Goal: Communication & Community: Participate in discussion

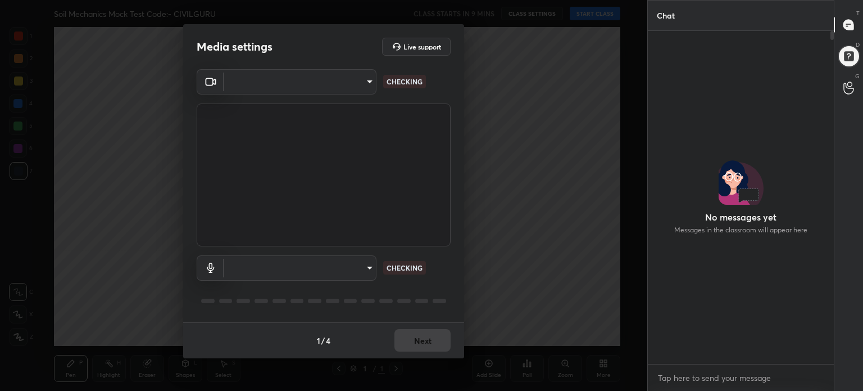
scroll to position [4, 3]
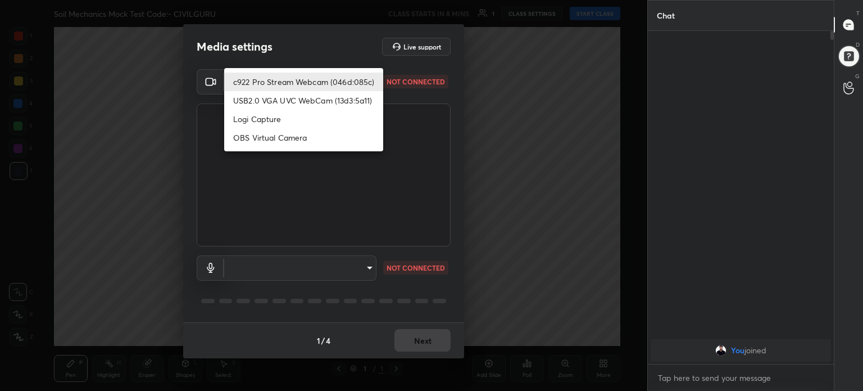
click at [373, 76] on body "1 2 3 4 5 6 7 C X Z C X Z E E Erase all H H Soil Mechanics Mock Test Code:- CIV…" at bounding box center [431, 195] width 863 height 391
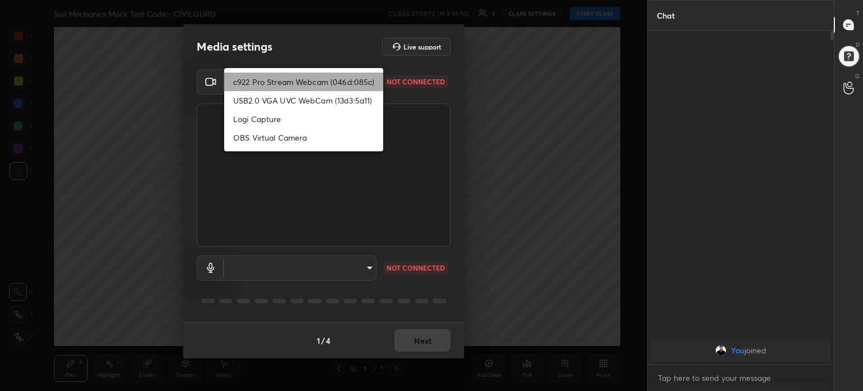
click at [373, 76] on li "c922 Pro Stream Webcam (046d:085c)" at bounding box center [303, 82] width 159 height 19
type input "c043881e6e5ebfda7fe26162ca4aa0707fc030379f51fcf66b0c84d9b210ae7b"
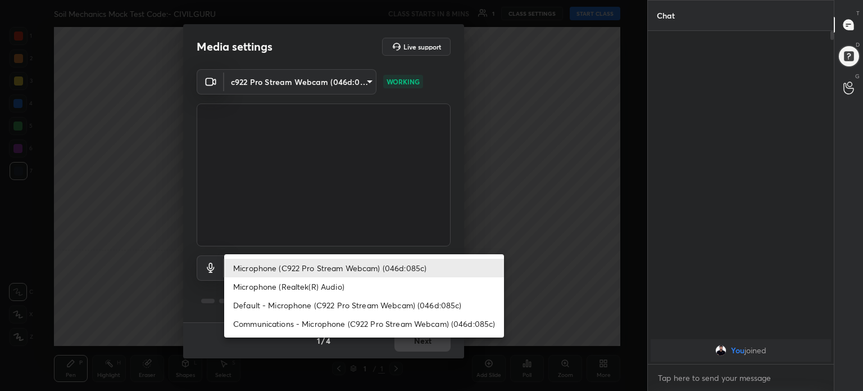
click at [366, 269] on body "1 2 3 4 5 6 7 C X Z C X Z E E Erase all H H Soil Mechanics Mock Test Code:- CIV…" at bounding box center [431, 195] width 863 height 391
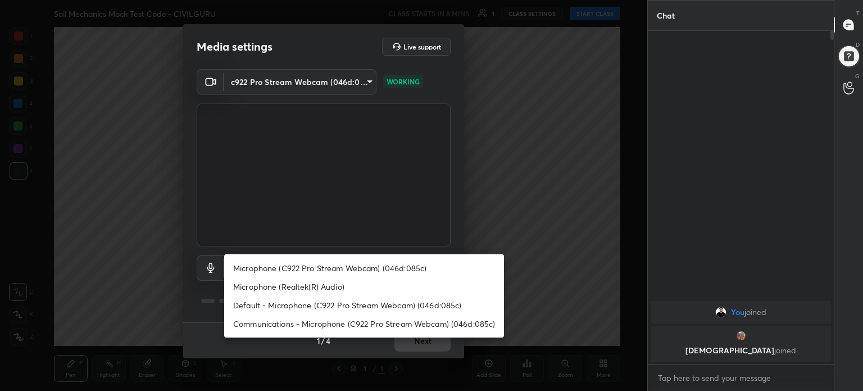
click at [381, 177] on div at bounding box center [431, 195] width 863 height 391
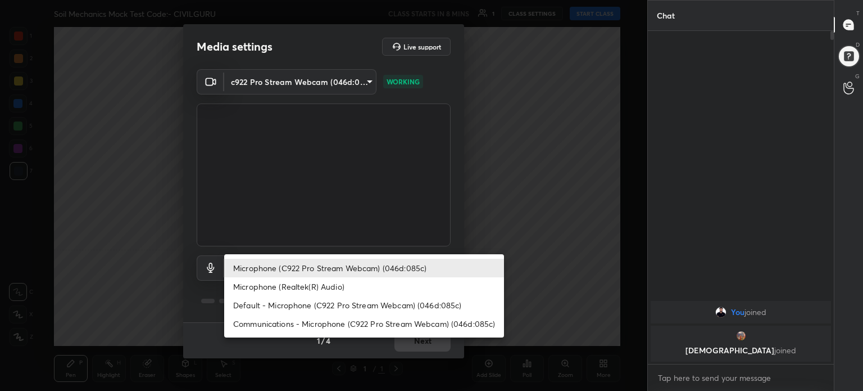
click at [369, 266] on body "1 2 3 4 5 6 7 C X Z C X Z E E Erase all H H Soil Mechanics Mock Test Code:- CIV…" at bounding box center [431, 195] width 863 height 391
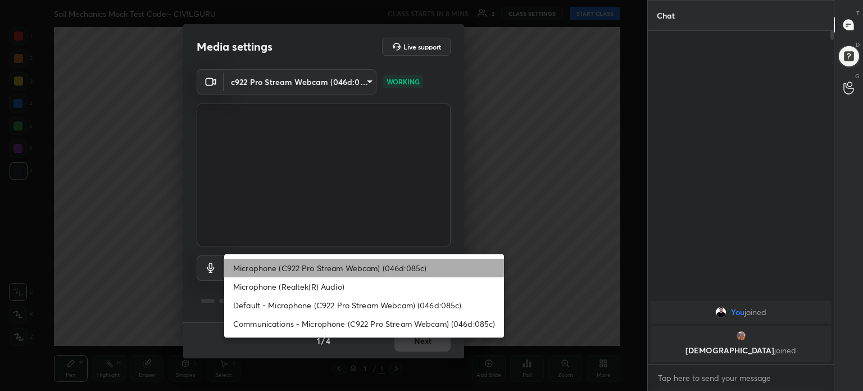
click at [369, 266] on li "Microphone (C922 Pro Stream Webcam) (046d:085c)" at bounding box center [364, 268] width 280 height 19
type input "1c2a41ca8d9c65468ba44af813db94dfa4c3acc4d8ad147c764c555ca348a449"
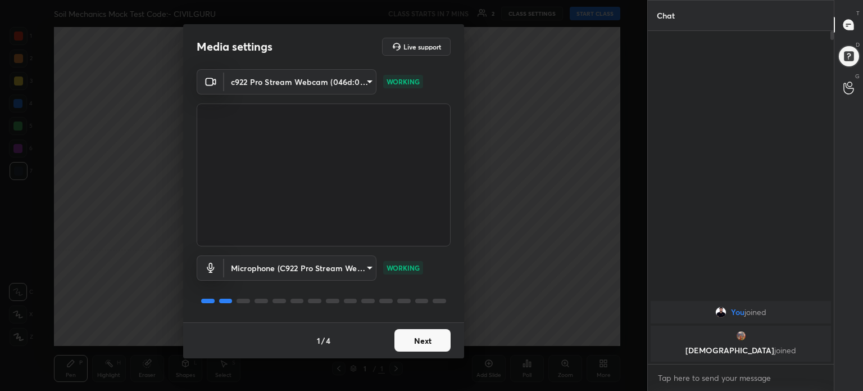
click at [437, 332] on button "Next" at bounding box center [423, 340] width 56 height 22
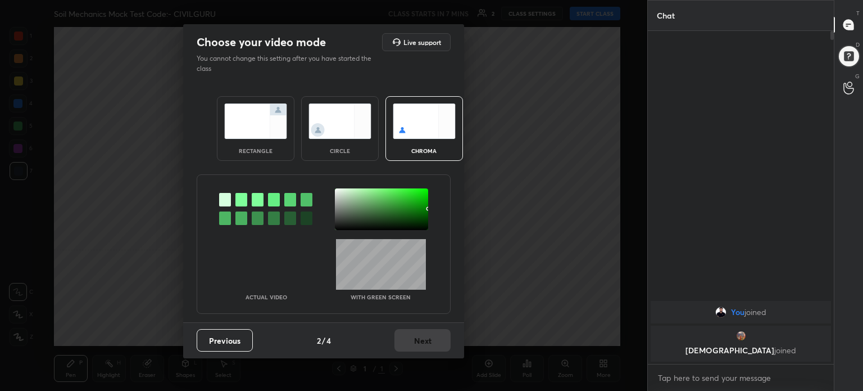
click at [268, 134] on img at bounding box center [255, 120] width 63 height 35
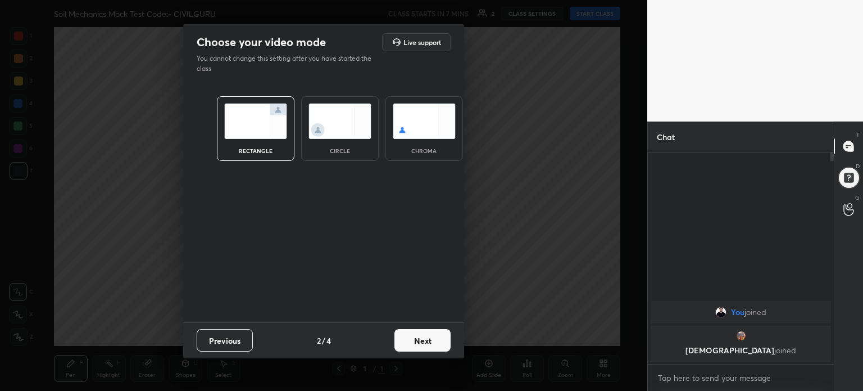
scroll to position [115, 183]
click at [441, 340] on button "Next" at bounding box center [423, 340] width 56 height 22
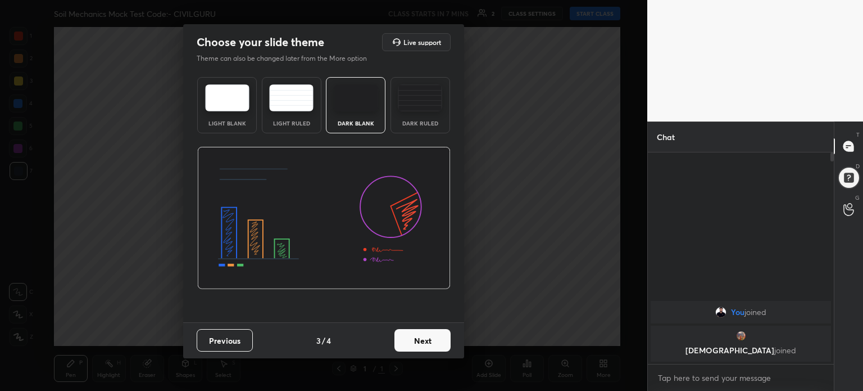
click at [239, 106] on img at bounding box center [227, 97] width 44 height 27
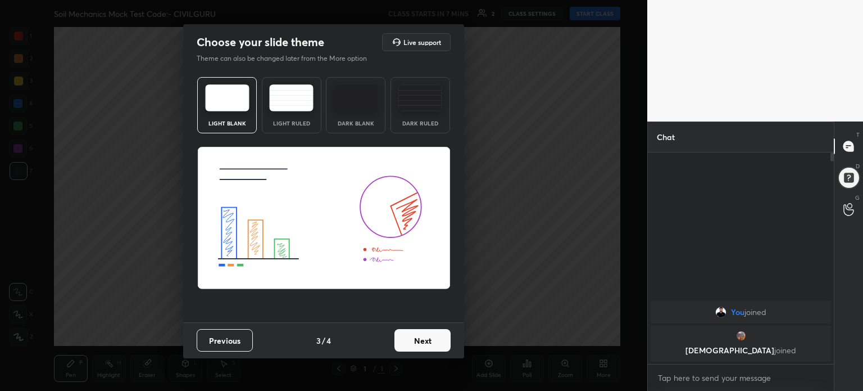
click at [425, 343] on button "Next" at bounding box center [423, 340] width 56 height 22
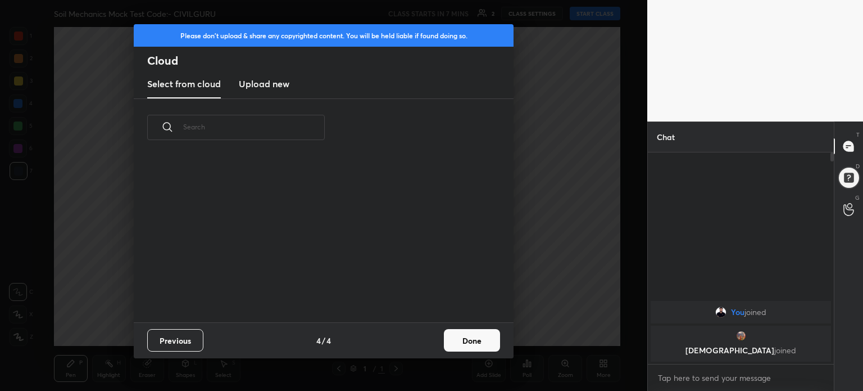
scroll to position [166, 361]
click at [470, 341] on button "Done" at bounding box center [472, 340] width 56 height 22
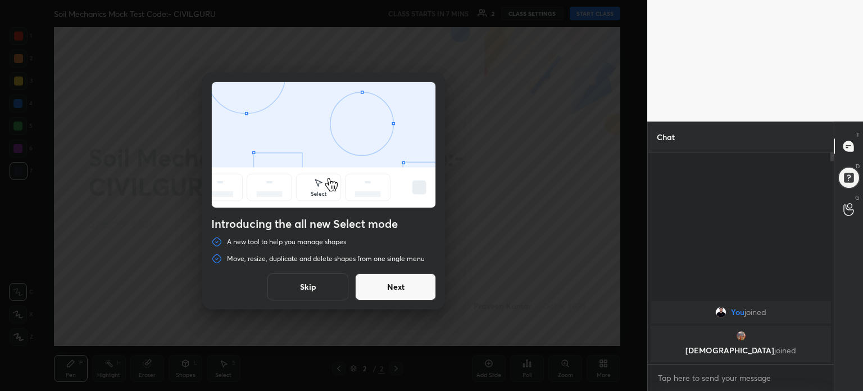
click at [308, 285] on button "Skip" at bounding box center [308, 286] width 81 height 27
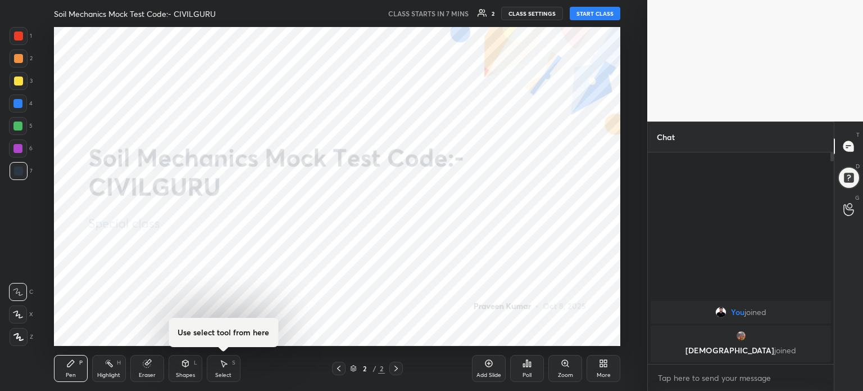
click at [607, 365] on icon at bounding box center [606, 365] width 3 height 3
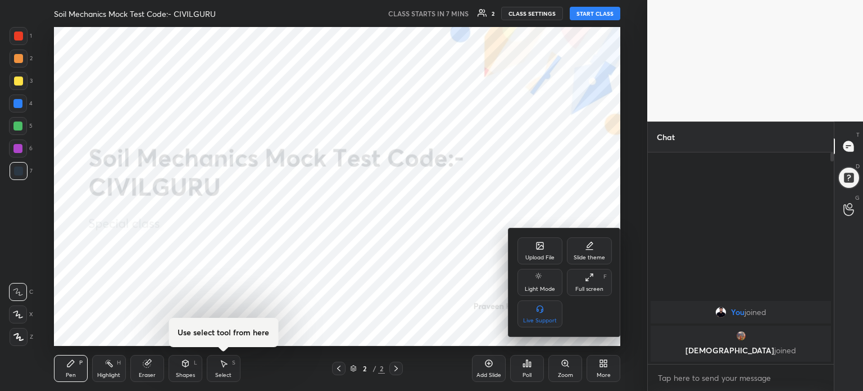
click at [549, 251] on div "Upload File" at bounding box center [540, 250] width 45 height 27
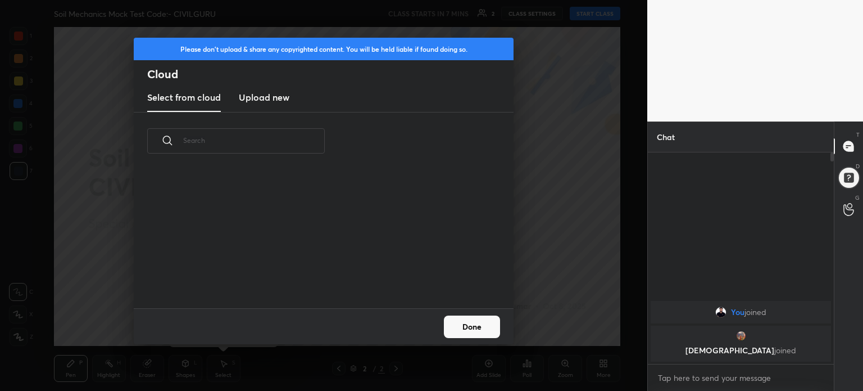
scroll to position [138, 361]
click at [277, 101] on h3 "Upload new" at bounding box center [264, 97] width 51 height 13
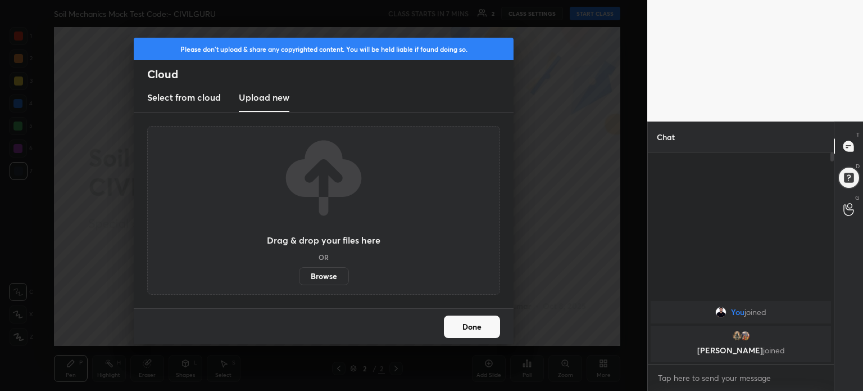
click at [328, 274] on label "Browse" at bounding box center [324, 276] width 50 height 18
click at [299, 274] on input "Browse" at bounding box center [299, 276] width 0 height 18
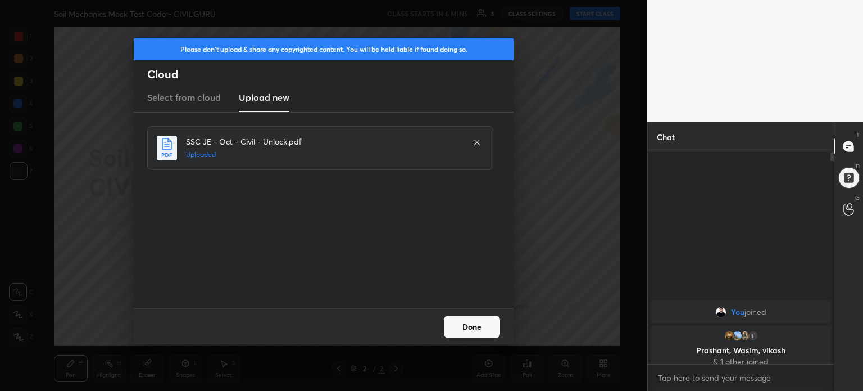
click at [473, 343] on div "Done" at bounding box center [324, 326] width 380 height 36
click at [474, 325] on button "Done" at bounding box center [472, 326] width 56 height 22
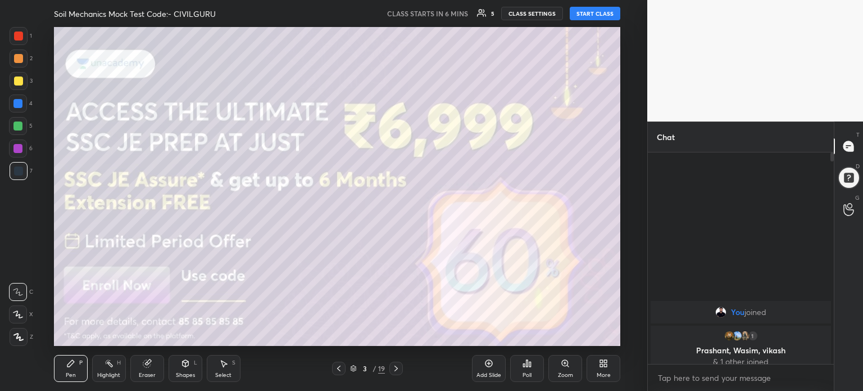
click at [356, 366] on icon at bounding box center [353, 368] width 7 height 7
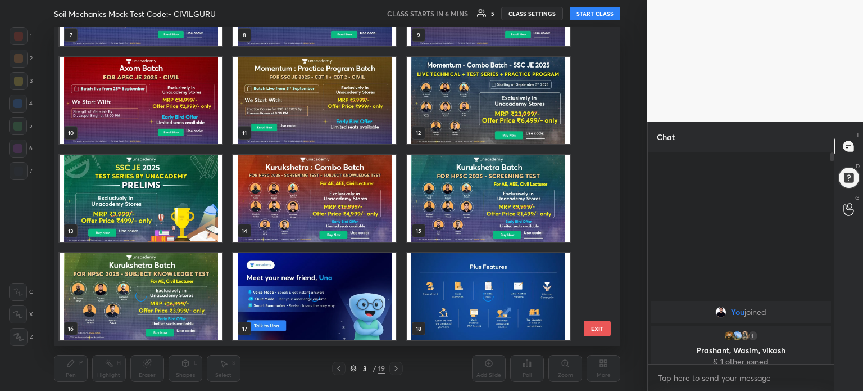
scroll to position [366, 0]
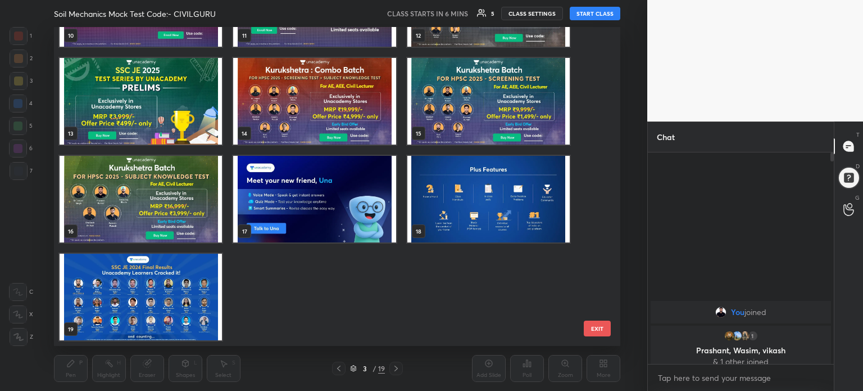
click at [104, 313] on img "grid" at bounding box center [141, 297] width 162 height 87
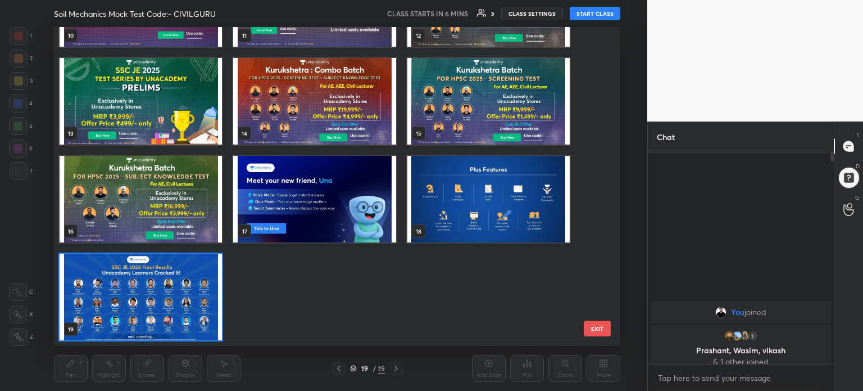
click at [104, 313] on img "grid" at bounding box center [141, 297] width 162 height 87
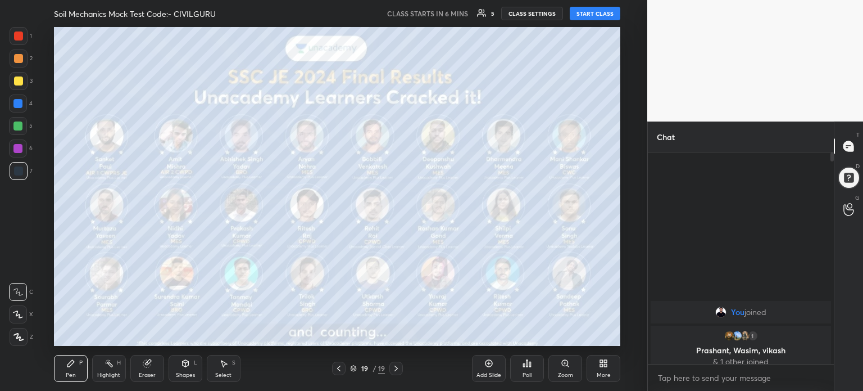
click at [615, 372] on div "More" at bounding box center [604, 368] width 34 height 27
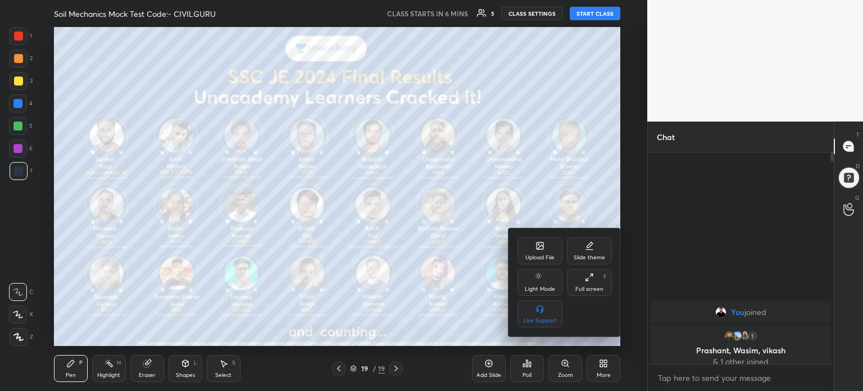
click at [546, 249] on div "Upload File" at bounding box center [540, 250] width 45 height 27
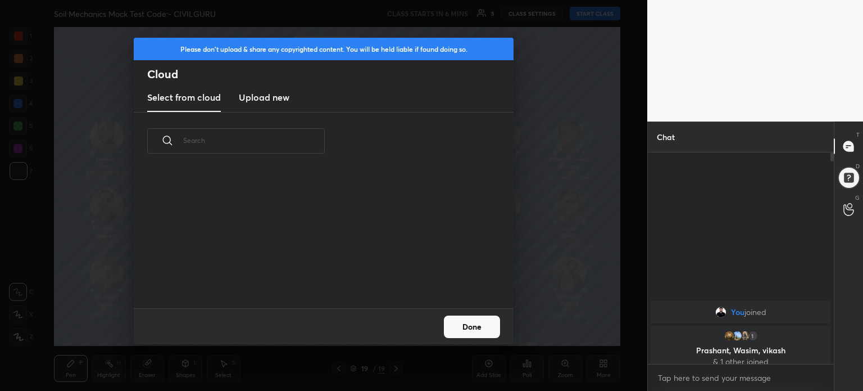
scroll to position [138, 361]
click at [268, 94] on h3 "Upload new" at bounding box center [264, 97] width 51 height 13
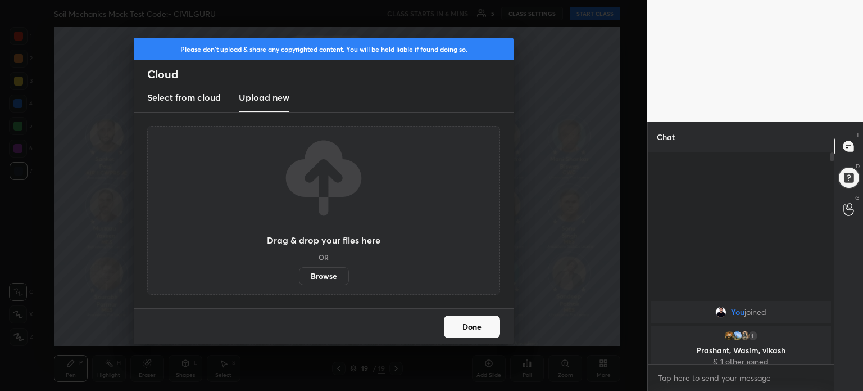
click at [330, 277] on label "Browse" at bounding box center [324, 276] width 50 height 18
click at [299, 277] on input "Browse" at bounding box center [299, 276] width 0 height 18
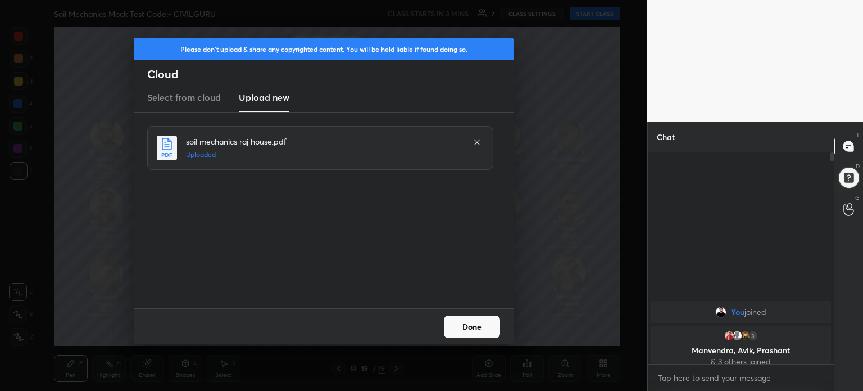
click at [490, 327] on button "Done" at bounding box center [472, 326] width 56 height 22
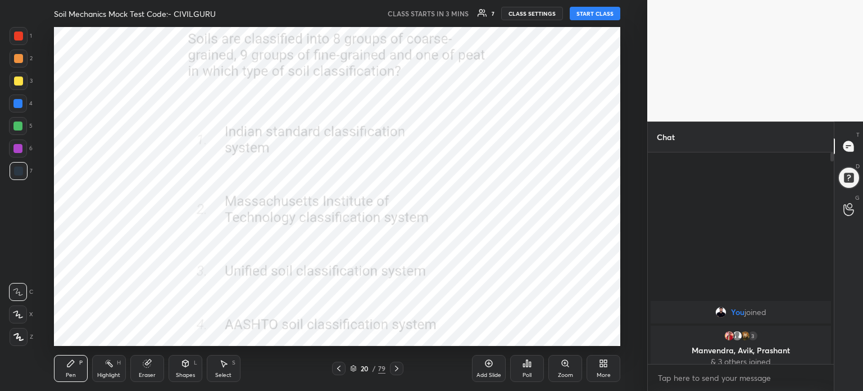
click at [352, 370] on icon at bounding box center [353, 368] width 7 height 7
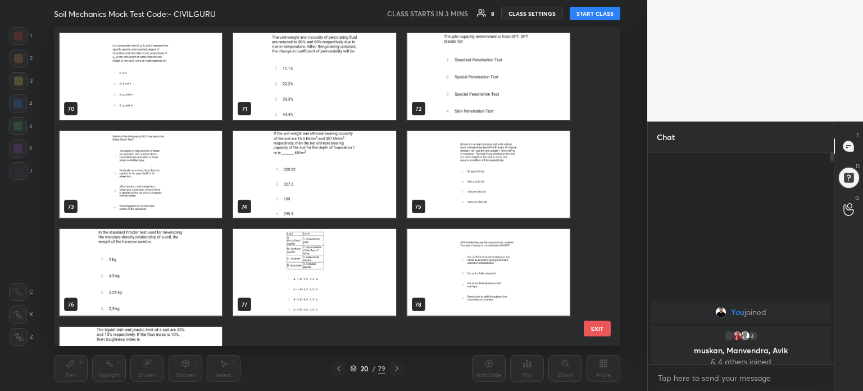
scroll to position [2322, 0]
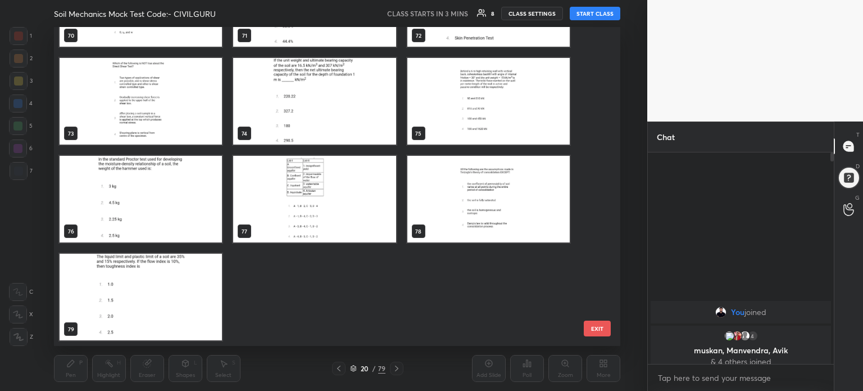
click at [155, 301] on img "grid" at bounding box center [141, 297] width 162 height 87
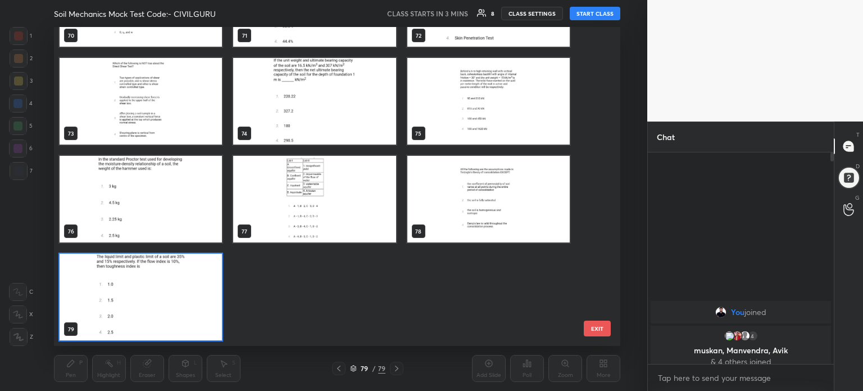
click at [155, 301] on img "grid" at bounding box center [141, 297] width 162 height 87
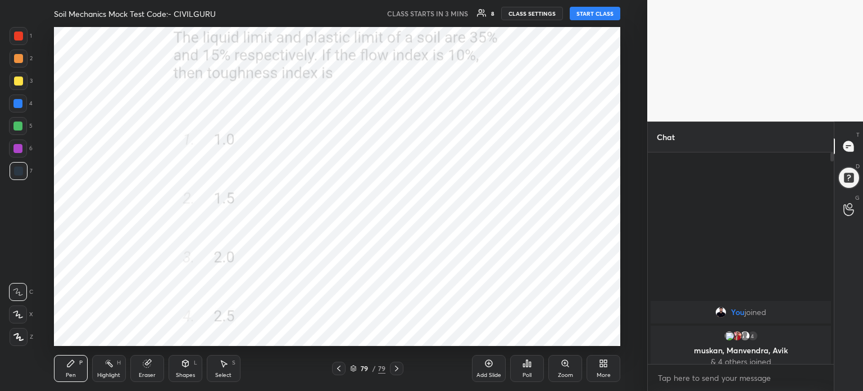
click at [608, 365] on icon at bounding box center [603, 363] width 9 height 9
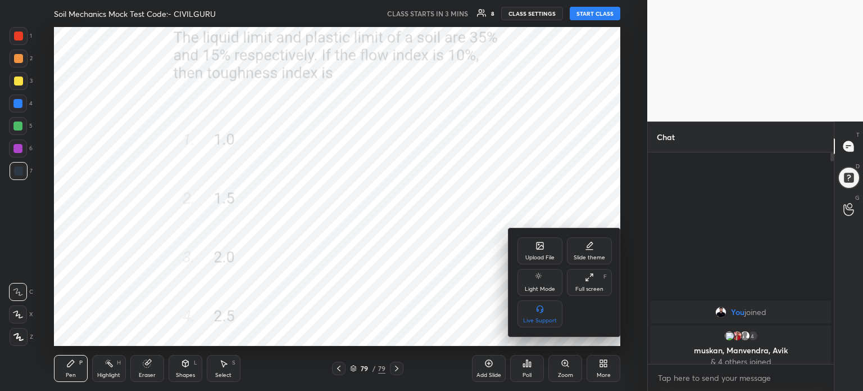
click at [537, 242] on icon at bounding box center [540, 245] width 9 height 9
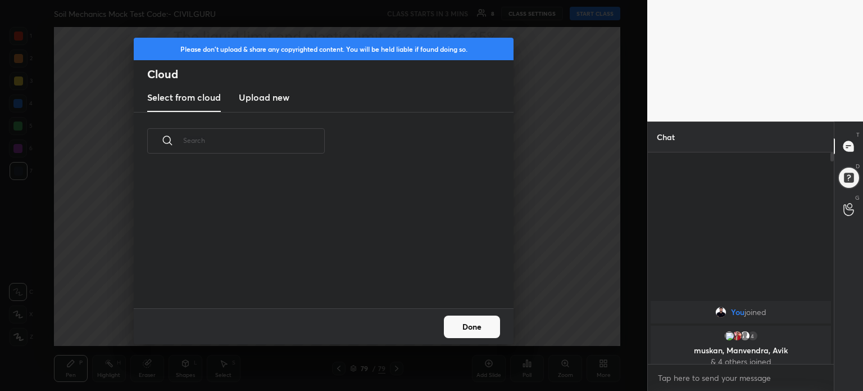
scroll to position [138, 361]
click at [278, 103] on h3 "Upload new" at bounding box center [264, 97] width 51 height 13
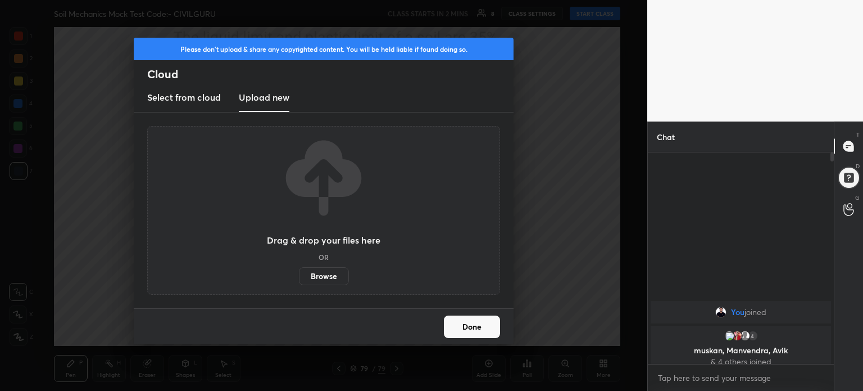
click at [333, 274] on label "Browse" at bounding box center [324, 276] width 50 height 18
click at [299, 274] on input "Browse" at bounding box center [299, 276] width 0 height 18
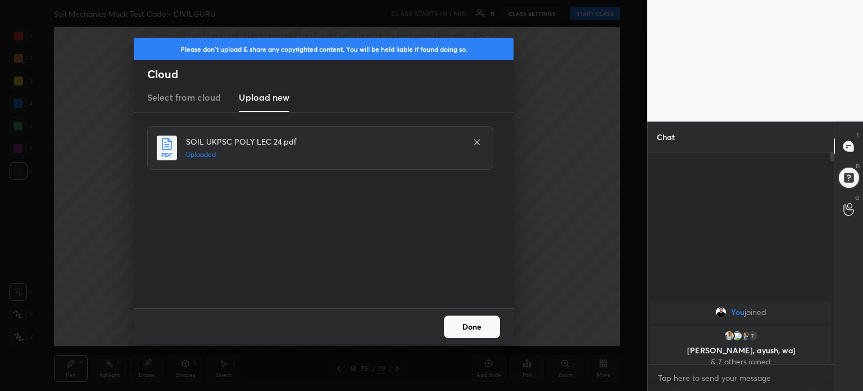
click at [467, 327] on button "Done" at bounding box center [472, 326] width 56 height 22
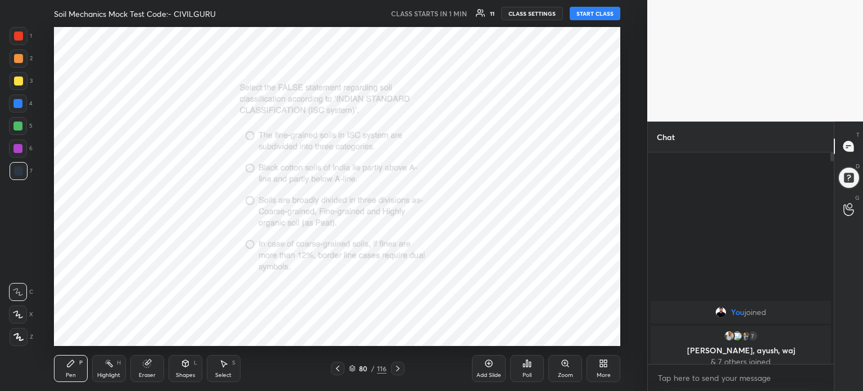
click at [397, 366] on icon at bounding box center [398, 368] width 9 height 9
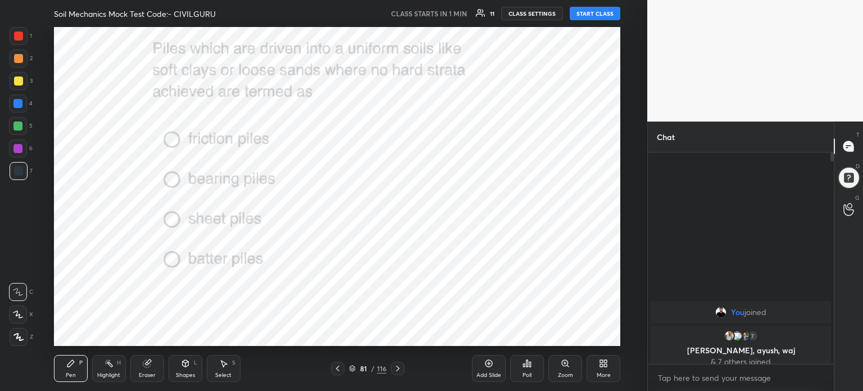
click at [397, 366] on icon at bounding box center [398, 368] width 9 height 9
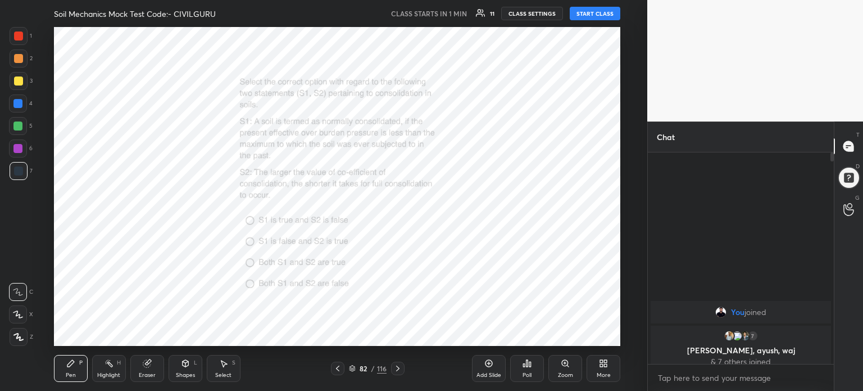
click at [397, 366] on icon at bounding box center [398, 368] width 9 height 9
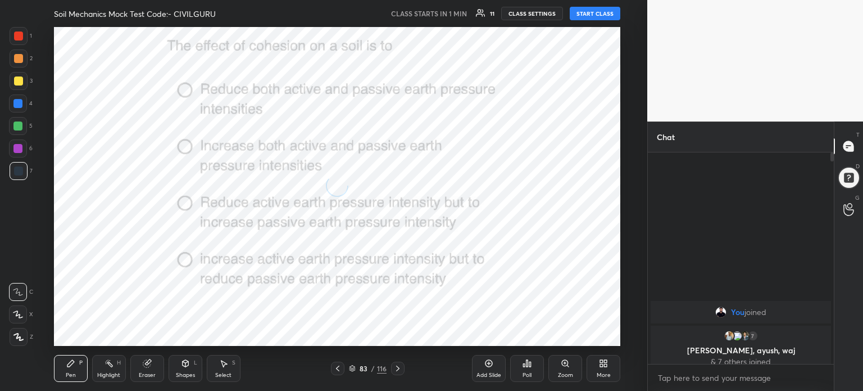
click at [397, 366] on icon at bounding box center [398, 368] width 9 height 9
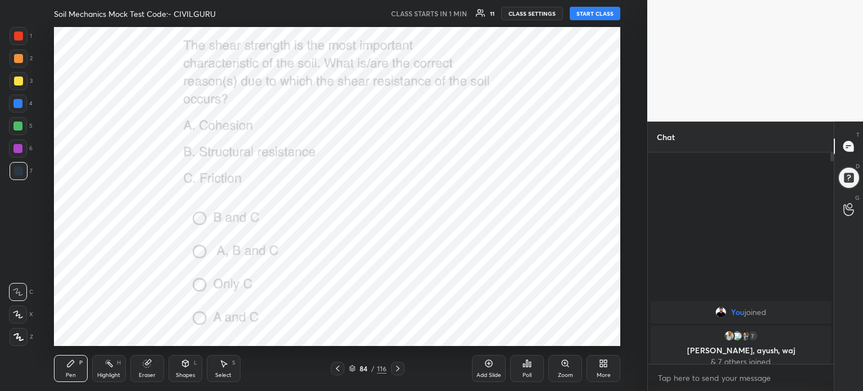
click at [349, 369] on icon at bounding box center [352, 368] width 7 height 7
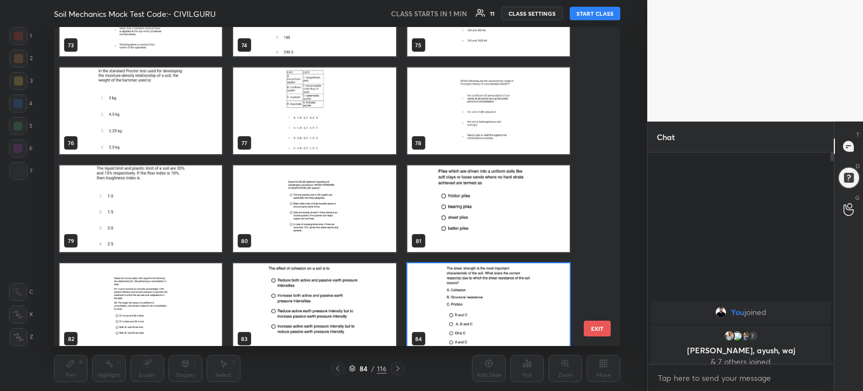
scroll to position [2410, 0]
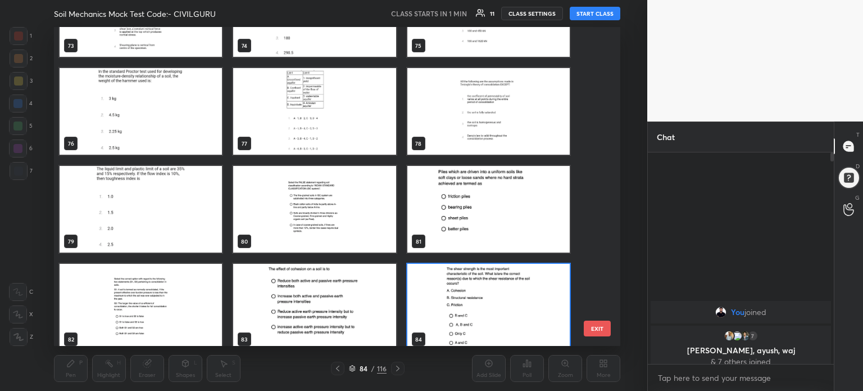
click at [158, 229] on img "grid" at bounding box center [141, 209] width 162 height 87
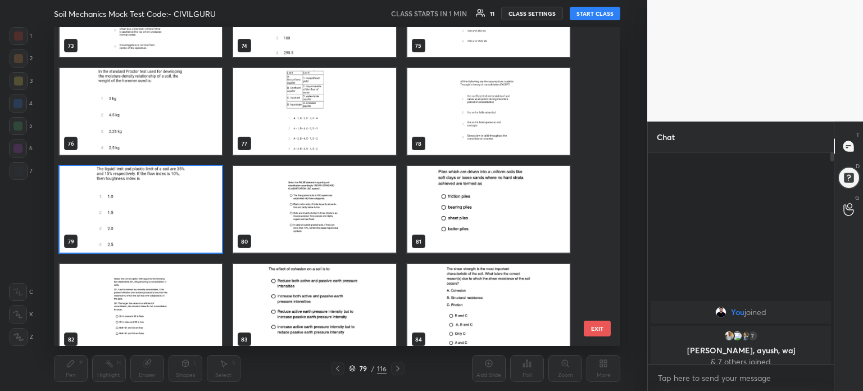
click at [158, 229] on img "grid" at bounding box center [141, 209] width 162 height 87
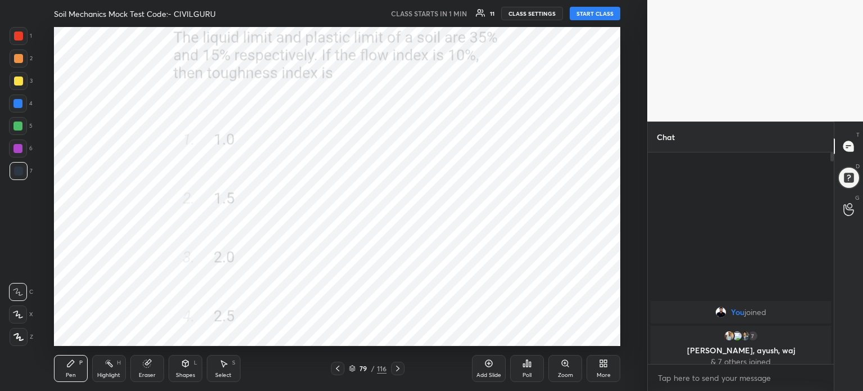
click at [158, 229] on img "grid" at bounding box center [141, 209] width 162 height 87
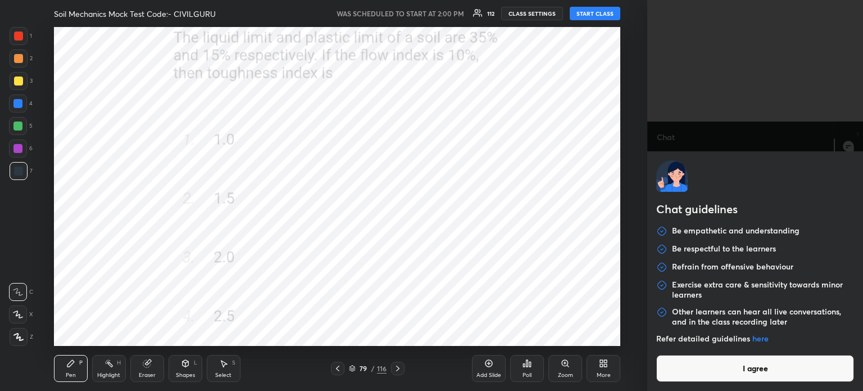
click at [690, 372] on body "1 2 3 4 5 6 7 C X Z C X Z E E Erase all H H Soil Mechanics Mock Test Code:- CIV…" at bounding box center [431, 195] width 863 height 391
click at [690, 372] on button "I agree" at bounding box center [756, 368] width 198 height 27
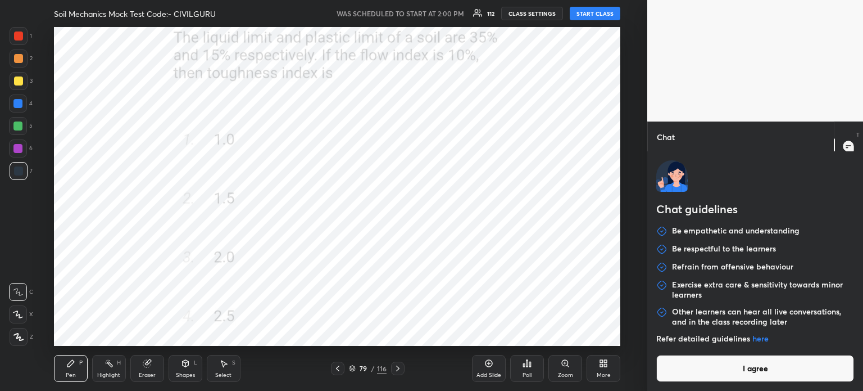
type textarea "x"
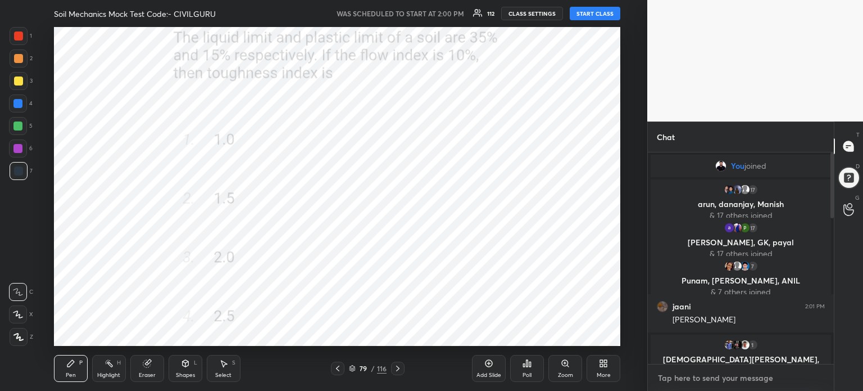
type textarea "T"
type textarea "x"
type textarea "TE"
type textarea "x"
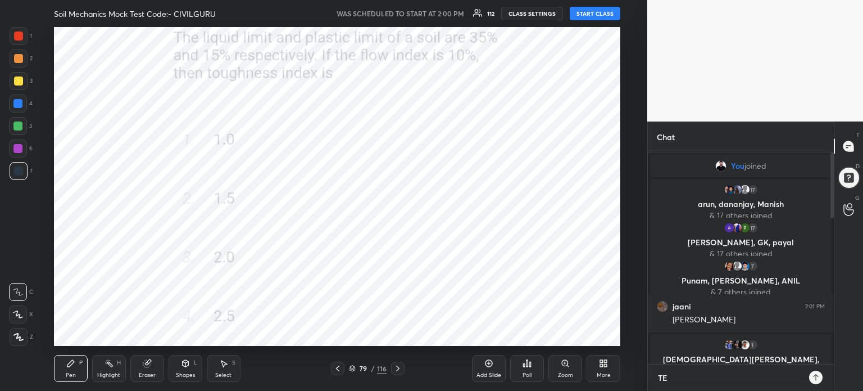
type textarea "TEL"
type textarea "x"
type textarea "TELE"
type textarea "x"
type textarea "TELEG"
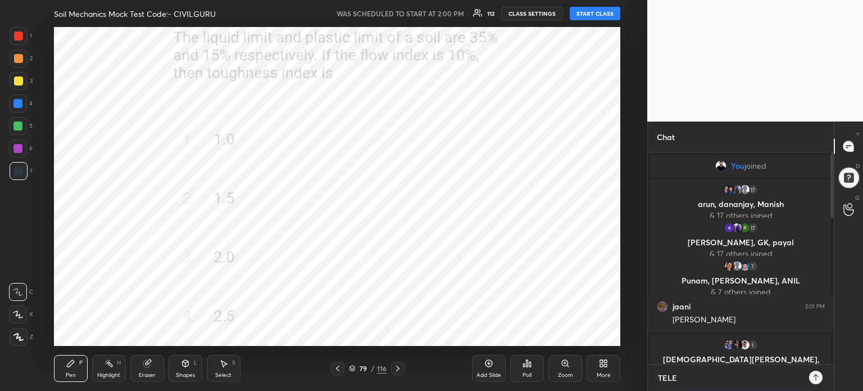
type textarea "x"
type textarea "TELEGR"
type textarea "x"
type textarea "TELEGRA"
type textarea "x"
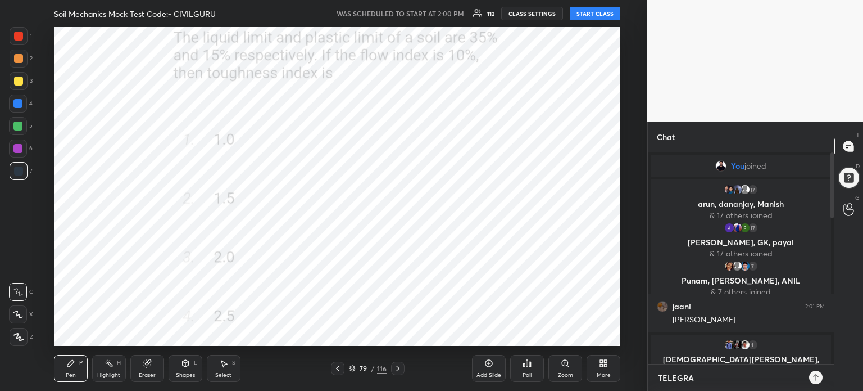
type textarea "TELEGRAM"
type textarea "x"
type textarea "TELEGRAM"
type textarea "x"
type textarea "TELEGRAM J"
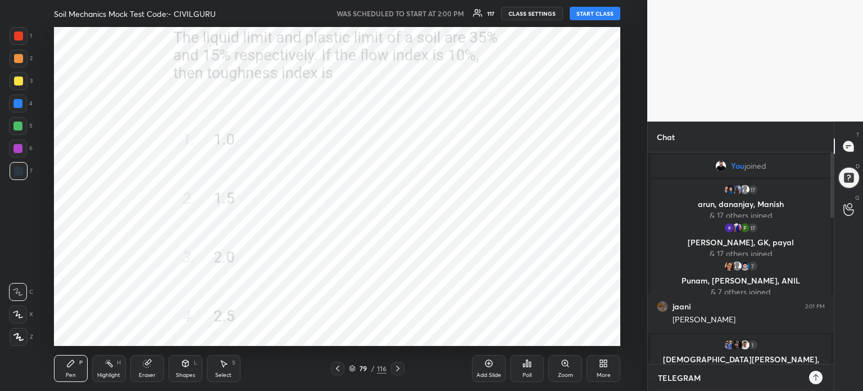
type textarea "x"
type textarea "TELEGRAM JO"
type textarea "x"
type textarea "TELEGRAM JOI"
type textarea "x"
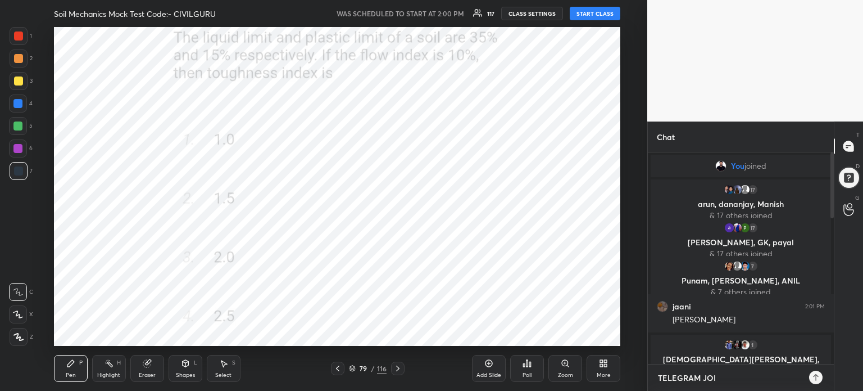
type textarea "TELEGRAM JOIN"
type textarea "x"
type textarea "TELEGRAM JOIN"
type textarea "x"
paste textarea "[URL][DOMAIN_NAME]"
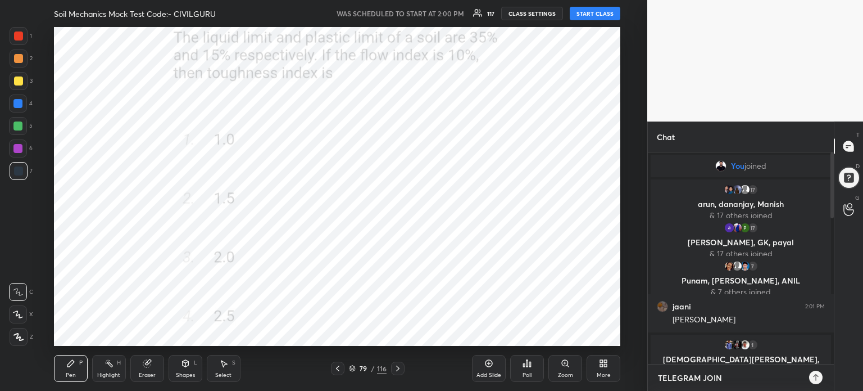
type textarea "TELEGRAM JOIN https://telegram.me/Praveenunacademy"
type textarea "x"
type textarea "TELEGRAM JOIN https://telegram.me/Praveenunacademy"
type textarea "x"
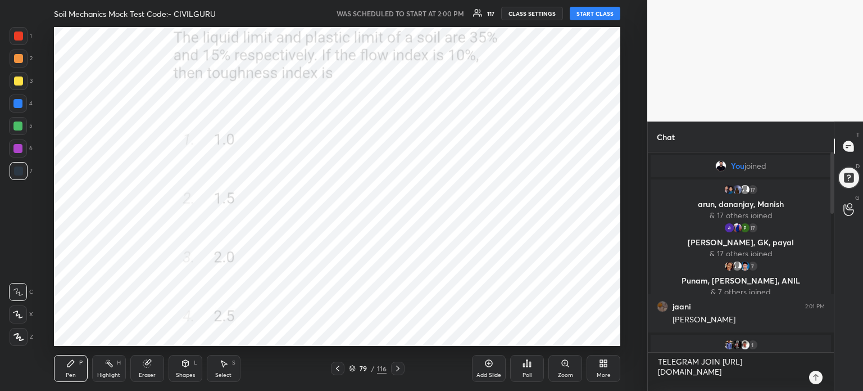
click at [815, 378] on icon at bounding box center [816, 377] width 9 height 9
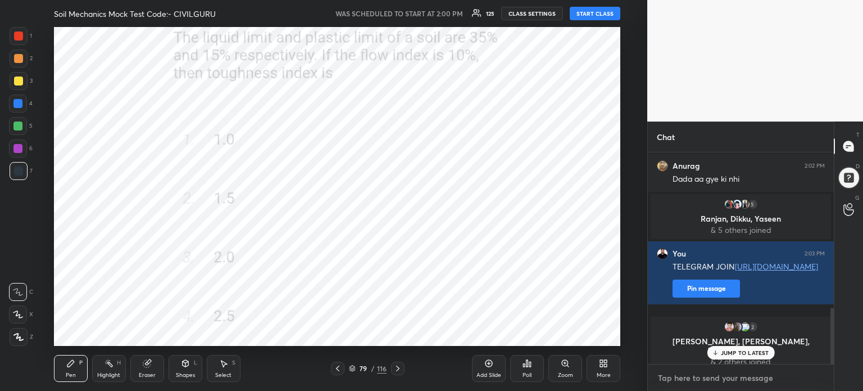
scroll to position [739, 0]
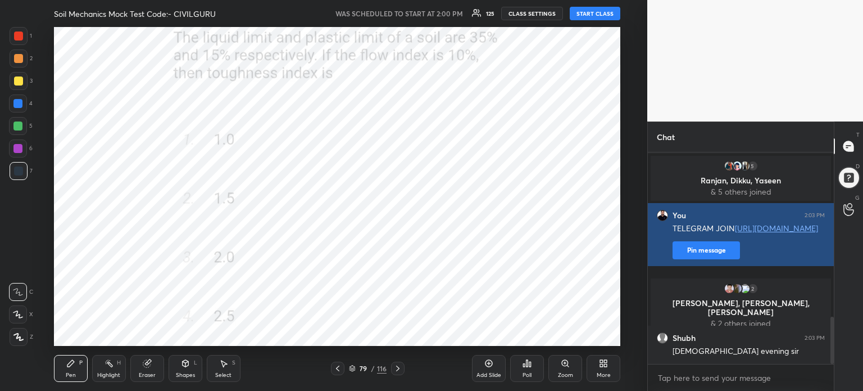
click at [720, 258] on button "Pin message" at bounding box center [706, 250] width 67 height 18
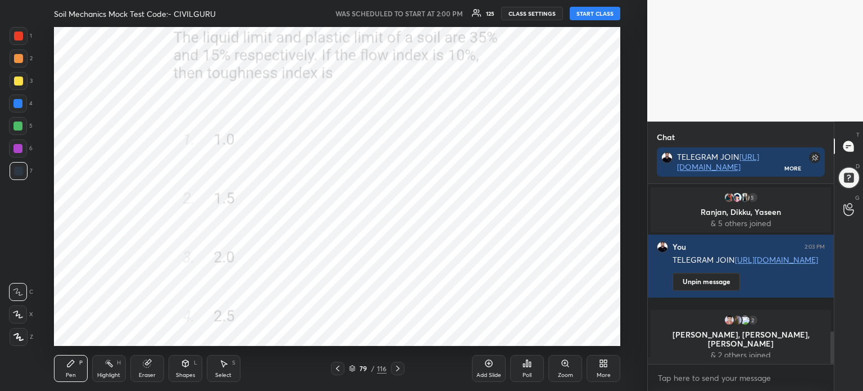
scroll to position [811, 0]
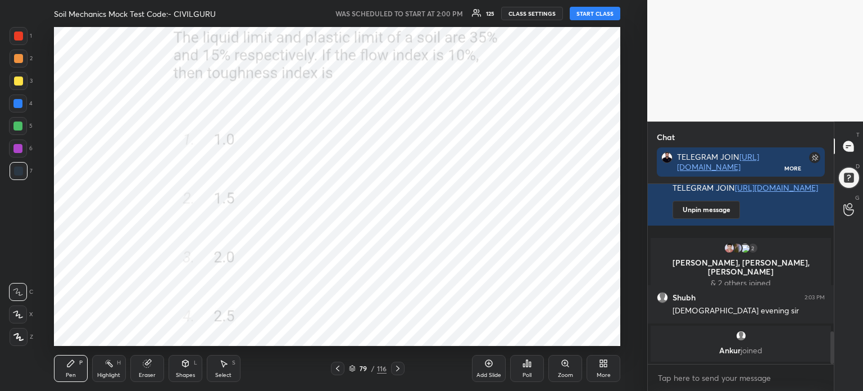
click at [351, 368] on icon at bounding box center [353, 366] width 6 height 3
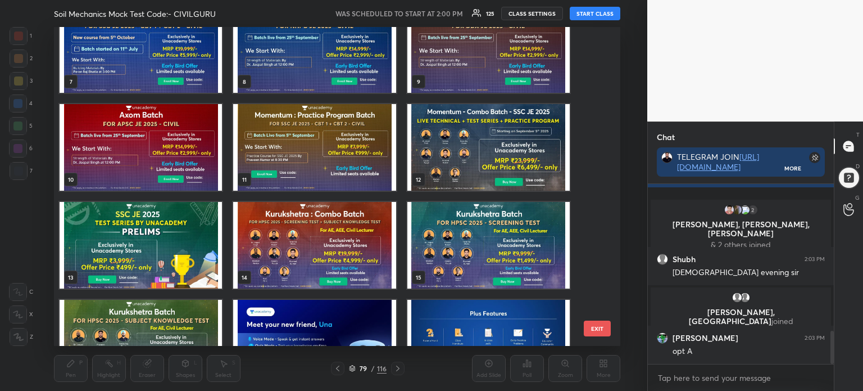
scroll to position [0, 0]
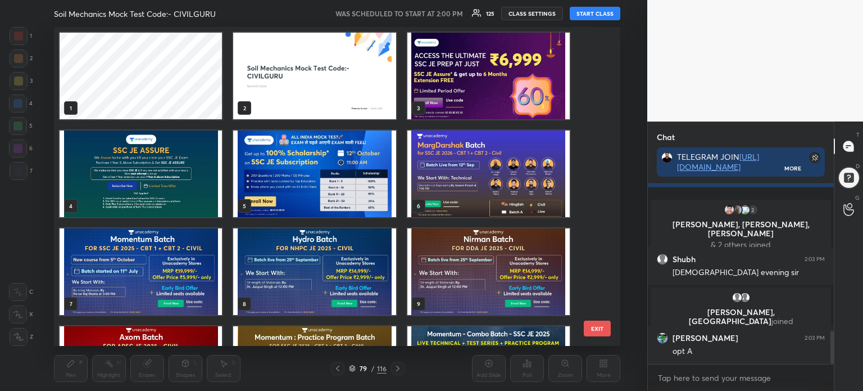
click at [332, 76] on img "grid" at bounding box center [314, 76] width 162 height 87
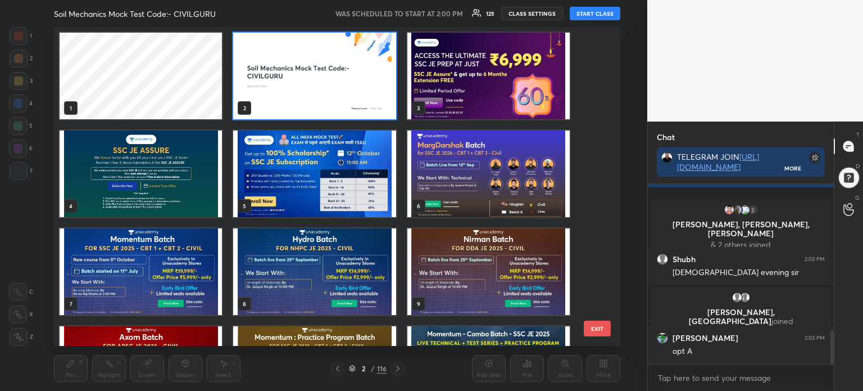
click at [333, 76] on img "grid" at bounding box center [314, 76] width 162 height 87
click at [336, 76] on img "grid" at bounding box center [314, 76] width 162 height 87
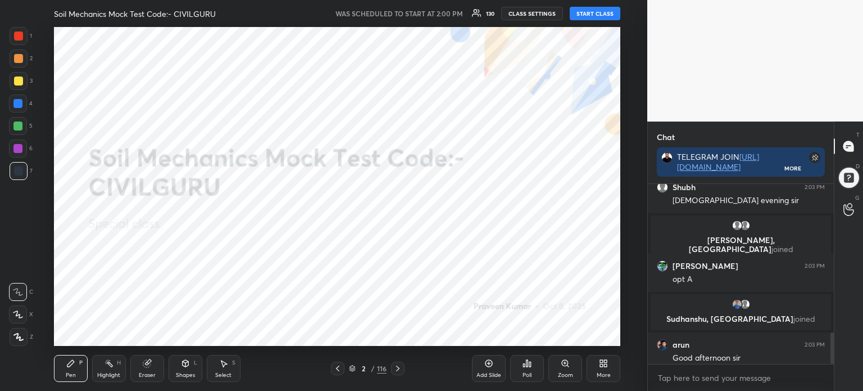
click at [602, 16] on button "START CLASS" at bounding box center [595, 13] width 51 height 13
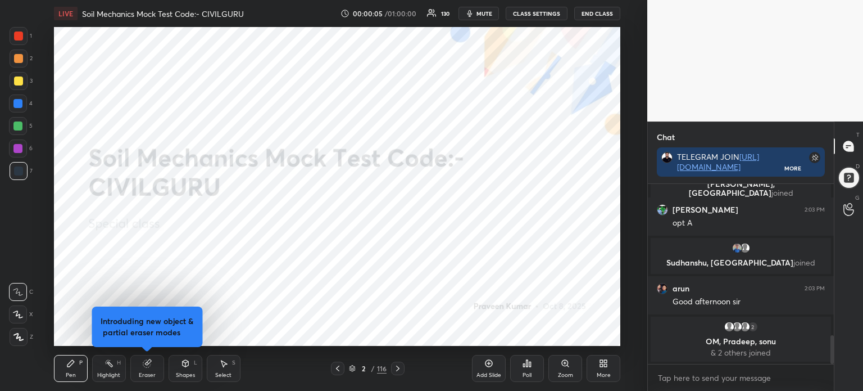
scroll to position [947, 0]
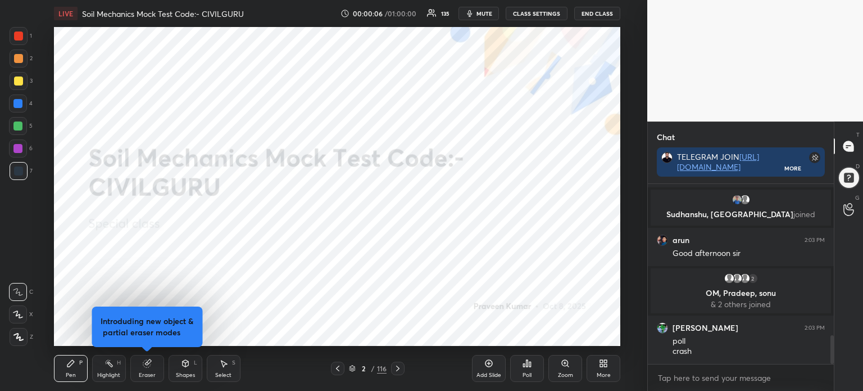
click at [609, 370] on div "More" at bounding box center [604, 368] width 34 height 27
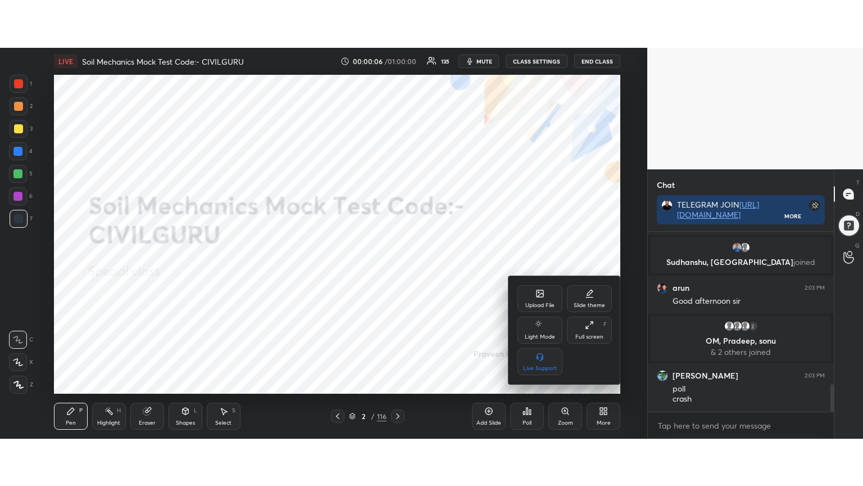
scroll to position [987, 0]
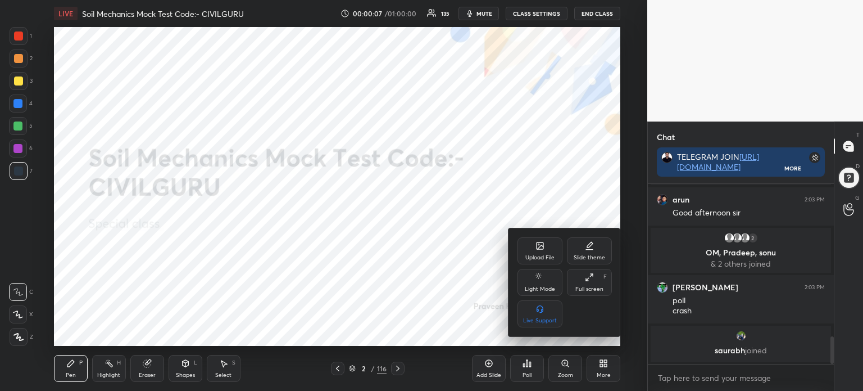
click at [596, 279] on div "Full screen F" at bounding box center [589, 282] width 45 height 27
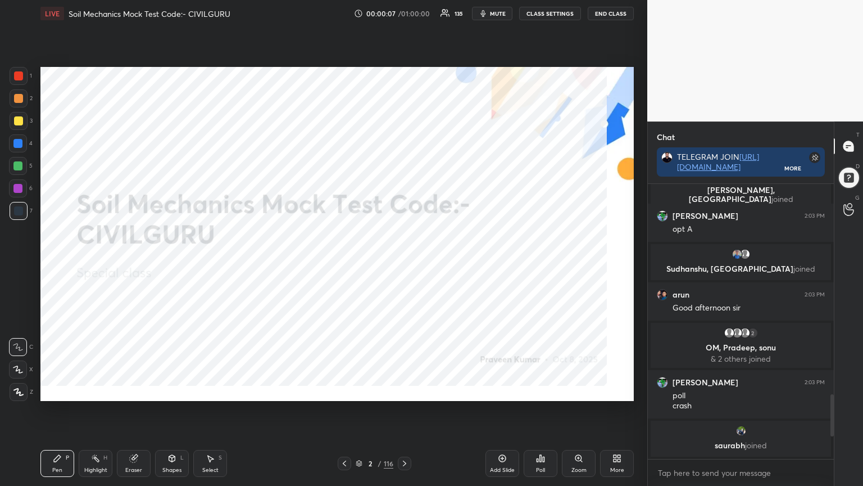
scroll to position [0, 0]
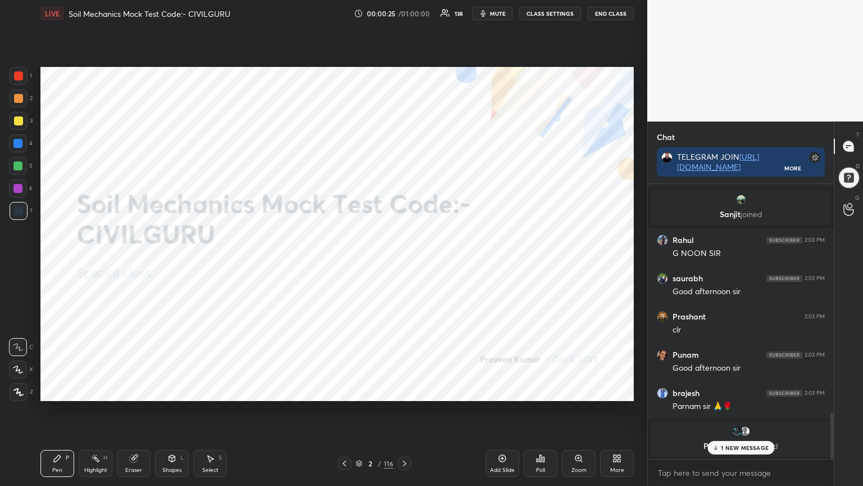
click at [408, 390] on div "Pen P Highlight H Eraser Shapes L Select S 2 / 116 Add Slide Poll Zoom More" at bounding box center [337, 463] width 594 height 45
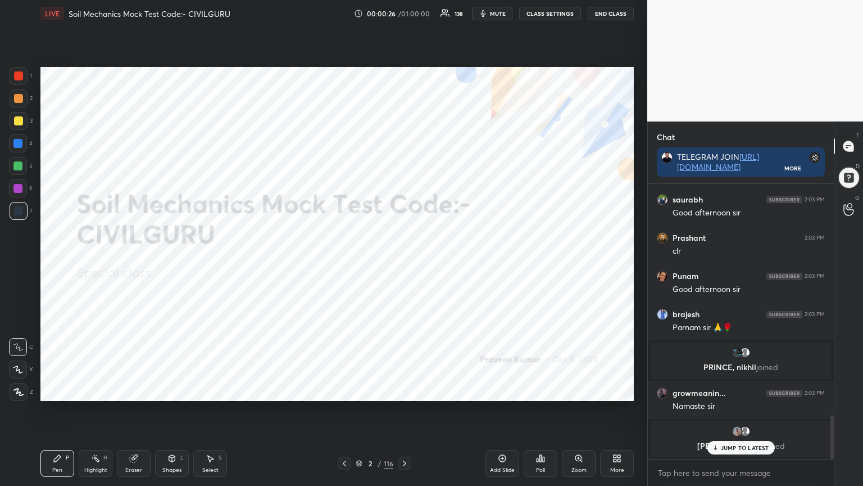
click at [404, 390] on icon at bounding box center [404, 463] width 3 height 6
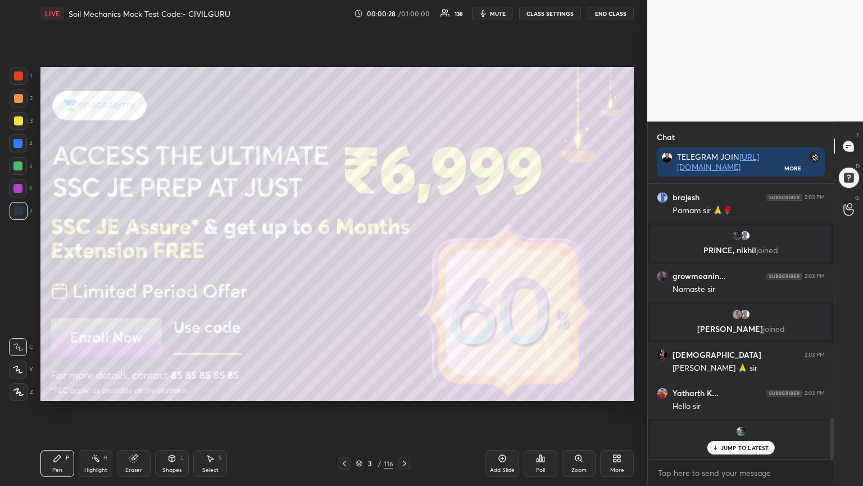
click at [22, 74] on div at bounding box center [18, 75] width 9 height 9
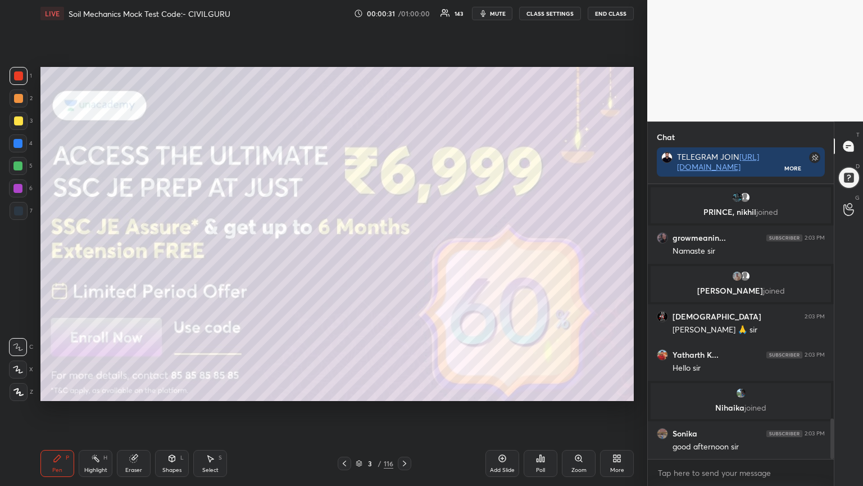
click at [19, 387] on div at bounding box center [19, 392] width 18 height 18
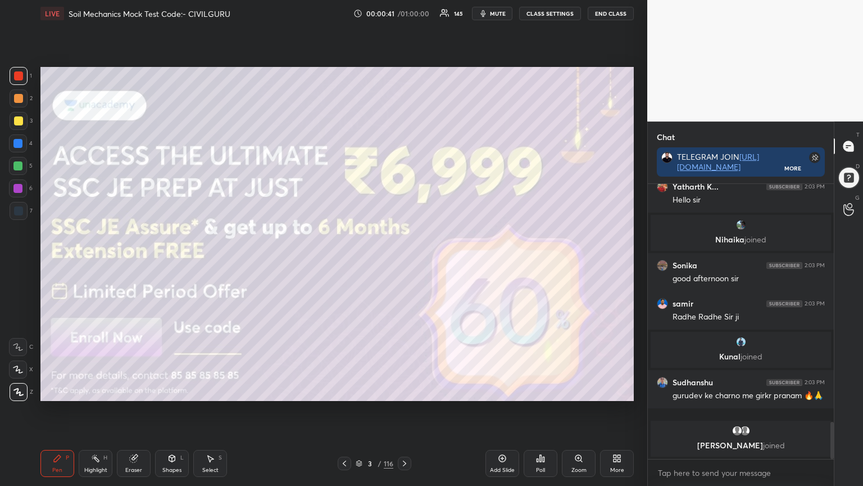
click at [404, 390] on icon at bounding box center [404, 463] width 9 height 9
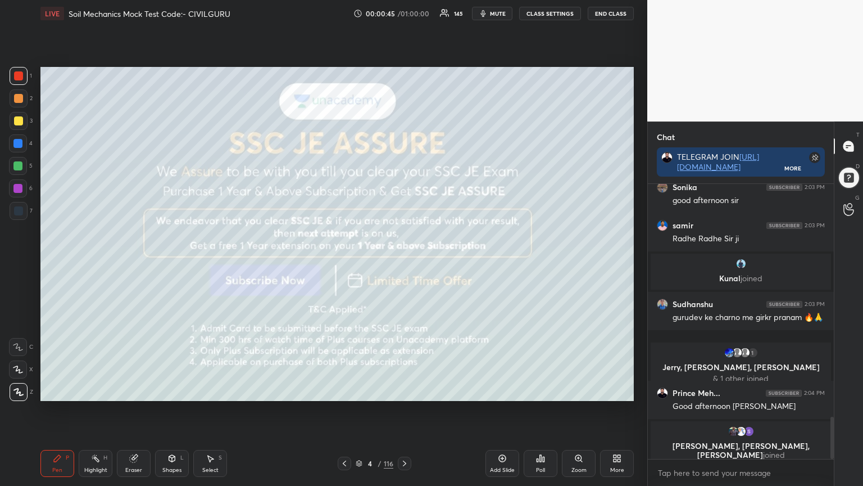
click at [398, 390] on div at bounding box center [404, 462] width 13 height 13
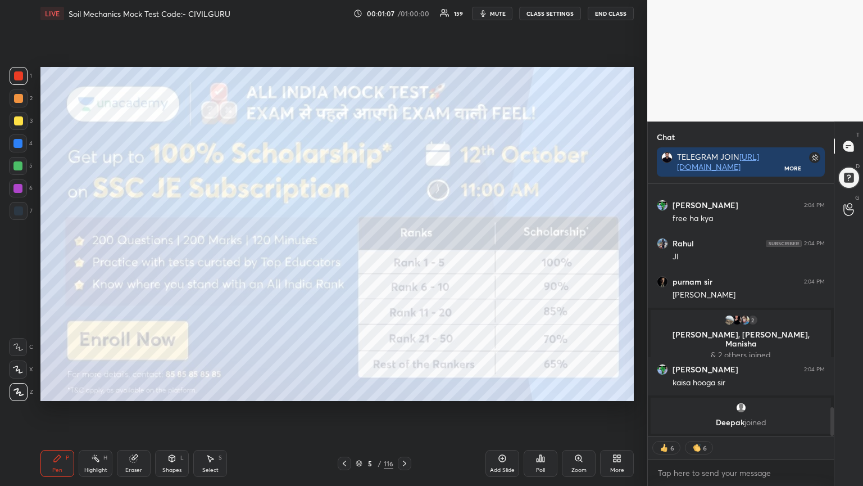
click at [399, 390] on div at bounding box center [404, 462] width 13 height 13
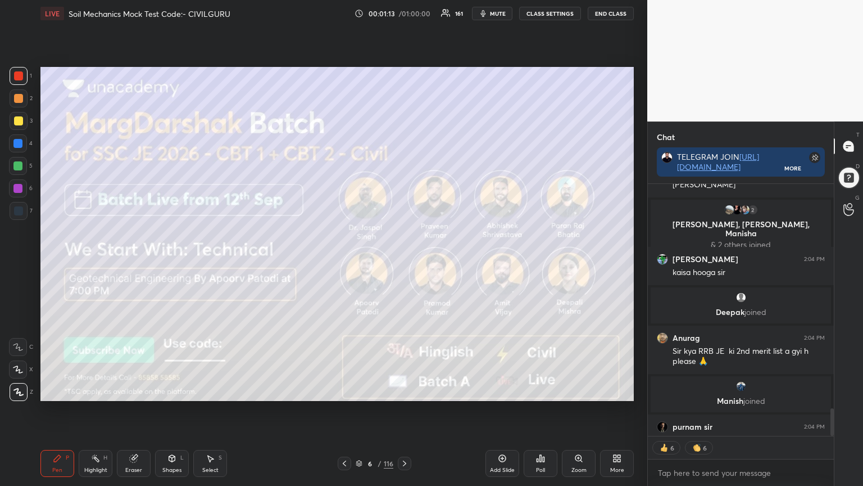
scroll to position [2037, 0]
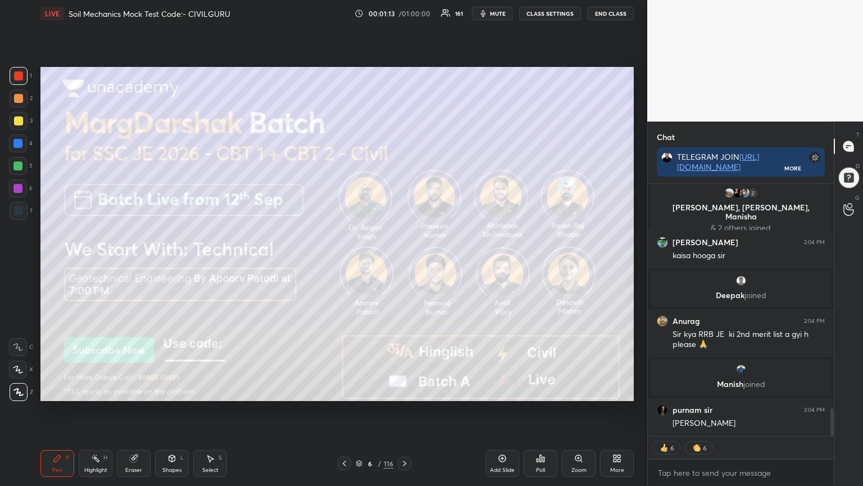
click at [404, 390] on icon at bounding box center [404, 463] width 9 height 9
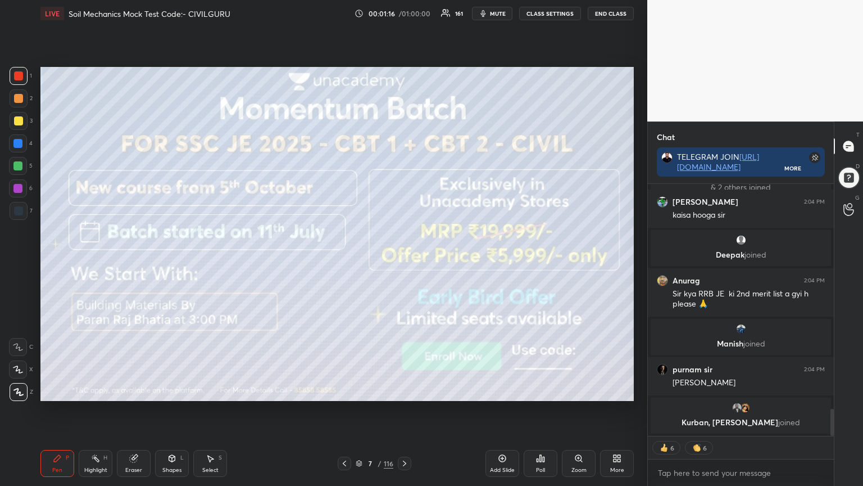
scroll to position [0, 0]
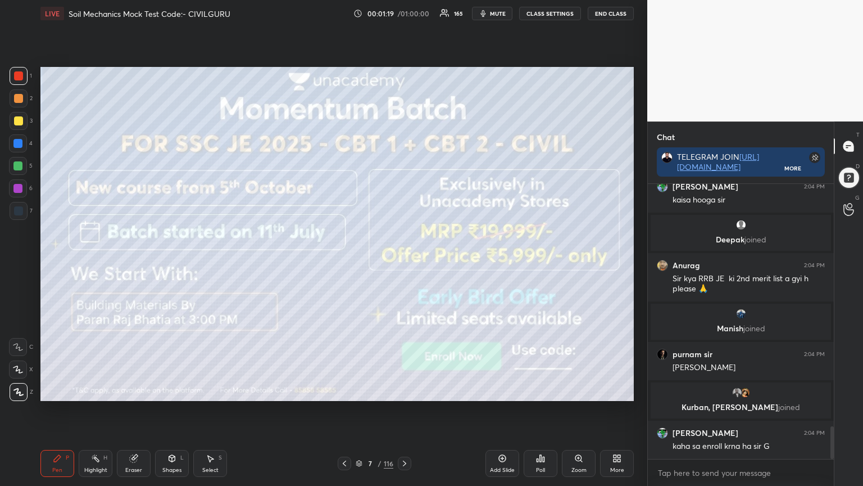
click at [399, 390] on div at bounding box center [404, 462] width 13 height 13
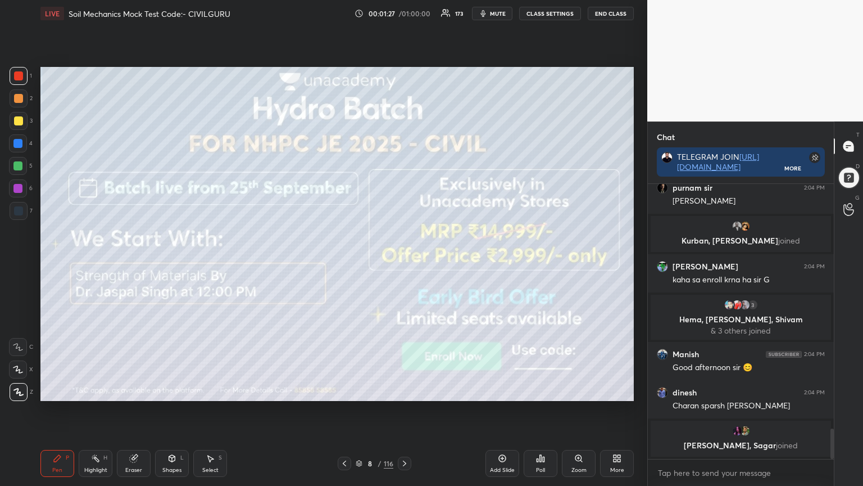
click at [406, 390] on icon at bounding box center [404, 463] width 9 height 9
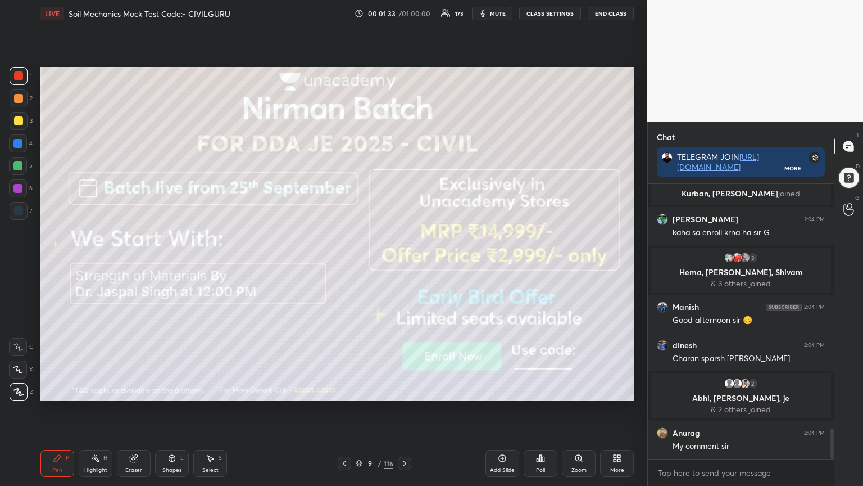
scroll to position [2208, 0]
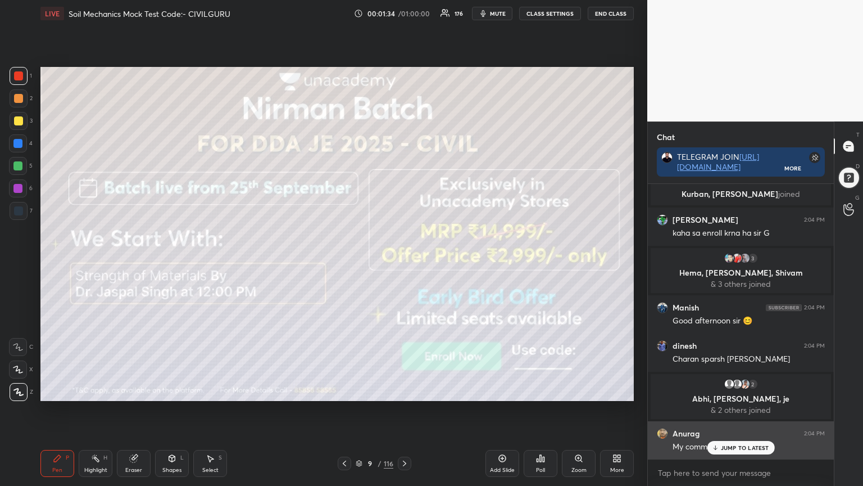
click at [742, 390] on p "JUMP TO LATEST" at bounding box center [745, 447] width 48 height 7
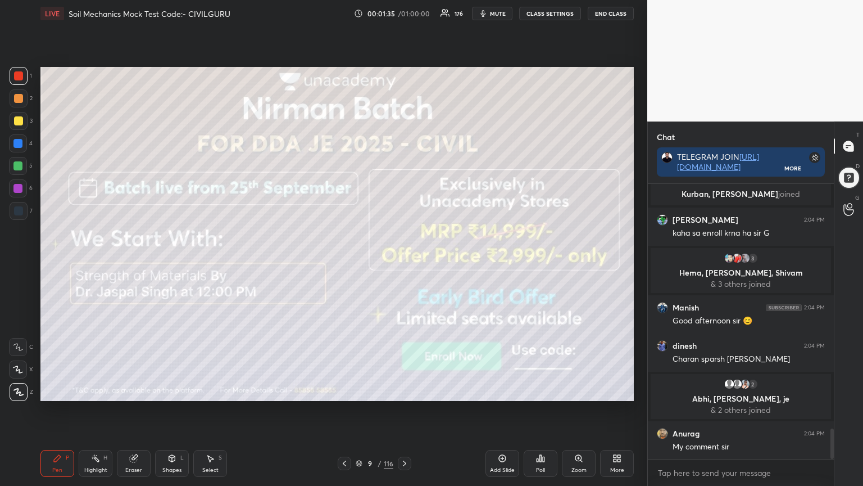
scroll to position [2246, 0]
click at [403, 390] on icon at bounding box center [404, 463] width 9 height 9
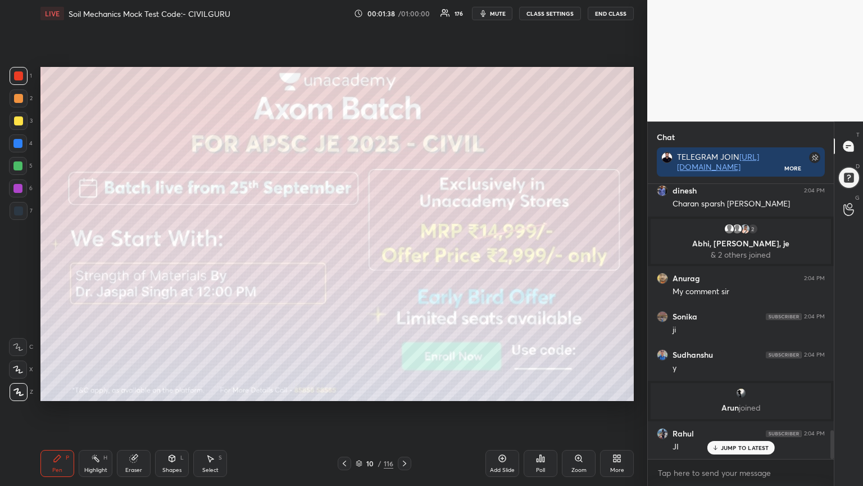
click at [408, 390] on icon at bounding box center [404, 463] width 9 height 9
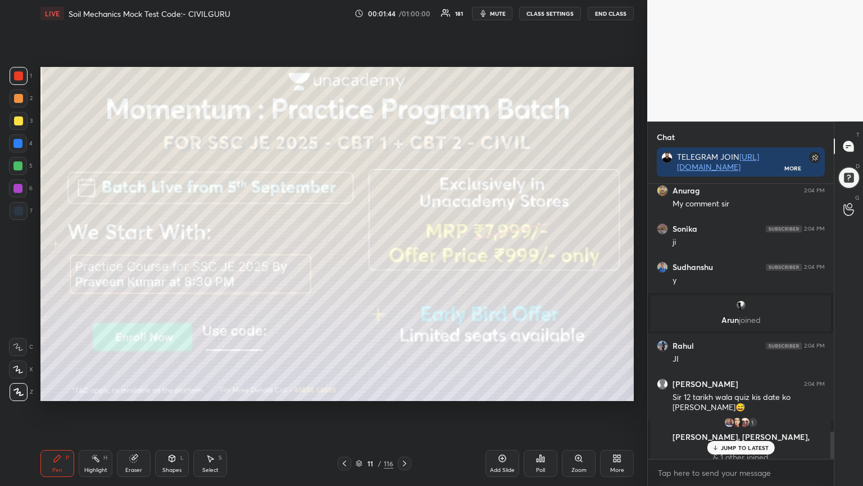
click at [406, 390] on icon at bounding box center [404, 463] width 9 height 9
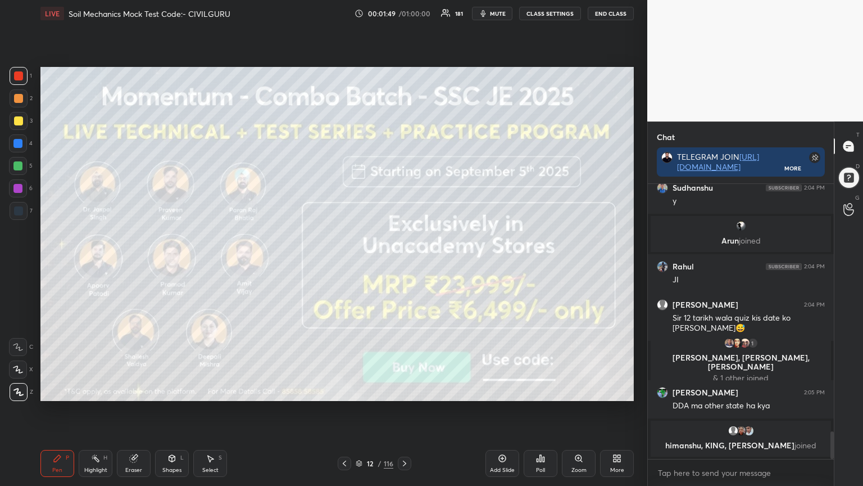
click at [405, 390] on icon at bounding box center [404, 463] width 3 height 6
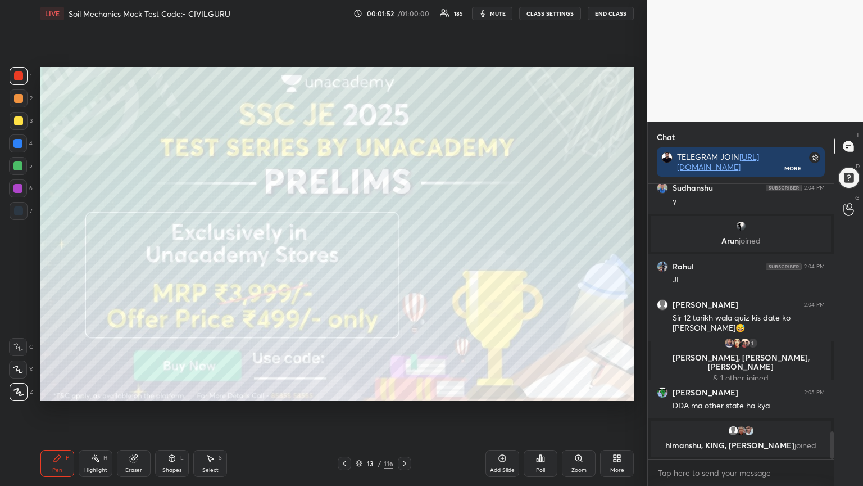
click at [403, 390] on icon at bounding box center [404, 463] width 9 height 9
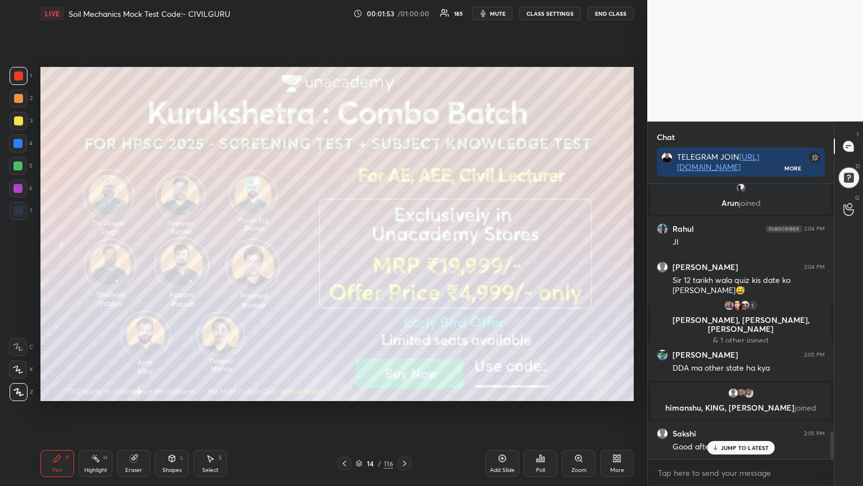
click at [405, 390] on icon at bounding box center [404, 463] width 9 height 9
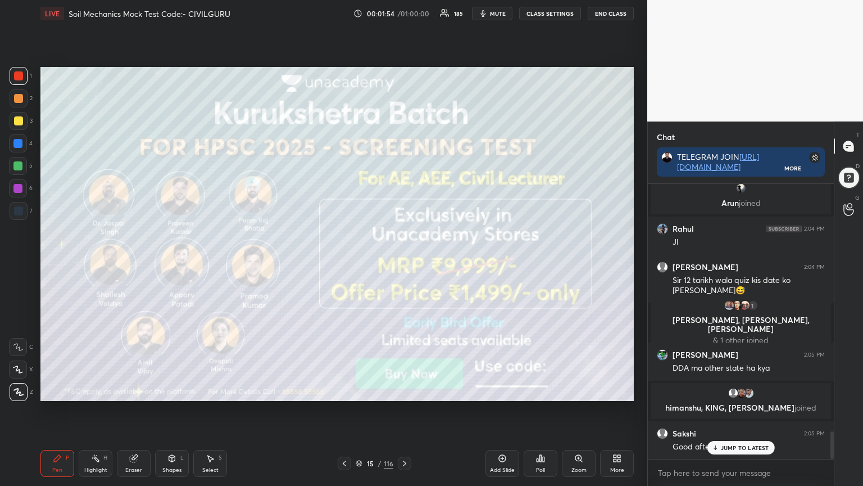
click at [406, 390] on icon at bounding box center [404, 463] width 9 height 9
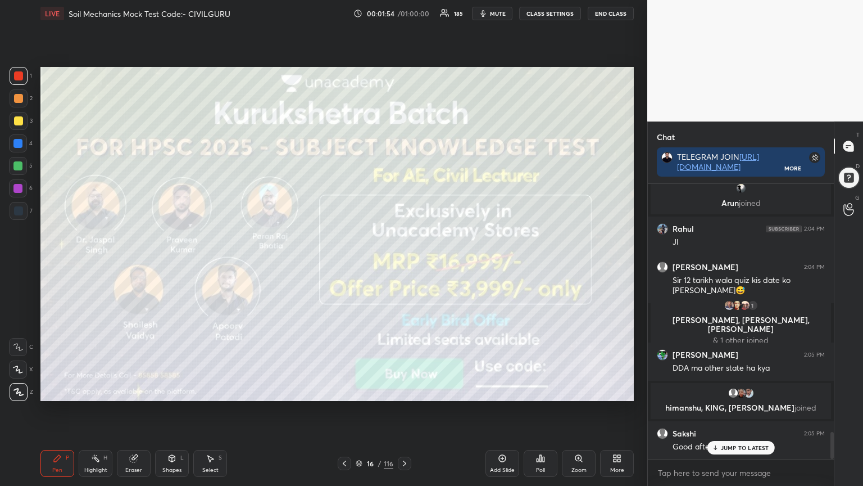
scroll to position [2532, 0]
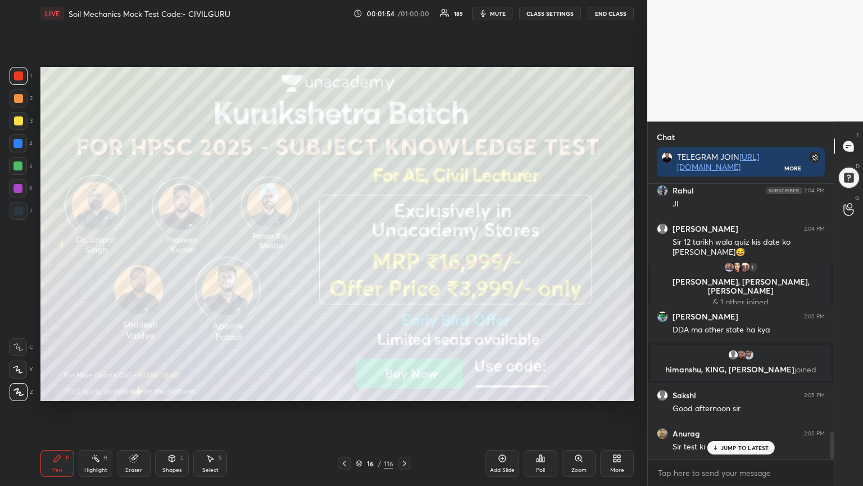
click at [406, 390] on icon at bounding box center [404, 463] width 9 height 9
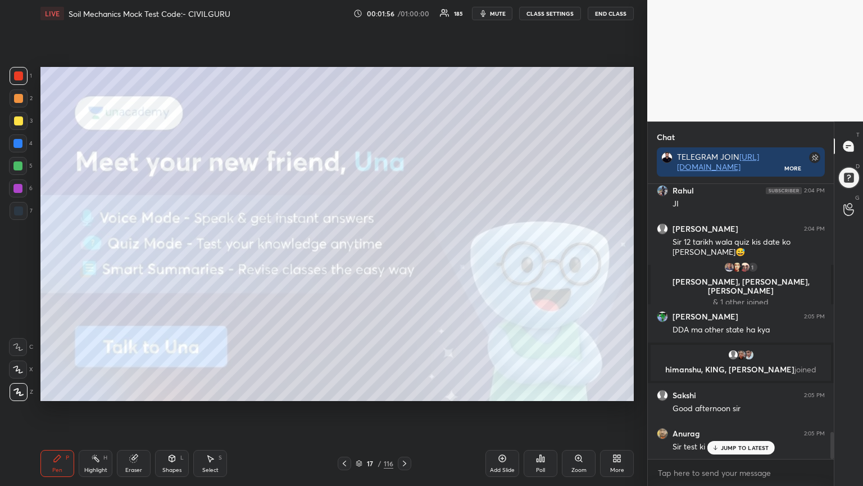
click at [360, 390] on icon at bounding box center [359, 463] width 7 height 7
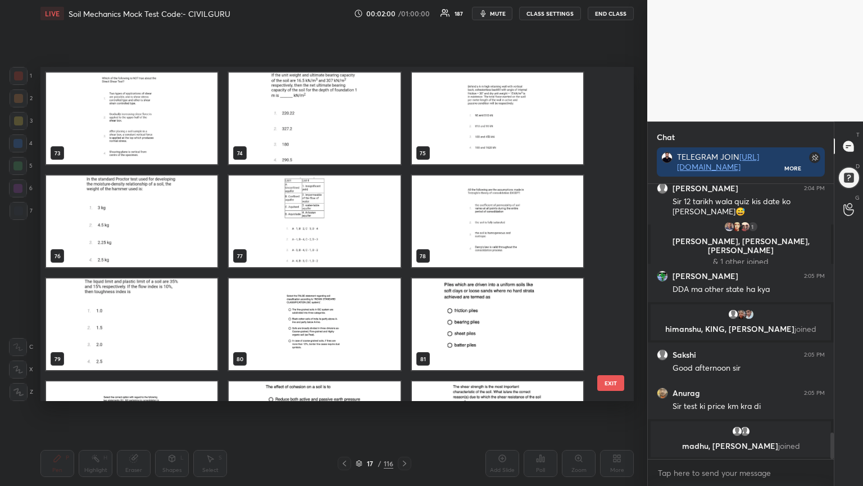
scroll to position [2470, 0]
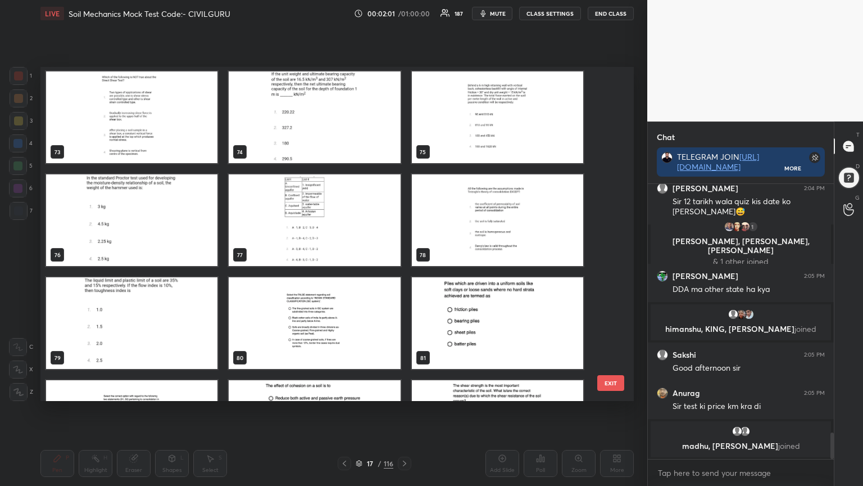
click at [195, 320] on img "grid" at bounding box center [131, 323] width 171 height 92
click at [194, 319] on img "grid" at bounding box center [131, 323] width 171 height 92
click at [196, 320] on img "grid" at bounding box center [131, 323] width 171 height 92
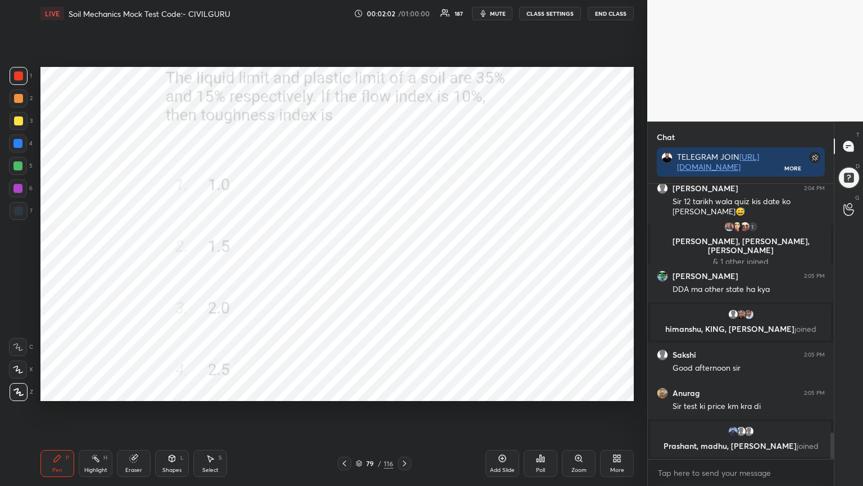
click at [540, 390] on div "Poll" at bounding box center [540, 470] width 9 height 6
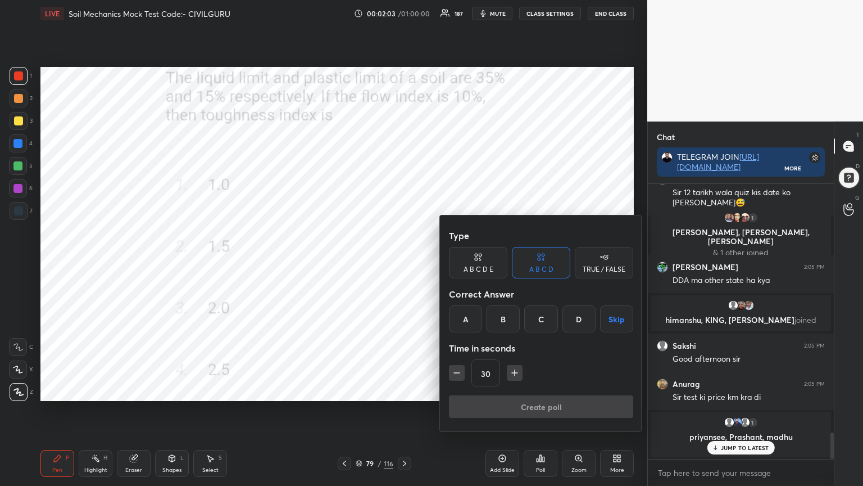
click at [541, 316] on div "C" at bounding box center [540, 318] width 33 height 27
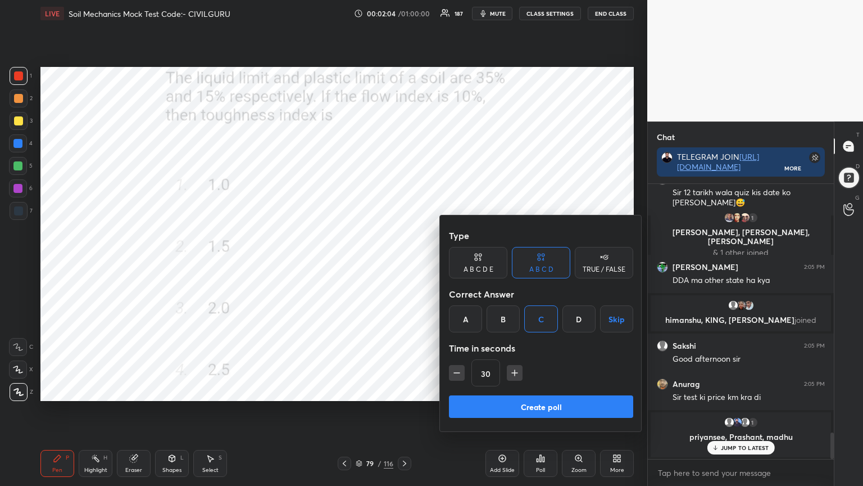
click at [529, 390] on button "Create poll" at bounding box center [541, 406] width 184 height 22
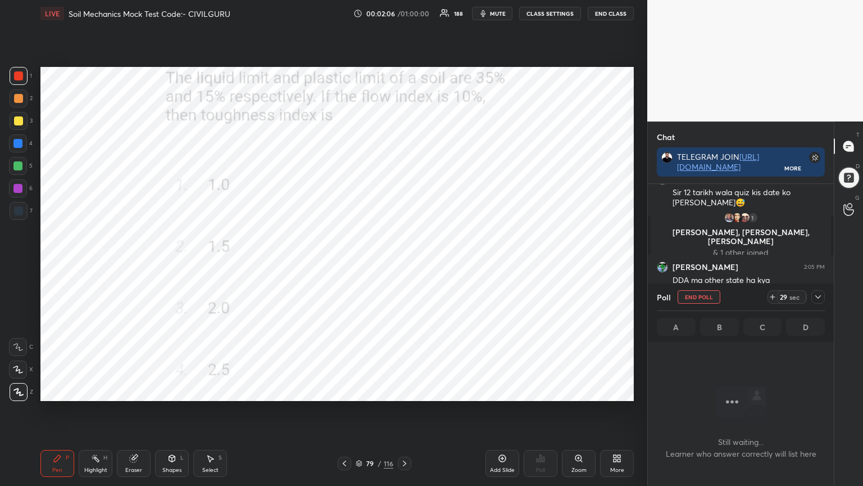
click at [776, 295] on icon at bounding box center [772, 296] width 9 height 9
click at [817, 295] on icon at bounding box center [818, 296] width 9 height 9
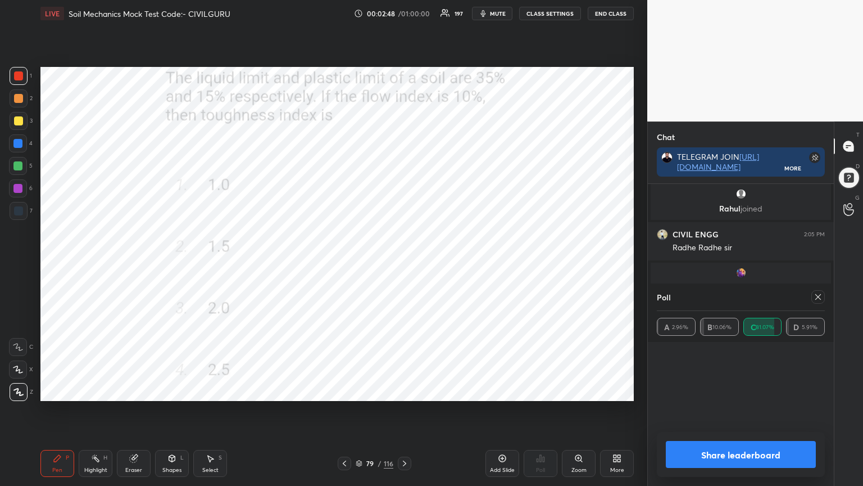
scroll to position [3, 3]
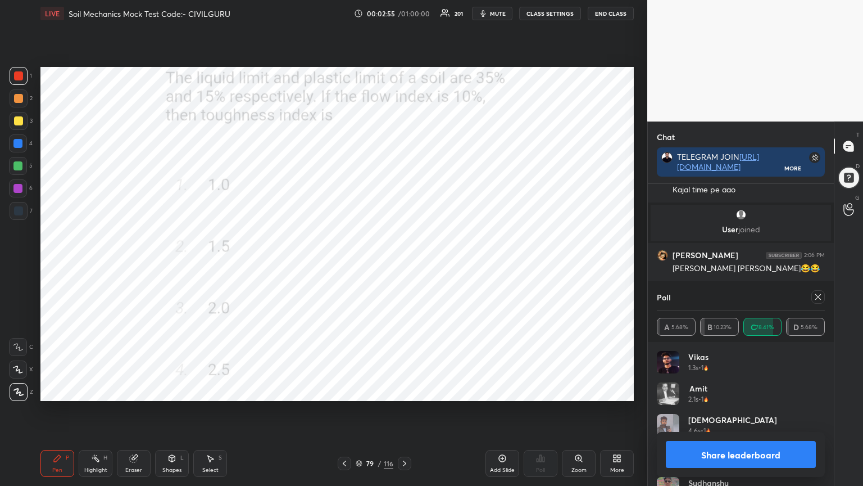
click at [505, 8] on button "mute" at bounding box center [492, 13] width 40 height 13
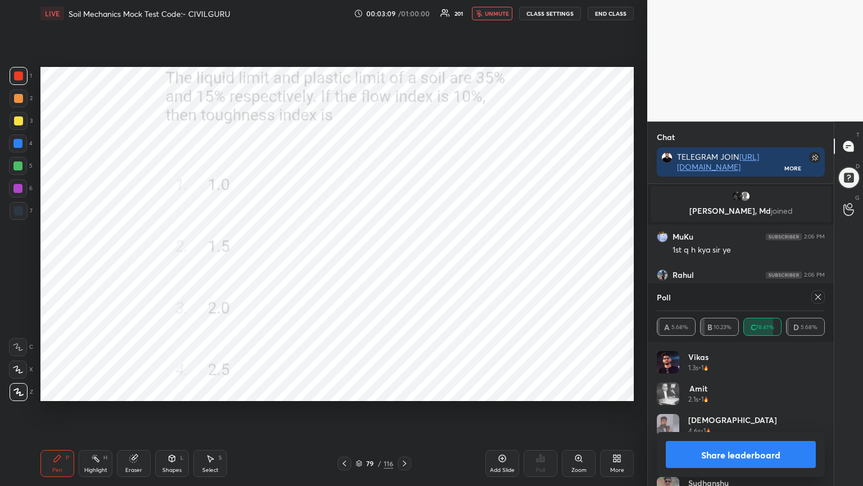
scroll to position [4, 3]
click at [508, 17] on button "unmute" at bounding box center [492, 13] width 40 height 13
click at [818, 297] on icon at bounding box center [819, 297] width 6 height 6
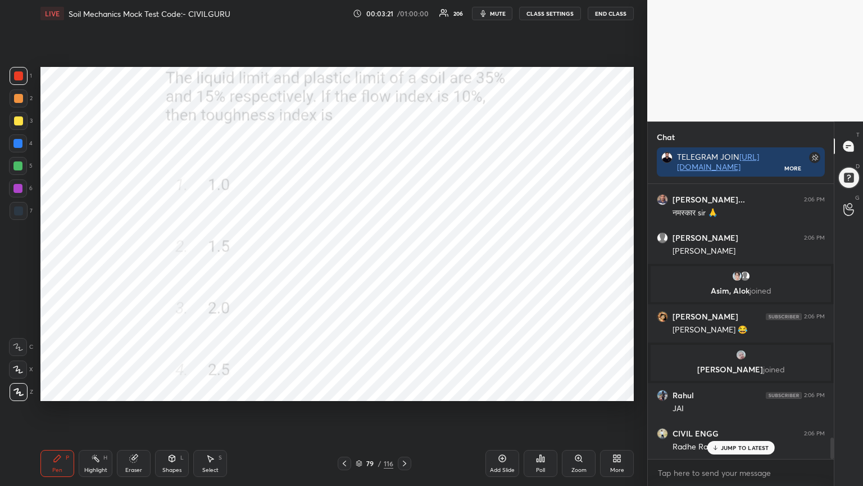
click at [346, 390] on icon at bounding box center [344, 463] width 9 height 9
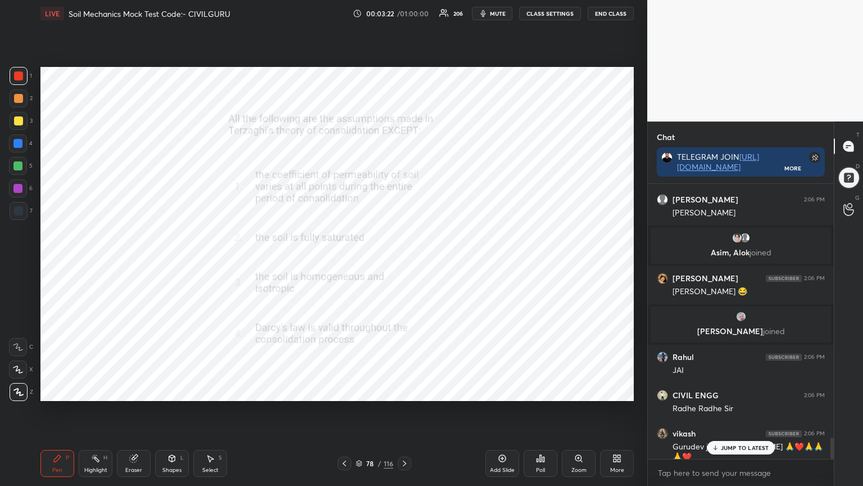
click at [537, 390] on icon at bounding box center [538, 460] width 2 height 3
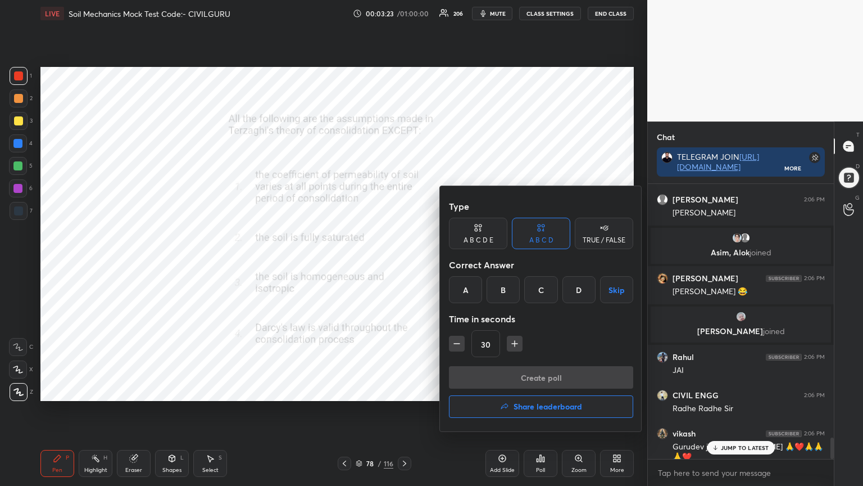
click at [468, 288] on div "A" at bounding box center [465, 289] width 33 height 27
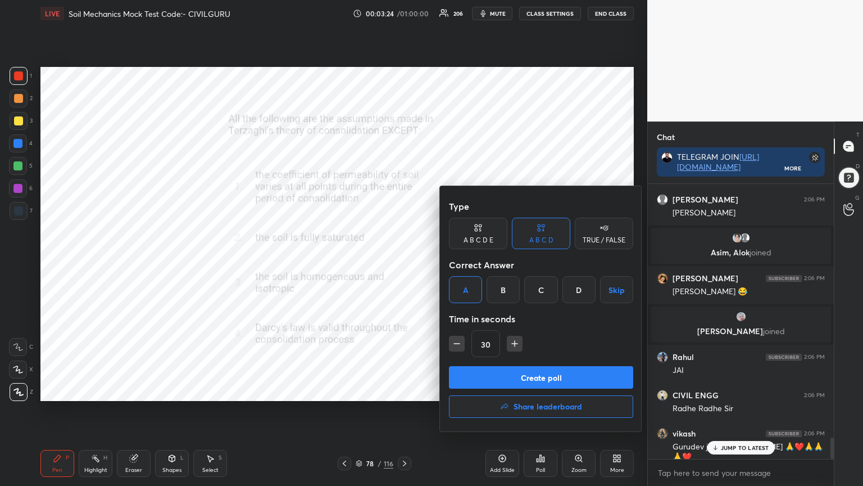
click at [499, 377] on button "Create poll" at bounding box center [541, 377] width 184 height 22
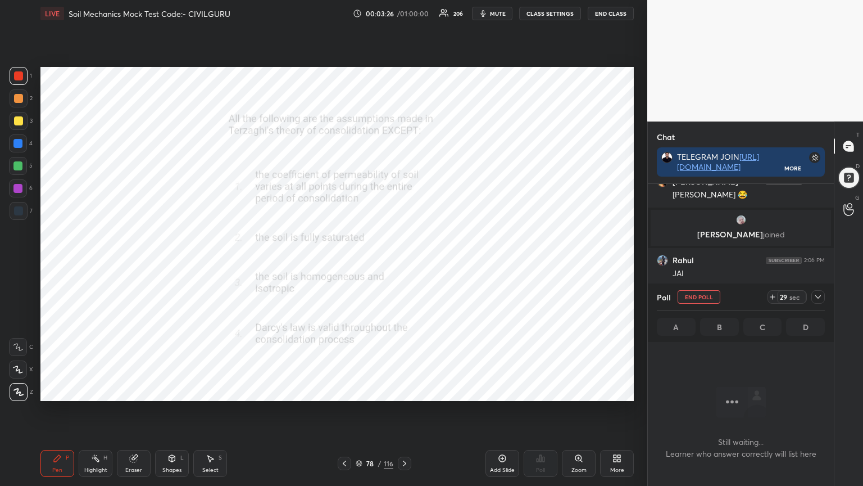
click at [822, 300] on icon at bounding box center [818, 296] width 9 height 9
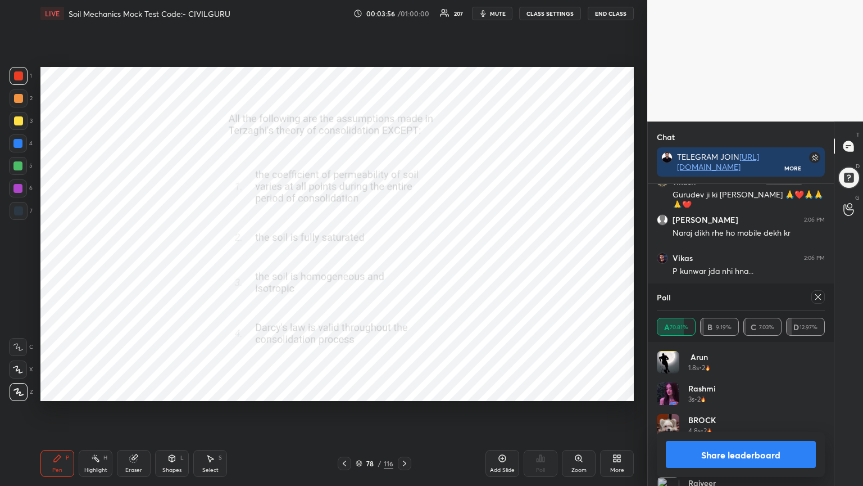
click at [820, 295] on icon at bounding box center [818, 296] width 9 height 9
type textarea "x"
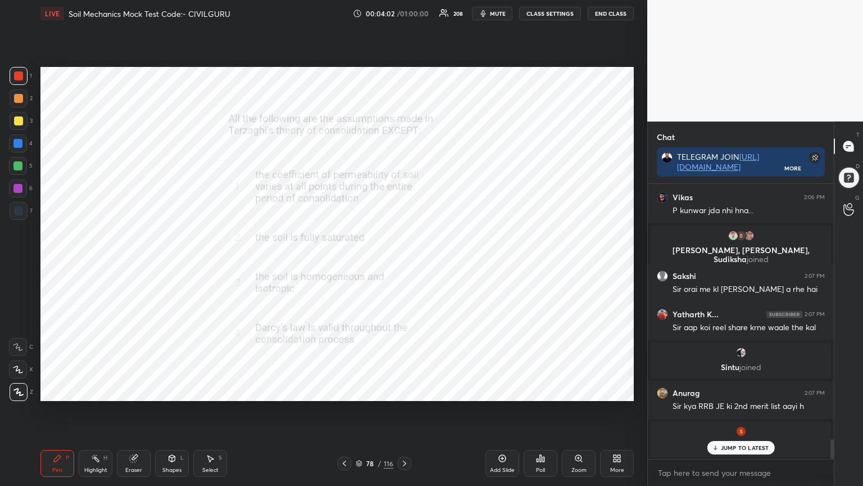
click at [348, 390] on icon at bounding box center [344, 463] width 9 height 9
click at [542, 390] on div "Poll" at bounding box center [541, 463] width 34 height 27
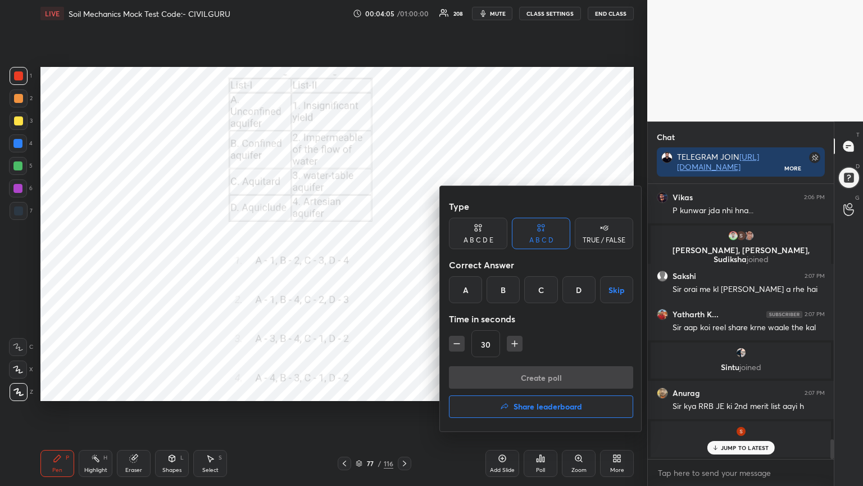
click at [542, 287] on div "C" at bounding box center [540, 289] width 33 height 27
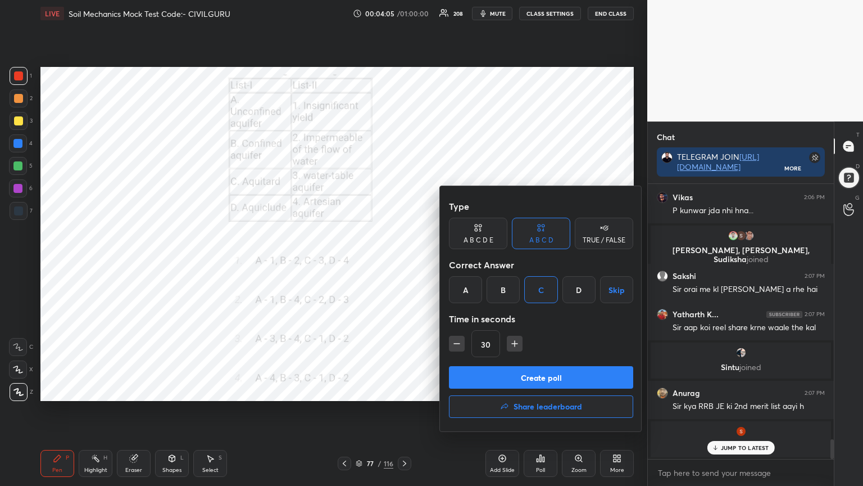
click at [517, 340] on icon "button" at bounding box center [514, 343] width 11 height 11
type input "45"
click at [519, 376] on button "Create poll" at bounding box center [541, 377] width 184 height 22
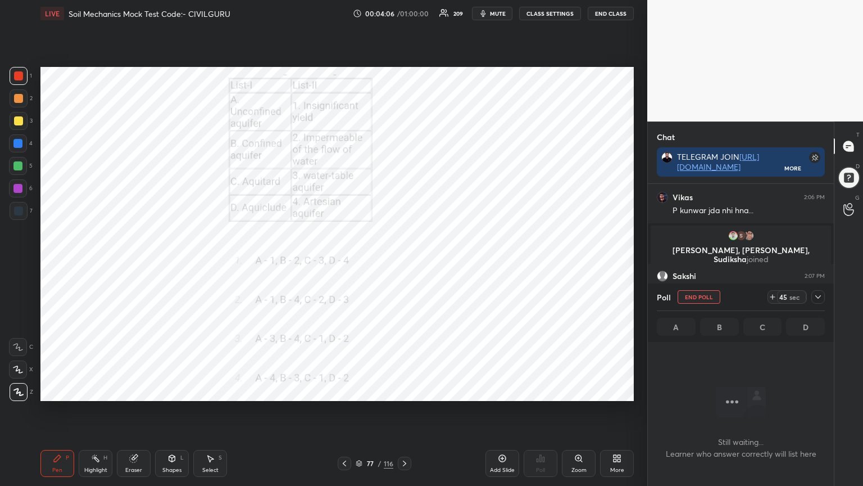
click at [819, 298] on icon at bounding box center [818, 296] width 9 height 9
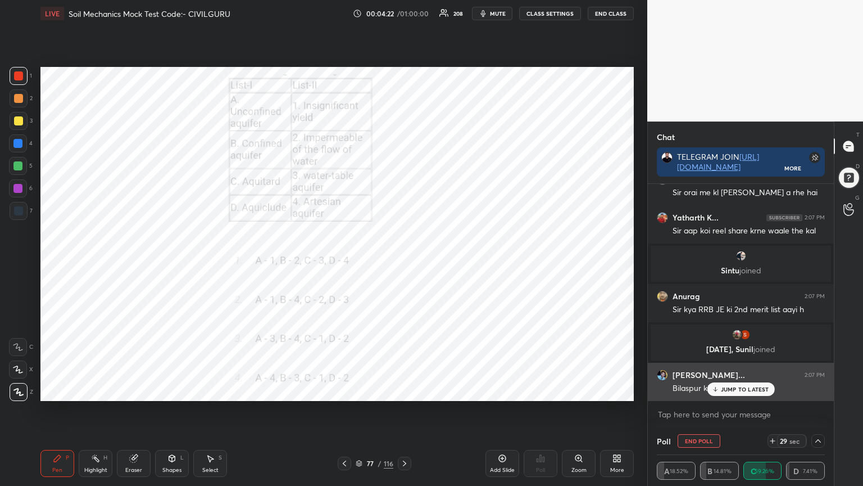
click at [754, 390] on p "JUMP TO LATEST" at bounding box center [745, 389] width 48 height 7
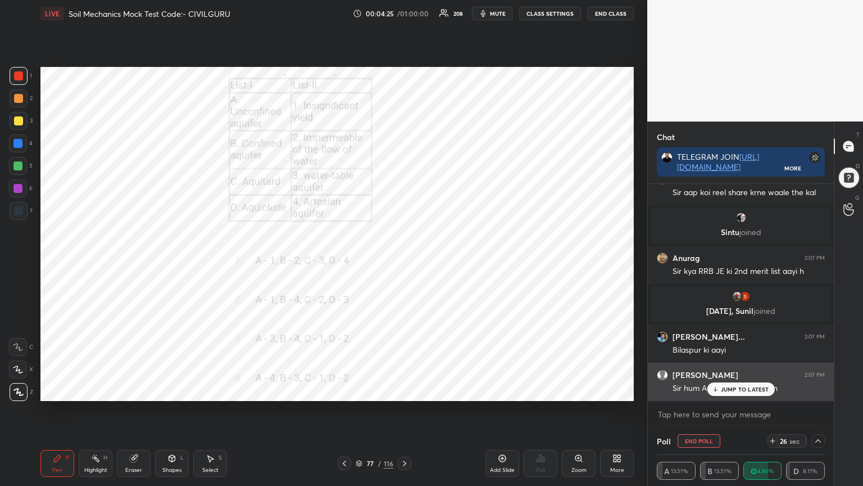
click at [733, 385] on div "JUMP TO LATEST" at bounding box center [740, 388] width 67 height 13
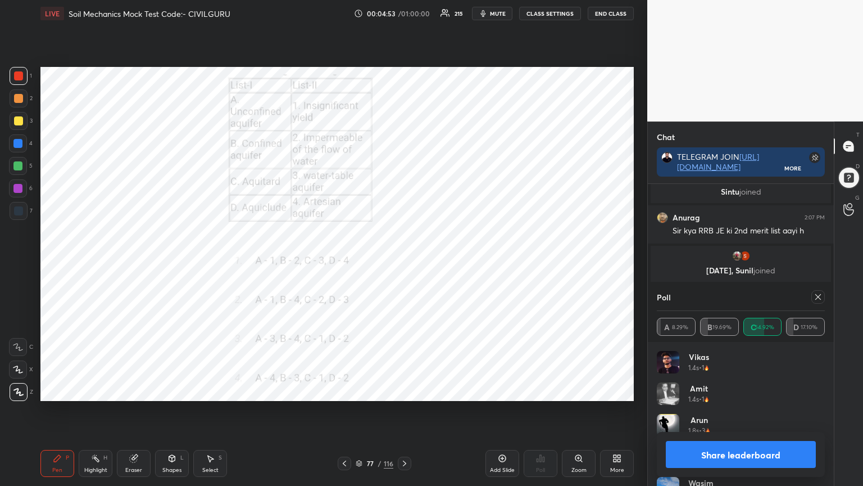
click at [819, 297] on icon at bounding box center [818, 296] width 9 height 9
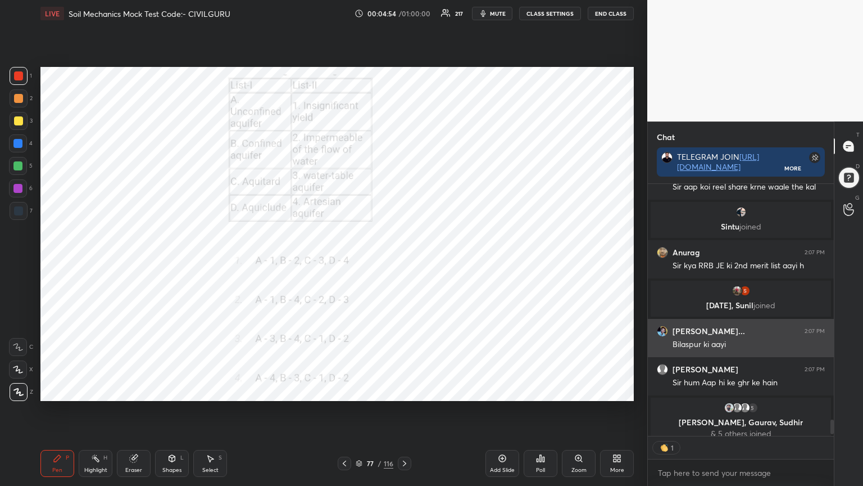
type textarea "x"
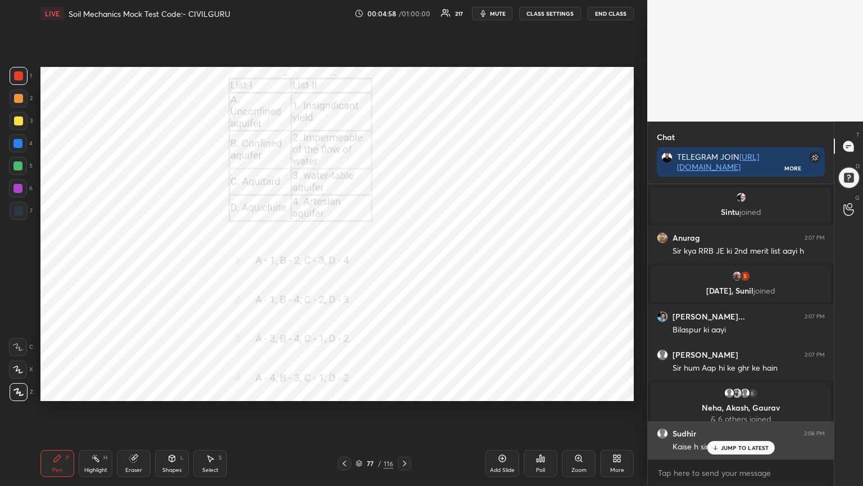
click at [747, 390] on div "JUMP TO LATEST" at bounding box center [740, 447] width 67 height 13
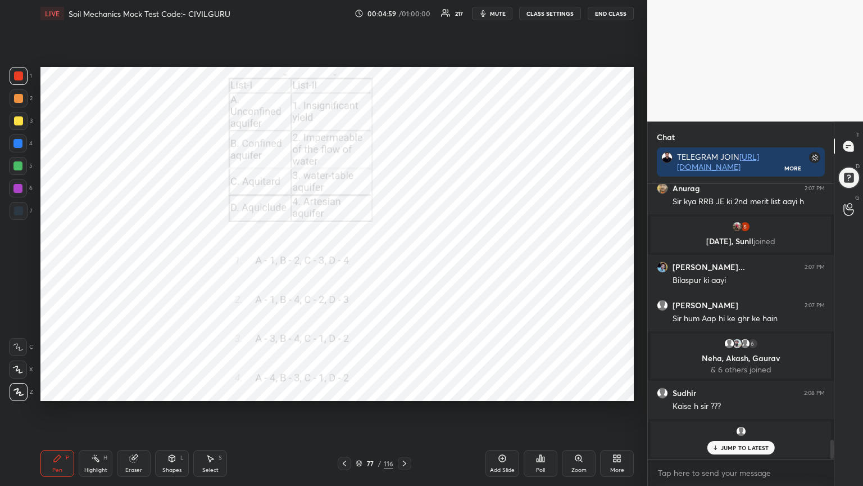
click at [347, 390] on icon at bounding box center [344, 463] width 9 height 9
click at [540, 390] on div "Poll" at bounding box center [541, 463] width 34 height 27
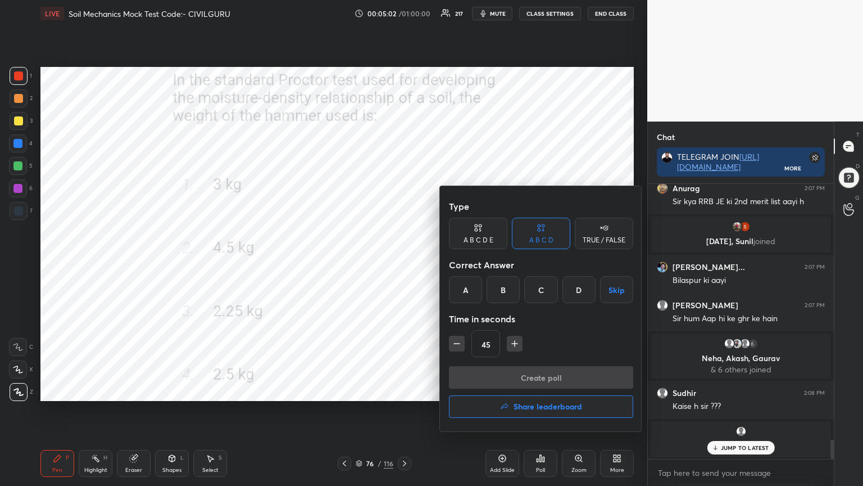
click at [582, 288] on div "D" at bounding box center [579, 289] width 33 height 27
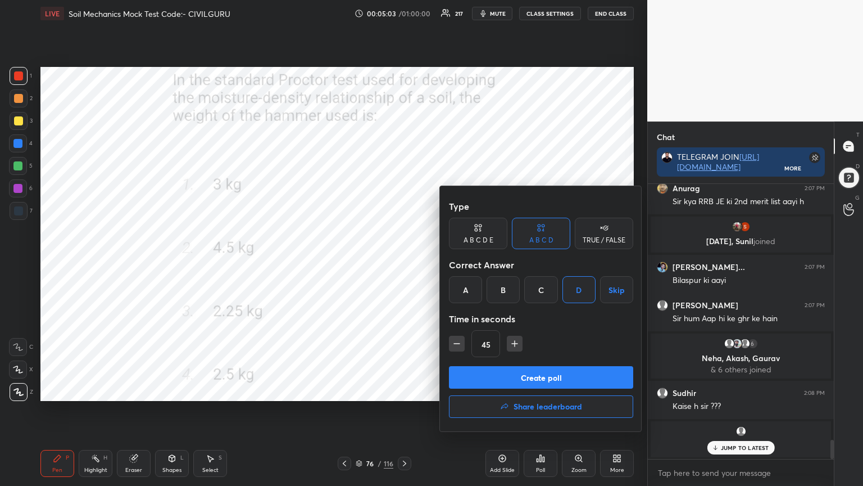
click at [458, 345] on icon "button" at bounding box center [456, 343] width 11 height 11
type input "30"
click at [494, 376] on button "Create poll" at bounding box center [541, 377] width 184 height 22
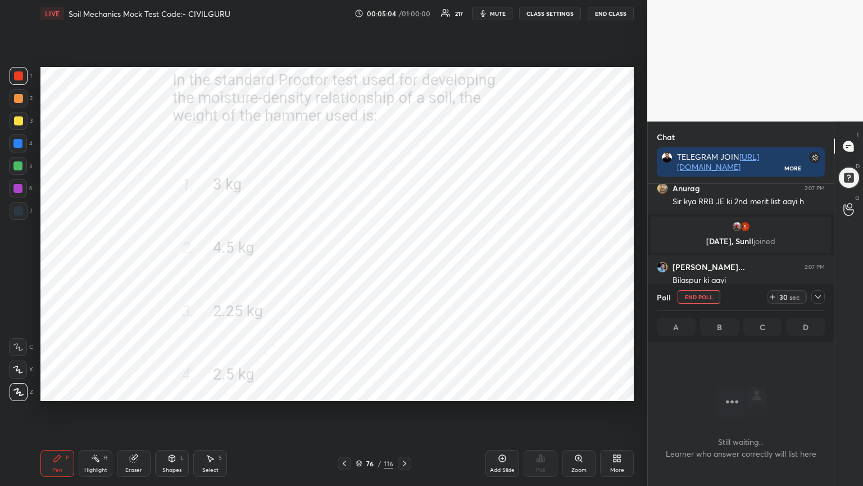
click at [817, 297] on icon at bounding box center [818, 296] width 9 height 9
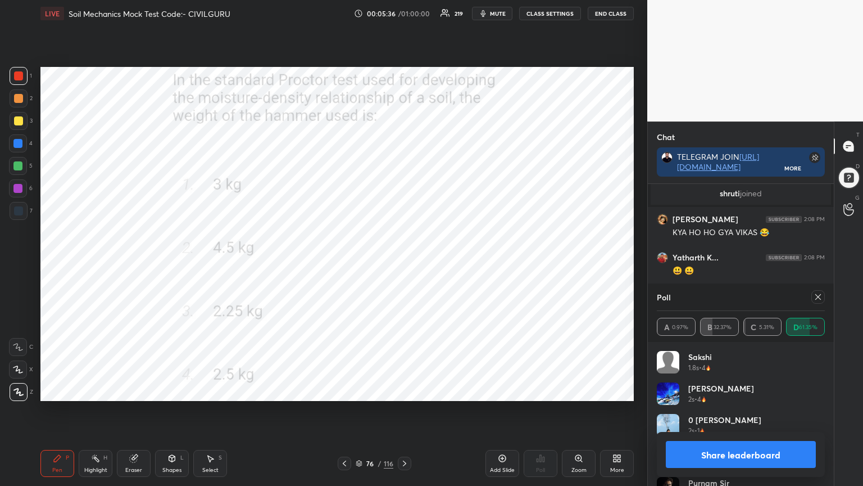
click at [819, 293] on icon at bounding box center [818, 296] width 9 height 9
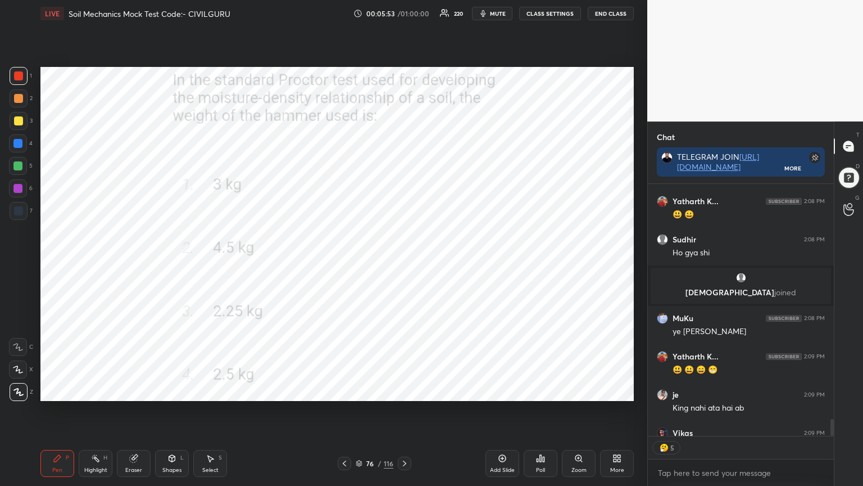
type textarea "x"
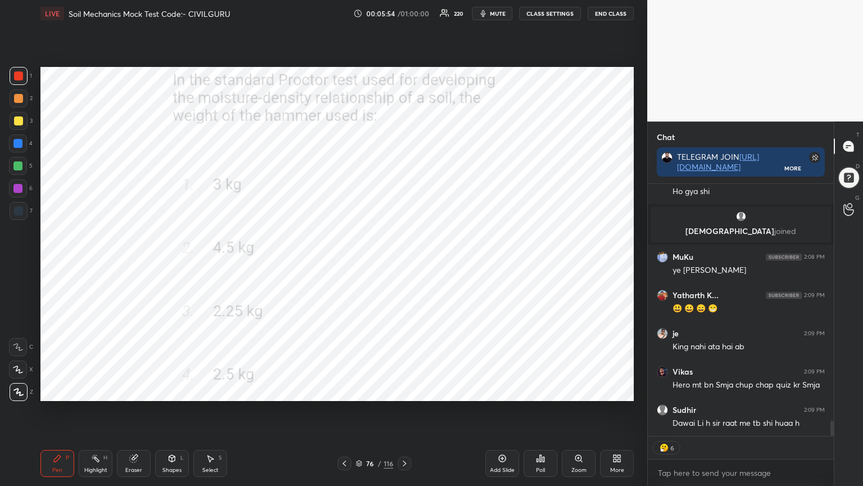
click at [343, 390] on icon at bounding box center [344, 463] width 9 height 9
click at [536, 390] on icon at bounding box center [540, 458] width 9 height 9
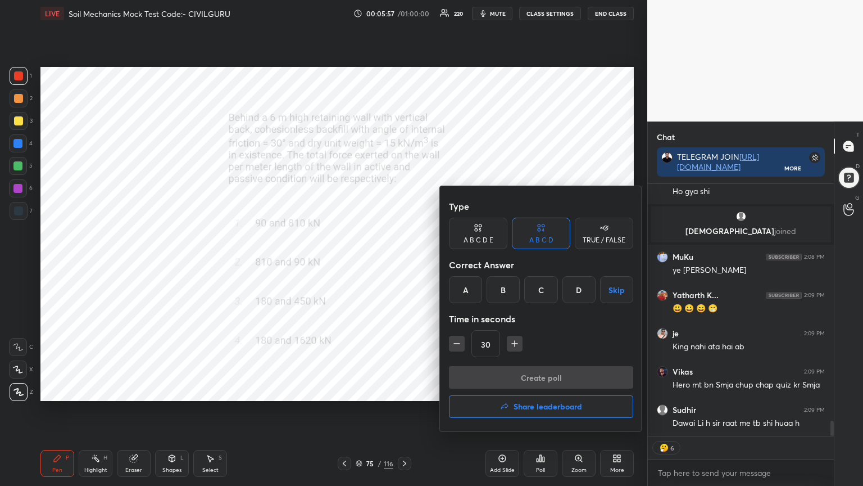
click at [474, 284] on div "A" at bounding box center [465, 289] width 33 height 27
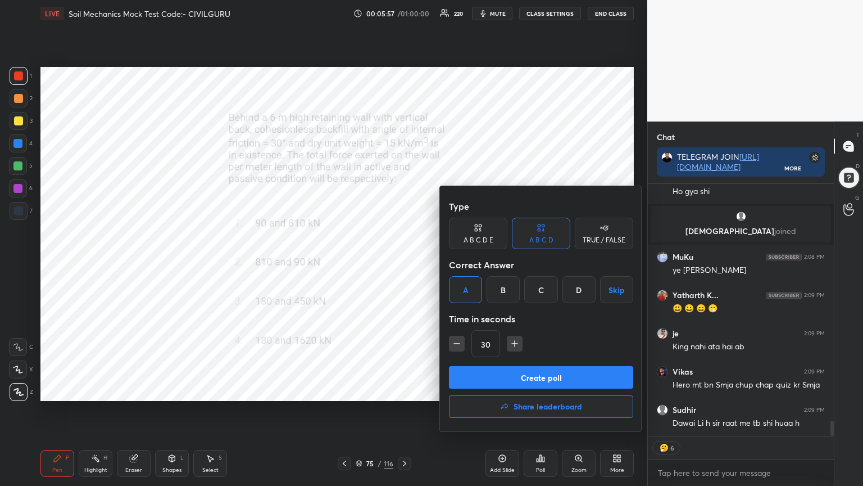
click at [513, 341] on icon "button" at bounding box center [514, 343] width 11 height 11
click at [515, 342] on icon "button" at bounding box center [515, 344] width 0 height 6
type input "75"
click at [514, 377] on button "Create poll" at bounding box center [541, 377] width 184 height 22
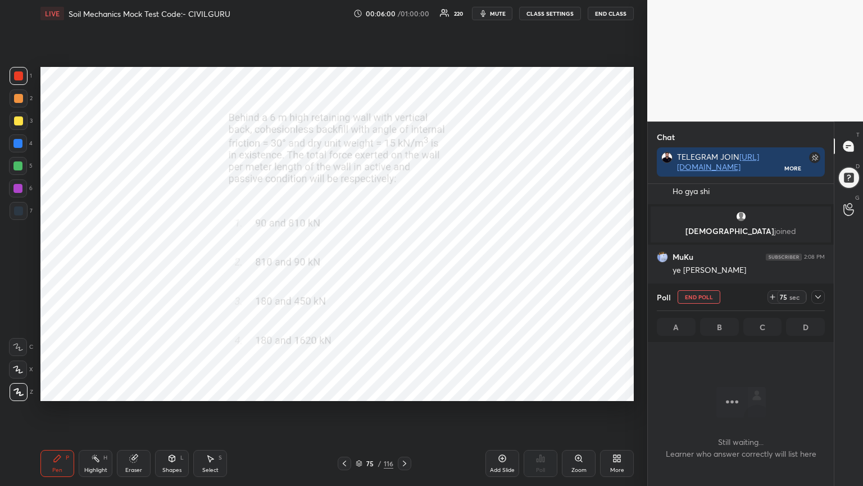
click at [819, 300] on icon at bounding box center [818, 296] width 9 height 9
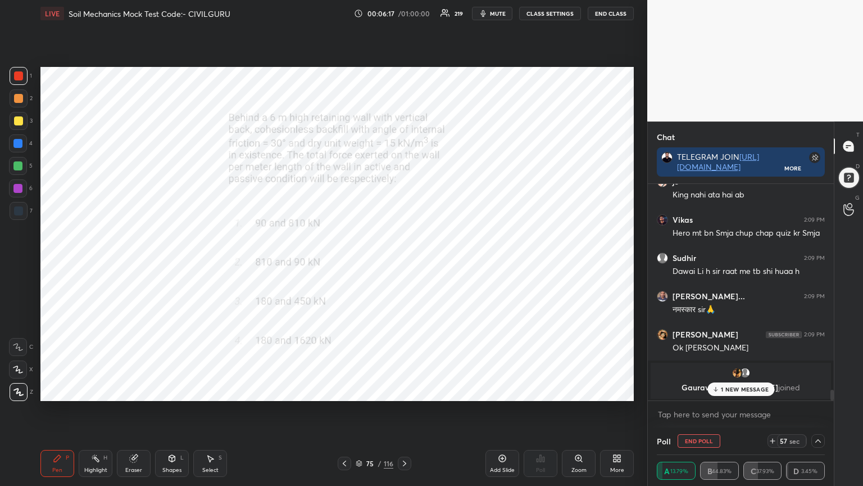
click at [753, 387] on p "1 NEW MESSAGE" at bounding box center [745, 389] width 48 height 7
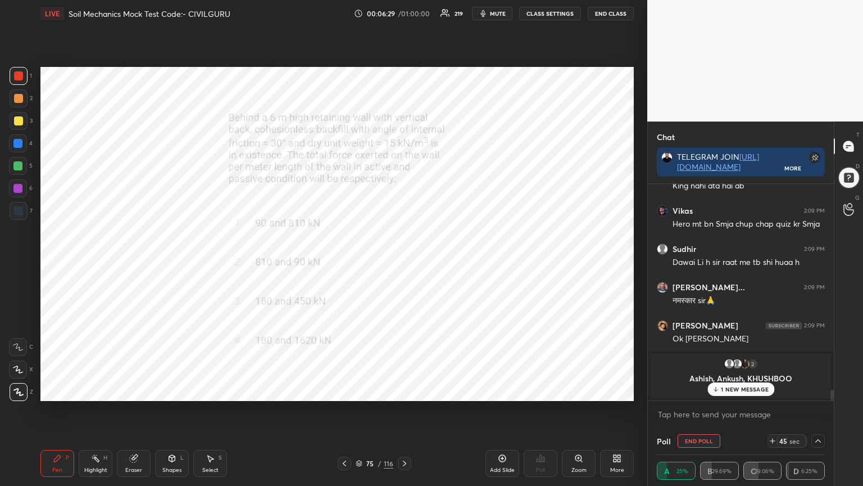
click at [501, 15] on span "mute" at bounding box center [498, 14] width 16 height 8
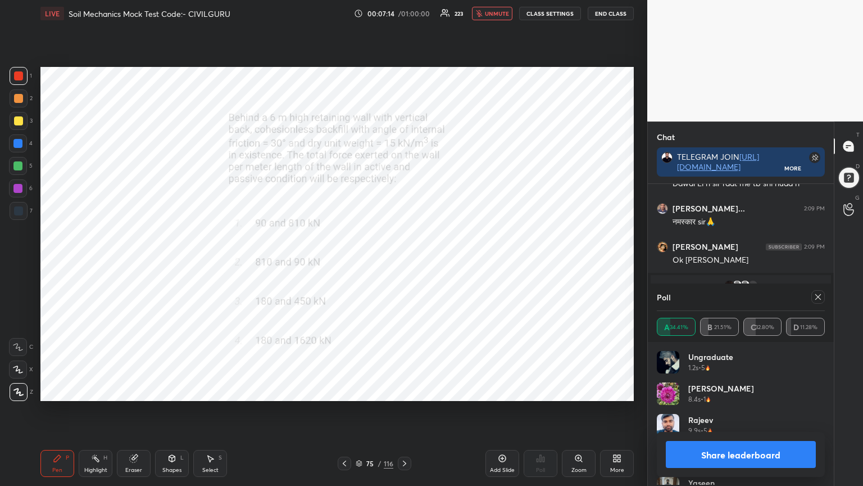
scroll to position [132, 165]
click at [819, 297] on icon at bounding box center [818, 296] width 9 height 9
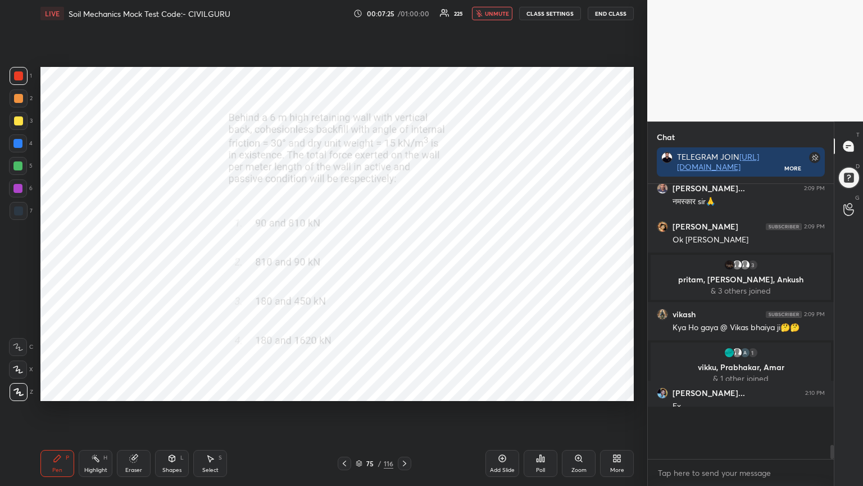
scroll to position [265, 183]
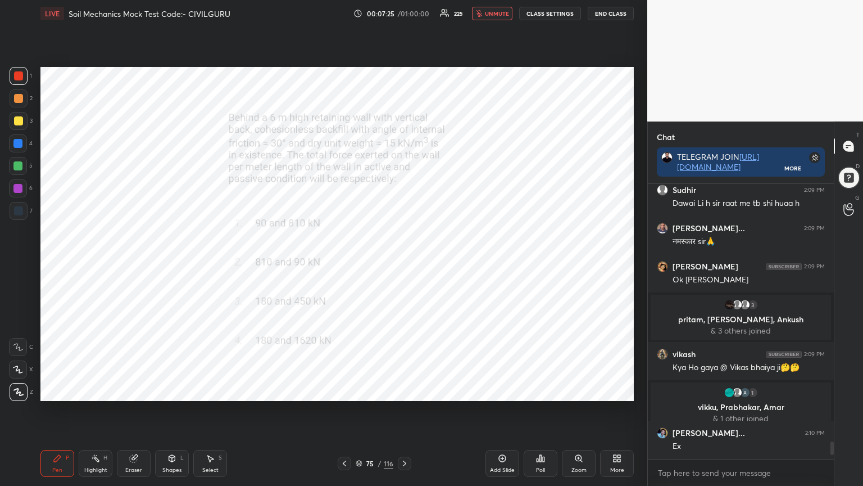
click at [506, 13] on span "unmute" at bounding box center [497, 14] width 24 height 8
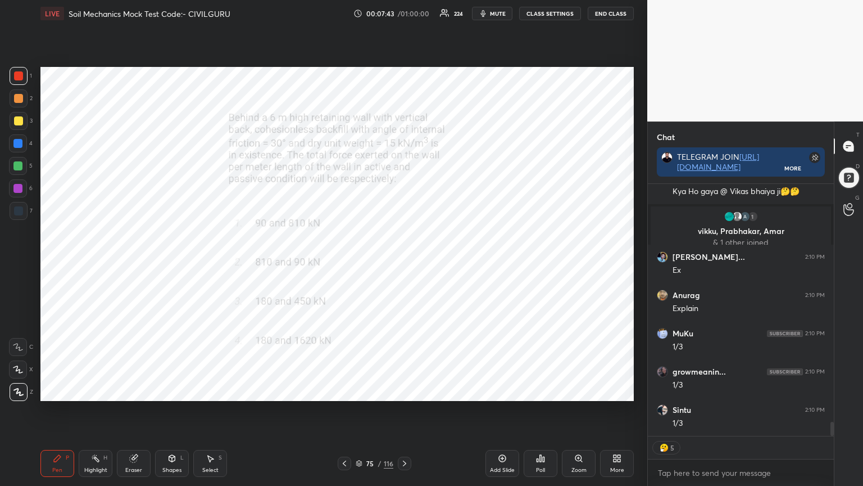
scroll to position [4265, 0]
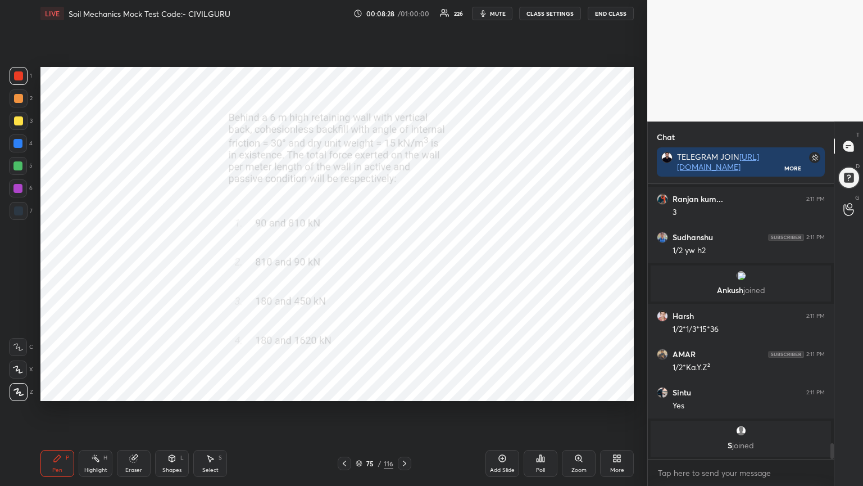
click at [347, 390] on icon at bounding box center [344, 463] width 9 height 9
click at [537, 390] on icon at bounding box center [538, 460] width 2 height 3
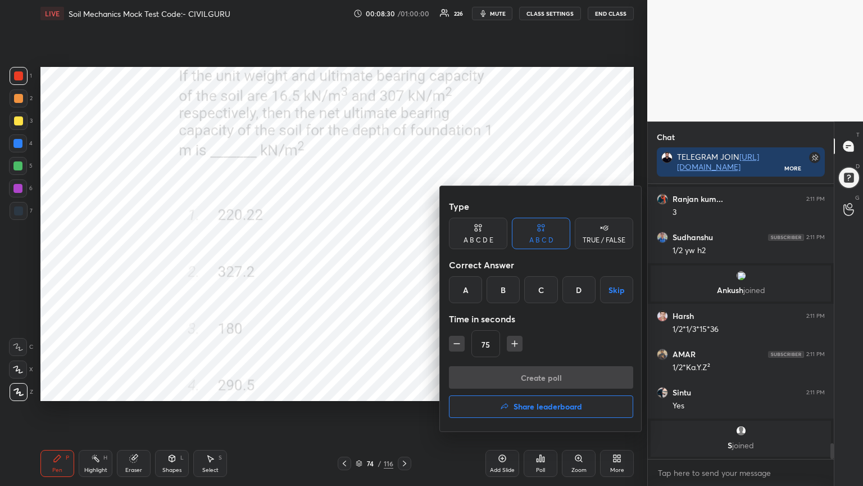
click at [580, 287] on div "D" at bounding box center [579, 289] width 33 height 27
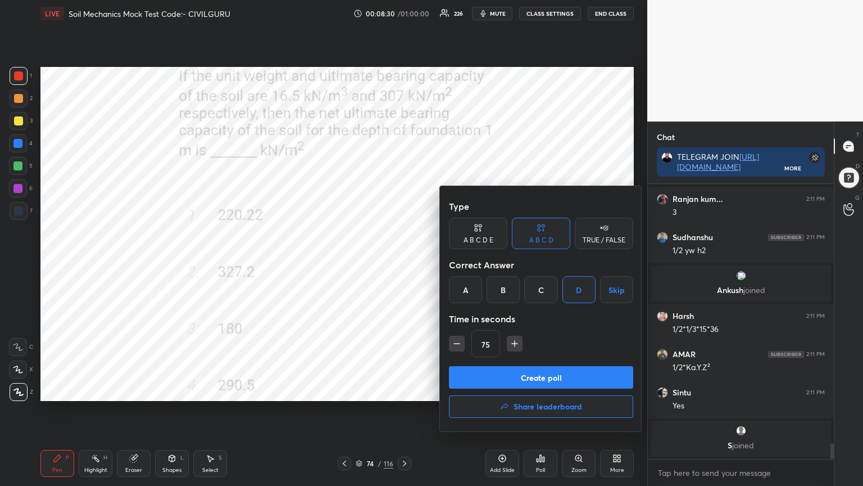
click at [512, 369] on button "Create poll" at bounding box center [541, 377] width 184 height 22
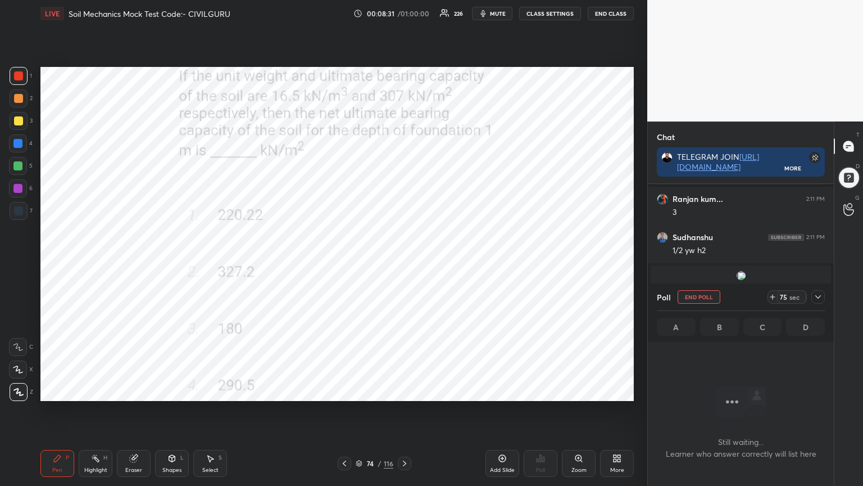
scroll to position [3, 3]
click at [817, 296] on icon at bounding box center [819, 296] width 6 height 3
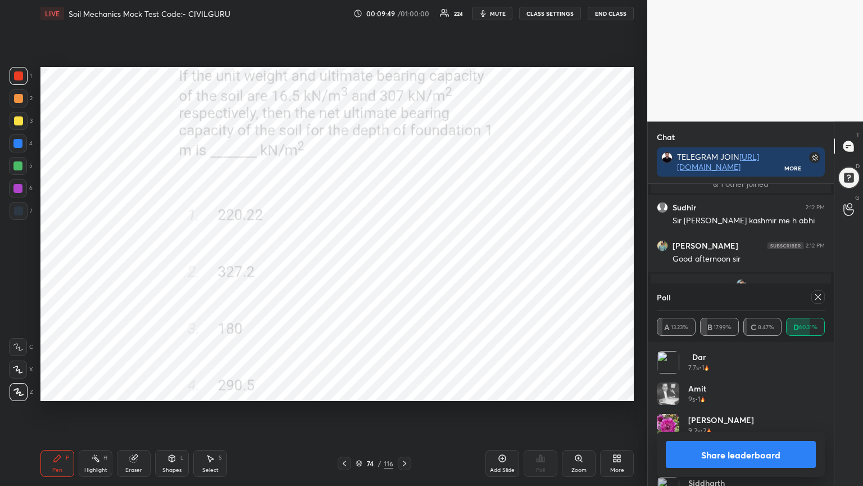
scroll to position [4794, 0]
click at [820, 299] on icon at bounding box center [818, 296] width 9 height 9
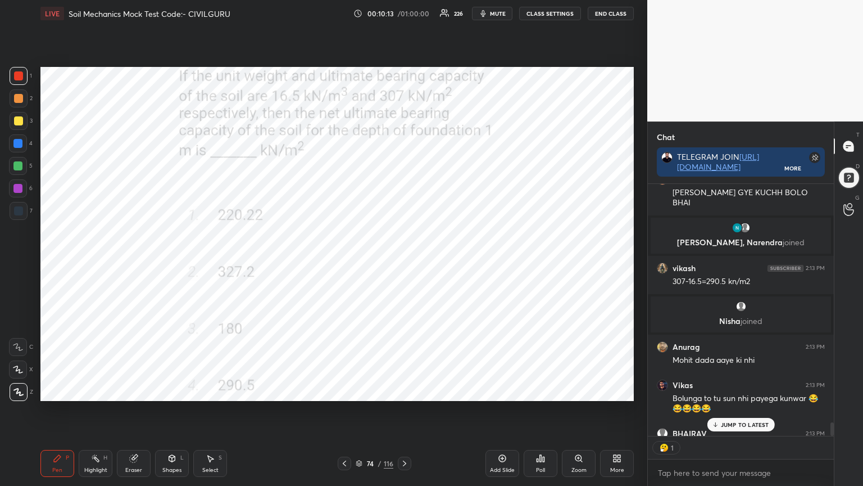
scroll to position [3, 3]
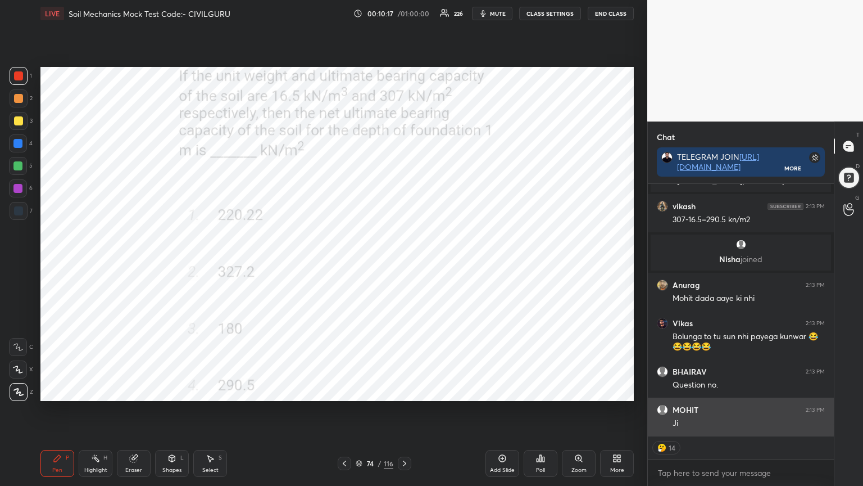
click at [756, 390] on div "Ji" at bounding box center [749, 423] width 152 height 11
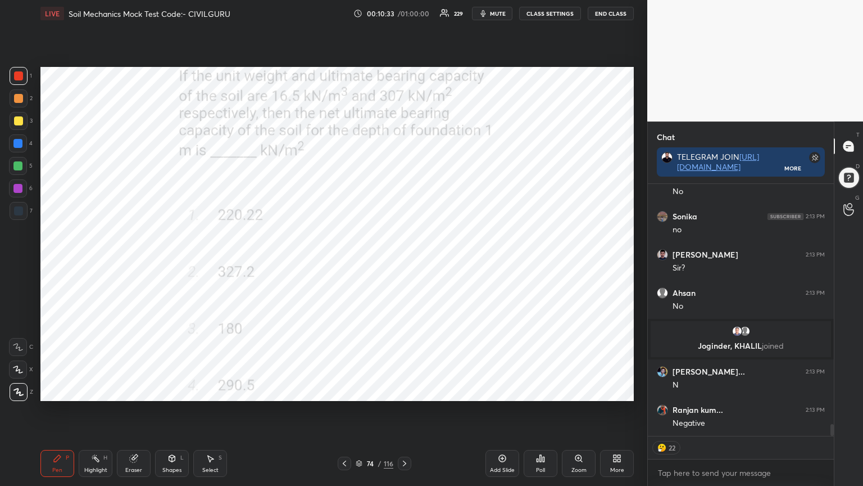
type textarea "x"
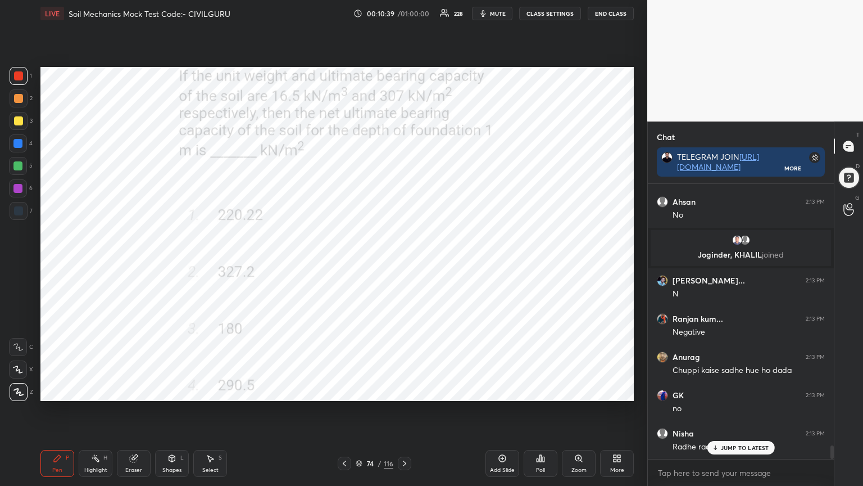
click at [360, 390] on icon at bounding box center [359, 463] width 7 height 7
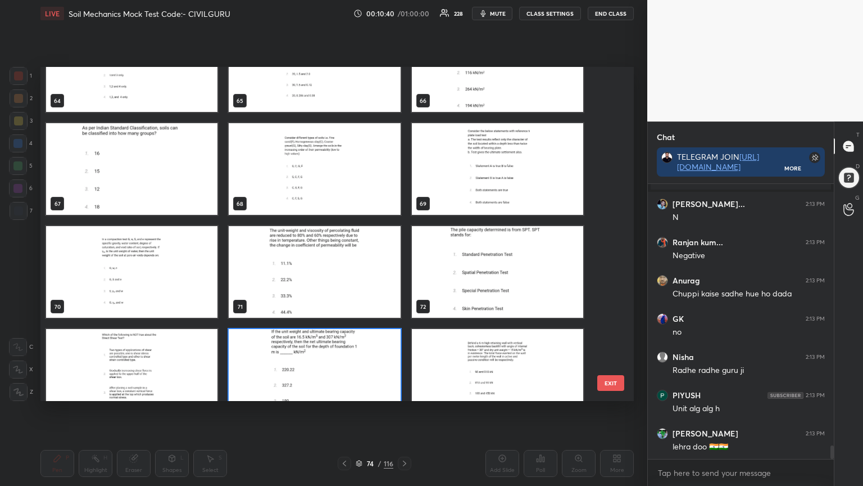
click at [490, 270] on img "grid" at bounding box center [497, 272] width 171 height 92
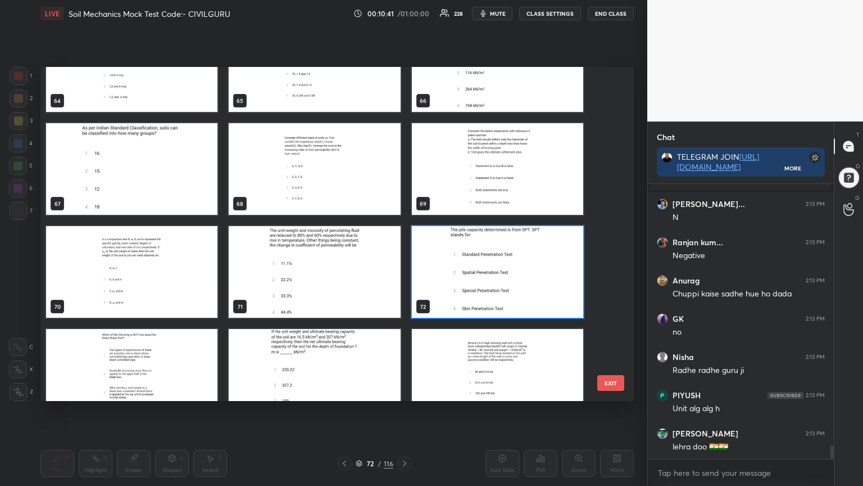
click at [491, 266] on img "grid" at bounding box center [497, 272] width 171 height 92
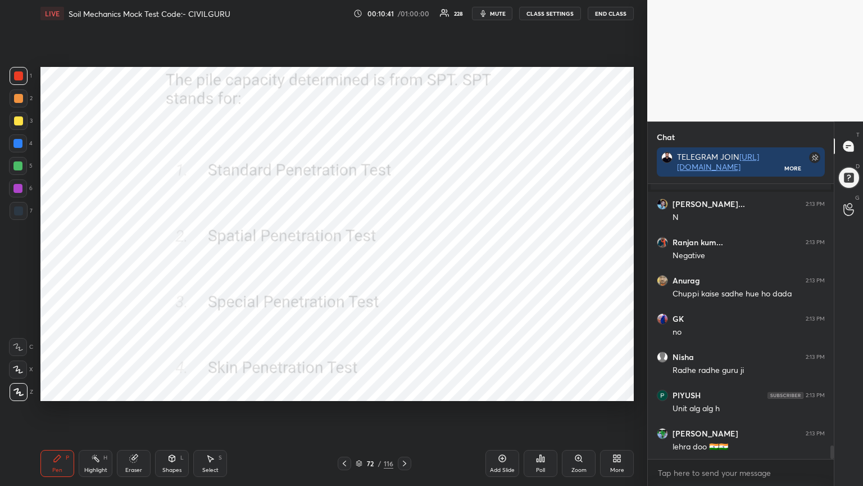
click at [492, 268] on img "grid" at bounding box center [497, 272] width 171 height 92
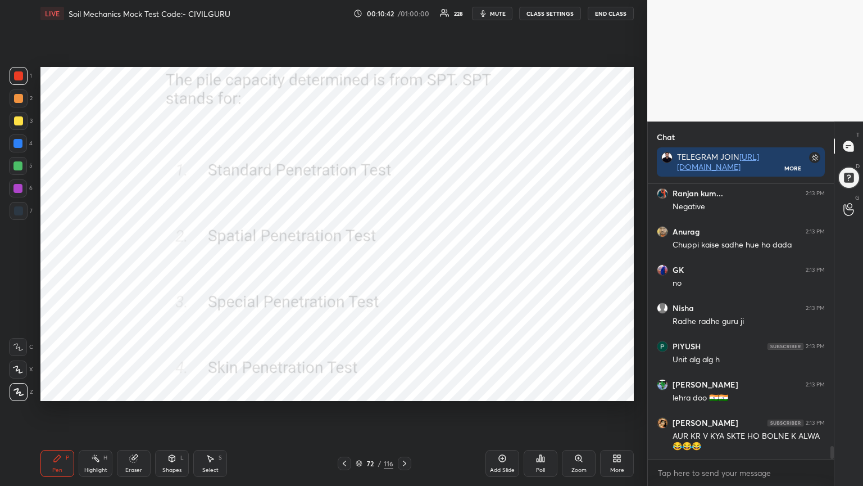
click at [543, 390] on icon at bounding box center [540, 458] width 9 height 9
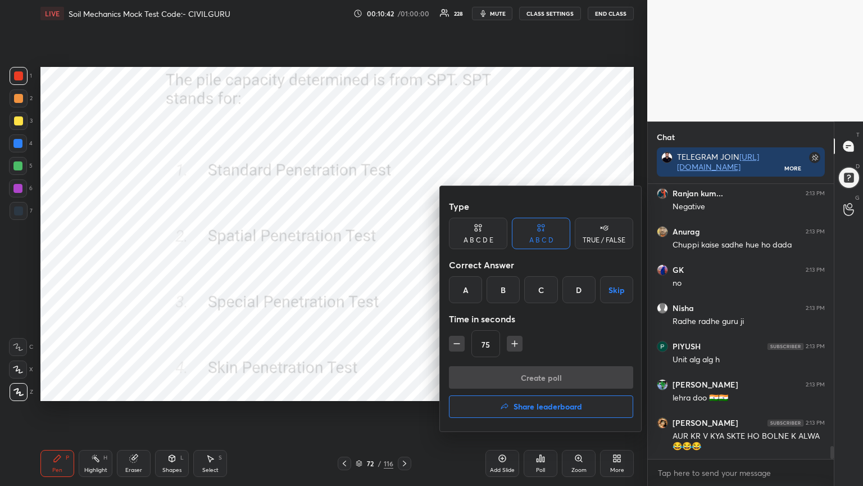
click at [470, 287] on div "A" at bounding box center [465, 289] width 33 height 27
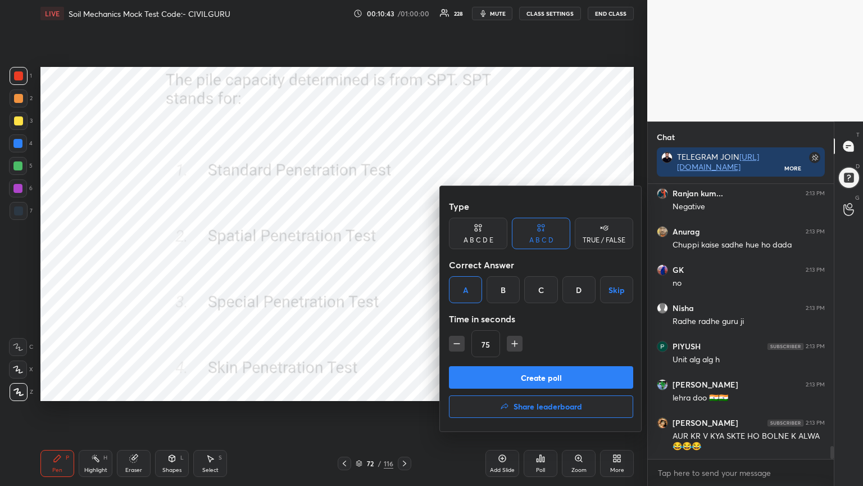
click at [456, 348] on icon "button" at bounding box center [456, 343] width 11 height 11
click at [456, 346] on icon "button" at bounding box center [456, 343] width 11 height 11
type input "45"
click at [486, 374] on button "Create poll" at bounding box center [541, 377] width 184 height 22
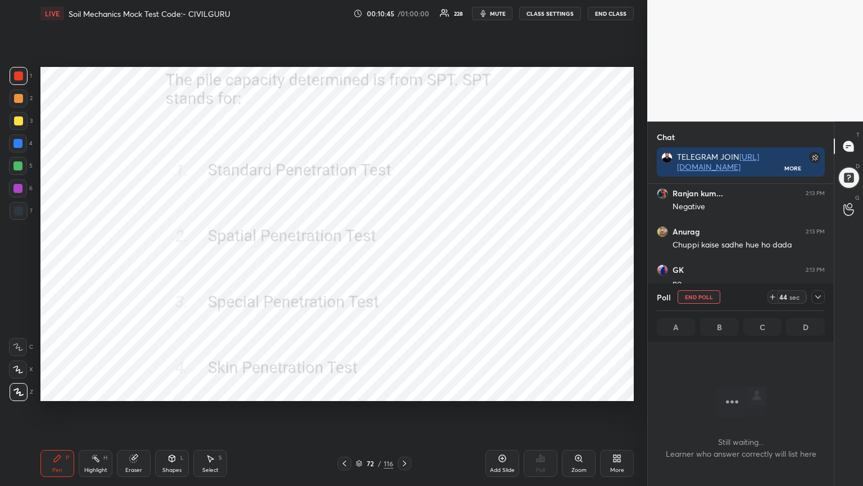
click at [819, 297] on icon at bounding box center [818, 296] width 9 height 9
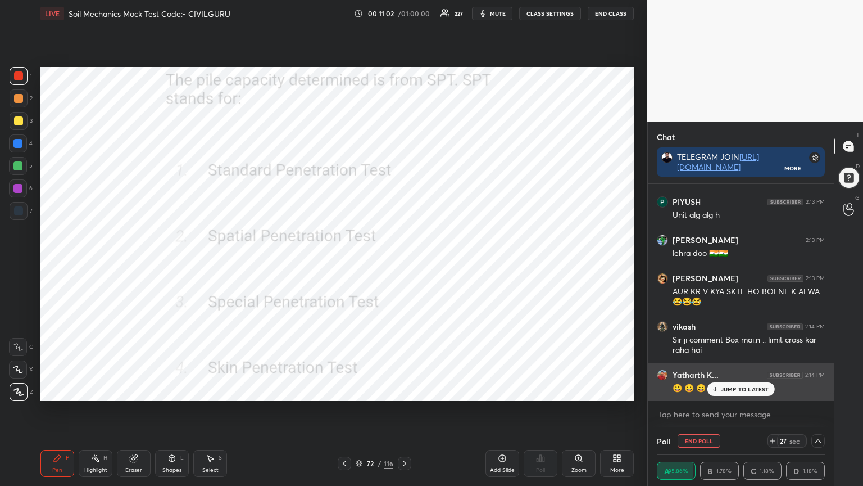
click at [743, 387] on p "JUMP TO LATEST" at bounding box center [745, 389] width 48 height 7
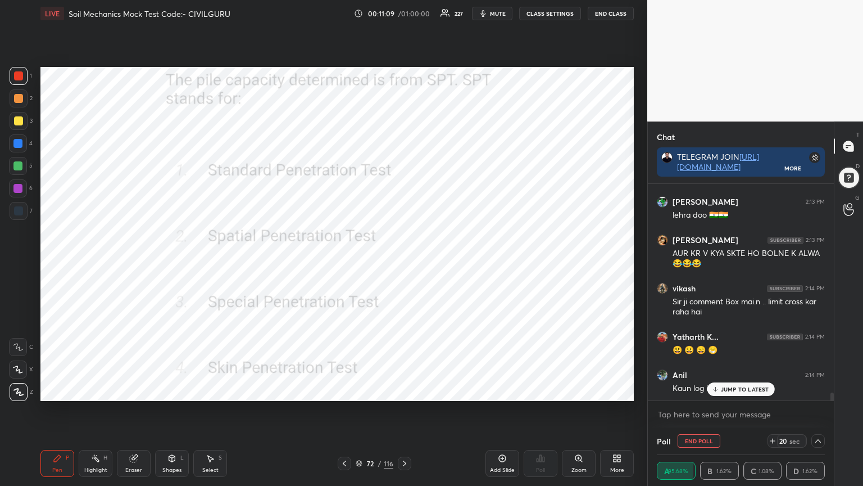
click at [137, 390] on icon at bounding box center [133, 458] width 9 height 9
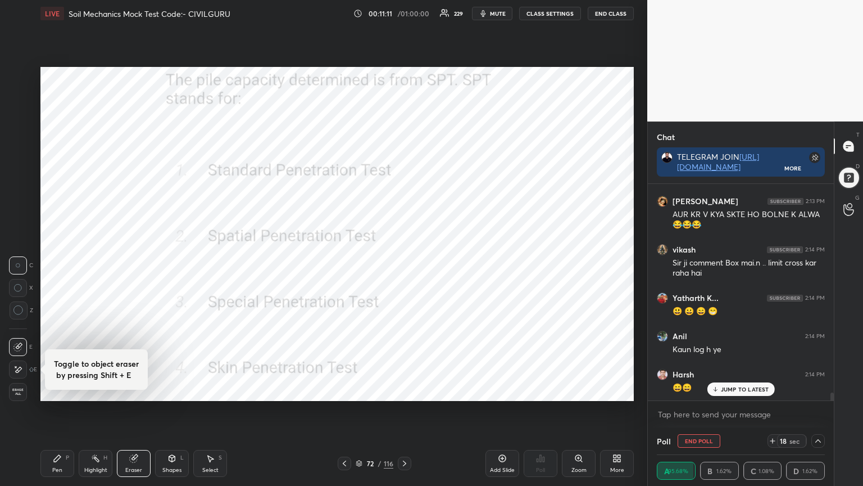
click at [739, 389] on p "JUMP TO LATEST" at bounding box center [745, 389] width 48 height 7
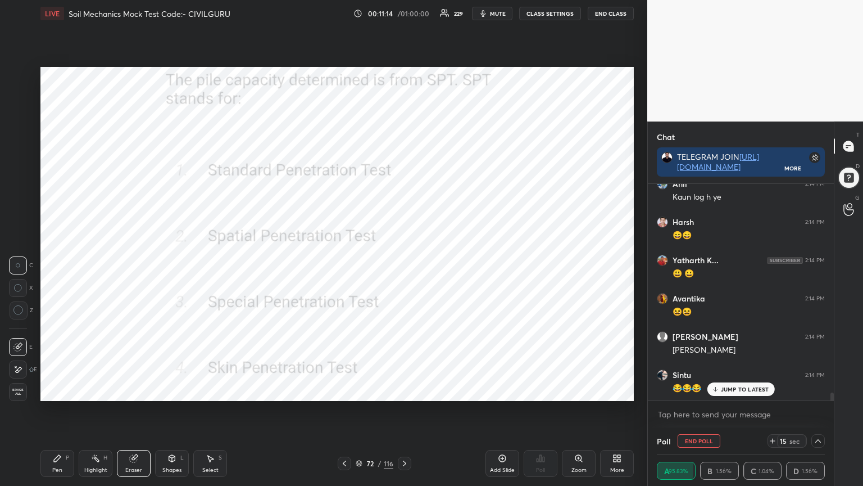
click at [740, 387] on p "JUMP TO LATEST" at bounding box center [745, 389] width 48 height 7
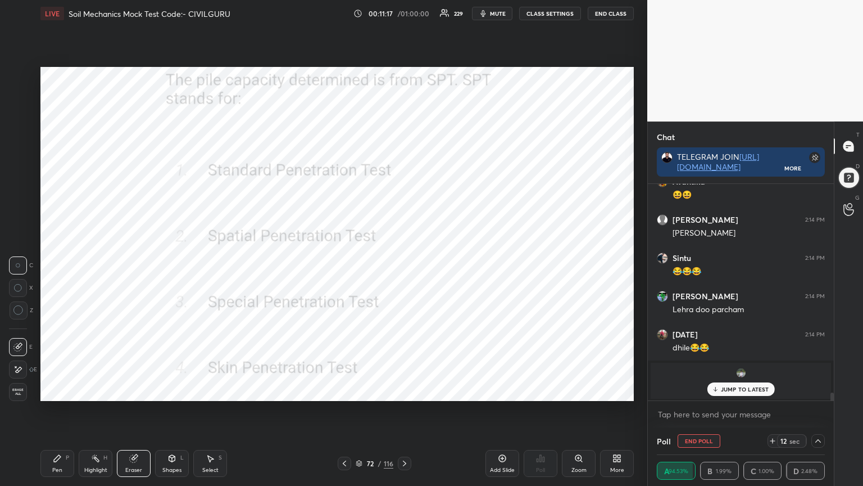
click at [731, 388] on p "JUMP TO LATEST" at bounding box center [745, 389] width 48 height 7
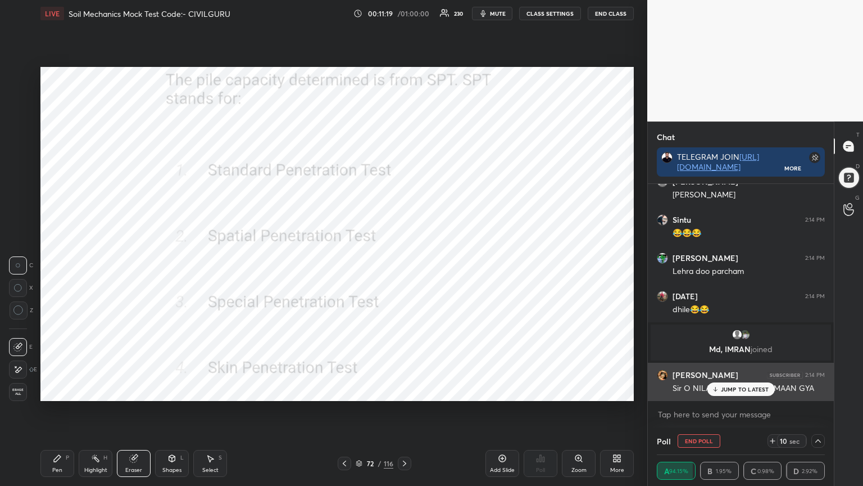
click at [727, 390] on div "JUMP TO LATEST" at bounding box center [740, 388] width 67 height 13
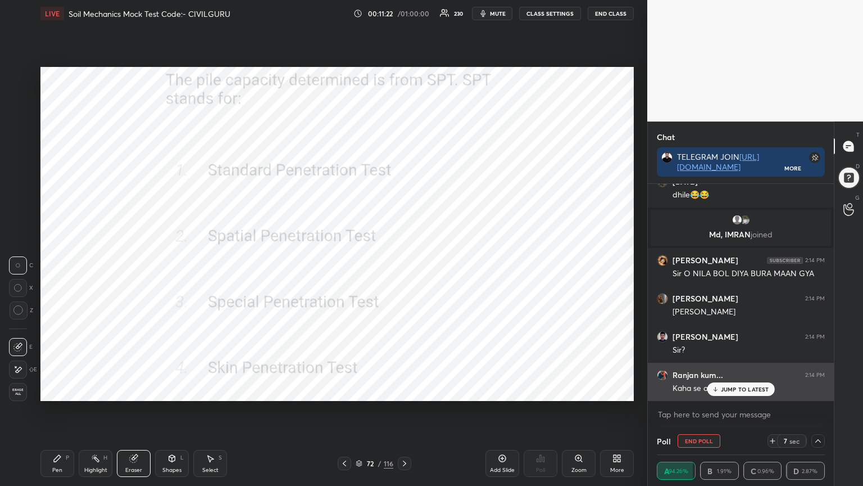
click at [741, 390] on p "JUMP TO LATEST" at bounding box center [745, 389] width 48 height 7
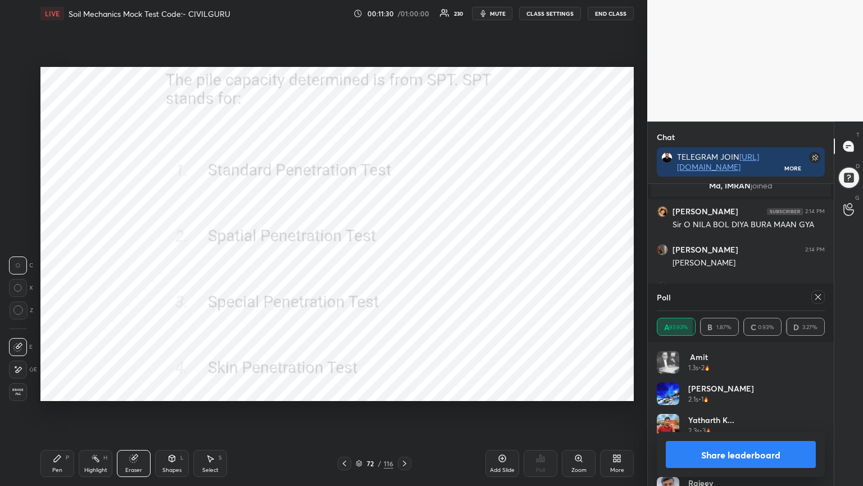
click at [816, 295] on icon at bounding box center [818, 296] width 9 height 9
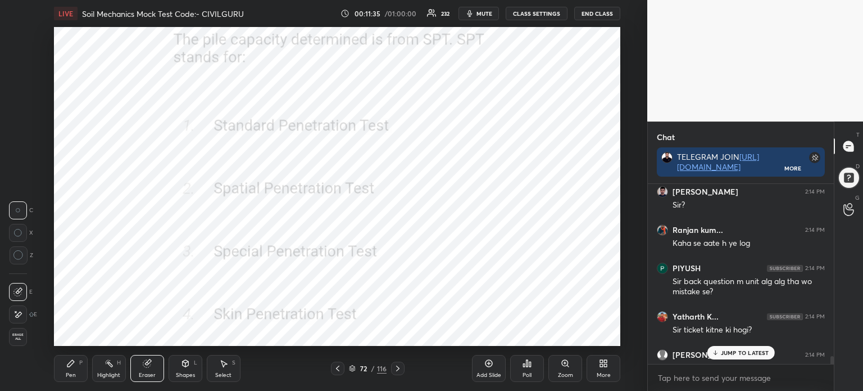
type textarea "x"
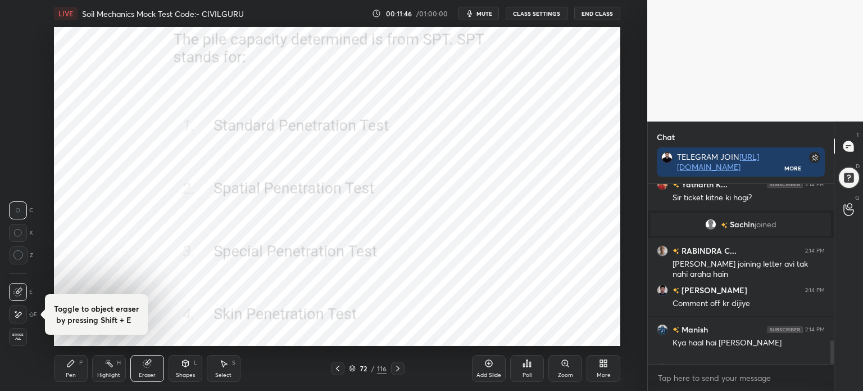
scroll to position [55897, 55614]
click at [605, 367] on icon at bounding box center [606, 365] width 3 height 3
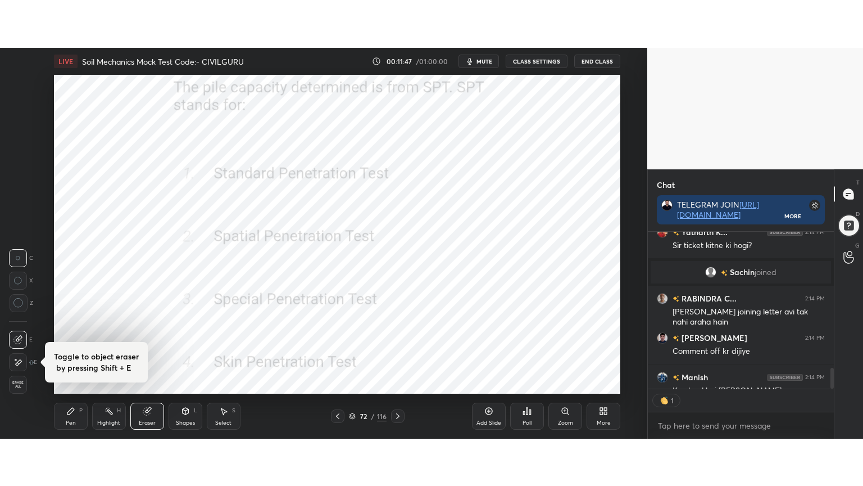
scroll to position [3, 3]
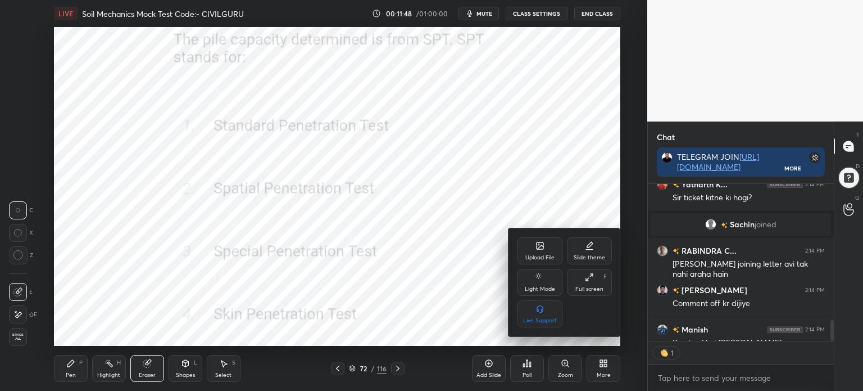
click at [590, 279] on icon at bounding box center [589, 277] width 9 height 9
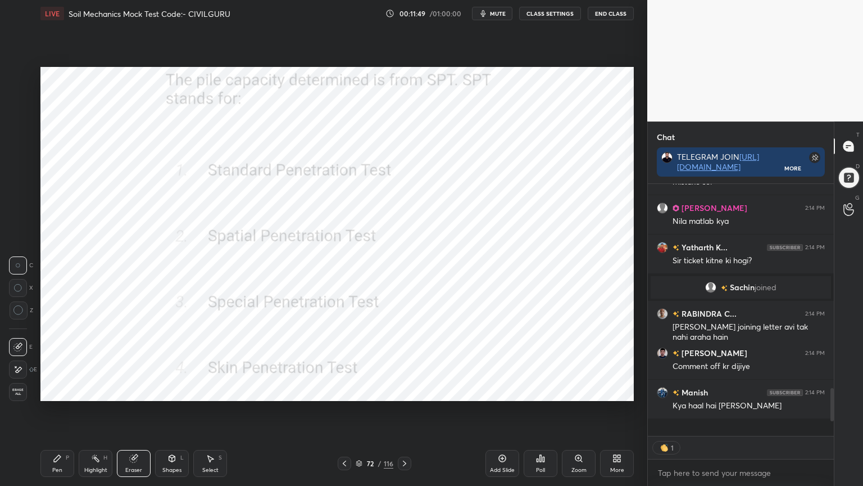
scroll to position [1443, 0]
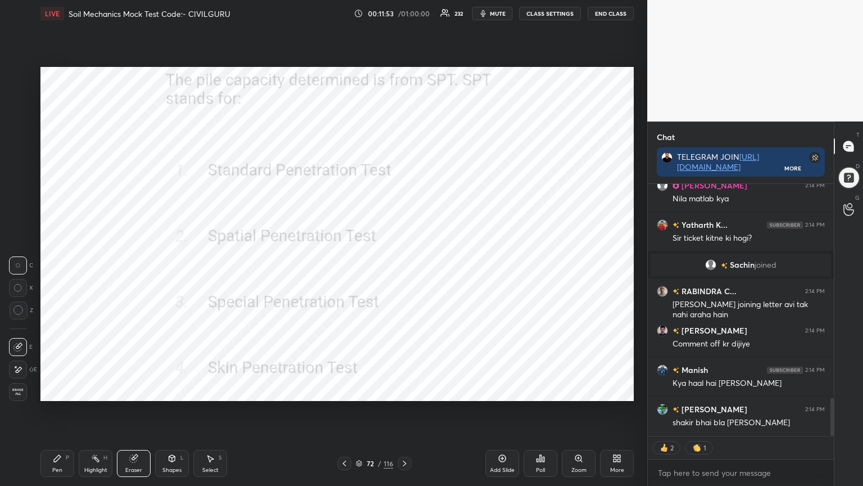
click at [58, 390] on div "Pen P" at bounding box center [57, 463] width 34 height 27
type textarea "x"
click at [347, 390] on icon at bounding box center [344, 463] width 9 height 9
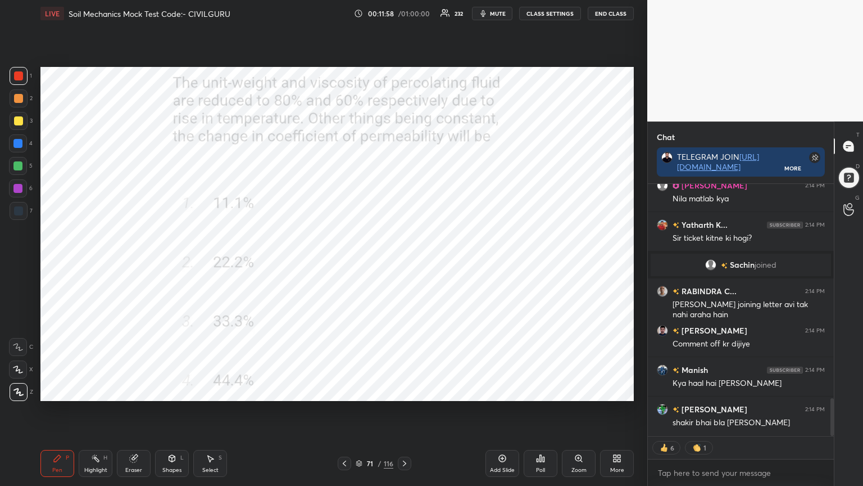
click at [546, 390] on div "Poll" at bounding box center [541, 463] width 34 height 27
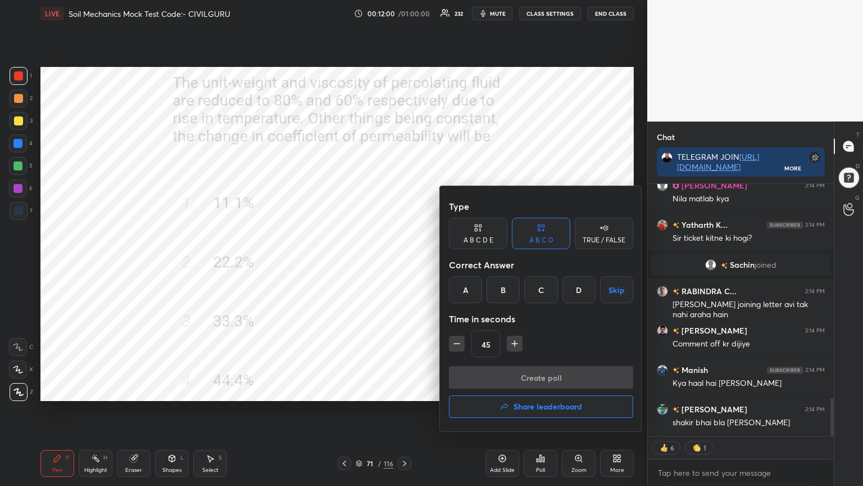
click at [545, 291] on div "C" at bounding box center [540, 289] width 33 height 27
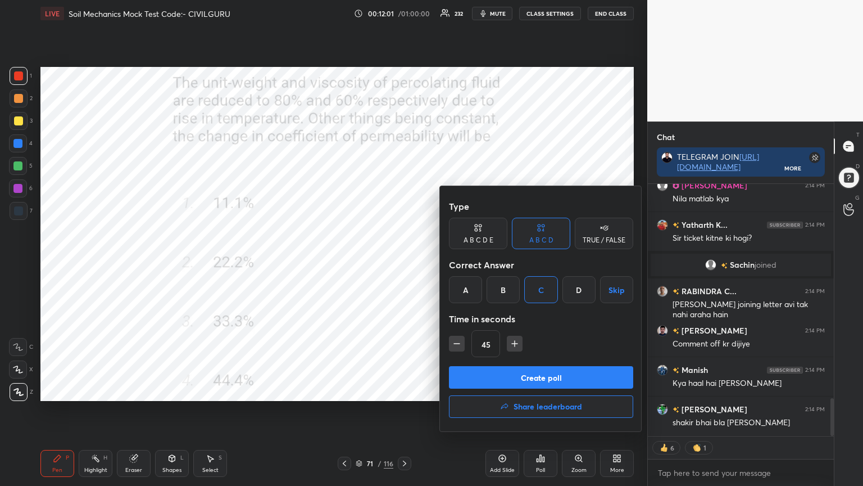
click at [515, 344] on icon "button" at bounding box center [515, 344] width 0 height 6
type input "60"
click at [513, 376] on button "Create poll" at bounding box center [541, 377] width 184 height 22
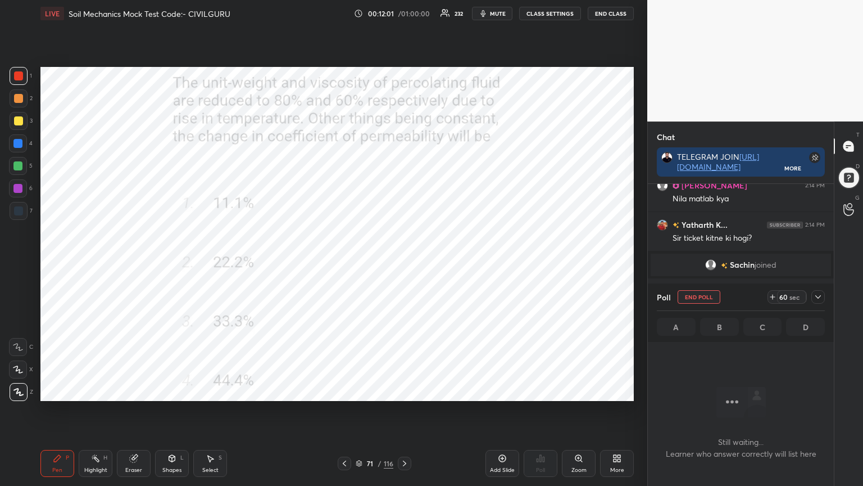
scroll to position [0, 0]
click at [817, 297] on icon at bounding box center [819, 296] width 6 height 3
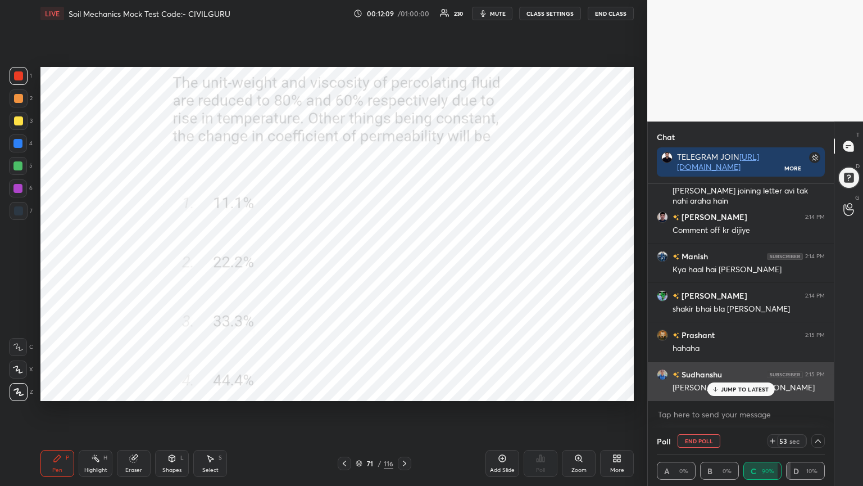
click at [729, 389] on p "JUMP TO LATEST" at bounding box center [745, 389] width 48 height 7
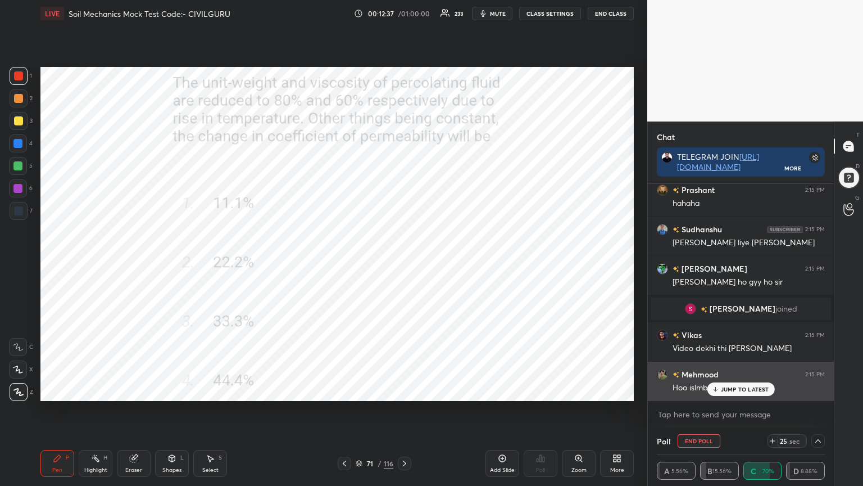
click at [745, 386] on p "JUMP TO LATEST" at bounding box center [745, 389] width 48 height 7
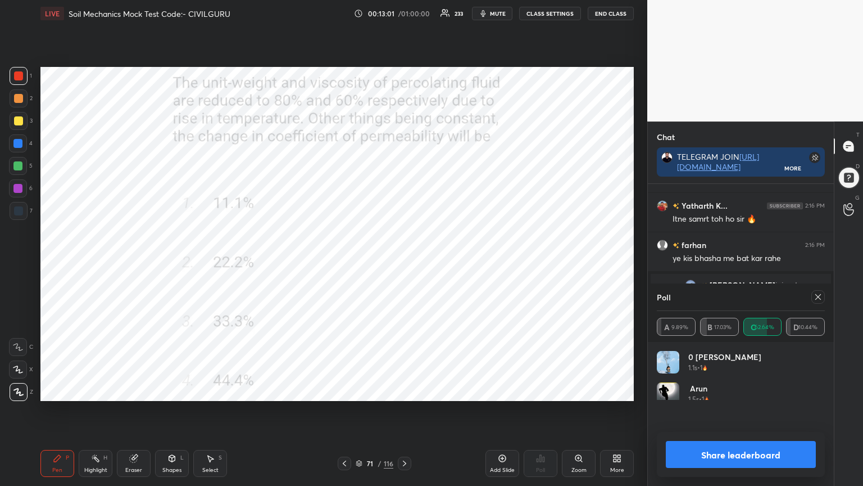
scroll to position [3, 3]
click at [817, 297] on icon at bounding box center [818, 296] width 9 height 9
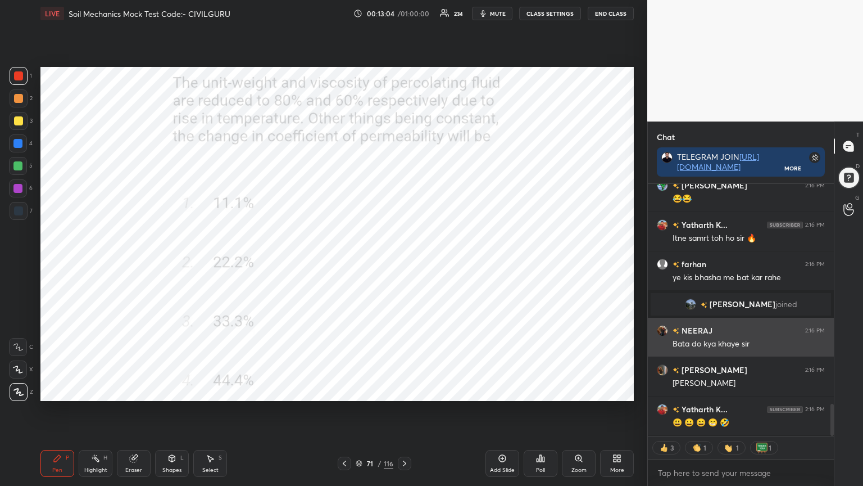
scroll to position [1778, 0]
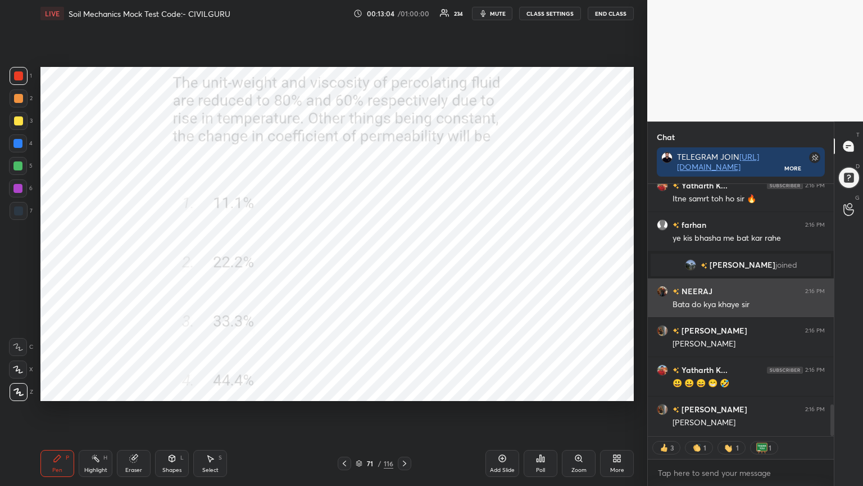
type textarea "x"
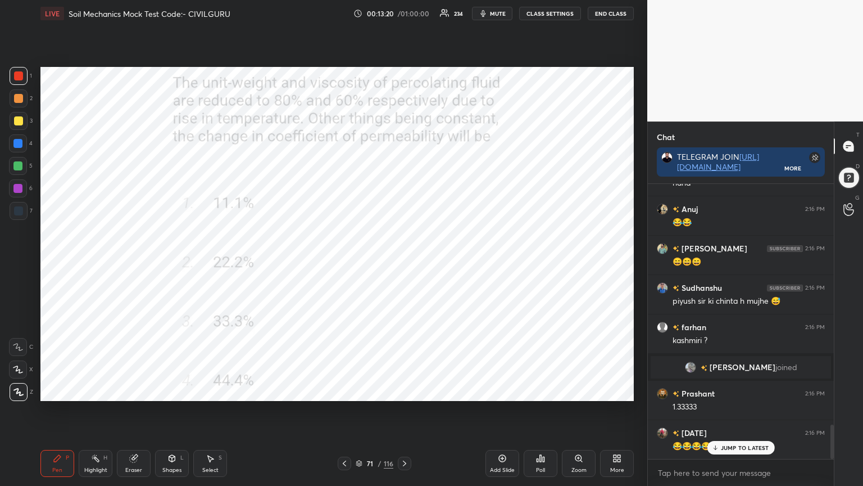
click at [342, 390] on icon at bounding box center [344, 463] width 9 height 9
click at [544, 390] on div "Poll" at bounding box center [541, 463] width 34 height 27
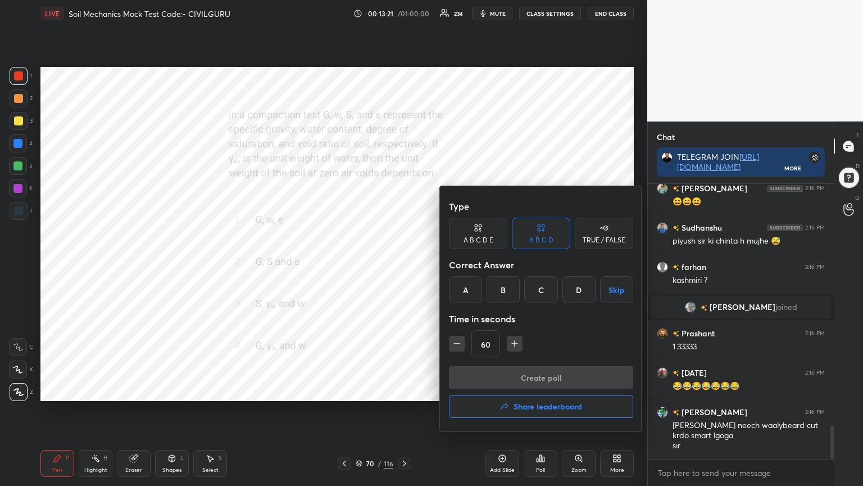
click at [575, 292] on div "D" at bounding box center [579, 289] width 33 height 27
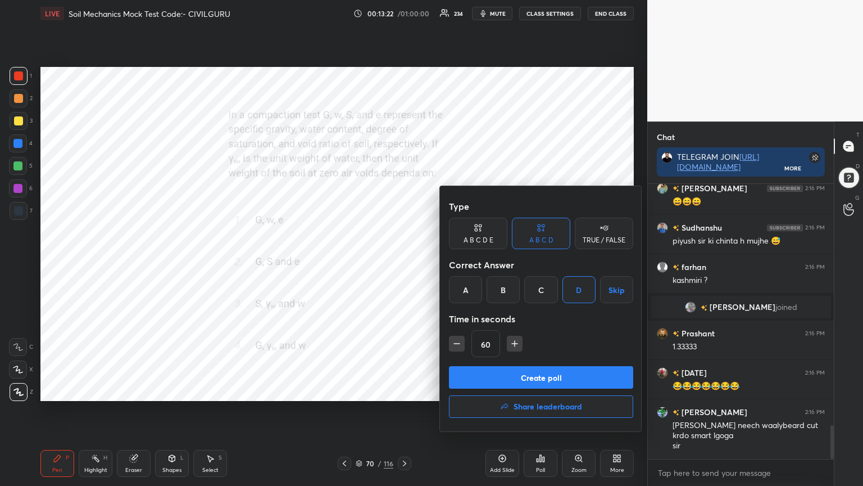
click at [457, 343] on icon "button" at bounding box center [457, 343] width 6 height 0
type input "45"
click at [483, 369] on button "Create poll" at bounding box center [541, 377] width 184 height 22
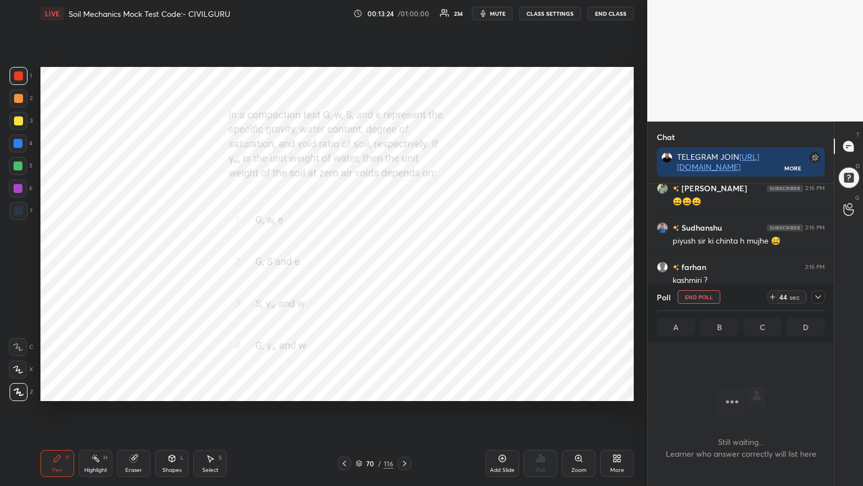
click at [821, 299] on icon at bounding box center [818, 296] width 9 height 9
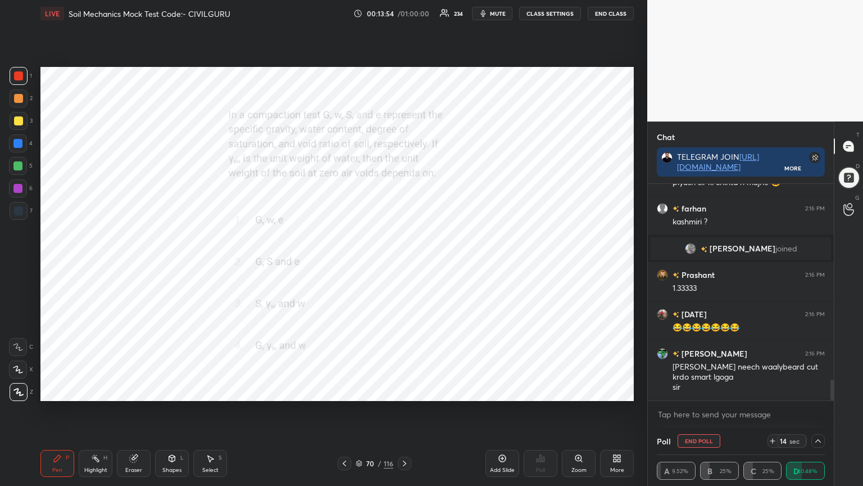
click at [816, 390] on icon at bounding box center [818, 440] width 9 height 9
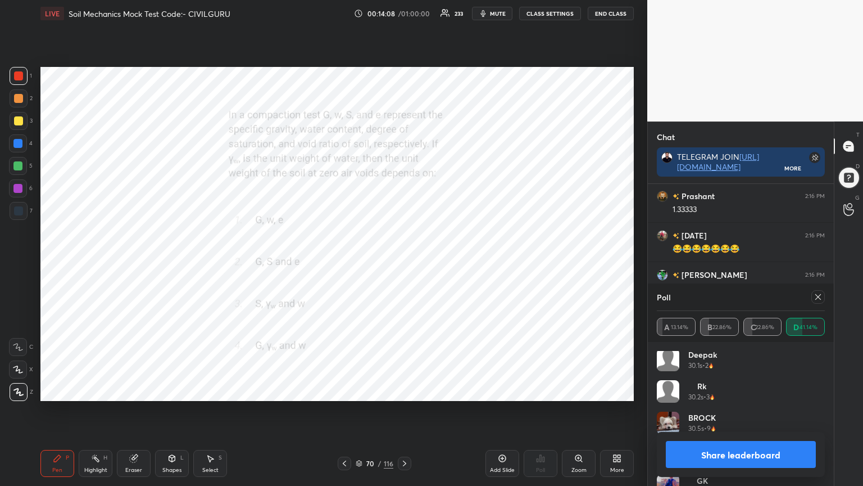
scroll to position [1087, 0]
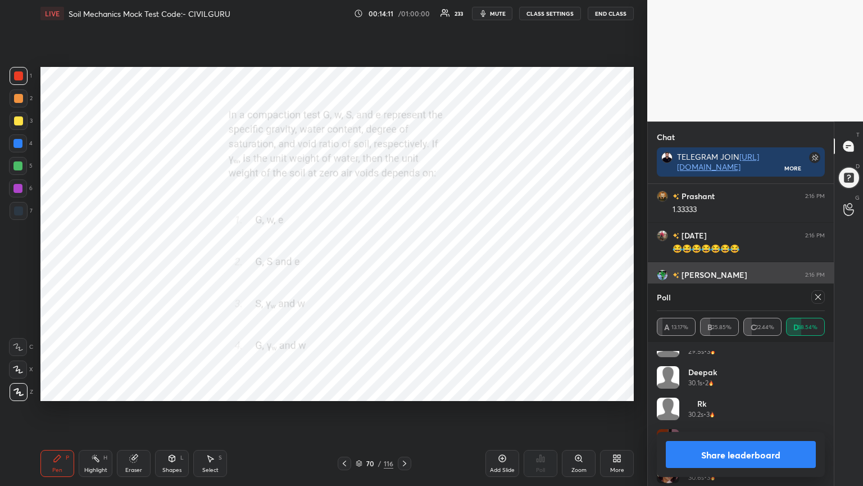
click at [816, 299] on icon at bounding box center [819, 297] width 6 height 6
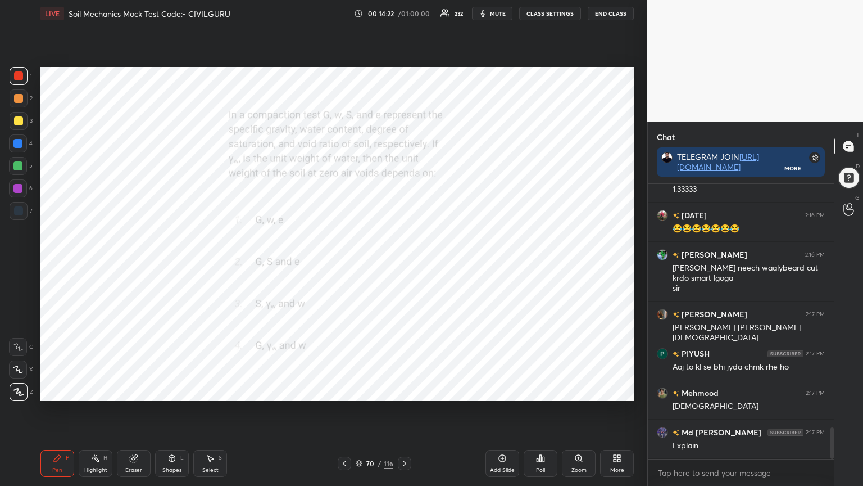
scroll to position [2177, 0]
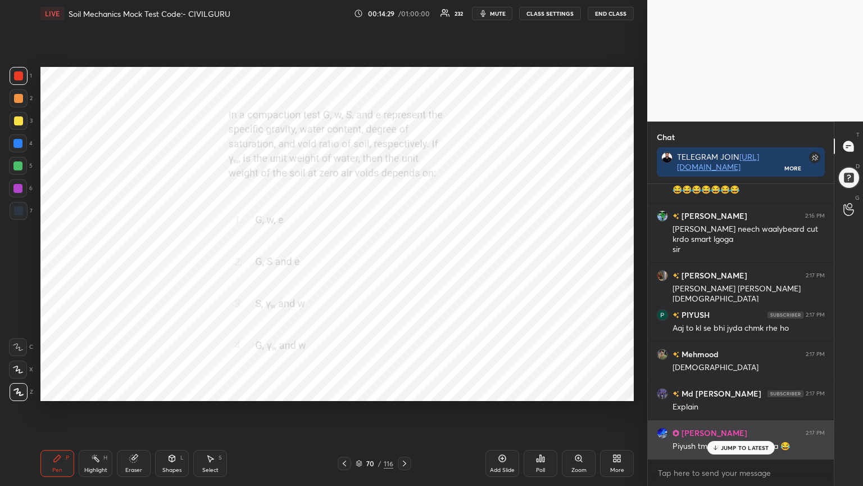
click at [742, 390] on p "JUMP TO LATEST" at bounding box center [745, 447] width 48 height 7
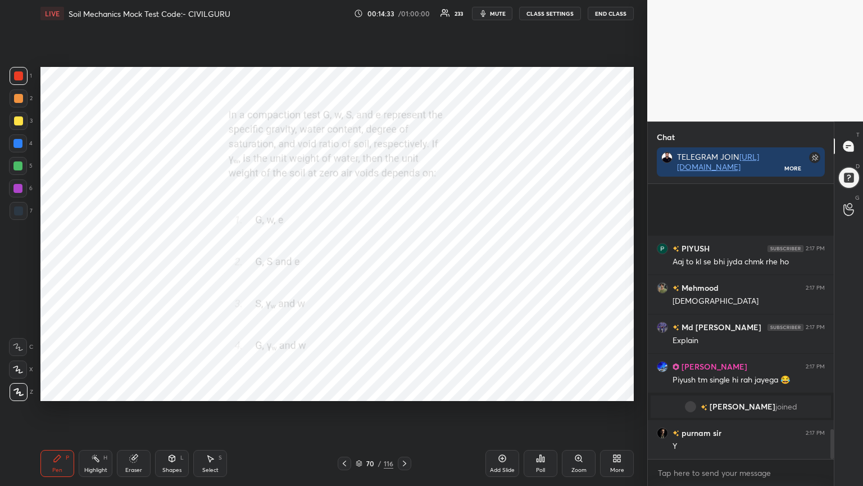
scroll to position [2262, 0]
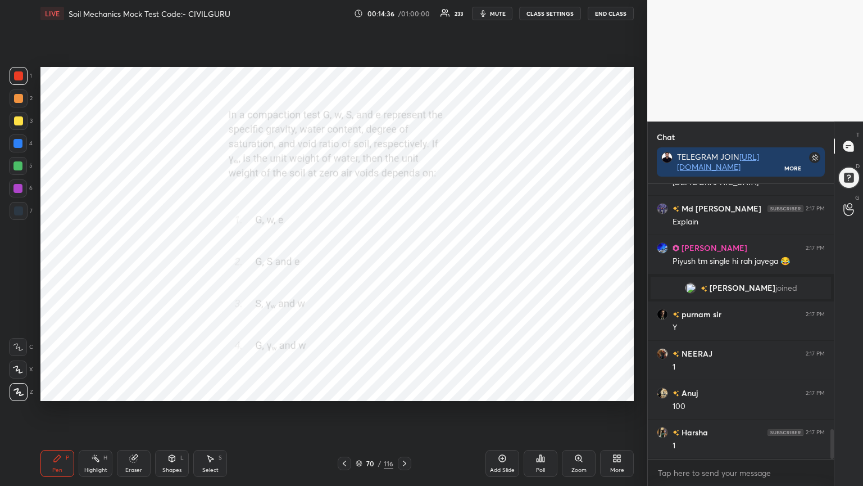
click at [358, 390] on icon at bounding box center [359, 463] width 7 height 7
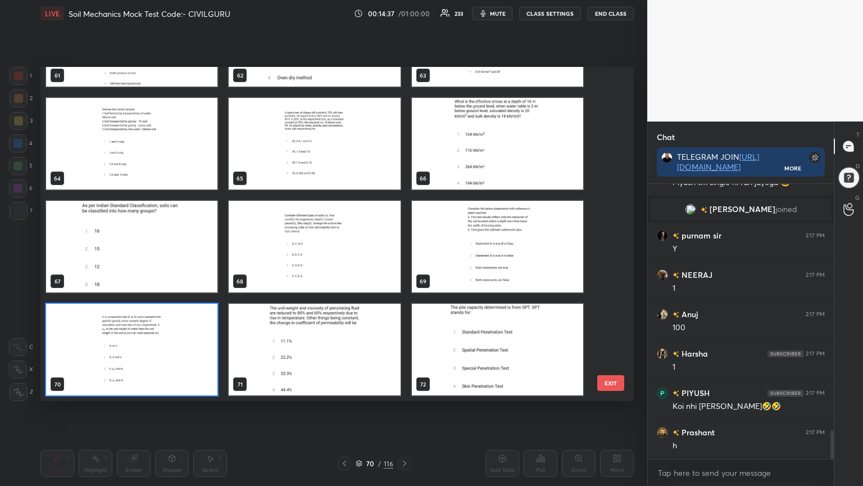
click at [349, 259] on img "grid" at bounding box center [314, 247] width 171 height 92
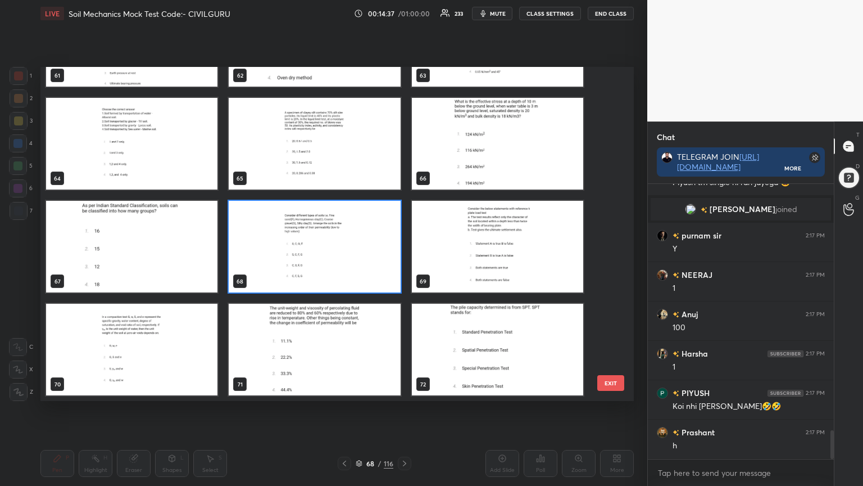
click at [353, 257] on img "grid" at bounding box center [314, 247] width 171 height 92
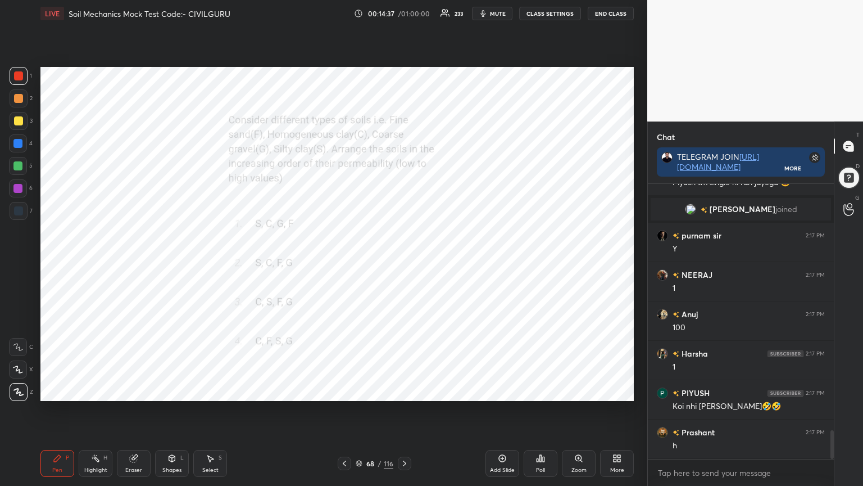
click at [353, 256] on img "grid" at bounding box center [314, 247] width 171 height 92
click at [545, 390] on div "Poll" at bounding box center [541, 463] width 34 height 27
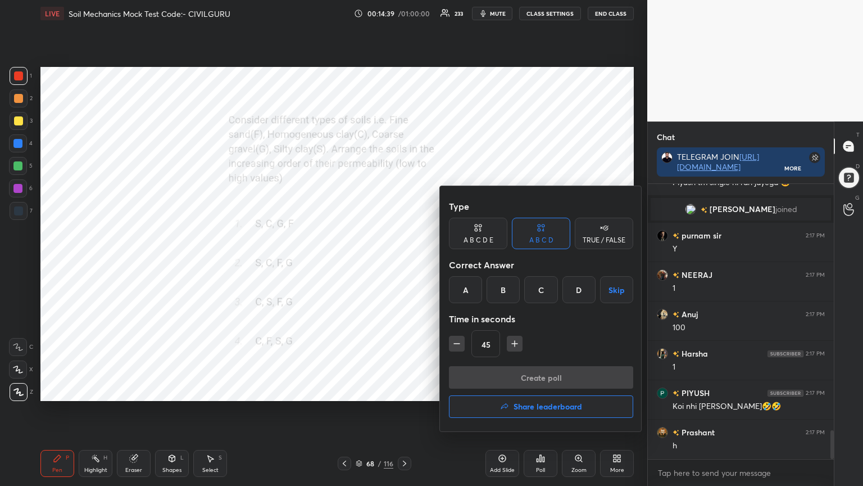
click at [550, 285] on div "C" at bounding box center [540, 289] width 33 height 27
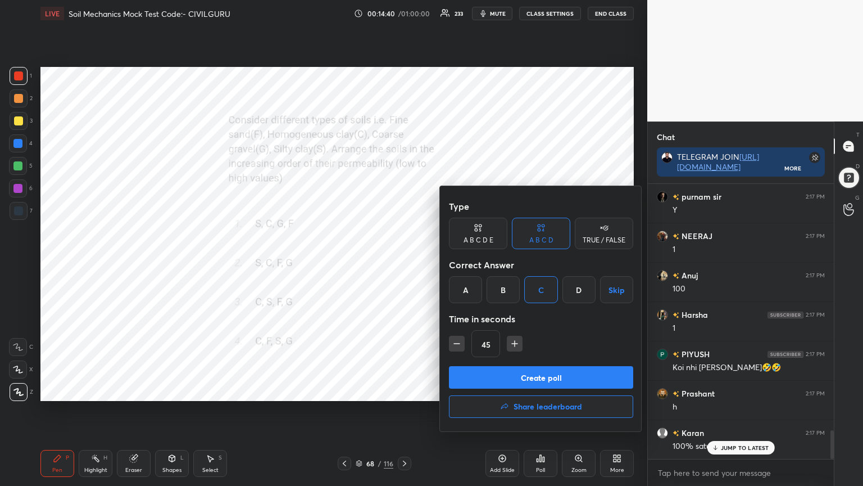
click at [491, 378] on button "Create poll" at bounding box center [541, 377] width 184 height 22
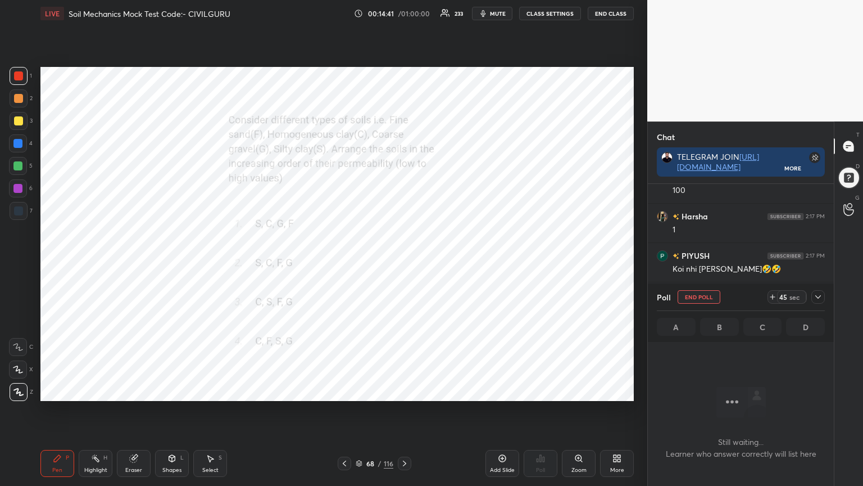
click at [819, 300] on icon at bounding box center [818, 296] width 9 height 9
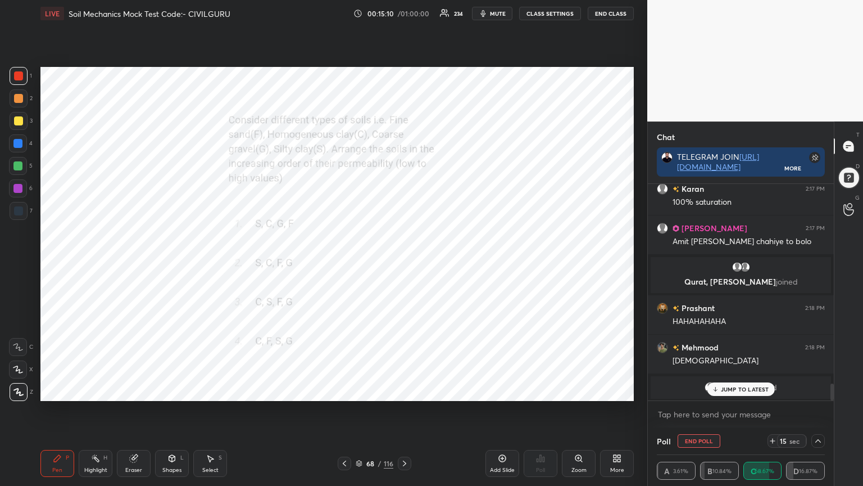
click at [757, 386] on p "JUMP TO LATEST" at bounding box center [745, 389] width 48 height 7
click at [820, 390] on icon at bounding box center [818, 440] width 9 height 9
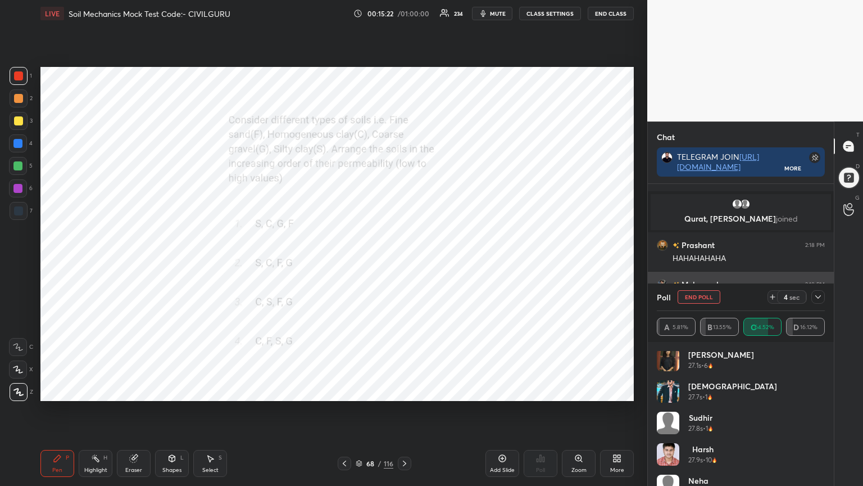
click at [820, 295] on icon at bounding box center [818, 296] width 9 height 9
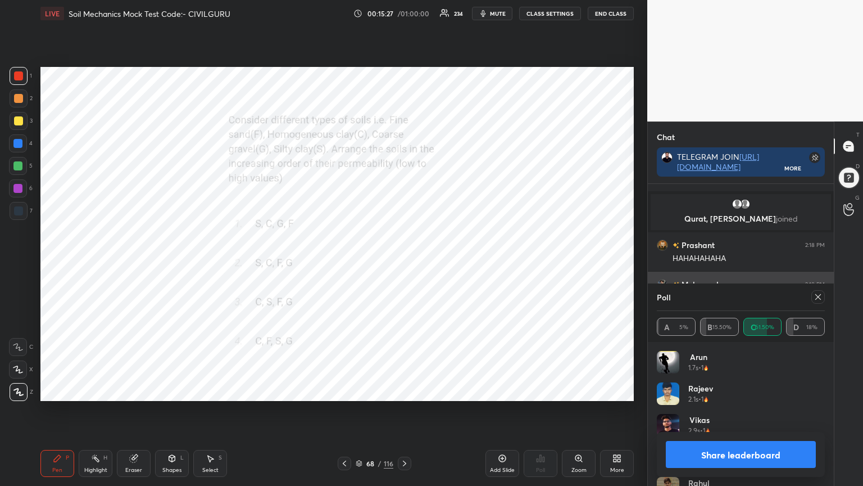
click at [821, 294] on icon at bounding box center [818, 296] width 9 height 9
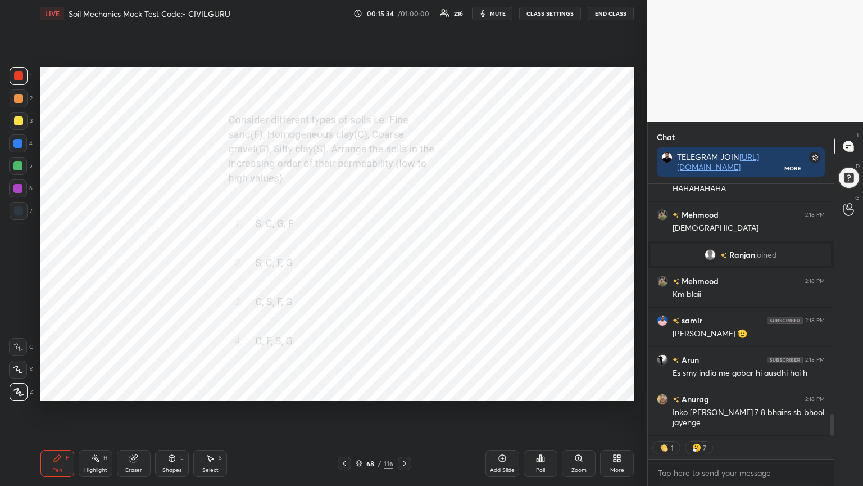
type textarea "x"
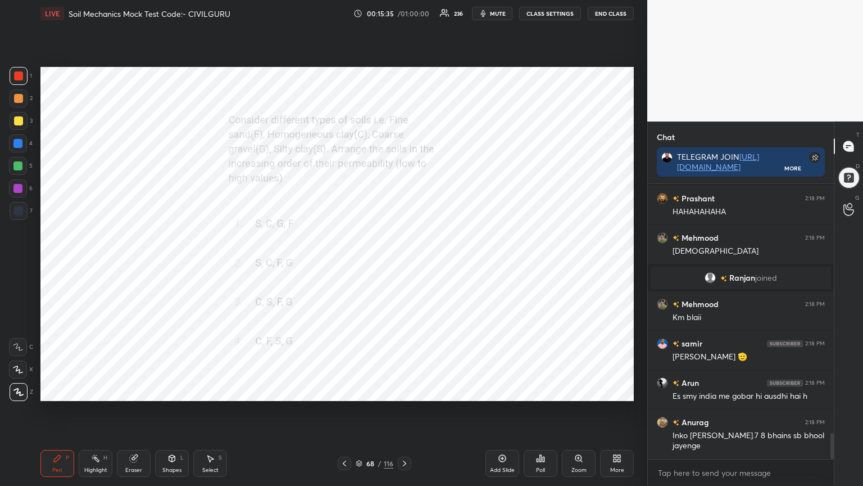
click at [341, 390] on icon at bounding box center [344, 463] width 9 height 9
click at [541, 390] on icon at bounding box center [541, 458] width 2 height 7
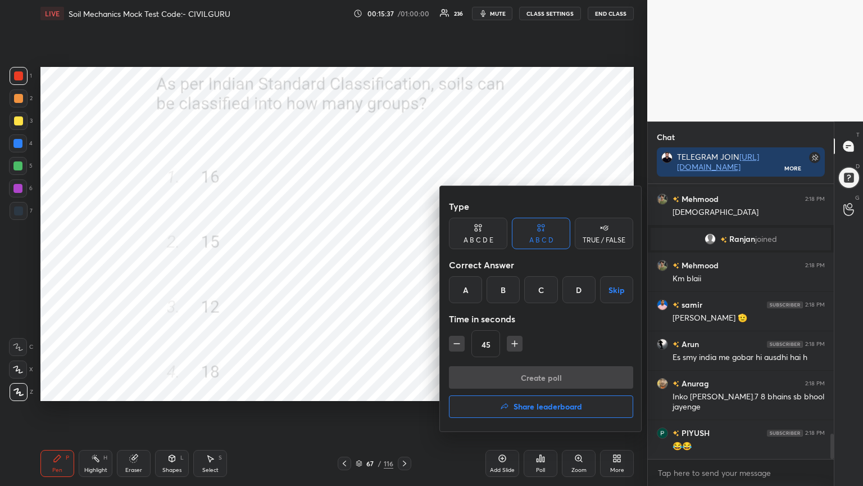
click at [574, 290] on div "D" at bounding box center [579, 289] width 33 height 27
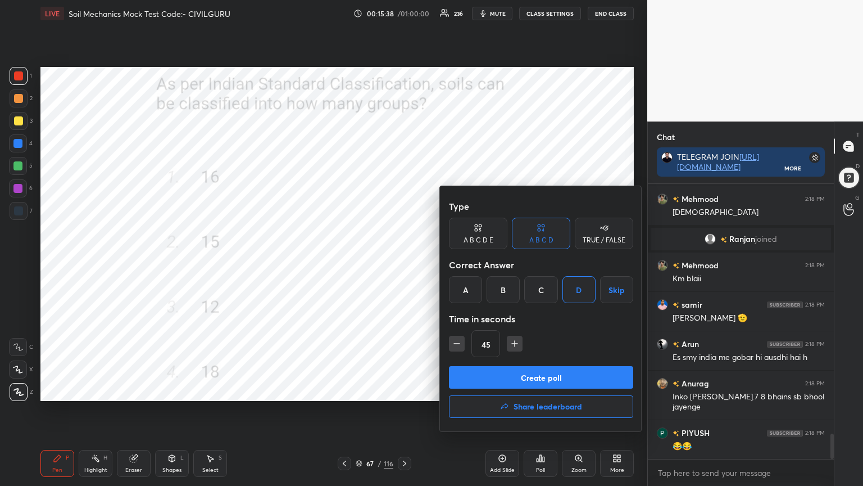
click at [459, 347] on icon "button" at bounding box center [456, 343] width 11 height 11
type input "30"
click at [476, 374] on button "Create poll" at bounding box center [541, 377] width 184 height 22
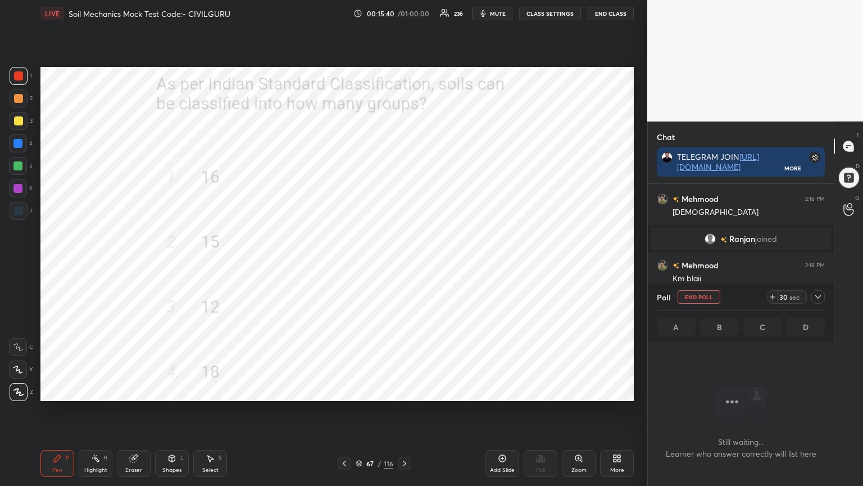
click at [818, 293] on icon at bounding box center [818, 296] width 9 height 9
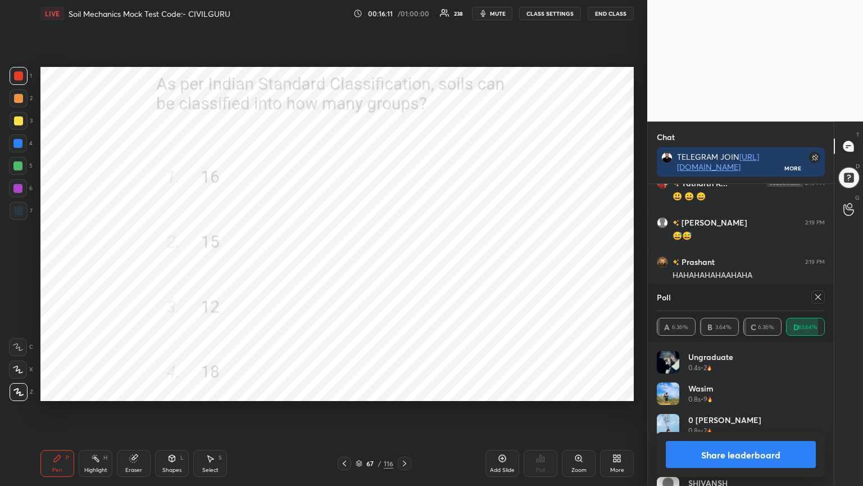
click at [820, 297] on icon at bounding box center [818, 296] width 9 height 9
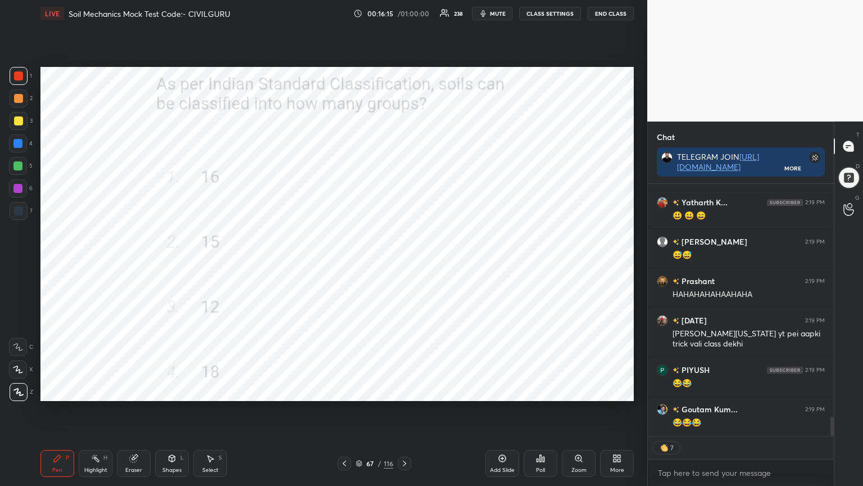
type textarea "x"
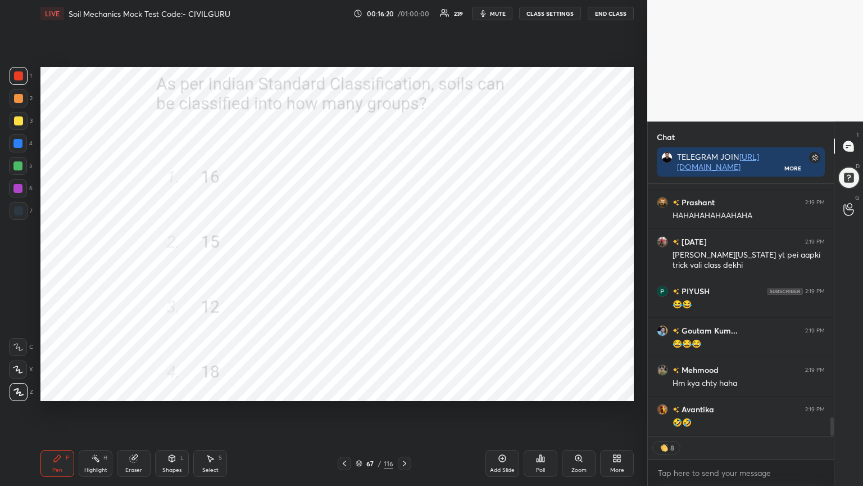
click at [345, 390] on icon at bounding box center [344, 463] width 9 height 9
click at [537, 390] on div "Poll" at bounding box center [541, 463] width 34 height 27
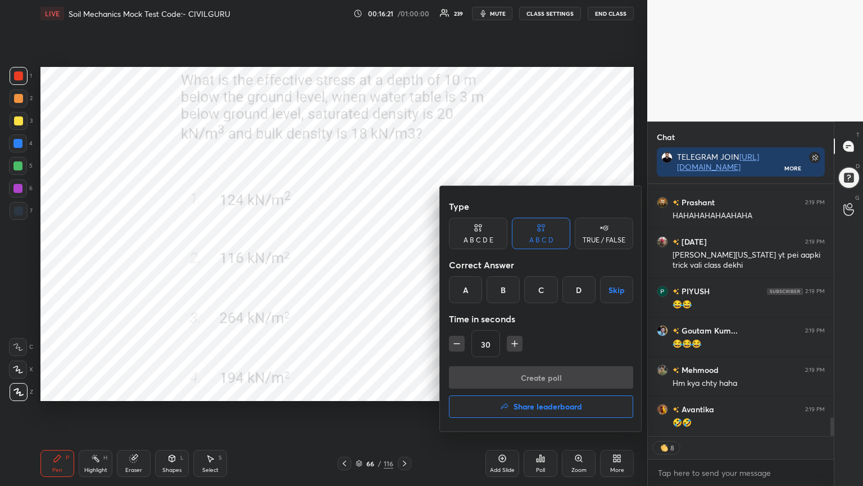
click at [466, 288] on div "A" at bounding box center [465, 289] width 33 height 27
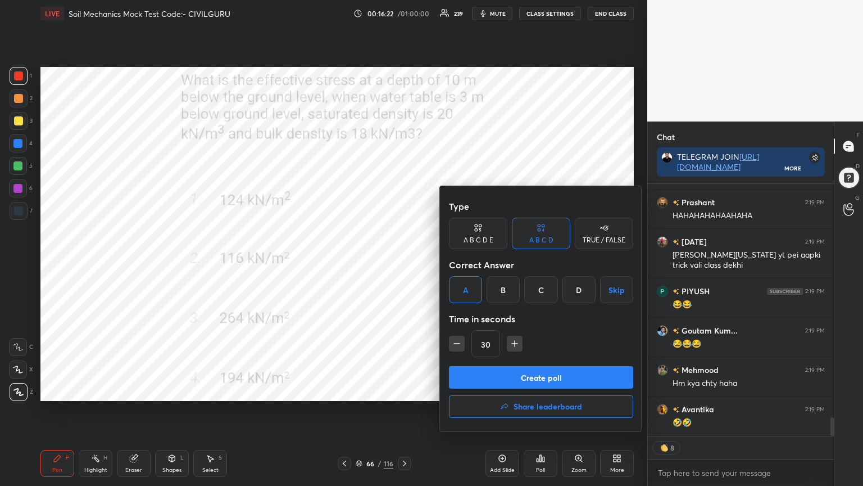
click at [515, 341] on icon "button" at bounding box center [515, 344] width 0 height 6
click at [515, 342] on icon "button" at bounding box center [514, 343] width 11 height 11
type input "60"
click at [512, 369] on button "Create poll" at bounding box center [541, 377] width 184 height 22
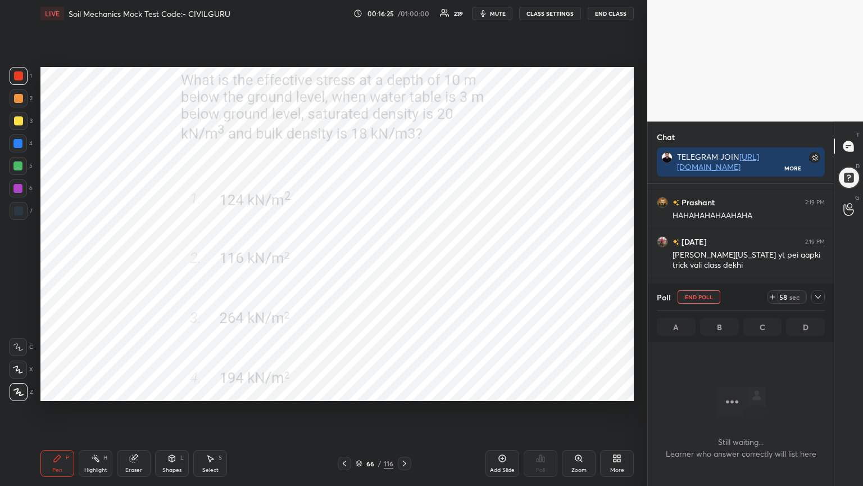
click at [817, 295] on icon at bounding box center [818, 296] width 9 height 9
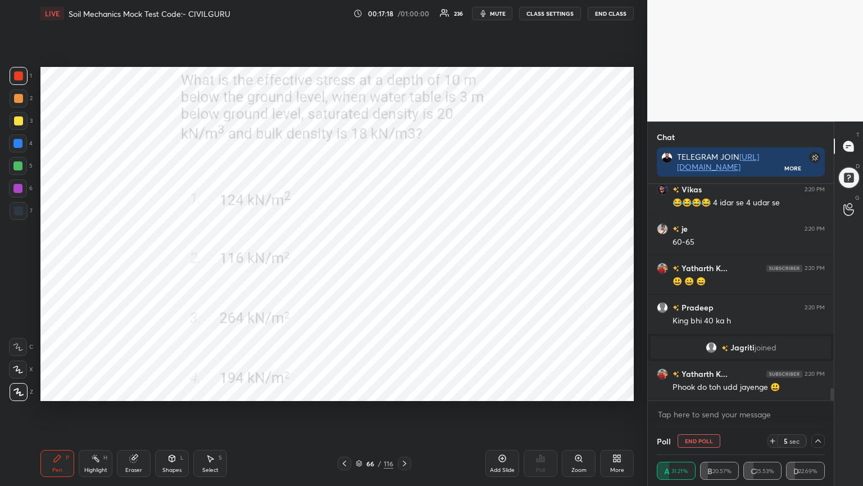
scroll to position [3629, 0]
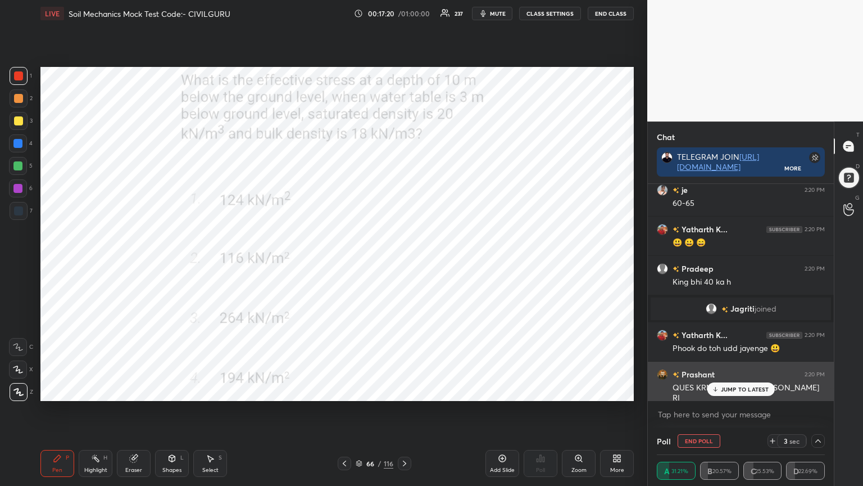
click at [734, 386] on p "JUMP TO LATEST" at bounding box center [745, 389] width 48 height 7
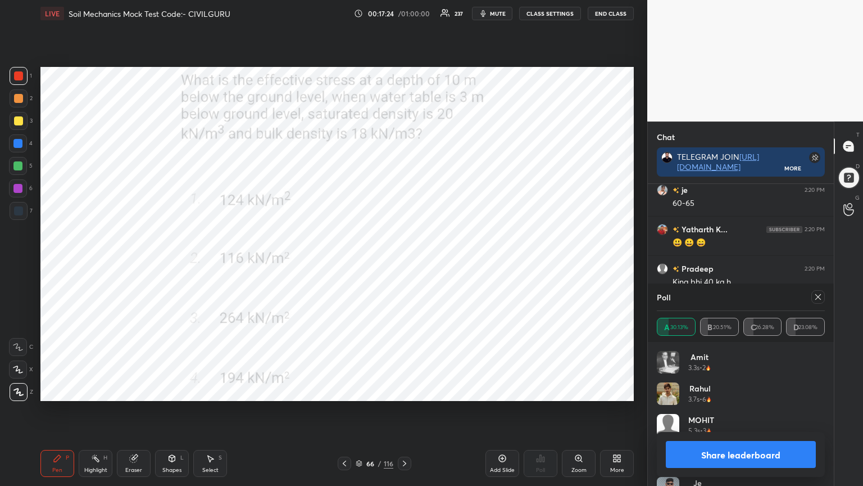
scroll to position [3669, 0]
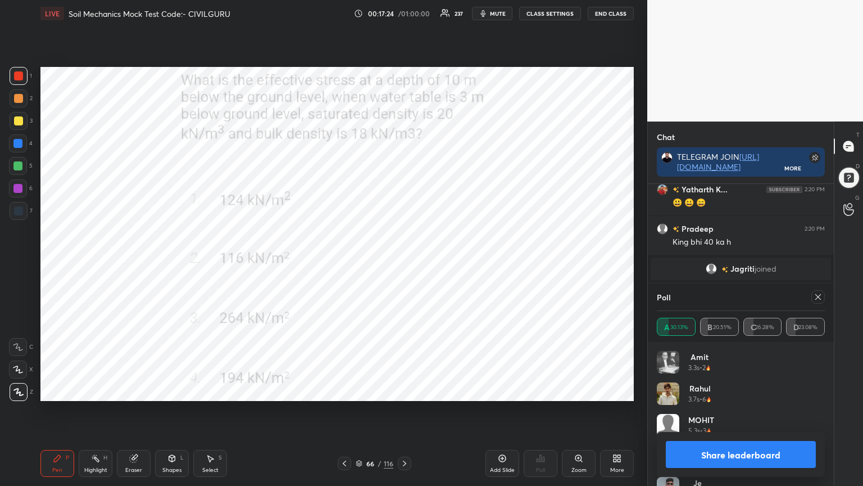
click at [816, 296] on icon at bounding box center [818, 296] width 9 height 9
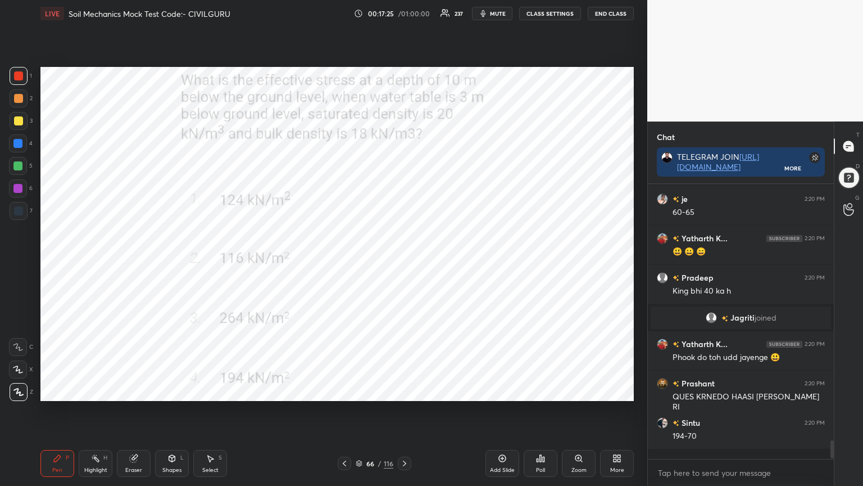
scroll to position [265, 183]
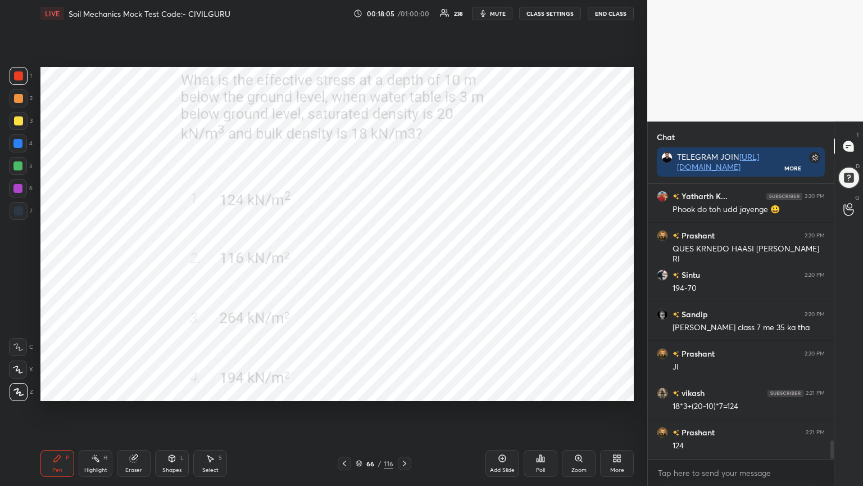
click at [344, 390] on icon at bounding box center [344, 463] width 9 height 9
click at [539, 390] on div "Poll" at bounding box center [541, 463] width 34 height 27
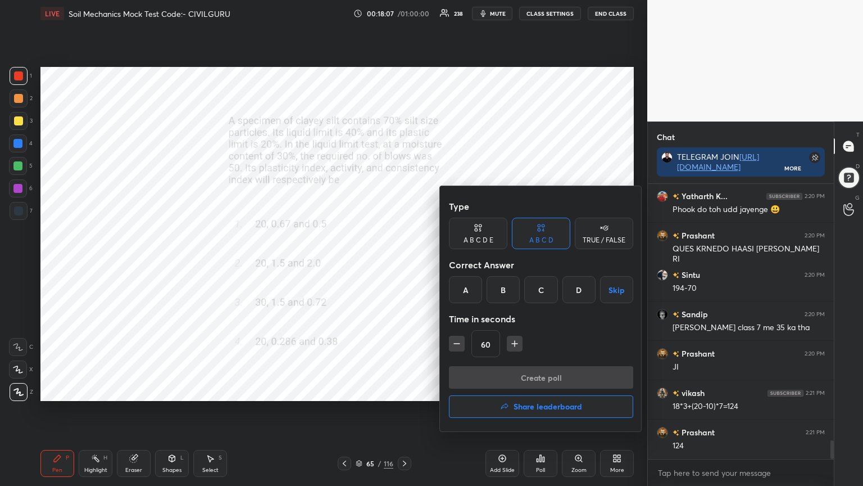
click at [463, 288] on div "A" at bounding box center [465, 289] width 33 height 27
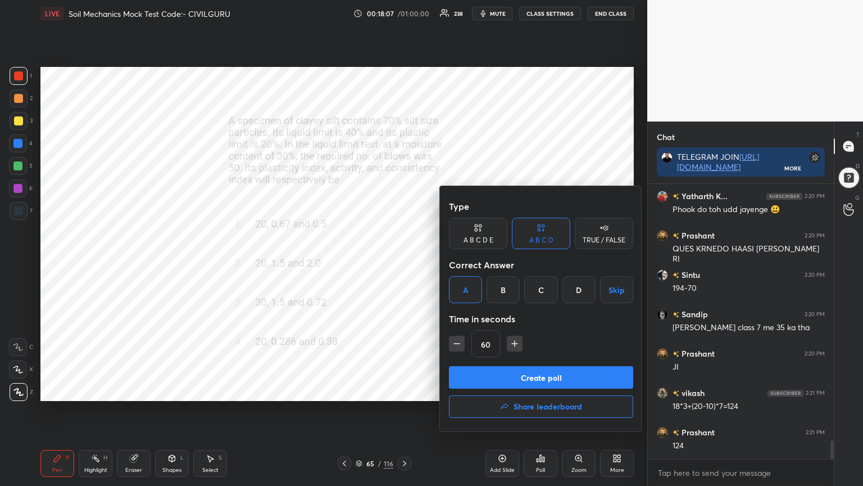
scroll to position [3807, 0]
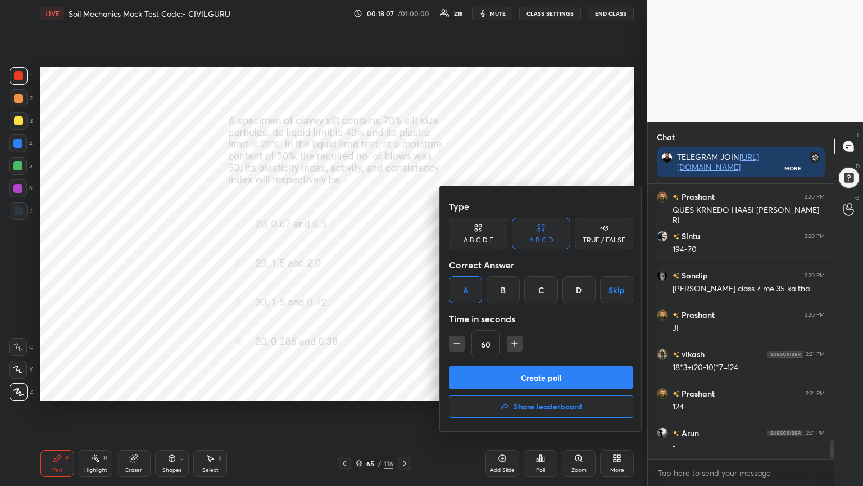
click at [513, 371] on button "Create poll" at bounding box center [541, 377] width 184 height 22
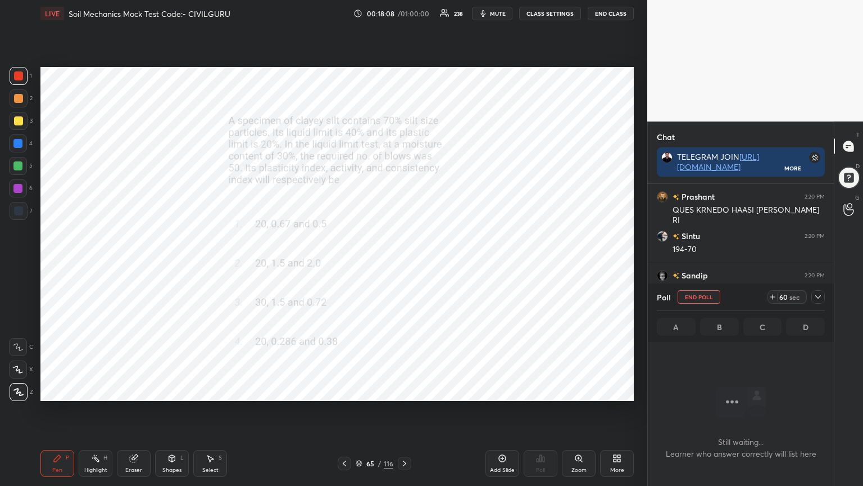
scroll to position [223, 183]
click at [818, 295] on icon at bounding box center [818, 296] width 9 height 9
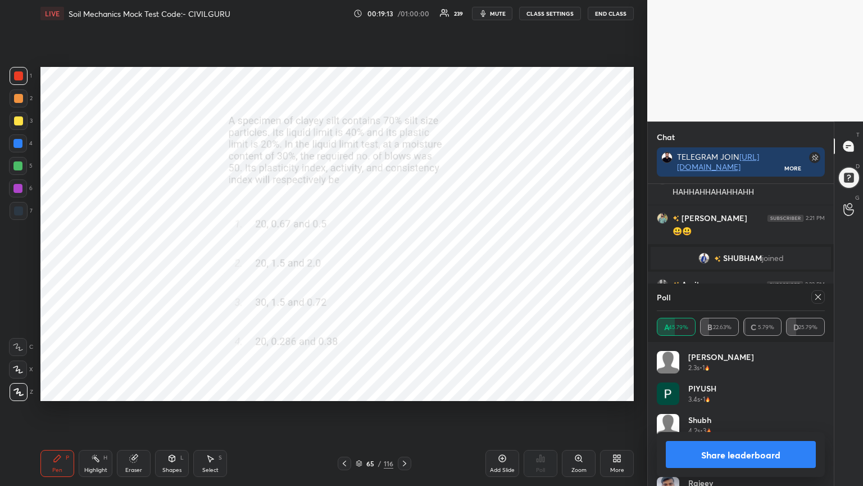
scroll to position [3816, 0]
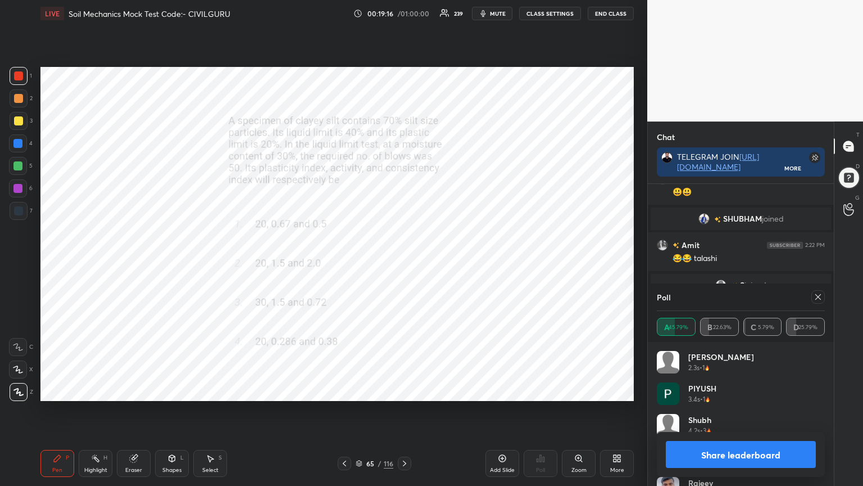
click at [820, 295] on icon at bounding box center [818, 296] width 9 height 9
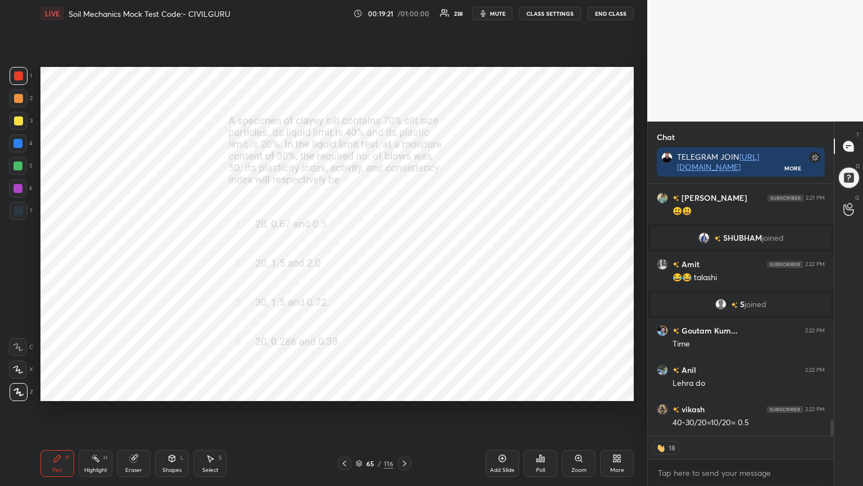
scroll to position [3836, 0]
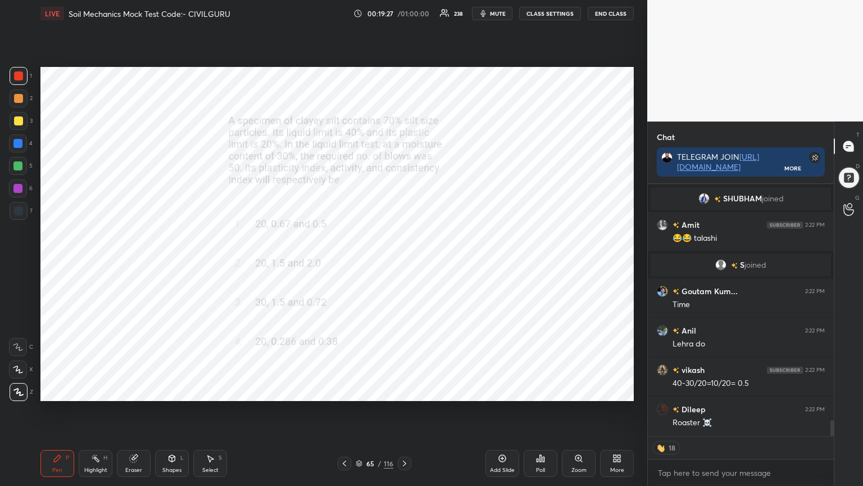
type textarea "x"
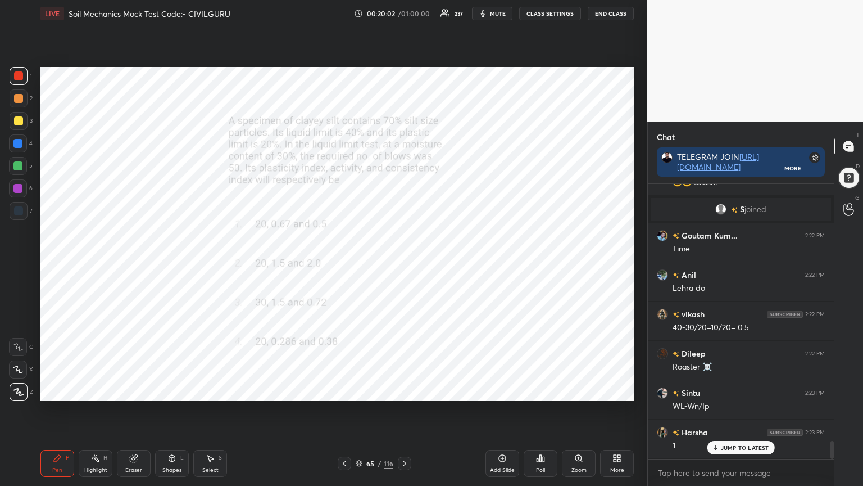
scroll to position [3931, 0]
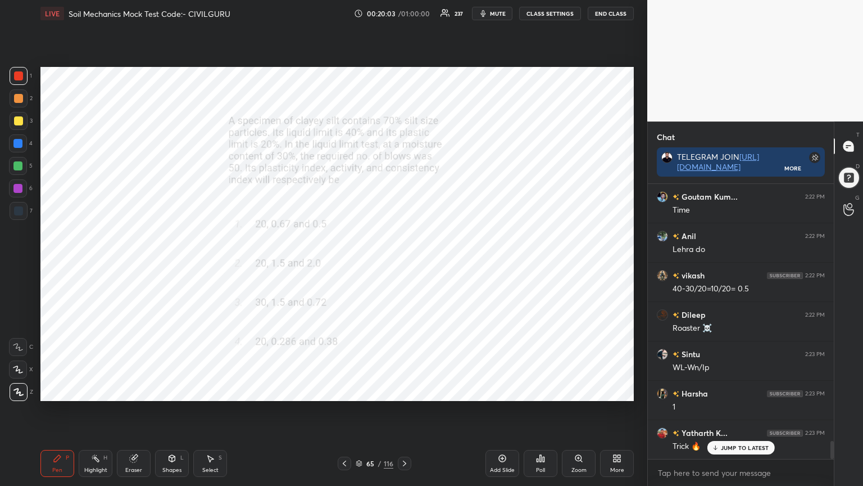
click at [342, 390] on icon at bounding box center [344, 463] width 9 height 9
click at [545, 390] on div "Poll" at bounding box center [541, 463] width 34 height 27
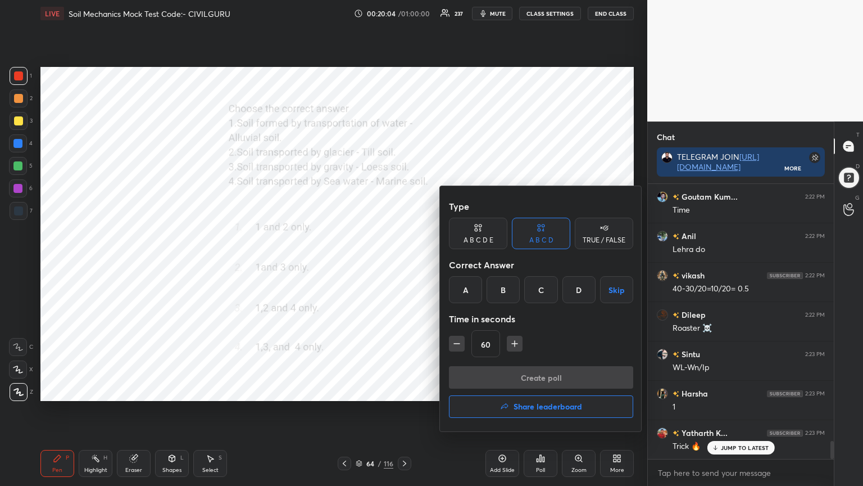
click at [537, 289] on div "C" at bounding box center [540, 289] width 33 height 27
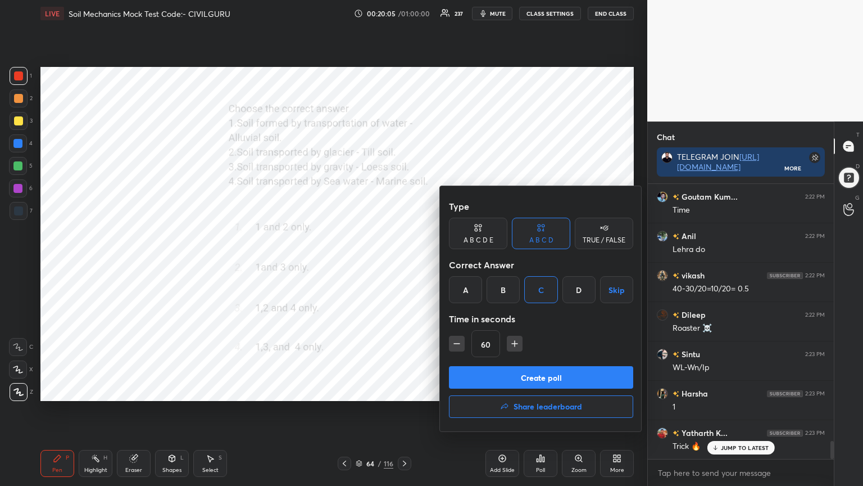
click at [448, 347] on div "Type A B C D E A B C D TRUE / FALSE Correct Answer A B C D Skip Time in seconds…" at bounding box center [541, 308] width 202 height 245
click at [456, 345] on icon "button" at bounding box center [456, 343] width 11 height 11
type input "45"
click at [483, 376] on button "Create poll" at bounding box center [541, 377] width 184 height 22
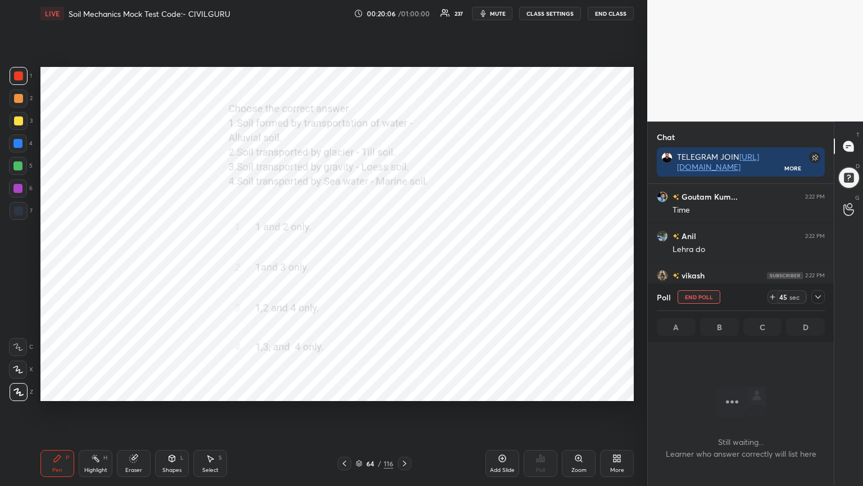
scroll to position [216, 183]
click at [820, 296] on icon at bounding box center [819, 296] width 6 height 3
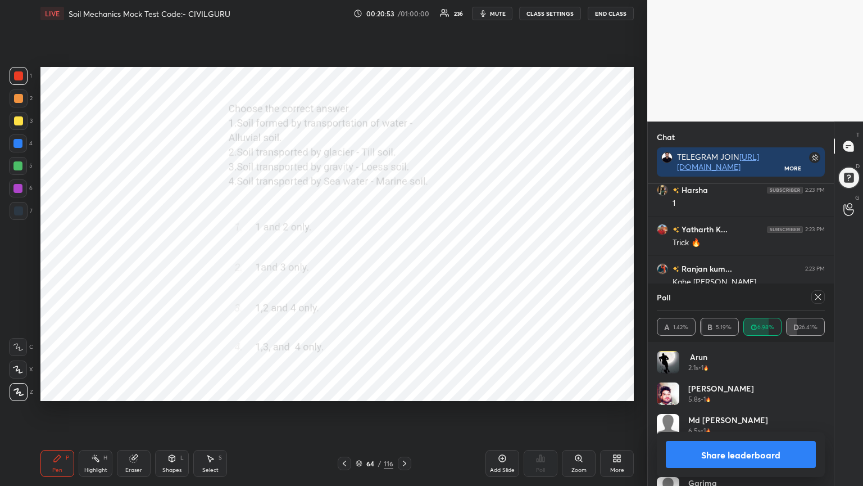
scroll to position [4096, 0]
click at [818, 295] on icon at bounding box center [818, 296] width 9 height 9
type textarea "x"
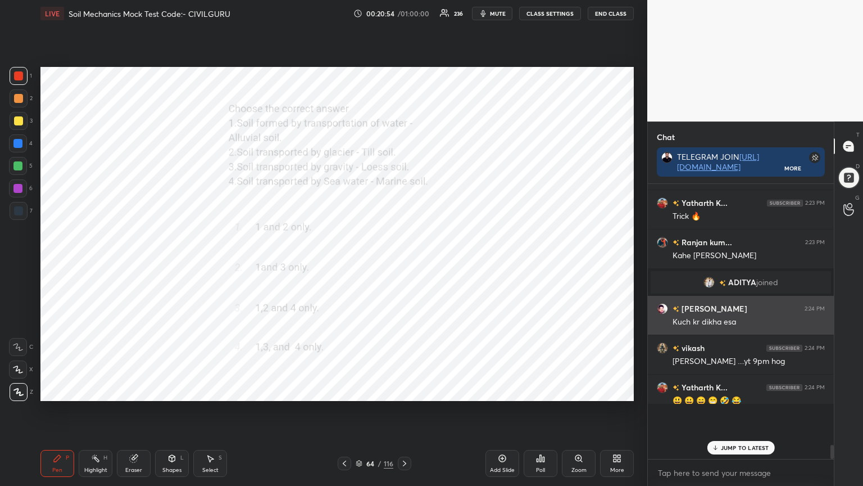
scroll to position [265, 183]
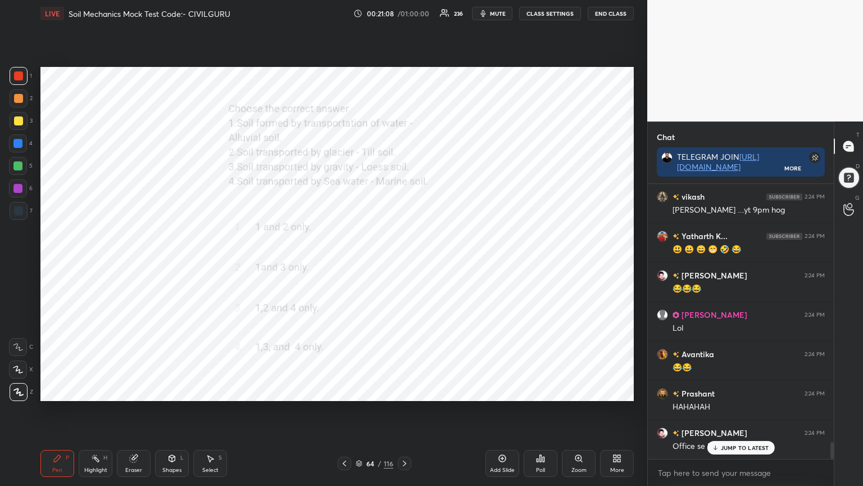
click at [742, 390] on div "Goutam Kum... 2:22 PM Time Anil 2:22 PM Lehra do [PERSON_NAME] 2:22 PM 40-30/20…" at bounding box center [741, 321] width 186 height 275
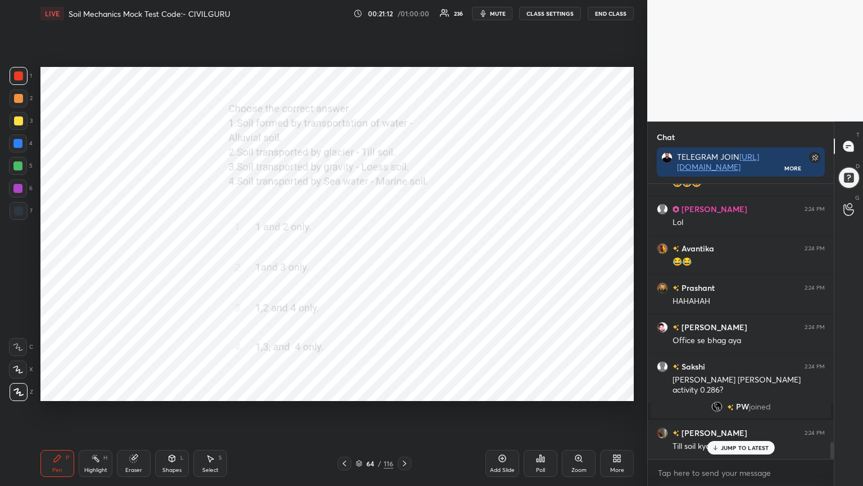
click at [346, 390] on icon at bounding box center [344, 463] width 9 height 9
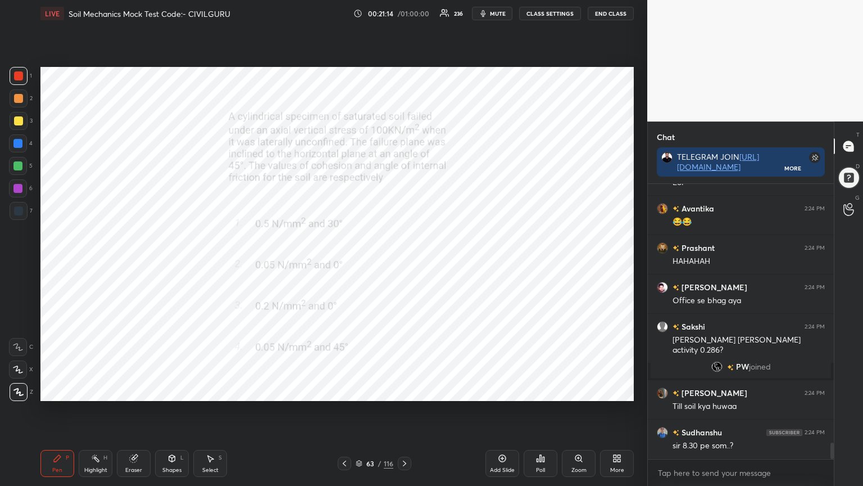
click at [542, 390] on icon at bounding box center [540, 458] width 9 height 9
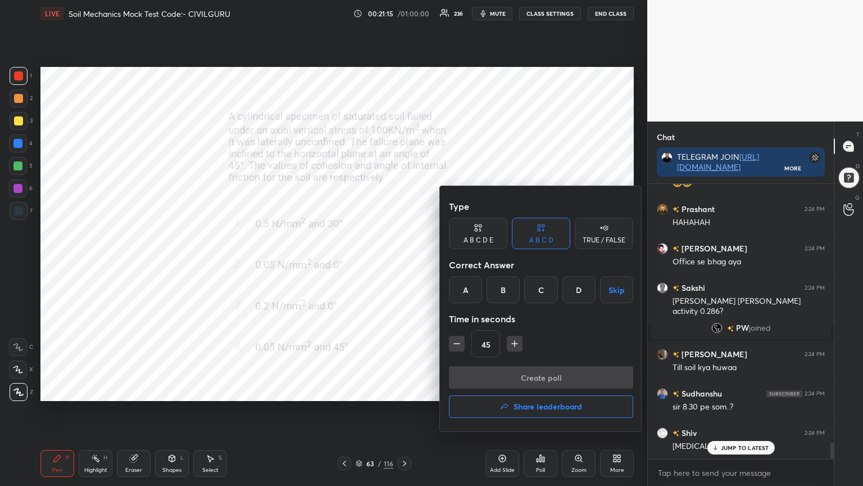
click at [512, 291] on div "B" at bounding box center [503, 289] width 33 height 27
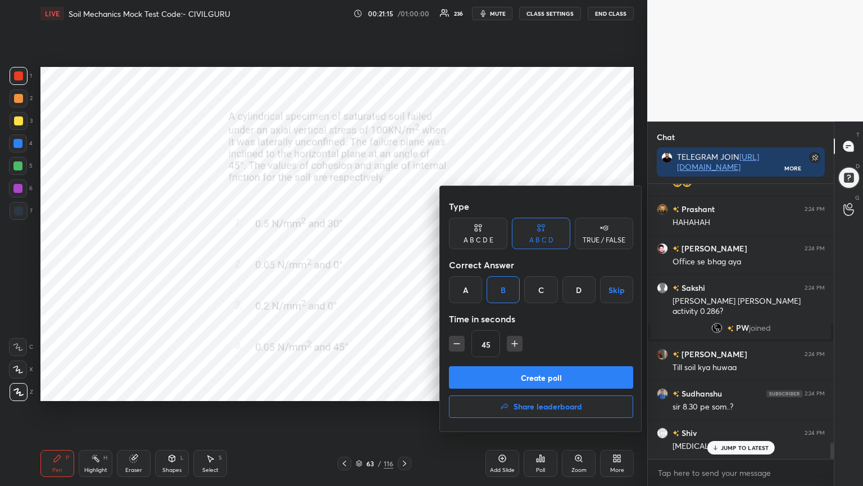
click at [512, 345] on icon "button" at bounding box center [514, 343] width 11 height 11
type input "60"
click at [514, 375] on button "Create poll" at bounding box center [541, 377] width 184 height 22
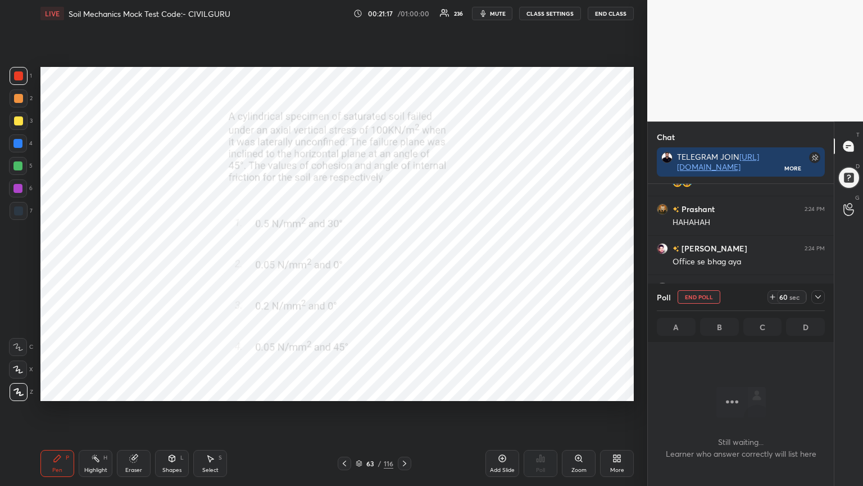
click at [823, 300] on div at bounding box center [818, 296] width 13 height 13
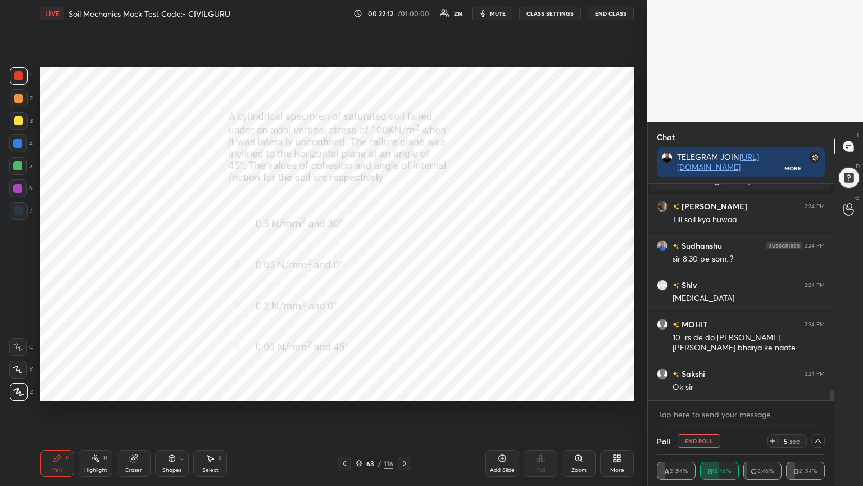
click at [774, 390] on icon at bounding box center [772, 440] width 9 height 9
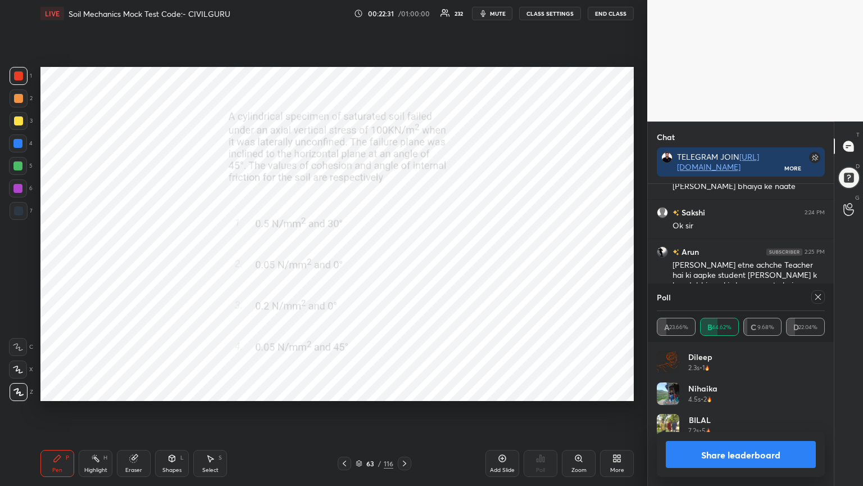
scroll to position [132, 165]
click at [818, 295] on icon at bounding box center [818, 296] width 9 height 9
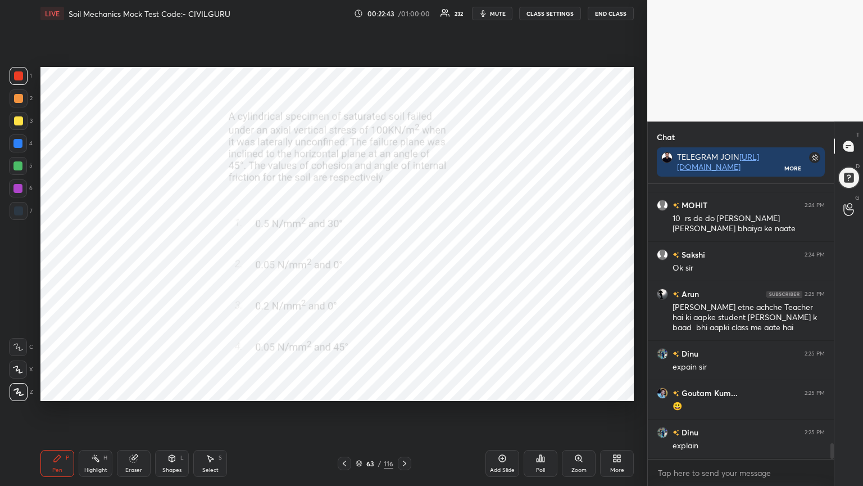
scroll to position [4637, 0]
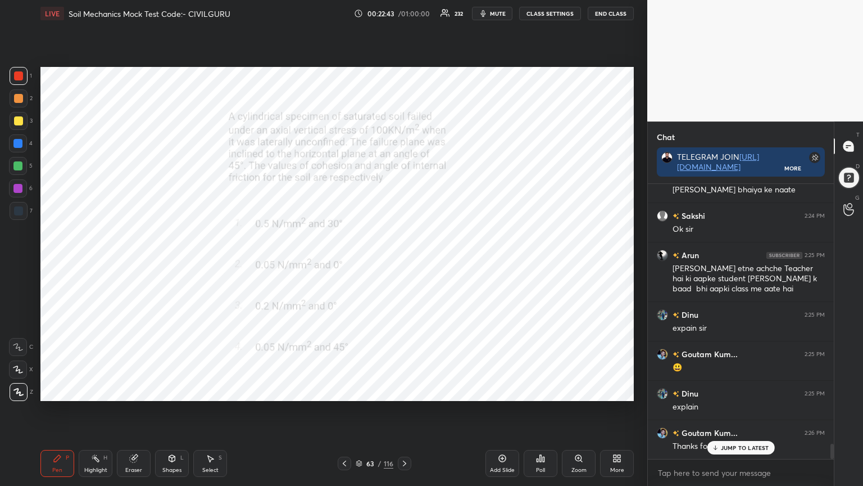
click at [56, 390] on icon at bounding box center [57, 458] width 7 height 7
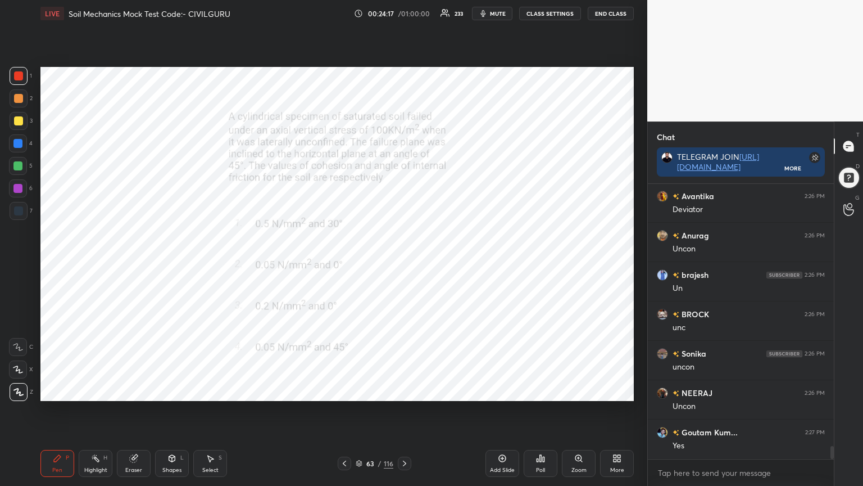
scroll to position [5579, 0]
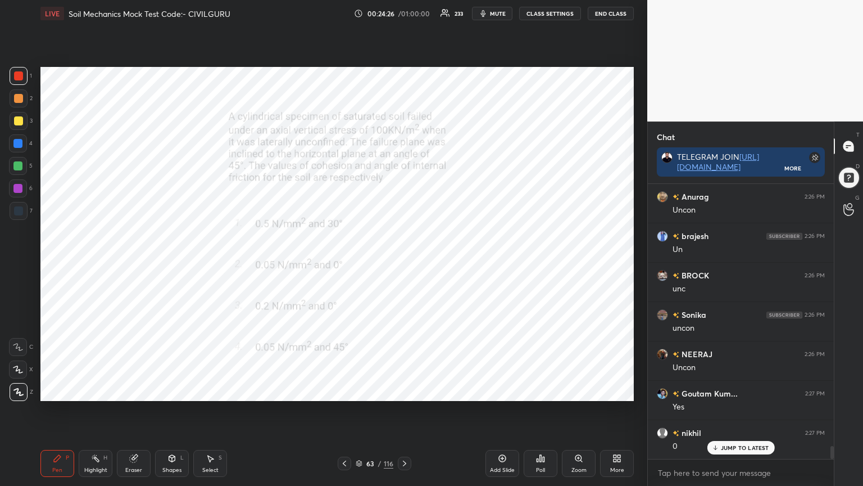
click at [128, 390] on div "Eraser" at bounding box center [134, 463] width 34 height 27
click at [58, 390] on icon at bounding box center [57, 458] width 9 height 9
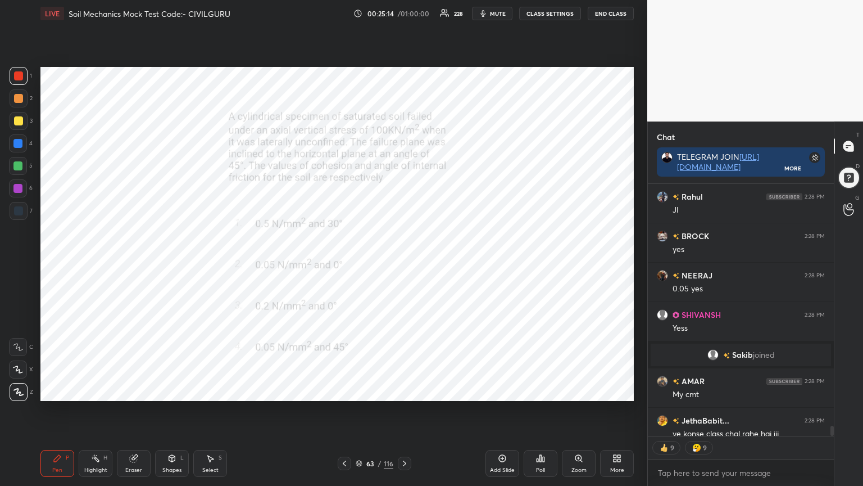
scroll to position [5935, 0]
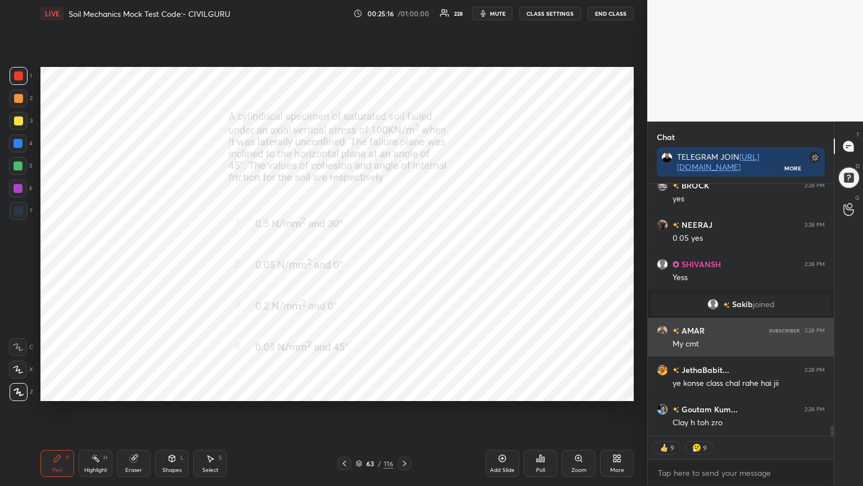
type textarea "x"
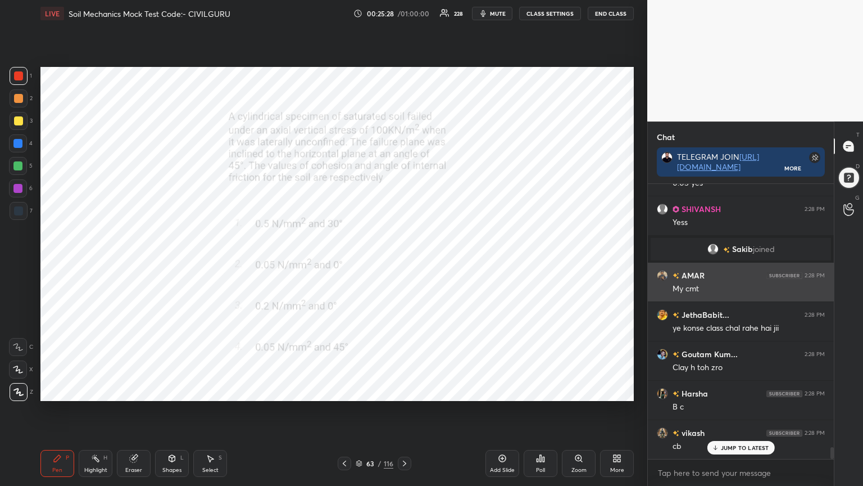
scroll to position [6030, 0]
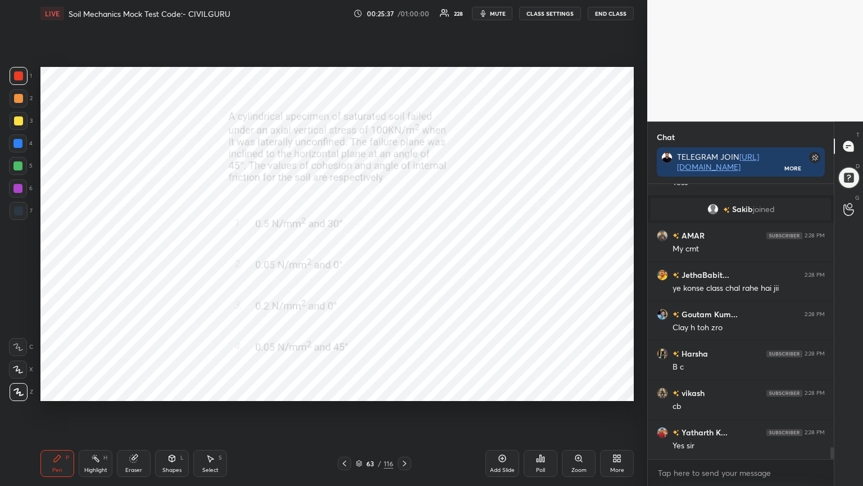
click at [340, 390] on icon at bounding box center [344, 463] width 9 height 9
click at [548, 390] on div "Poll" at bounding box center [541, 463] width 34 height 27
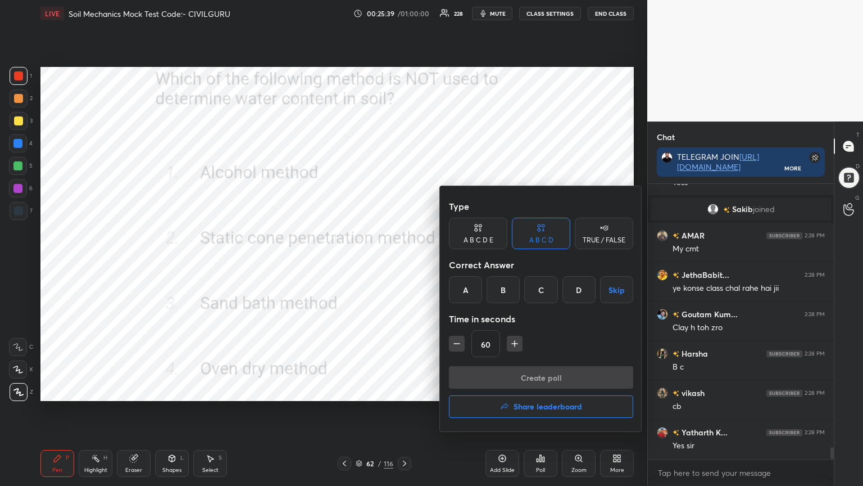
click at [505, 293] on div "B" at bounding box center [503, 289] width 33 height 27
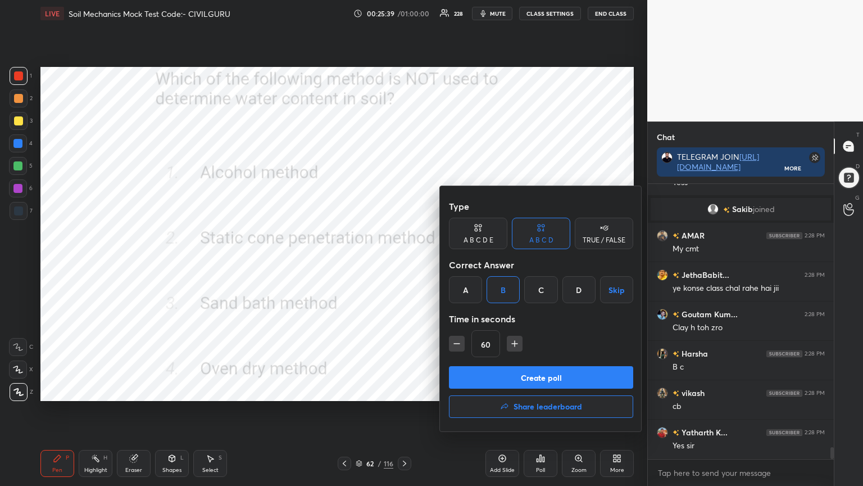
click at [455, 346] on icon "button" at bounding box center [456, 343] width 11 height 11
click at [456, 346] on icon "button" at bounding box center [456, 343] width 11 height 11
type input "30"
click at [485, 371] on button "Create poll" at bounding box center [541, 377] width 184 height 22
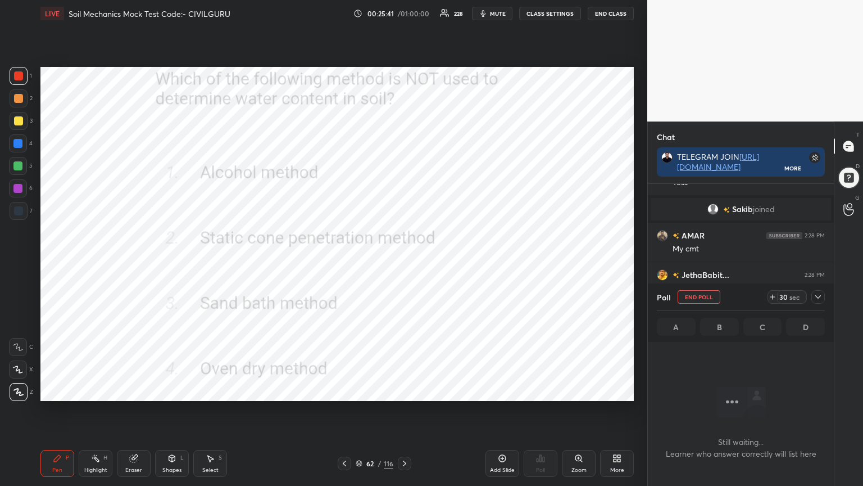
scroll to position [3, 3]
click at [821, 295] on icon at bounding box center [818, 296] width 9 height 9
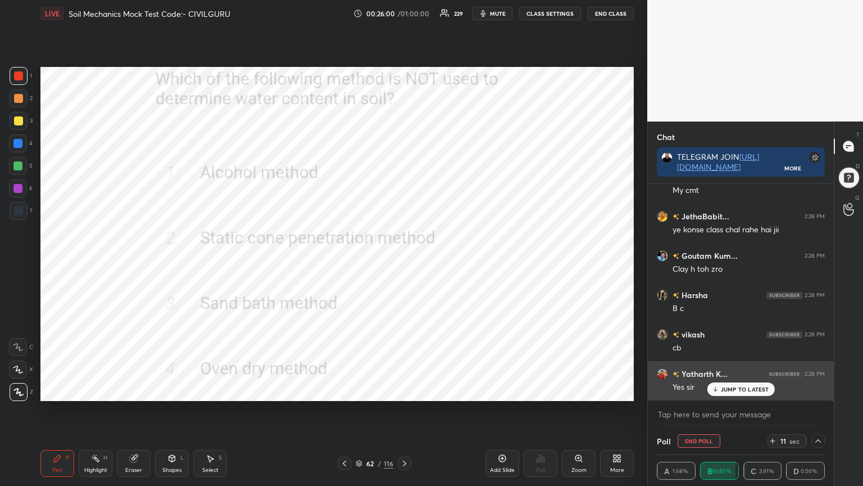
scroll to position [6128, 0]
click at [736, 390] on p "JUMP TO LATEST" at bounding box center [745, 389] width 48 height 7
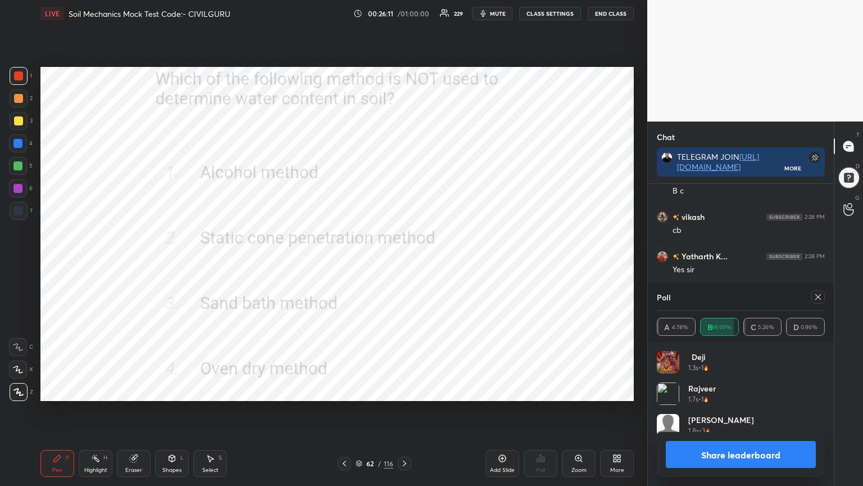
scroll to position [132, 165]
click at [820, 293] on icon at bounding box center [818, 296] width 9 height 9
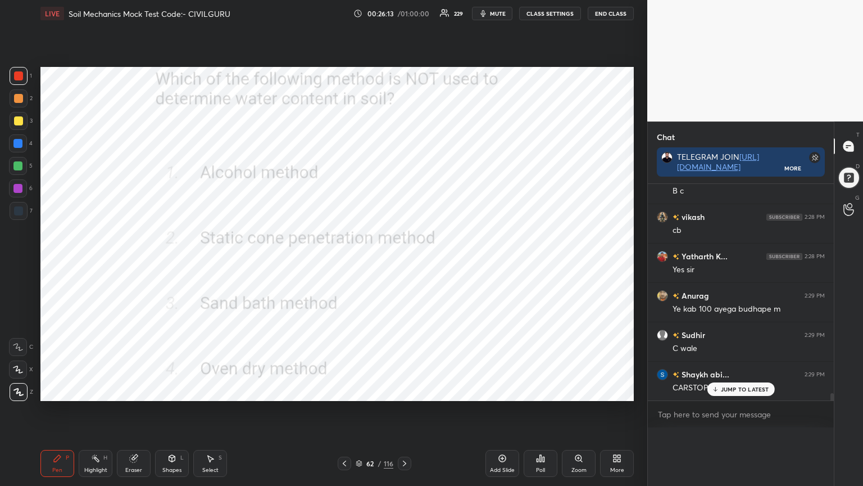
scroll to position [3, 3]
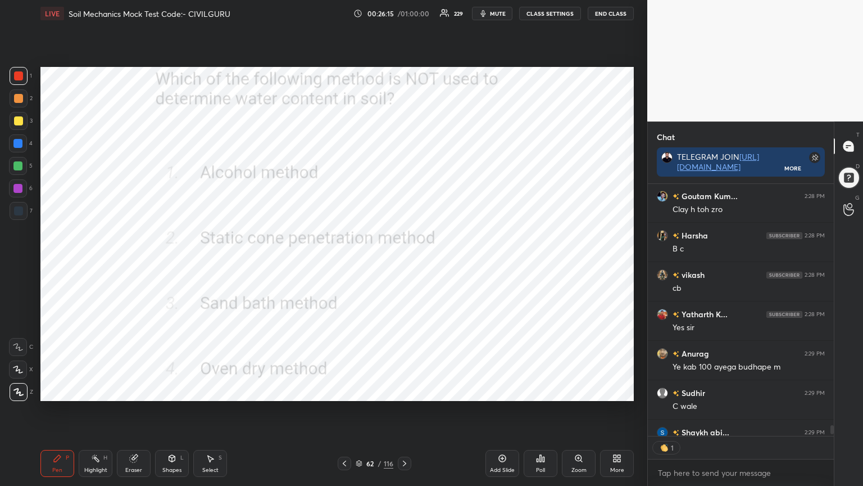
click at [134, 390] on div "Eraser" at bounding box center [134, 463] width 34 height 27
click at [17, 390] on div "Erase all" at bounding box center [18, 392] width 18 height 18
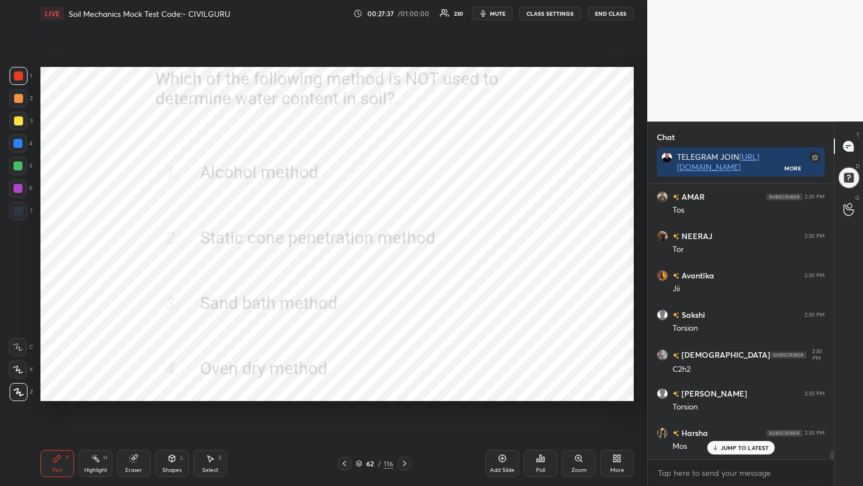
click at [345, 390] on icon at bounding box center [344, 463] width 3 height 6
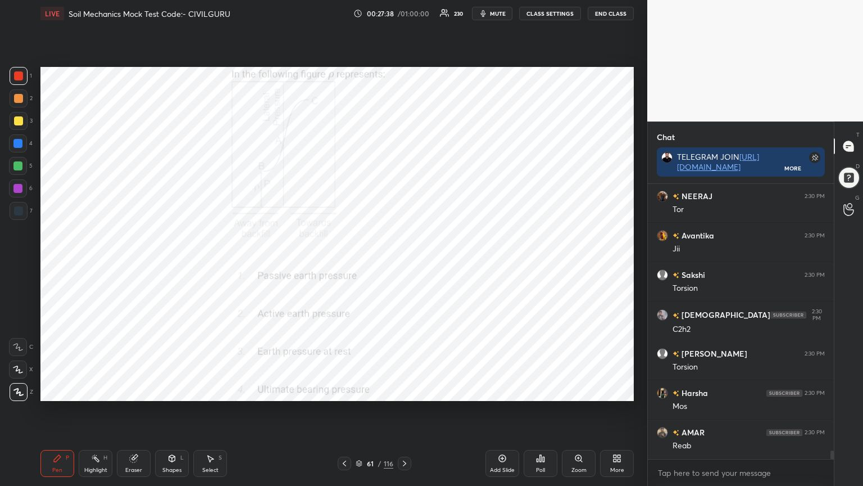
click at [546, 390] on div "Poll" at bounding box center [541, 463] width 34 height 27
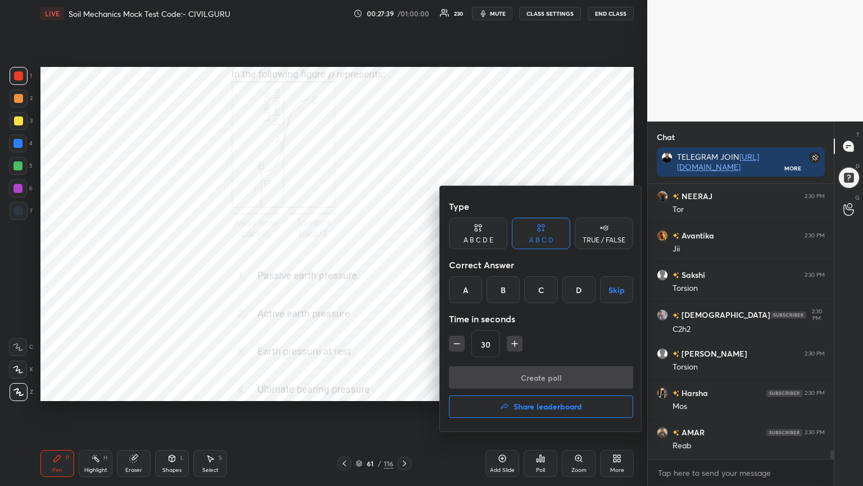
click at [509, 286] on div "B" at bounding box center [503, 289] width 33 height 27
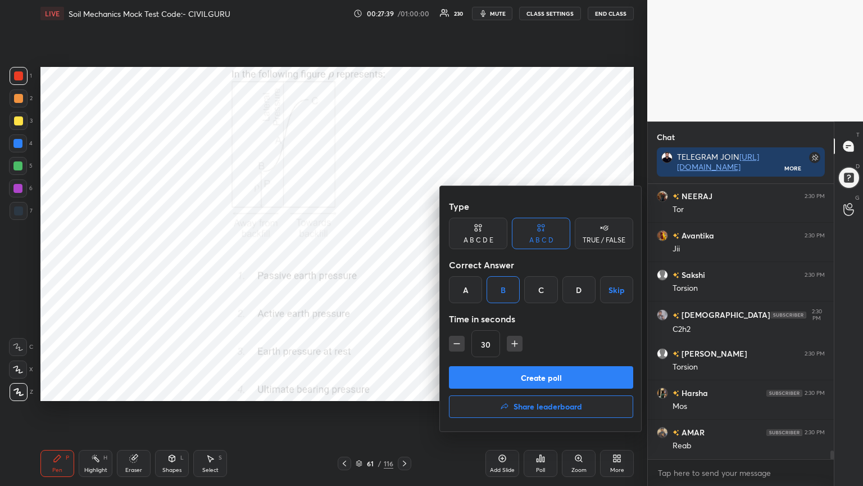
click at [499, 378] on button "Create poll" at bounding box center [541, 377] width 184 height 22
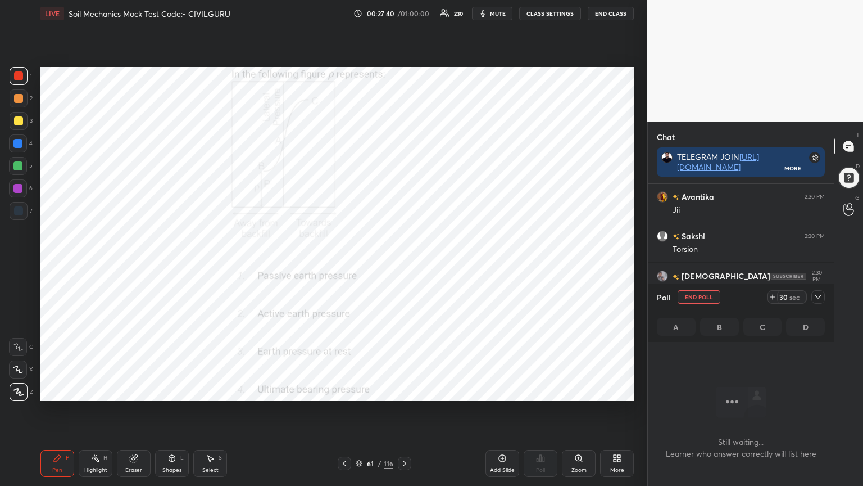
click at [820, 295] on icon at bounding box center [818, 296] width 9 height 9
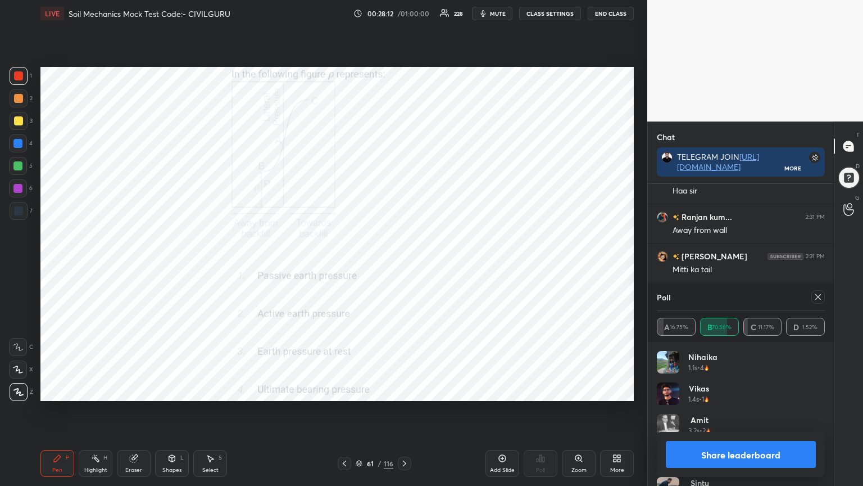
click at [816, 297] on icon at bounding box center [818, 296] width 9 height 9
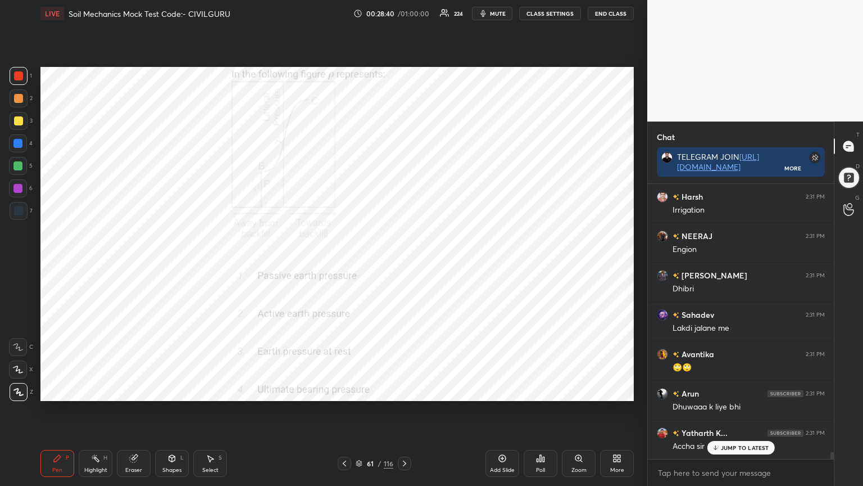
click at [342, 390] on icon at bounding box center [344, 463] width 9 height 9
click at [543, 390] on div "Poll" at bounding box center [541, 463] width 34 height 27
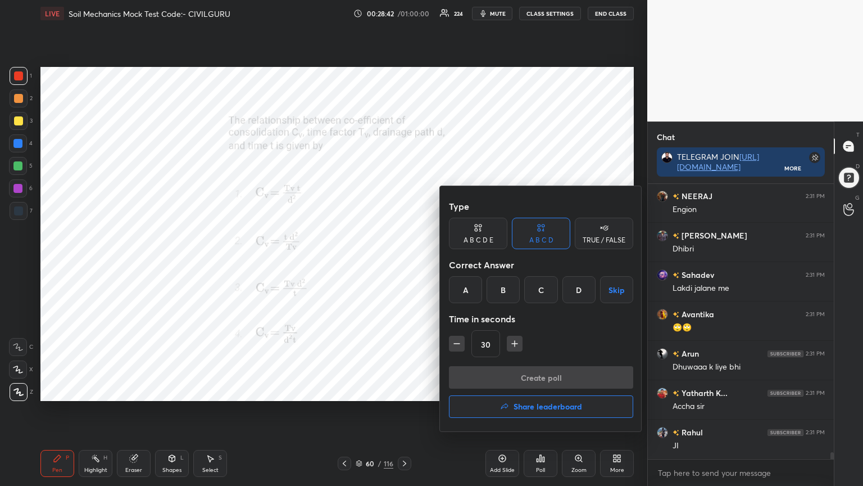
click at [540, 289] on div "C" at bounding box center [540, 289] width 33 height 27
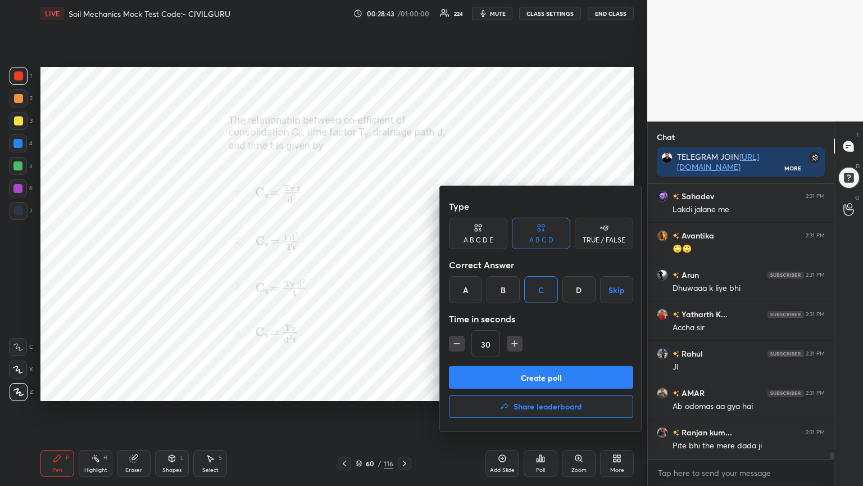
click at [535, 374] on button "Create poll" at bounding box center [541, 377] width 184 height 22
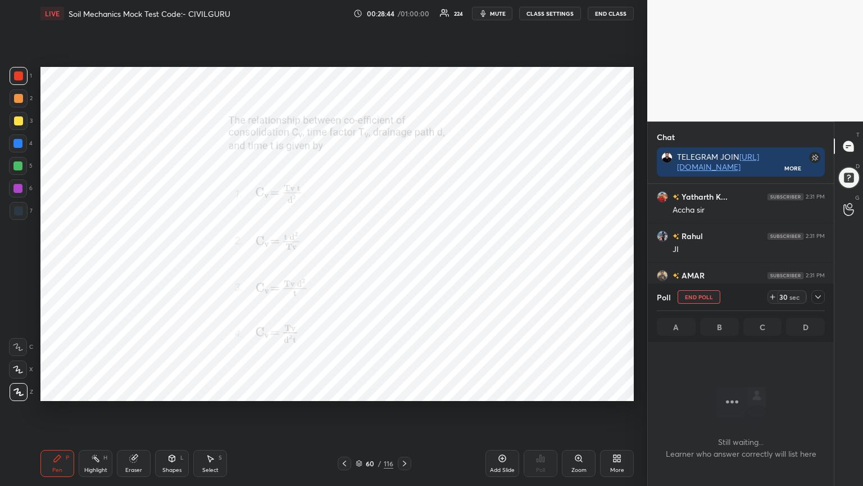
click at [820, 294] on icon at bounding box center [818, 296] width 9 height 9
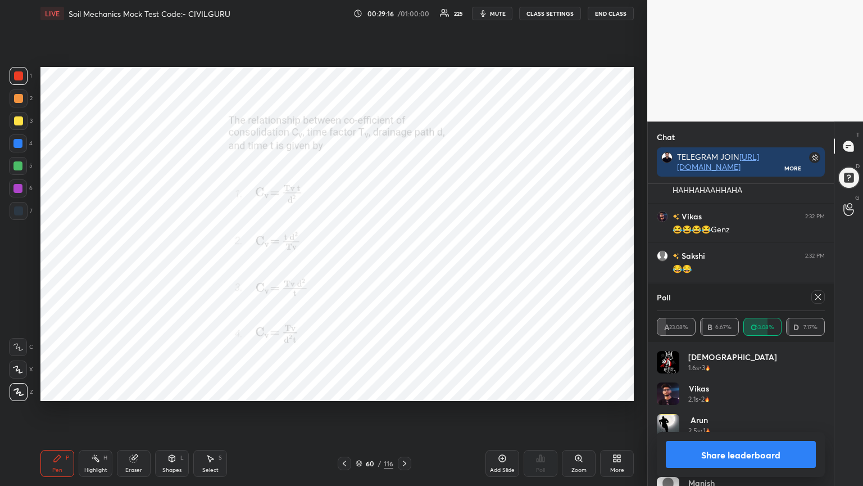
click at [817, 296] on icon at bounding box center [818, 296] width 9 height 9
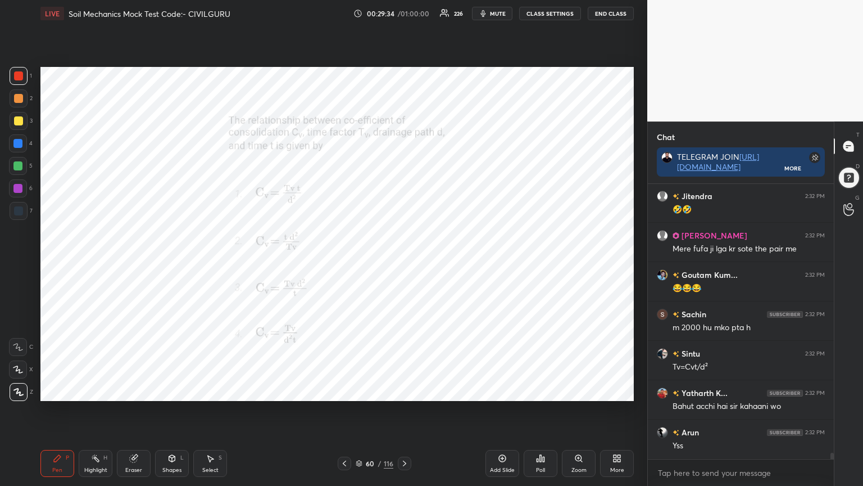
click at [363, 390] on div "60 / 116" at bounding box center [375, 463] width 38 height 10
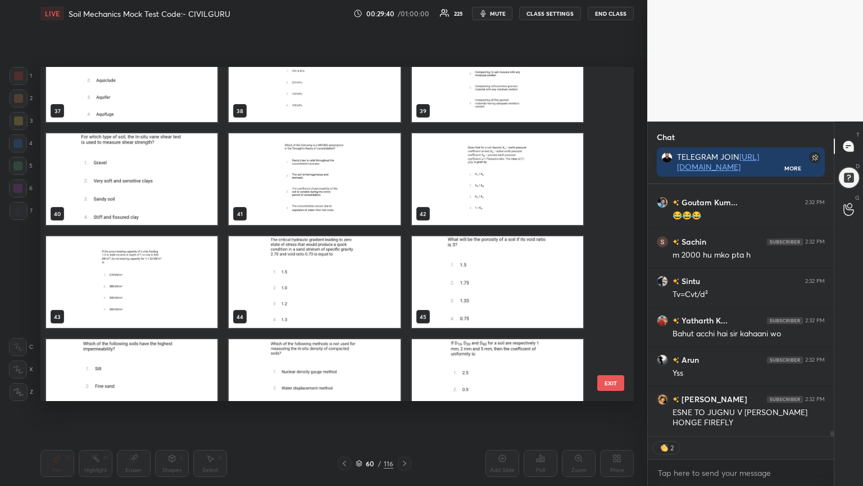
click at [169, 198] on img "grid" at bounding box center [131, 179] width 171 height 92
click at [169, 196] on img "grid" at bounding box center [131, 179] width 171 height 92
click at [169, 195] on img "grid" at bounding box center [131, 179] width 171 height 92
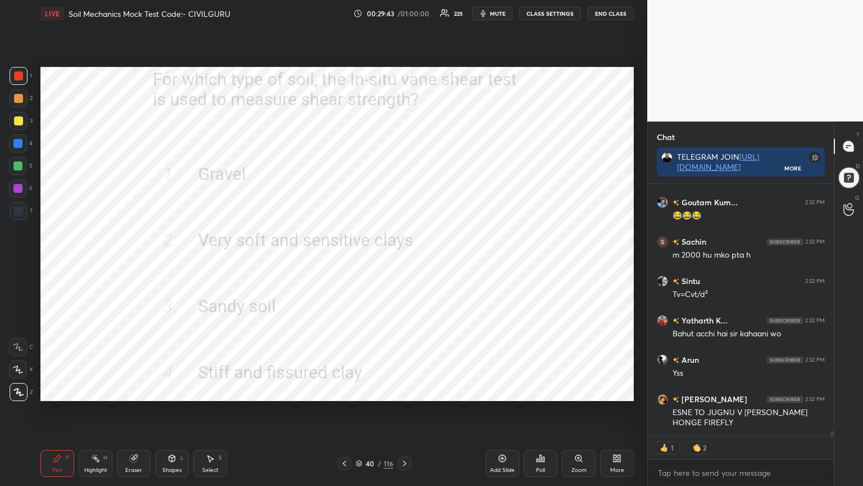
click at [544, 390] on div "Poll" at bounding box center [541, 463] width 34 height 27
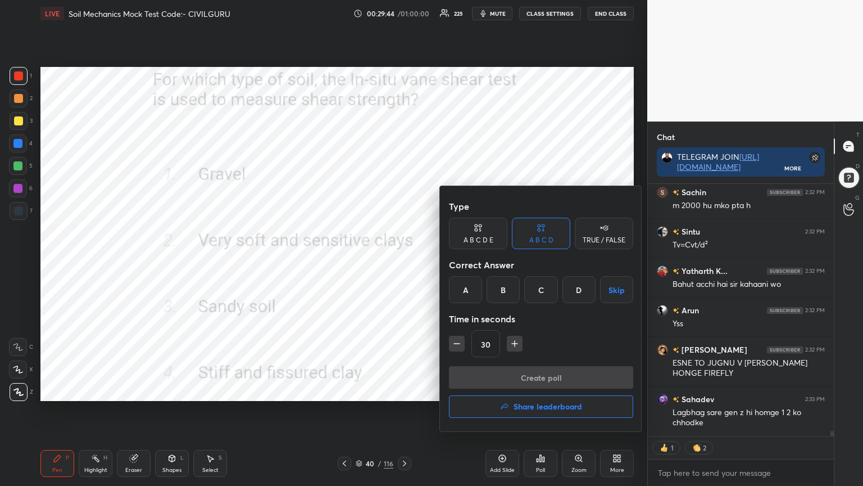
click at [500, 292] on div "B" at bounding box center [503, 289] width 33 height 27
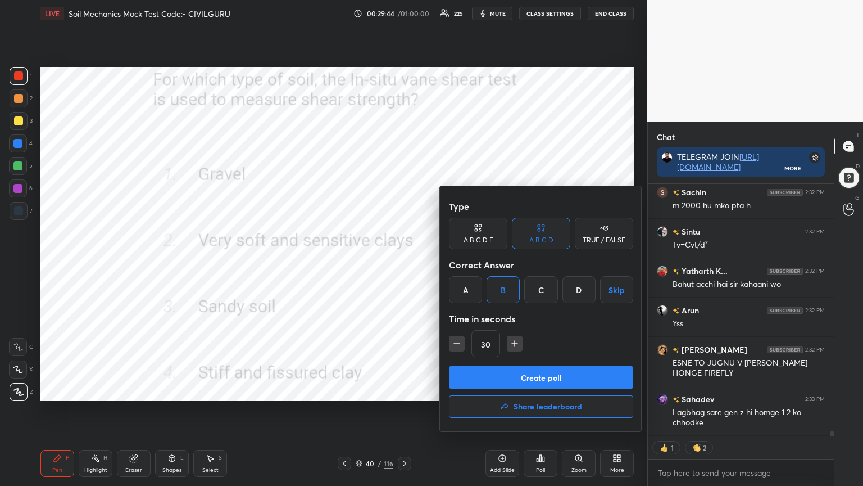
click at [485, 378] on button "Create poll" at bounding box center [541, 377] width 184 height 22
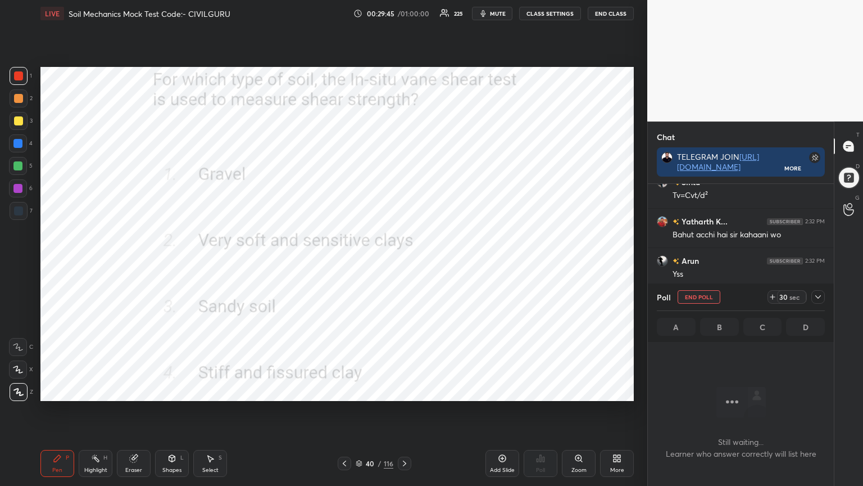
click at [821, 299] on icon at bounding box center [818, 296] width 9 height 9
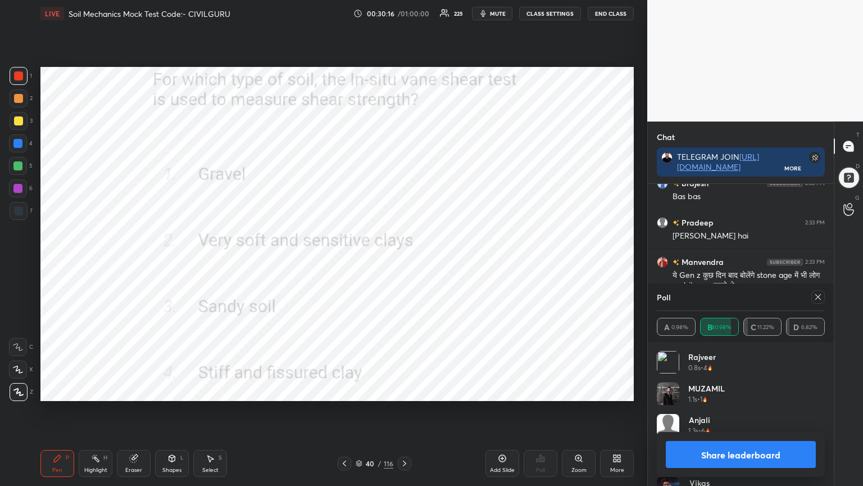
click at [817, 300] on icon at bounding box center [818, 296] width 9 height 9
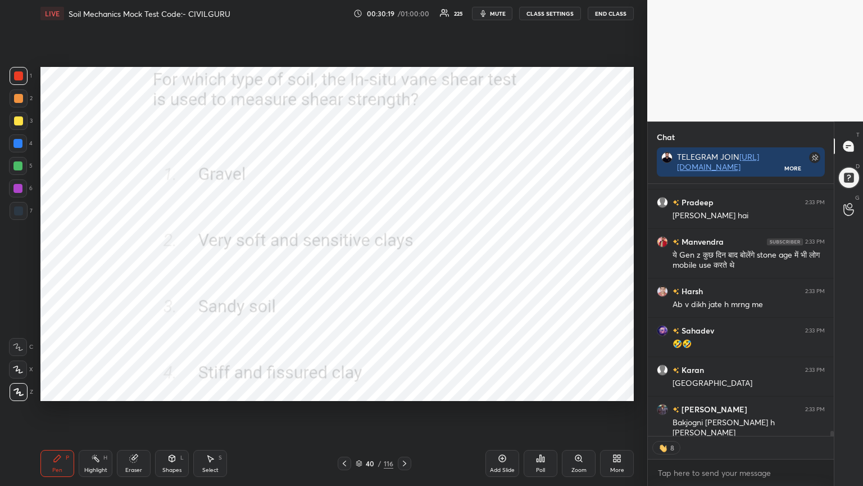
click at [402, 390] on icon at bounding box center [404, 463] width 9 height 9
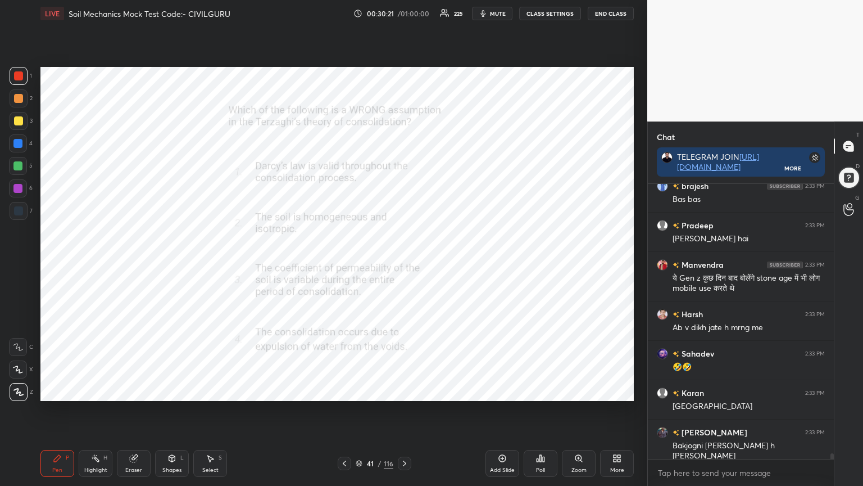
click at [542, 390] on div "Poll" at bounding box center [541, 463] width 34 height 27
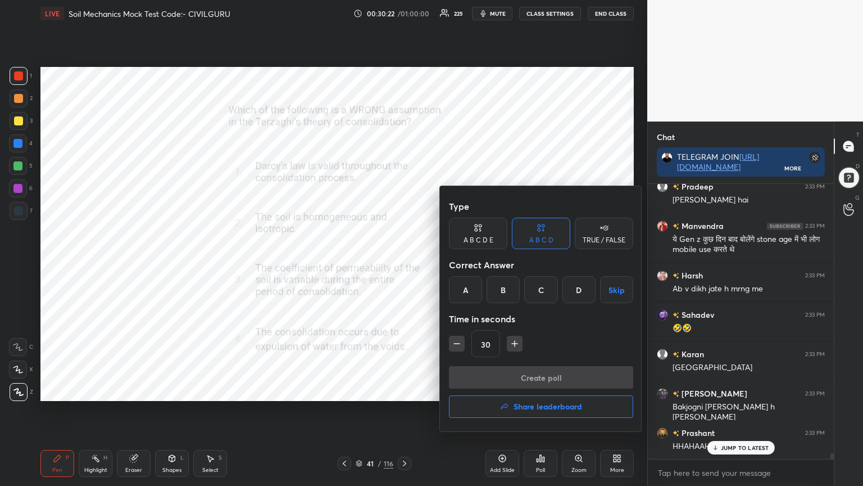
click at [542, 290] on div "C" at bounding box center [540, 289] width 33 height 27
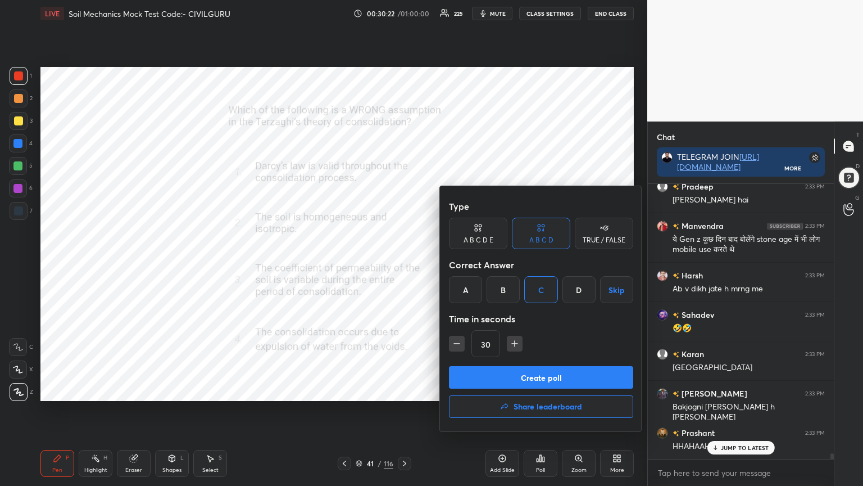
click at [522, 382] on button "Create poll" at bounding box center [541, 377] width 184 height 22
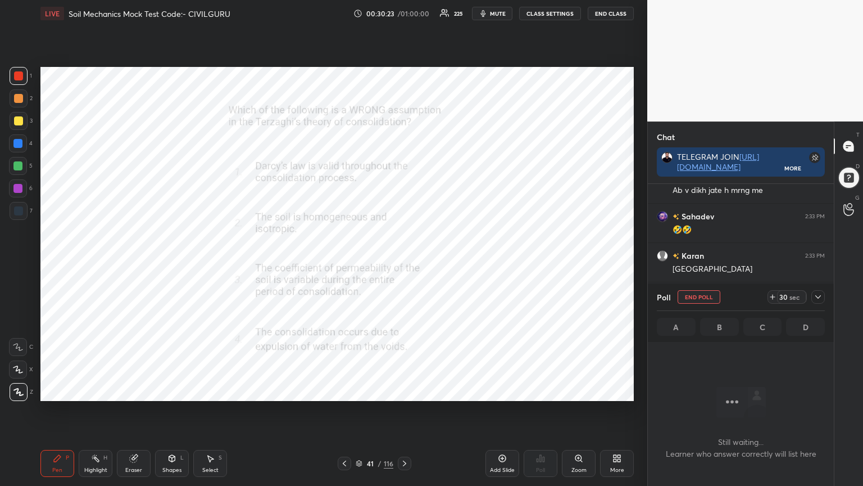
click at [821, 298] on icon at bounding box center [818, 296] width 9 height 9
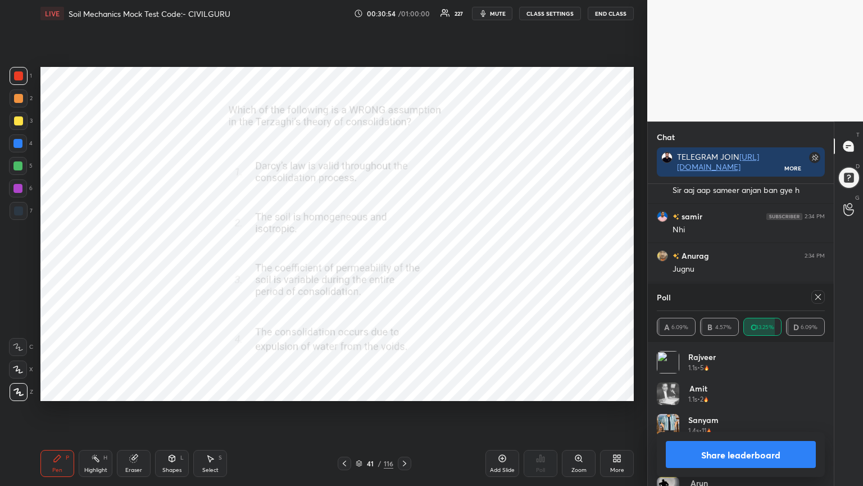
click at [820, 297] on icon at bounding box center [818, 296] width 9 height 9
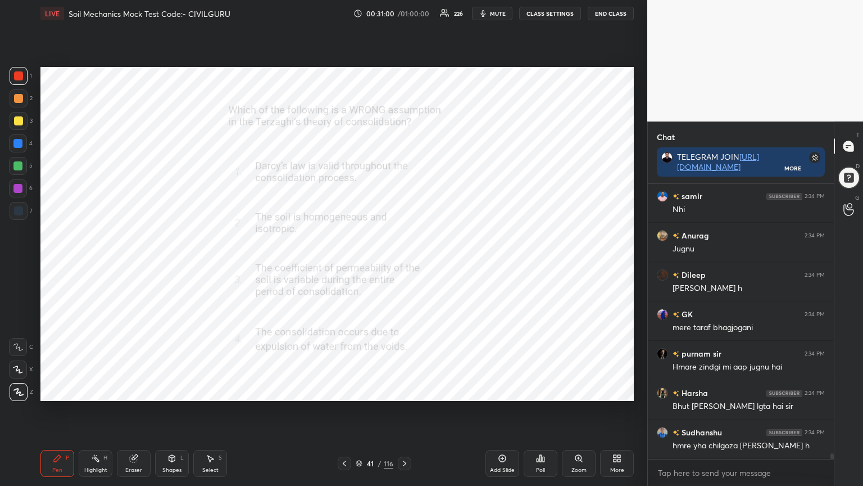
click at [404, 390] on icon at bounding box center [404, 463] width 9 height 9
click at [543, 390] on icon at bounding box center [544, 458] width 2 height 5
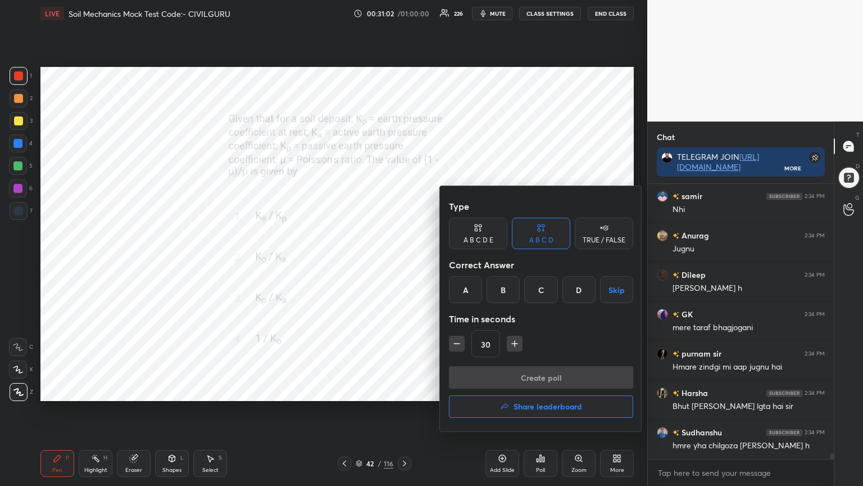
click at [576, 292] on div "D" at bounding box center [579, 289] width 33 height 27
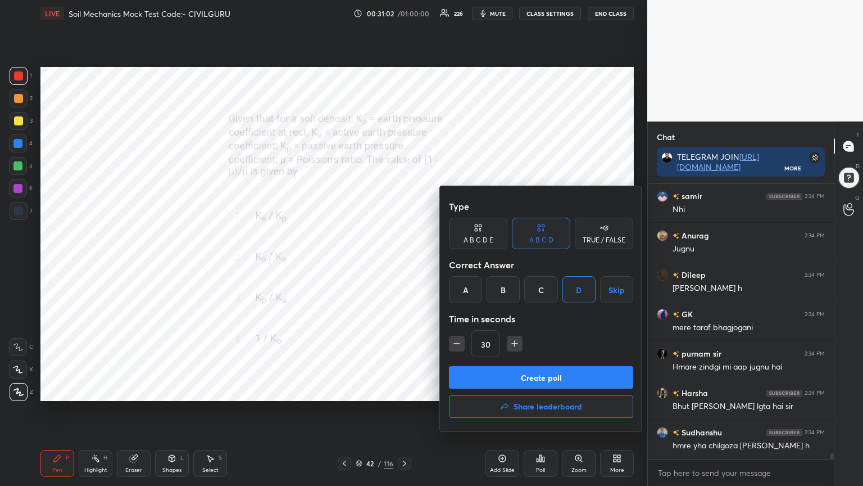
click at [554, 376] on button "Create poll" at bounding box center [541, 377] width 184 height 22
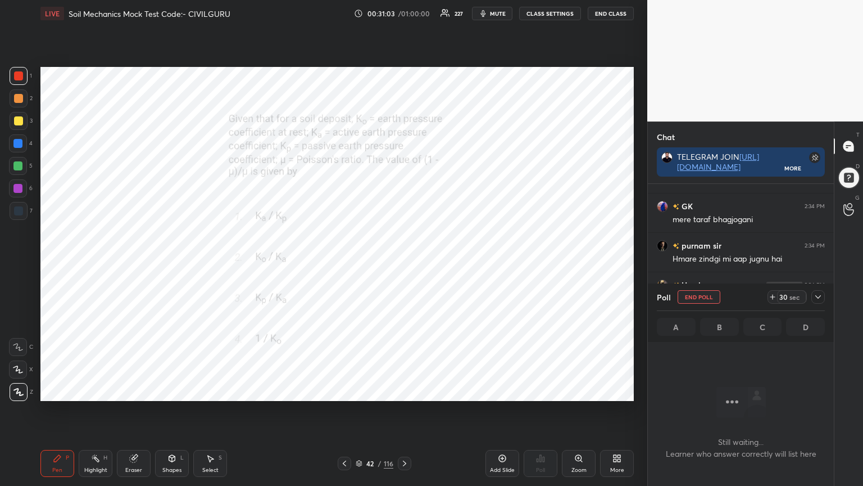
click at [820, 299] on icon at bounding box center [818, 296] width 9 height 9
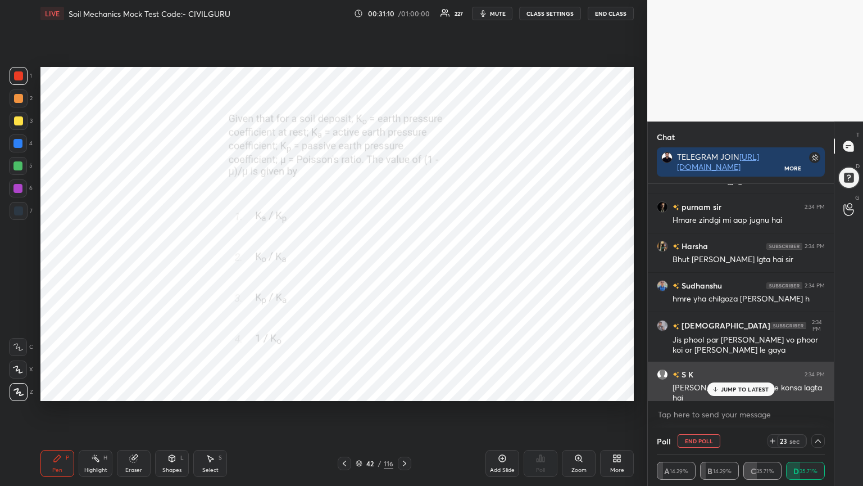
click at [744, 386] on p "JUMP TO LATEST" at bounding box center [745, 389] width 48 height 7
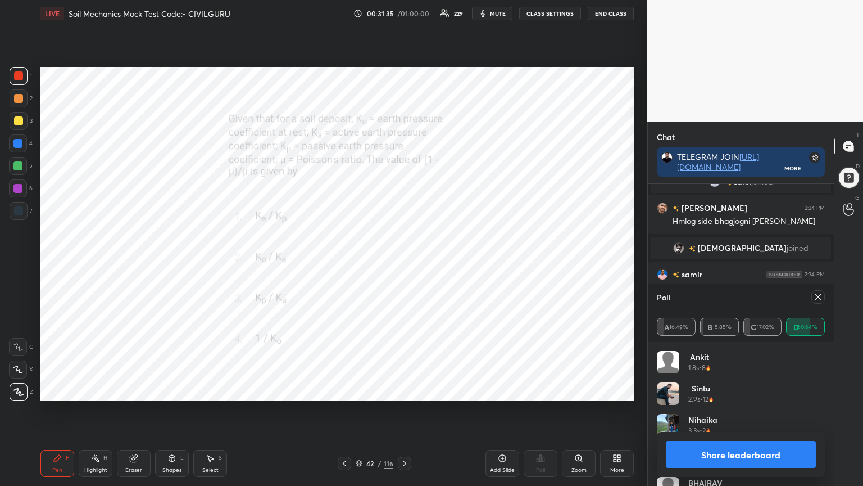
click at [819, 297] on icon at bounding box center [818, 296] width 9 height 9
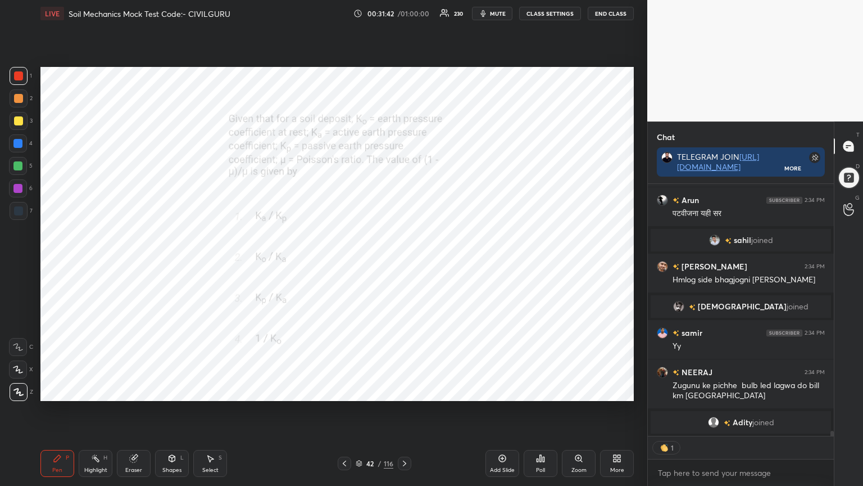
type textarea "x"
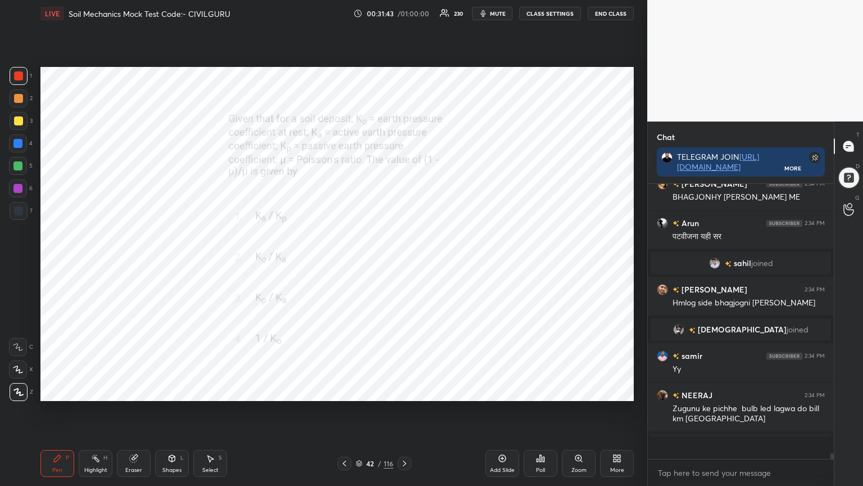
click at [403, 390] on icon at bounding box center [404, 463] width 9 height 9
click at [540, 390] on icon at bounding box center [540, 458] width 9 height 9
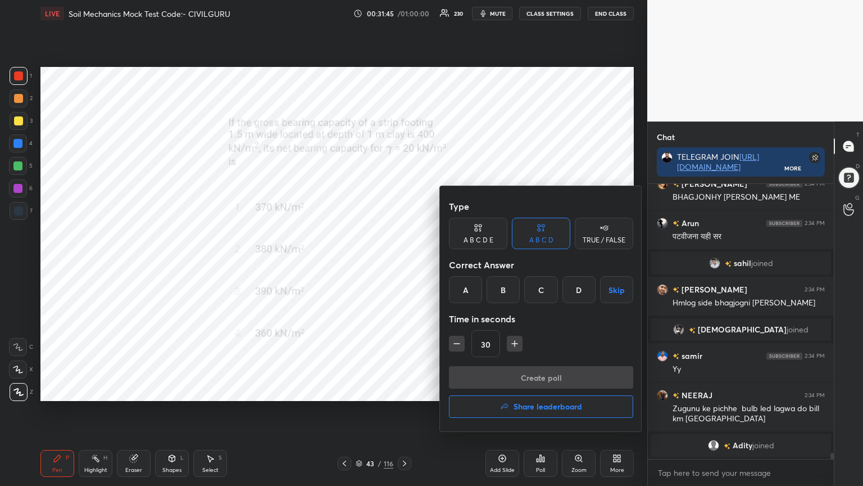
click at [507, 290] on div "B" at bounding box center [503, 289] width 33 height 27
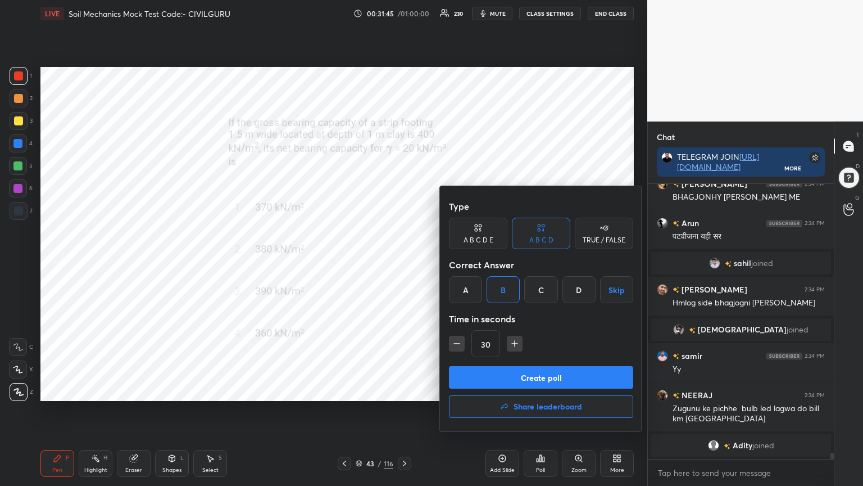
click at [515, 346] on icon "button" at bounding box center [514, 343] width 11 height 11
type input "45"
click at [513, 378] on button "Create poll" at bounding box center [541, 377] width 184 height 22
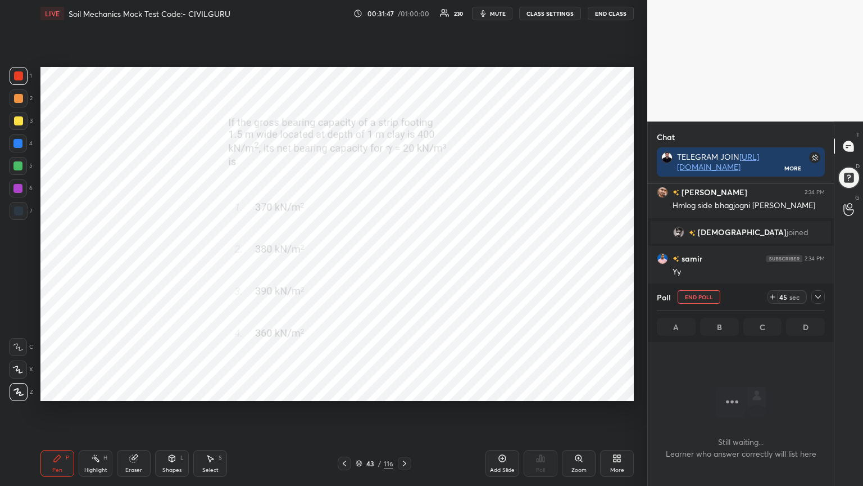
click at [817, 301] on div at bounding box center [818, 296] width 13 height 13
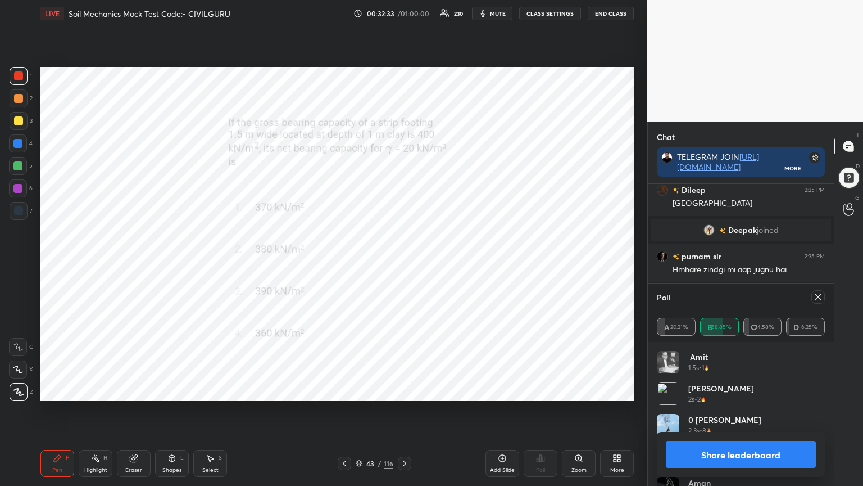
click at [821, 297] on icon at bounding box center [818, 296] width 9 height 9
type textarea "x"
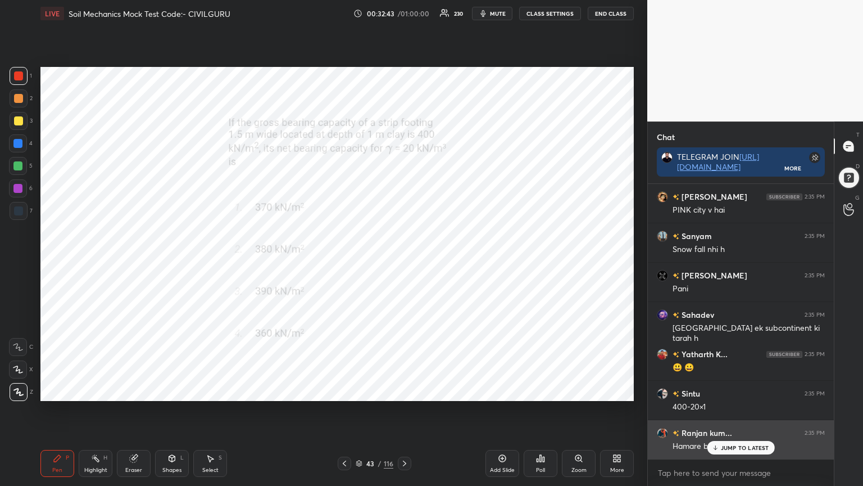
click at [744, 390] on p "JUMP TO LATEST" at bounding box center [745, 447] width 48 height 7
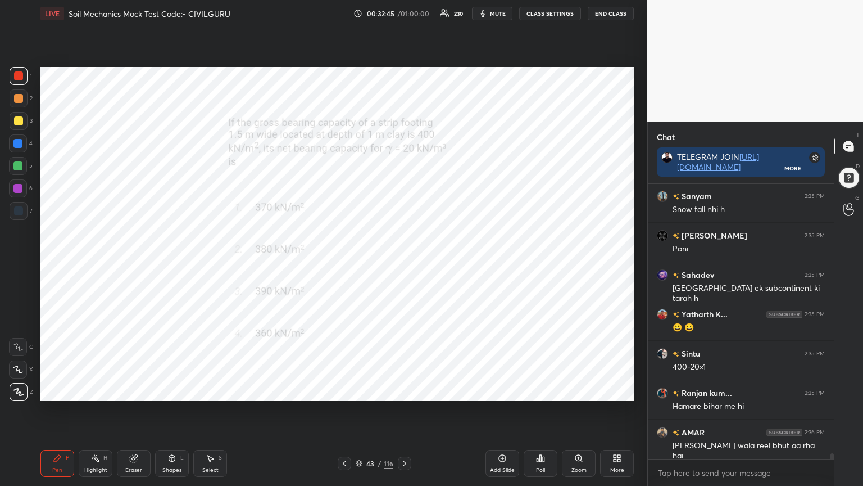
click at [405, 390] on icon at bounding box center [404, 463] width 3 height 6
click at [540, 390] on icon at bounding box center [540, 458] width 9 height 9
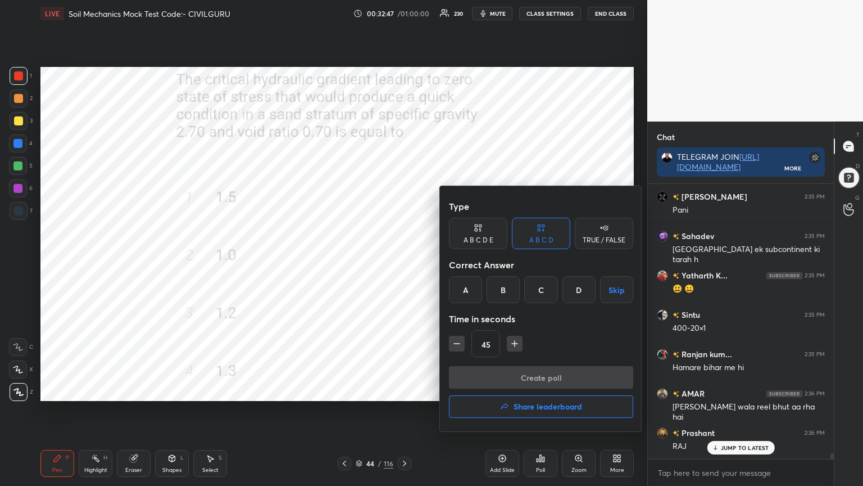
click at [464, 289] on div "A" at bounding box center [465, 289] width 33 height 27
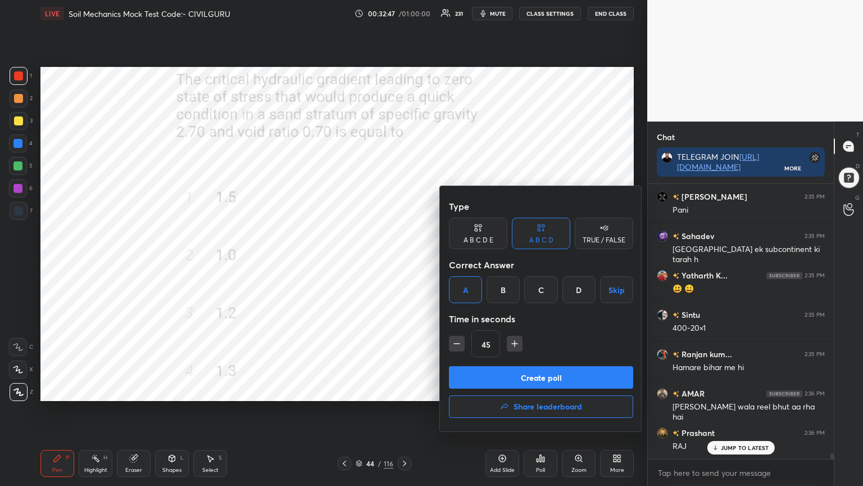
click at [458, 344] on icon "button" at bounding box center [456, 343] width 11 height 11
type input "30"
click at [540, 378] on button "Create poll" at bounding box center [541, 377] width 184 height 22
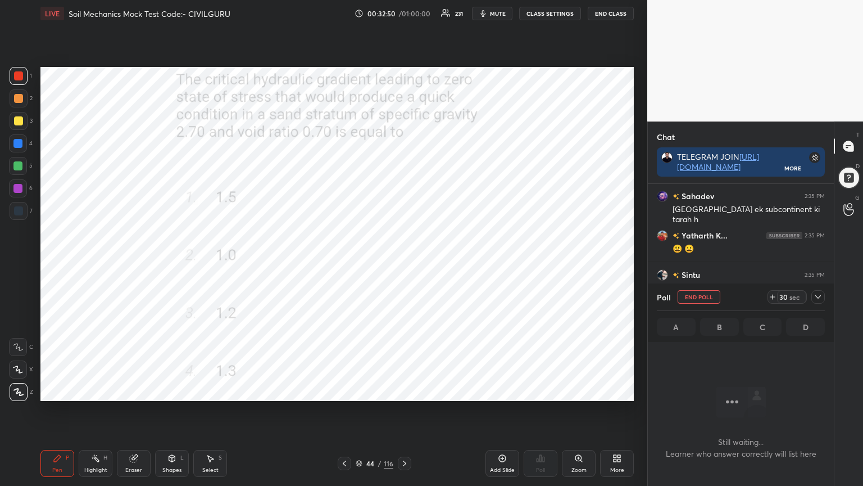
click at [819, 300] on icon at bounding box center [818, 296] width 9 height 9
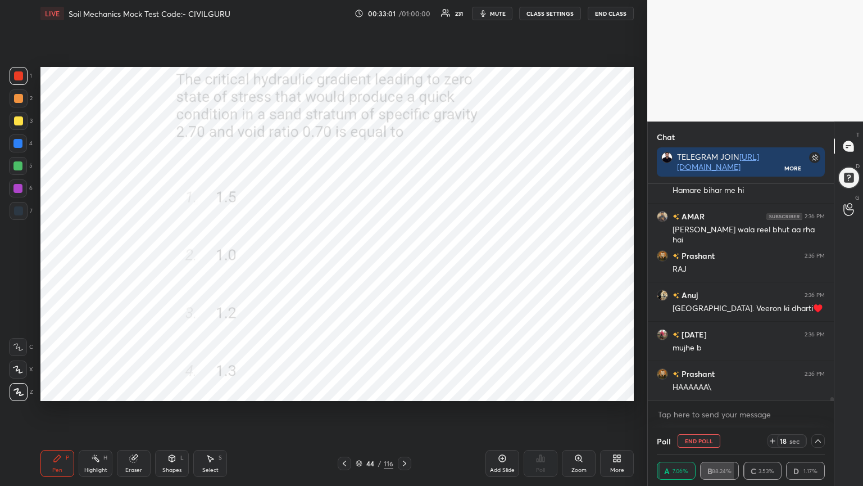
click at [706, 390] on button "End Poll" at bounding box center [699, 440] width 43 height 13
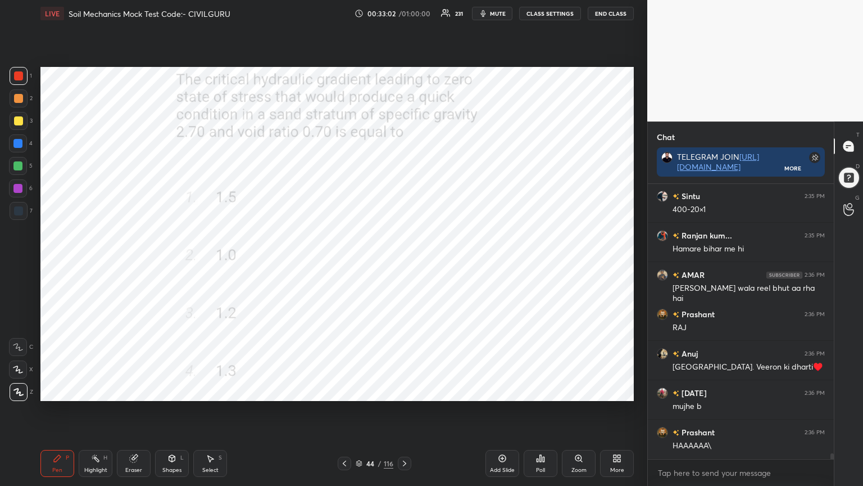
click at [530, 390] on div "Poll" at bounding box center [541, 463] width 34 height 27
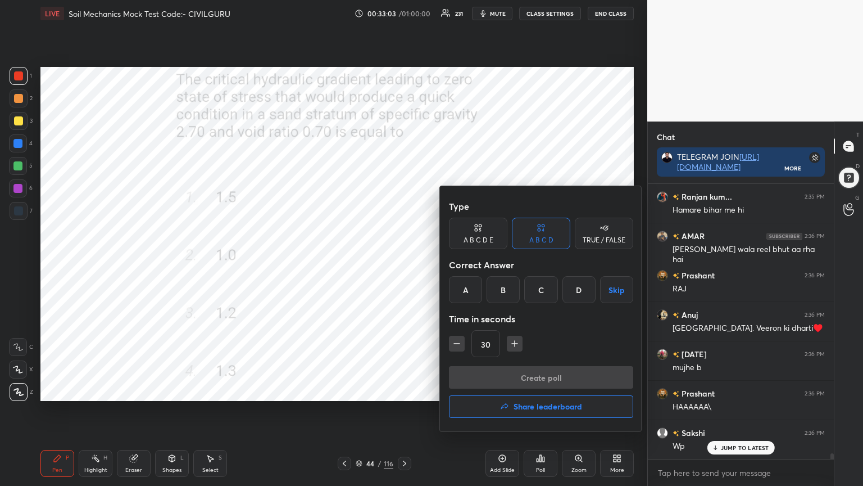
click at [508, 286] on div "B" at bounding box center [503, 289] width 33 height 27
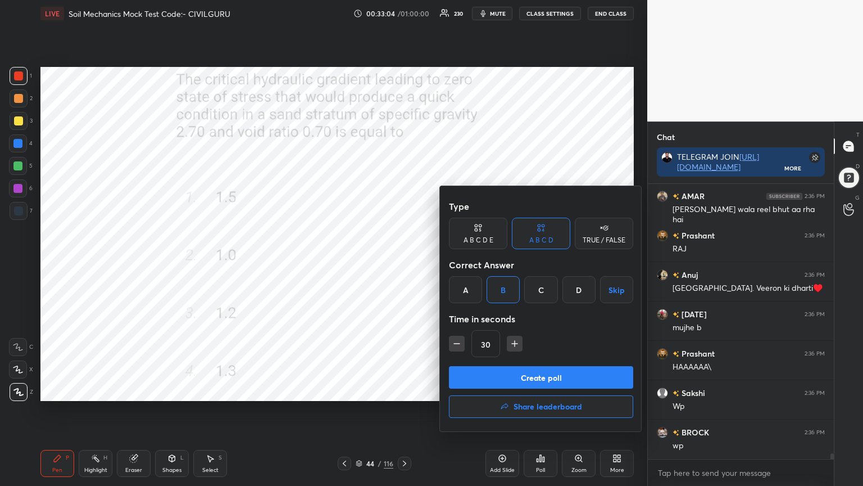
click at [508, 373] on button "Create poll" at bounding box center [541, 377] width 184 height 22
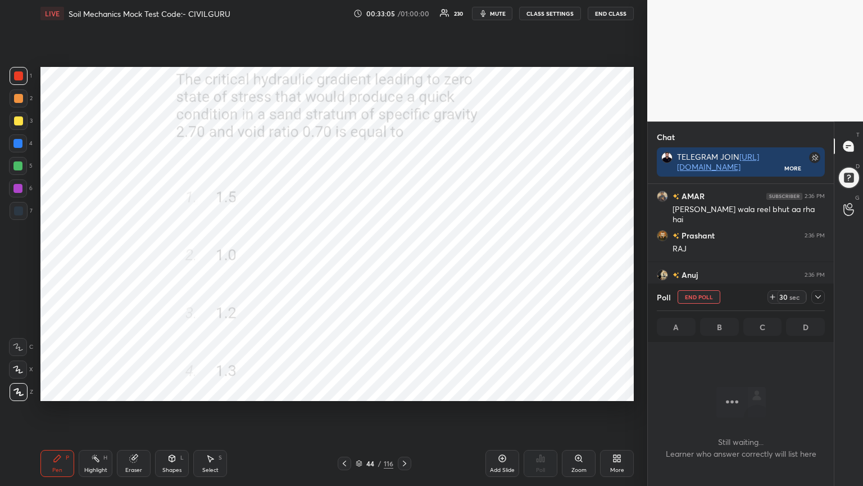
click at [819, 296] on icon at bounding box center [818, 296] width 9 height 9
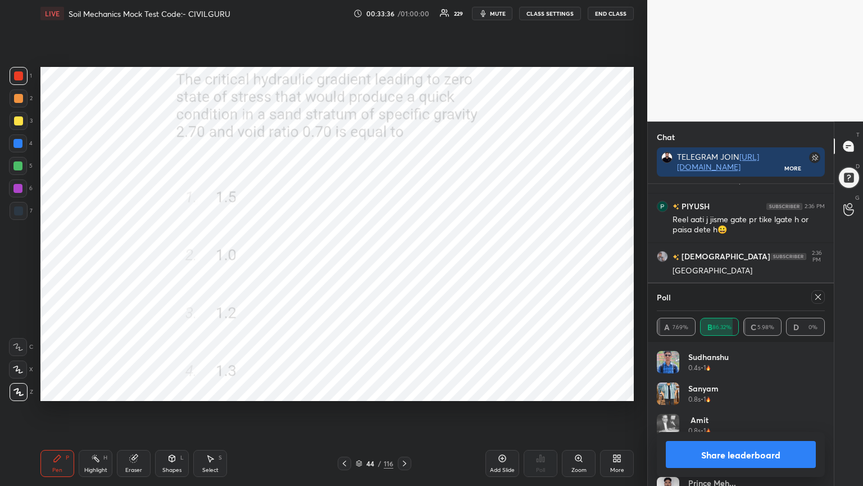
click at [819, 297] on icon at bounding box center [819, 297] width 6 height 6
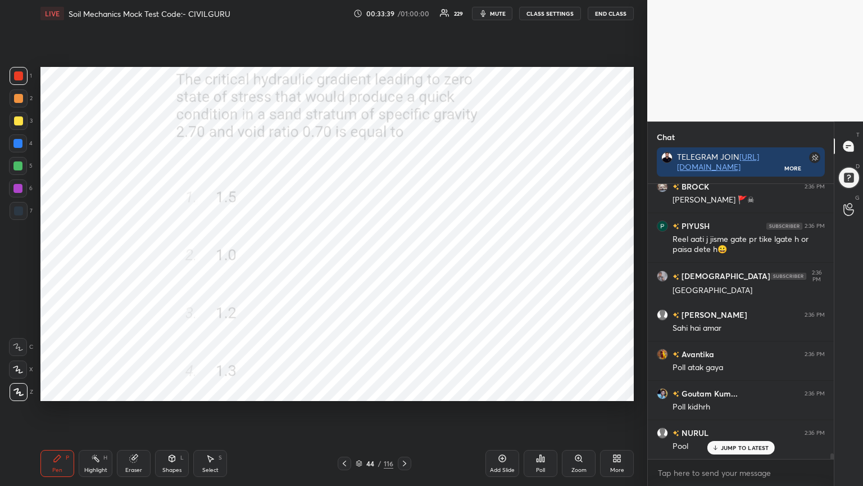
click at [401, 390] on icon at bounding box center [404, 463] width 9 height 9
click at [540, 390] on icon at bounding box center [541, 458] width 2 height 7
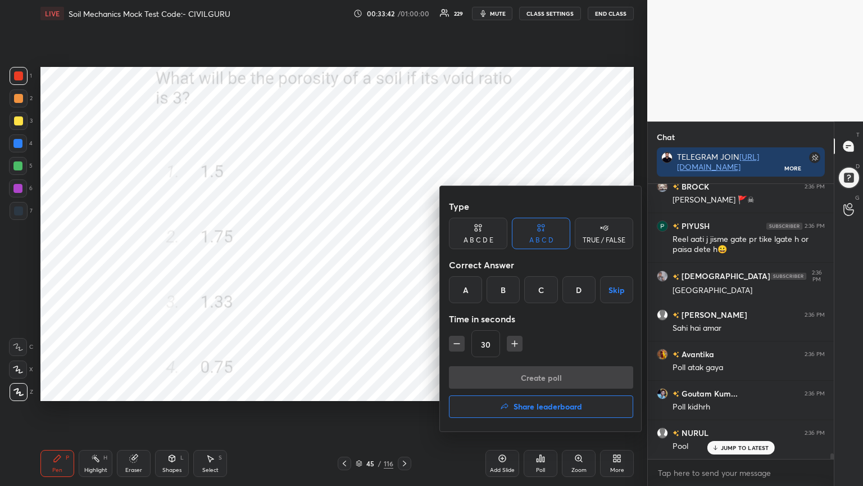
click at [582, 286] on div "D" at bounding box center [579, 289] width 33 height 27
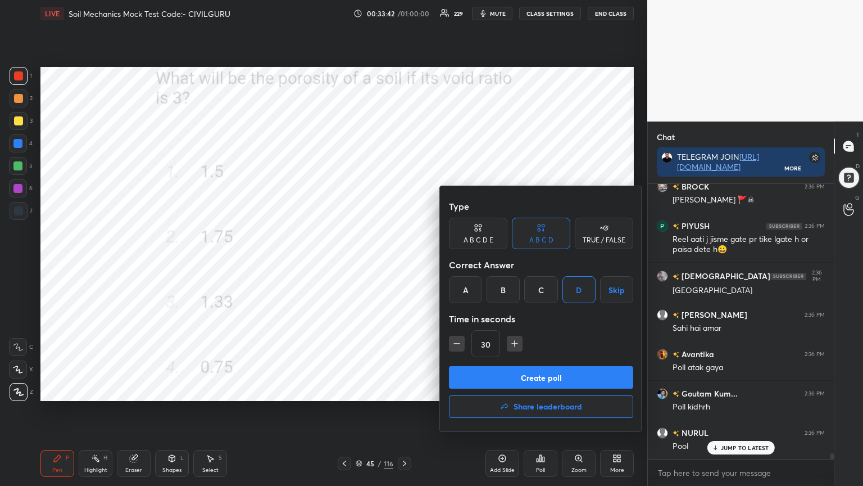
click at [537, 377] on button "Create poll" at bounding box center [541, 377] width 184 height 22
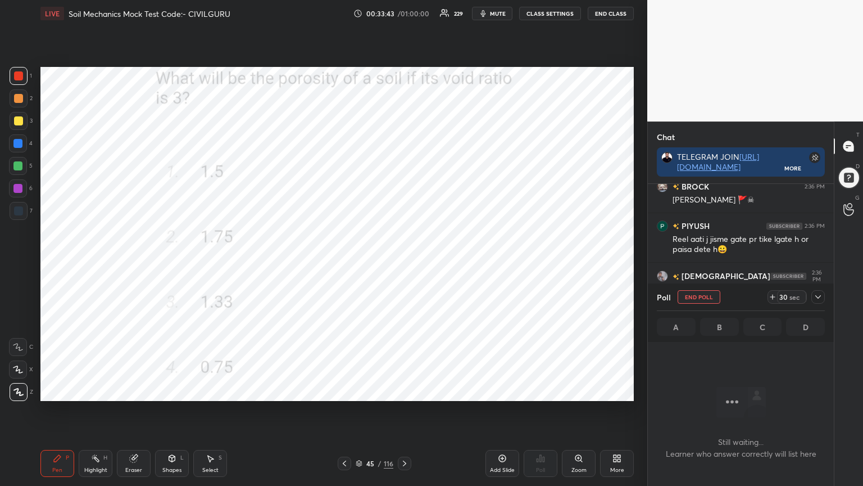
click at [818, 297] on icon at bounding box center [819, 296] width 6 height 3
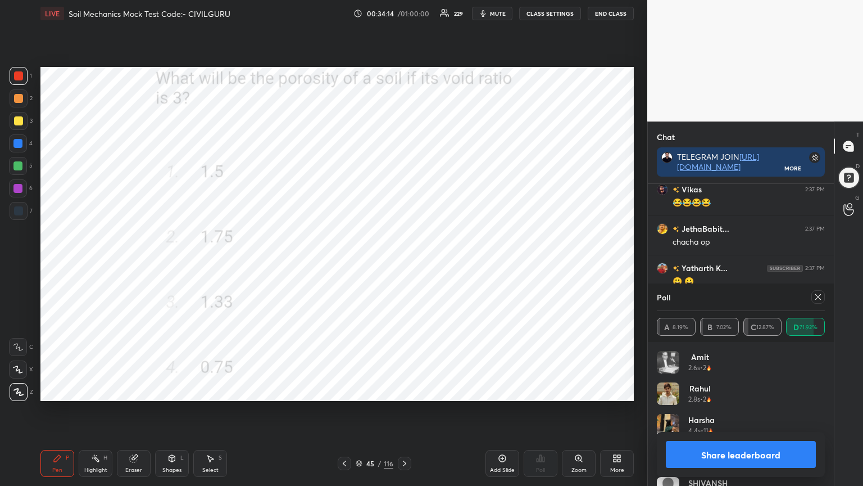
click at [818, 294] on icon at bounding box center [818, 296] width 9 height 9
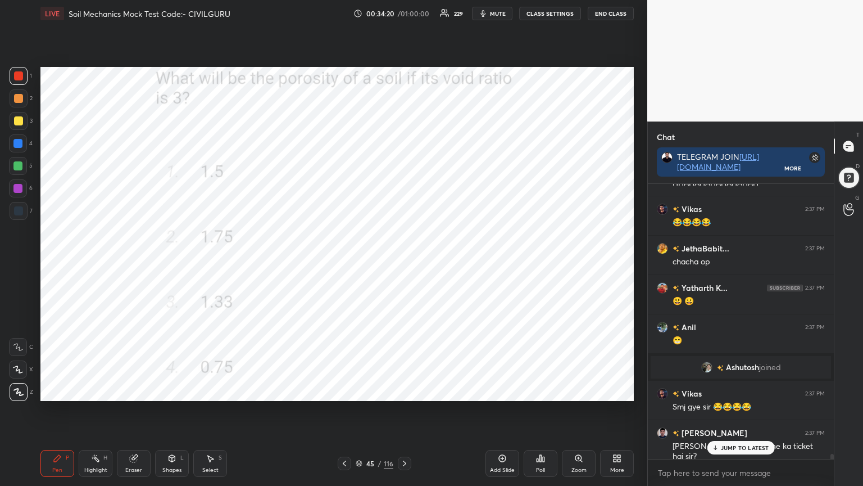
click at [406, 390] on icon at bounding box center [404, 463] width 9 height 9
click at [540, 390] on div "Poll" at bounding box center [541, 463] width 34 height 27
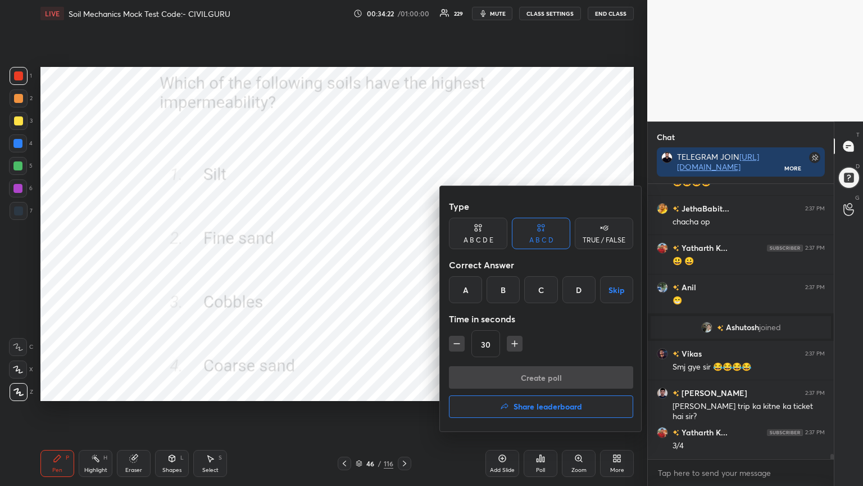
click at [463, 285] on div "A" at bounding box center [465, 289] width 33 height 27
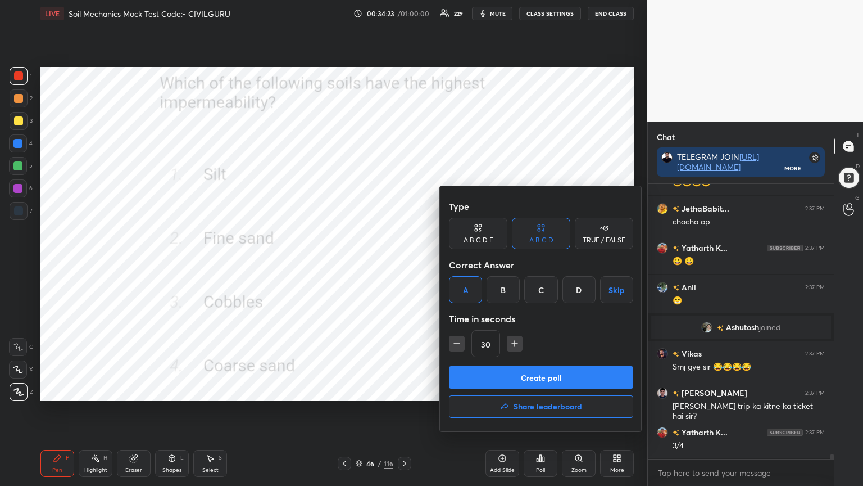
click at [481, 370] on button "Create poll" at bounding box center [541, 377] width 184 height 22
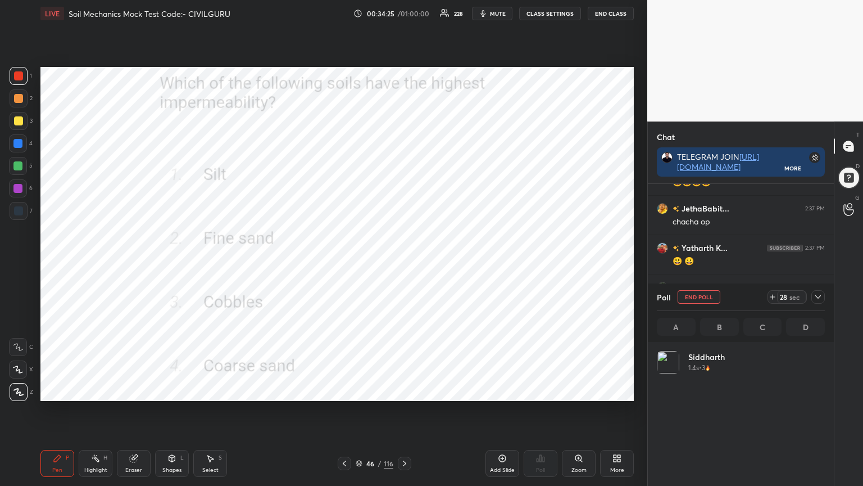
click at [818, 297] on icon at bounding box center [818, 296] width 9 height 9
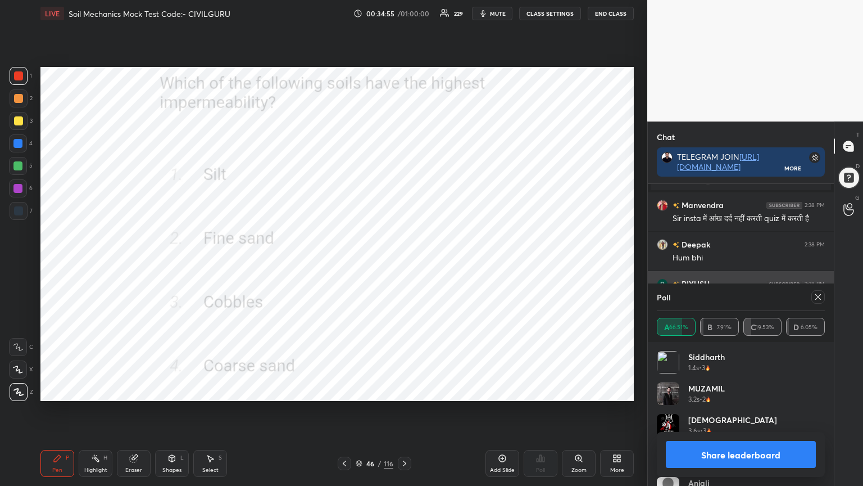
click at [814, 297] on icon at bounding box center [818, 296] width 9 height 9
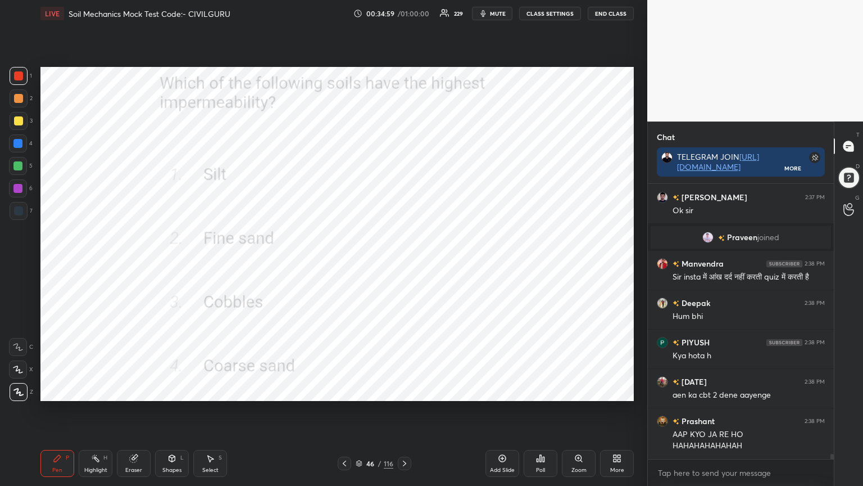
click at [404, 390] on icon at bounding box center [404, 463] width 3 height 6
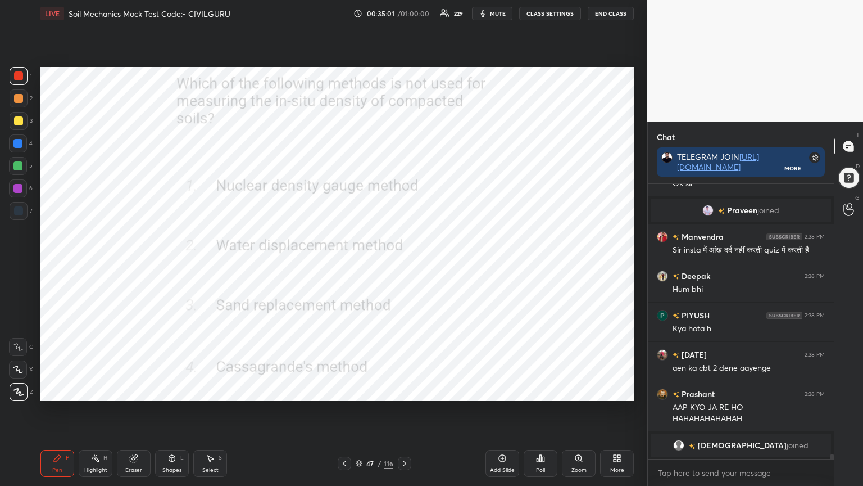
click at [541, 390] on div "Poll" at bounding box center [541, 463] width 34 height 27
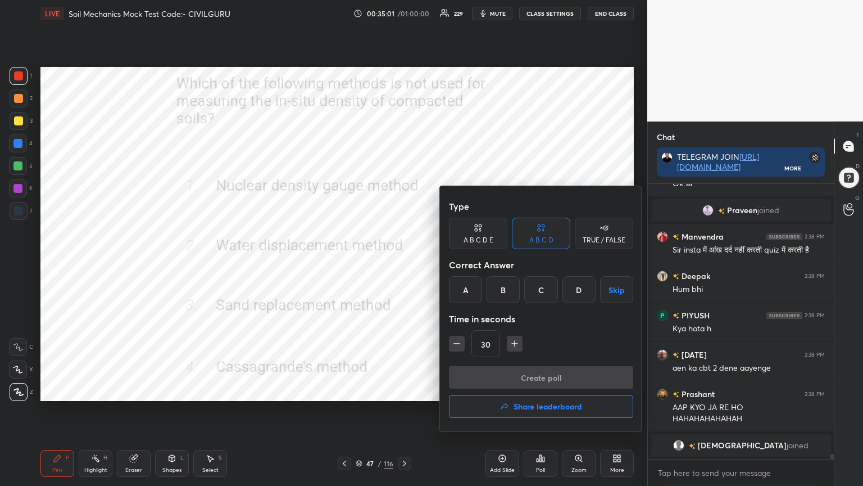
click at [576, 288] on div "D" at bounding box center [579, 289] width 33 height 27
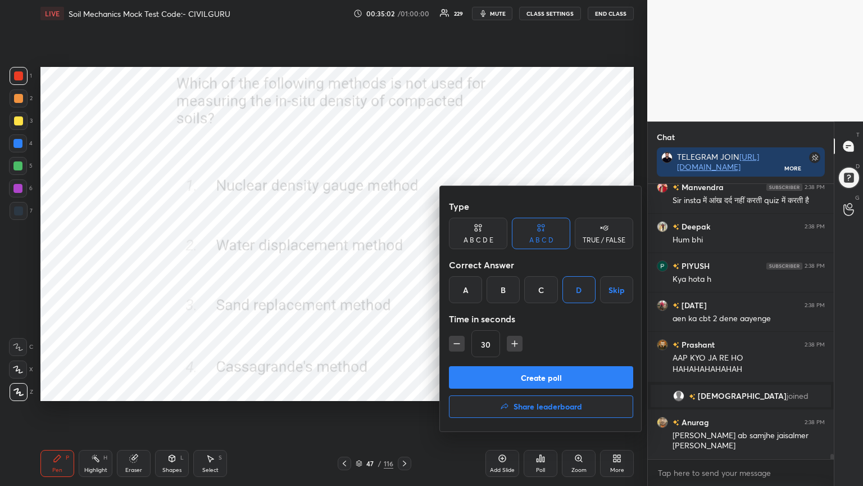
click at [554, 374] on button "Create poll" at bounding box center [541, 377] width 184 height 22
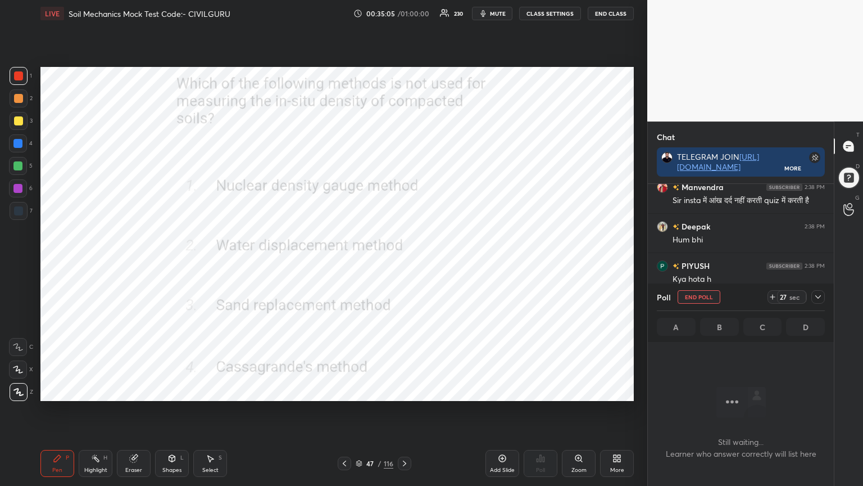
click at [820, 302] on div at bounding box center [818, 296] width 13 height 13
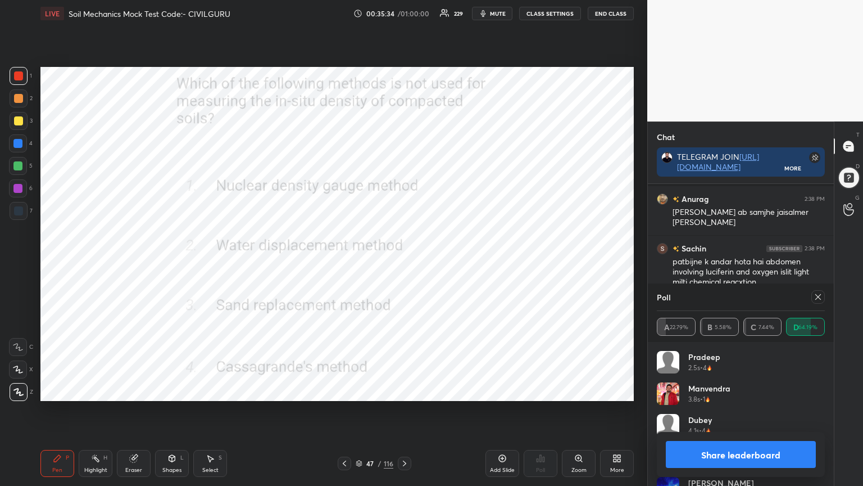
click at [822, 302] on div at bounding box center [818, 296] width 13 height 13
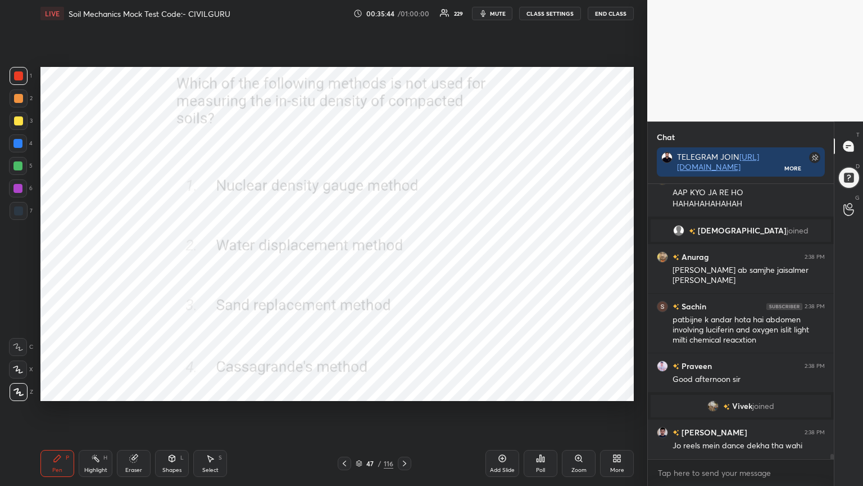
click at [404, 390] on icon at bounding box center [404, 463] width 9 height 9
click at [551, 390] on div "Poll" at bounding box center [541, 463] width 34 height 27
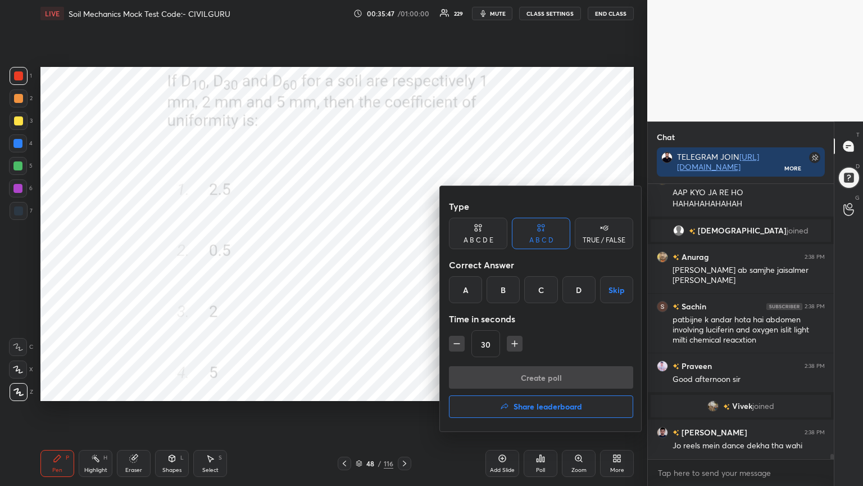
click at [580, 292] on div "D" at bounding box center [579, 289] width 33 height 27
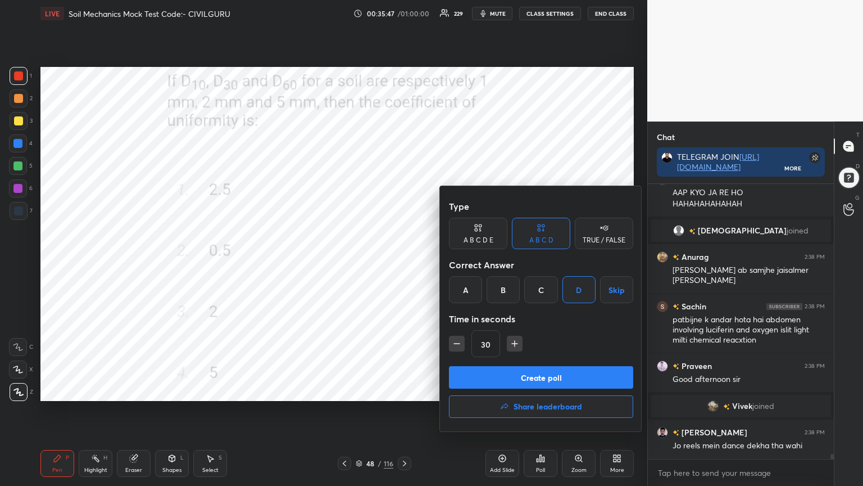
click at [540, 374] on button "Create poll" at bounding box center [541, 377] width 184 height 22
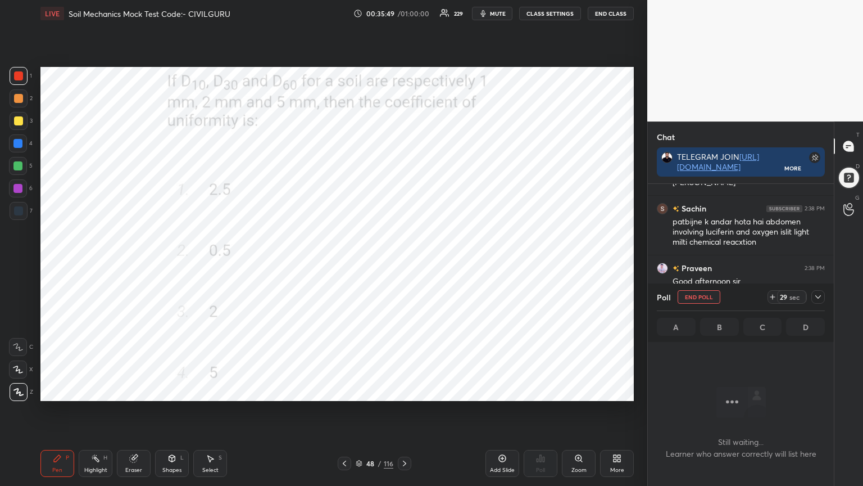
click at [821, 298] on icon at bounding box center [818, 296] width 9 height 9
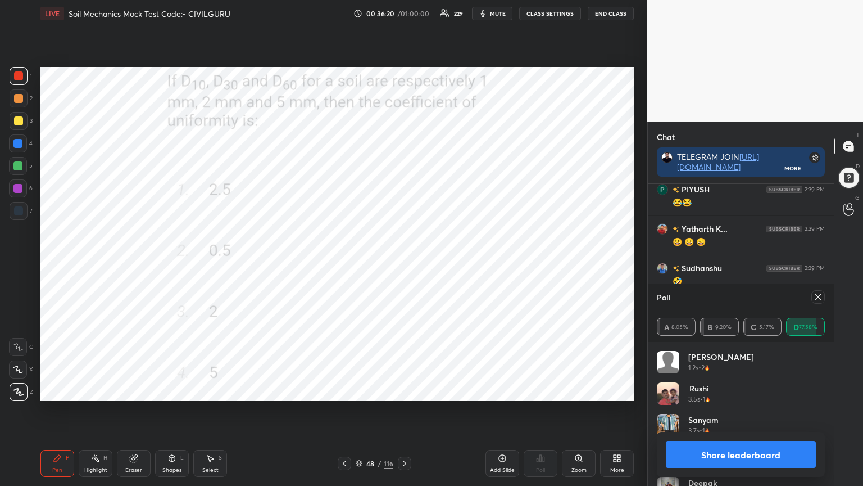
click at [820, 293] on icon at bounding box center [818, 296] width 9 height 9
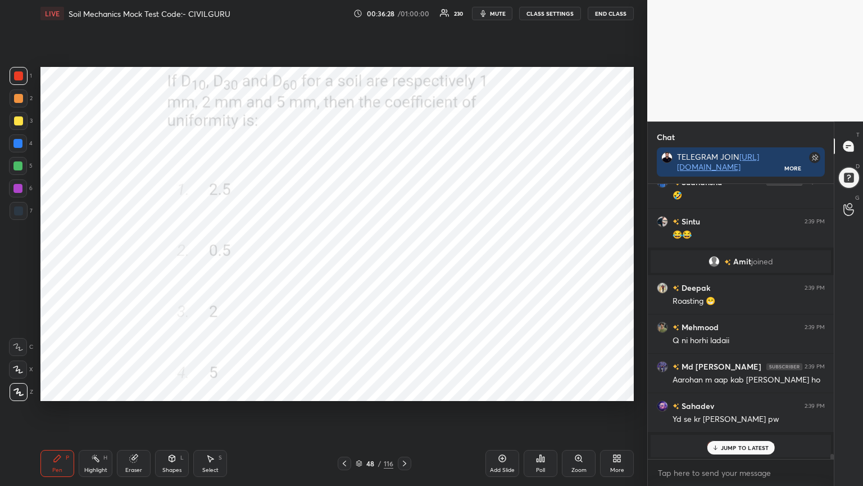
click at [138, 390] on div "Eraser" at bounding box center [134, 463] width 34 height 27
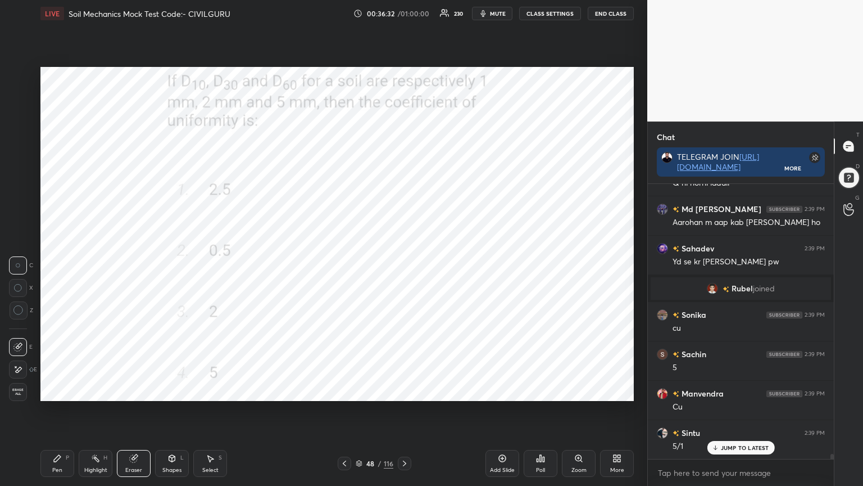
click at [76, 390] on div "Pen P Highlight H Eraser Shapes L Select S" at bounding box center [151, 463] width 223 height 27
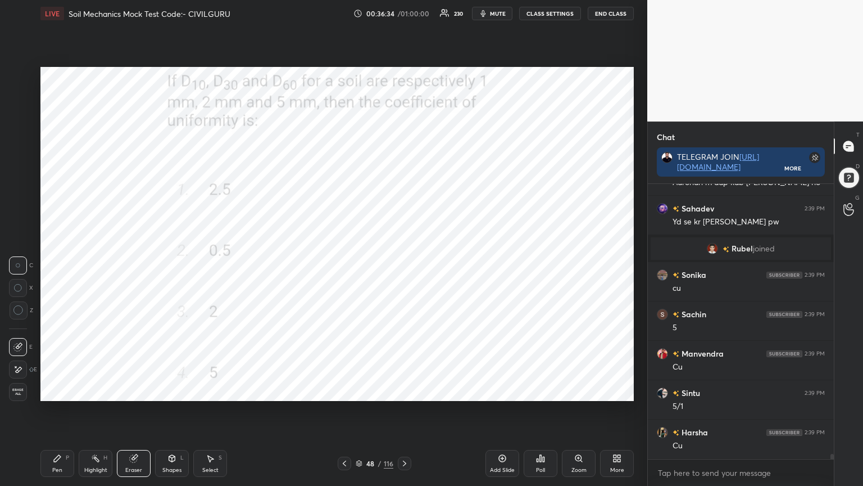
click at [73, 390] on div "Pen P" at bounding box center [57, 463] width 34 height 27
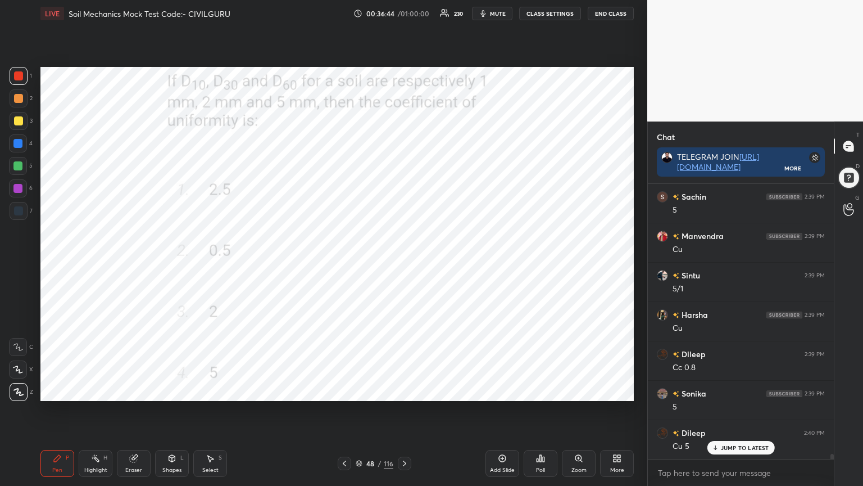
click at [404, 390] on icon at bounding box center [404, 463] width 9 height 9
click at [543, 390] on icon at bounding box center [540, 458] width 9 height 9
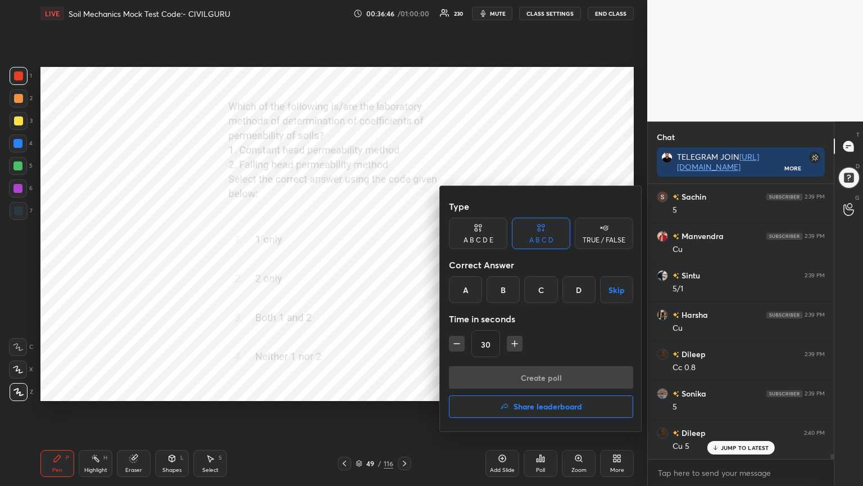
click at [541, 287] on div "C" at bounding box center [540, 289] width 33 height 27
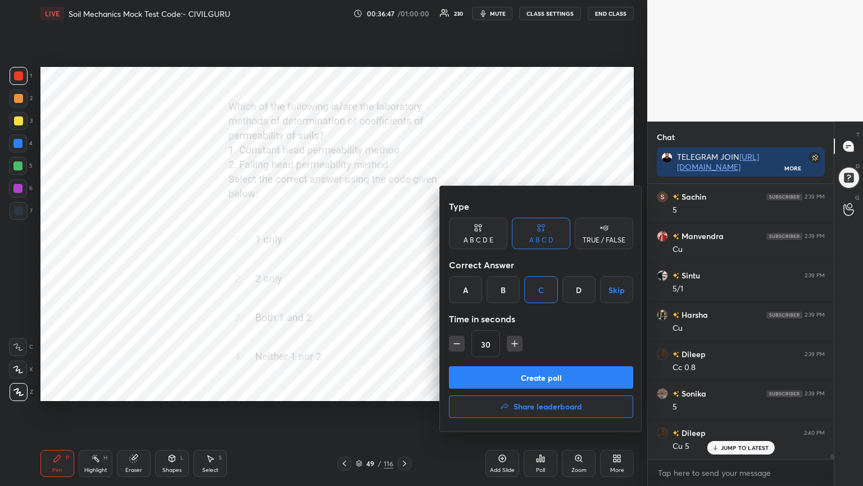
click at [494, 380] on button "Create poll" at bounding box center [541, 377] width 184 height 22
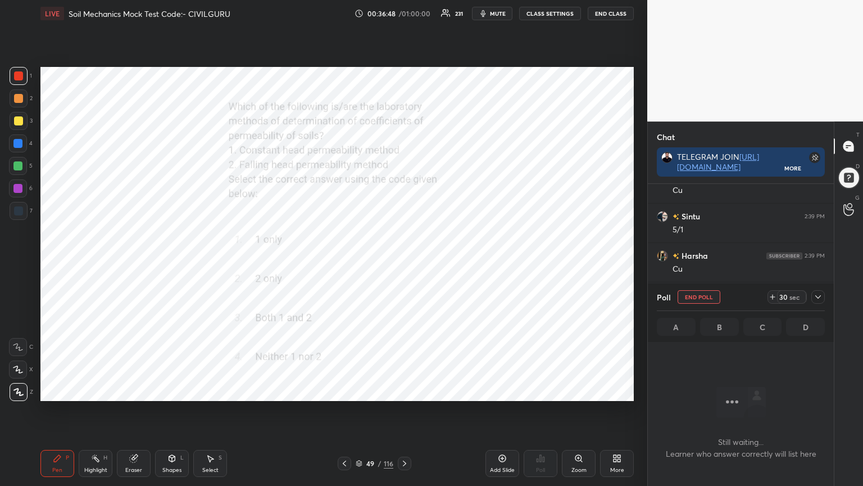
click at [817, 295] on icon at bounding box center [818, 296] width 9 height 9
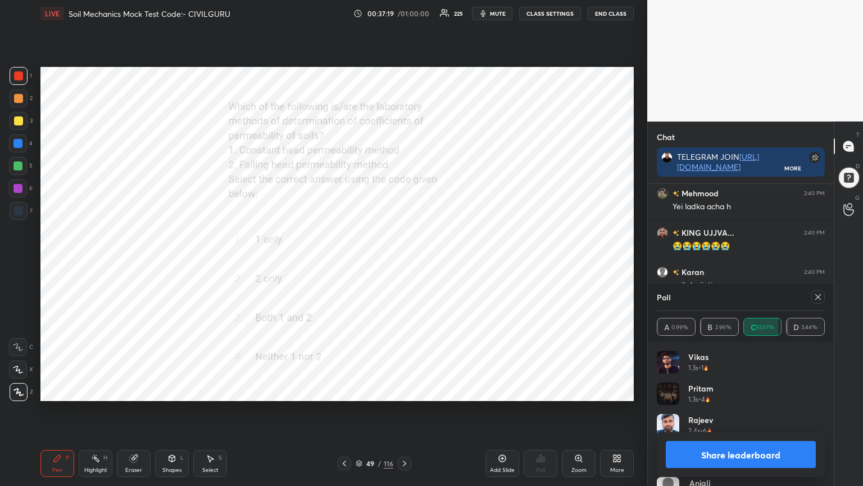
click at [819, 293] on icon at bounding box center [818, 296] width 9 height 9
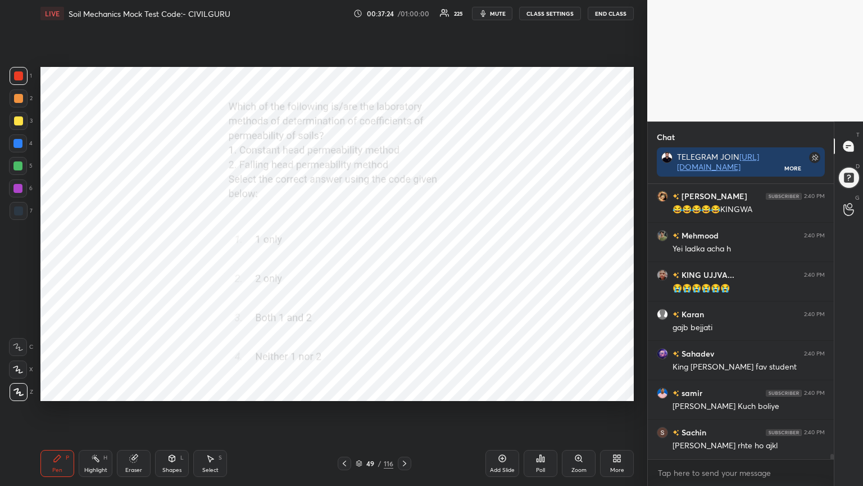
click at [408, 390] on icon at bounding box center [404, 463] width 9 height 9
click at [541, 390] on icon at bounding box center [541, 458] width 2 height 7
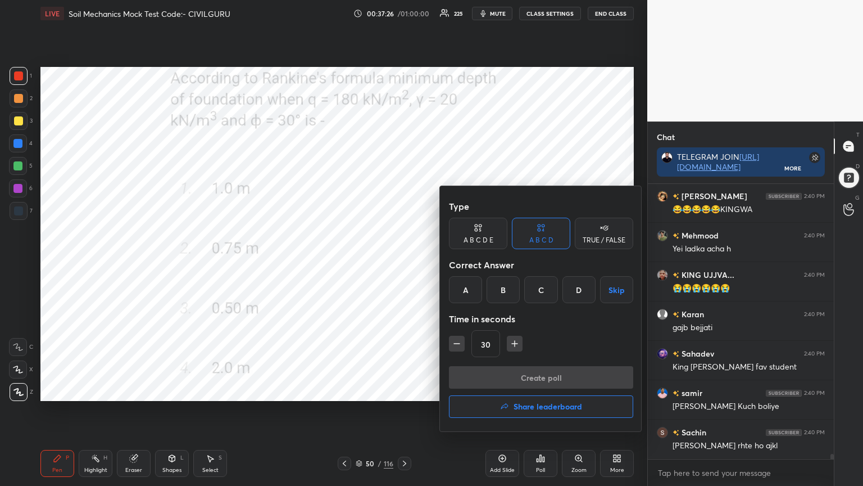
click at [462, 284] on div "A" at bounding box center [465, 289] width 33 height 27
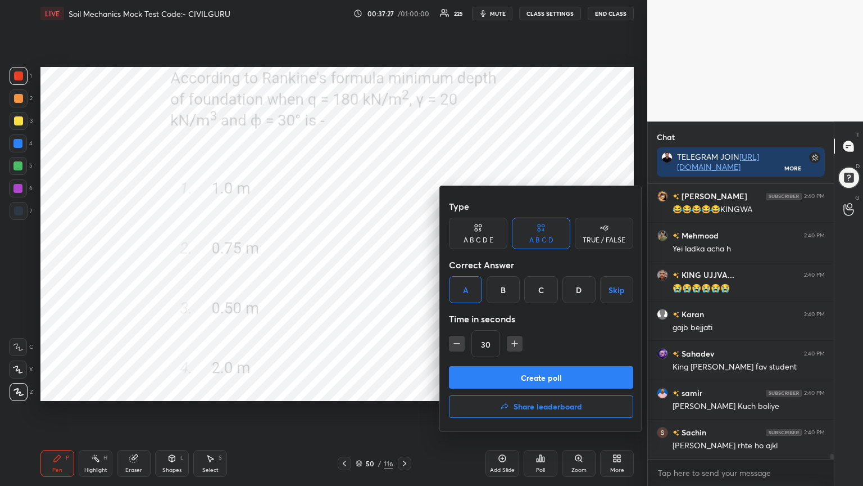
click at [496, 374] on button "Create poll" at bounding box center [541, 377] width 184 height 22
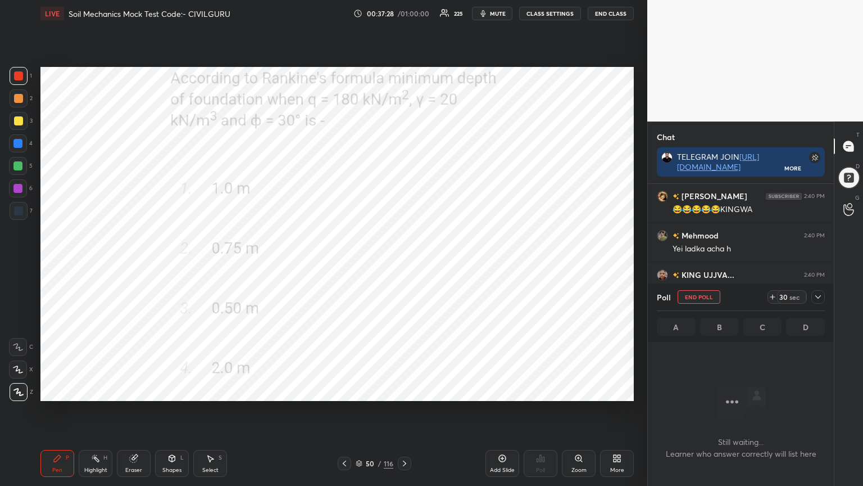
click at [775, 294] on icon at bounding box center [772, 296] width 9 height 9
click at [821, 297] on icon at bounding box center [818, 296] width 9 height 9
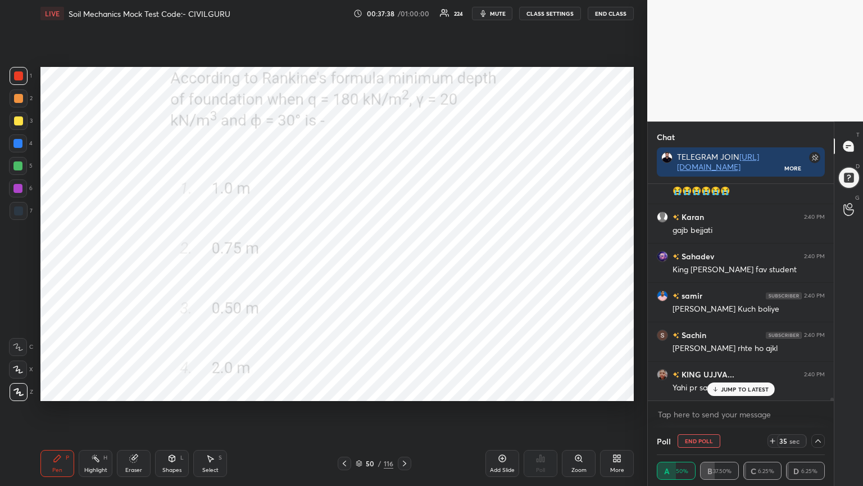
click at [504, 13] on span "mute" at bounding box center [498, 14] width 16 height 8
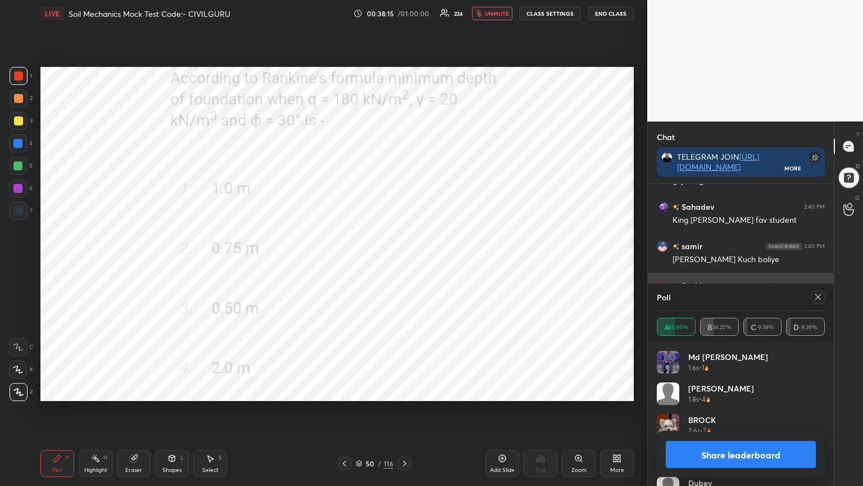
click at [822, 294] on icon at bounding box center [818, 296] width 9 height 9
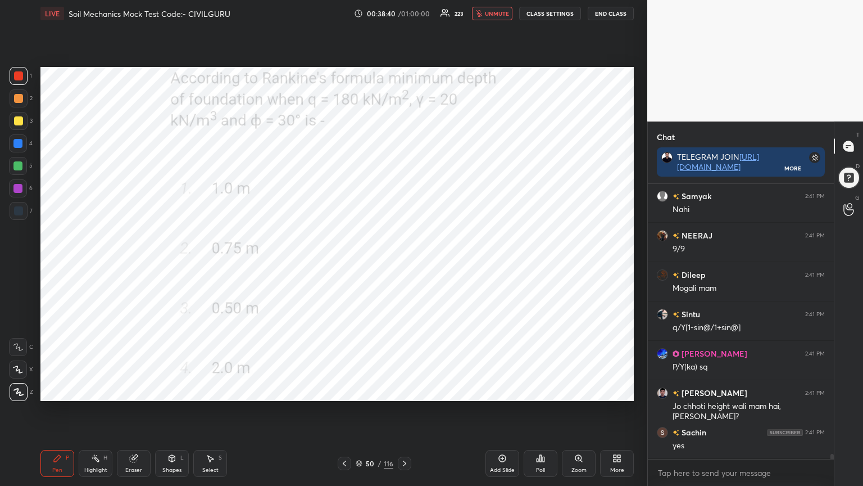
click at [405, 390] on icon at bounding box center [404, 463] width 3 height 6
click at [545, 390] on div "Poll" at bounding box center [541, 463] width 34 height 27
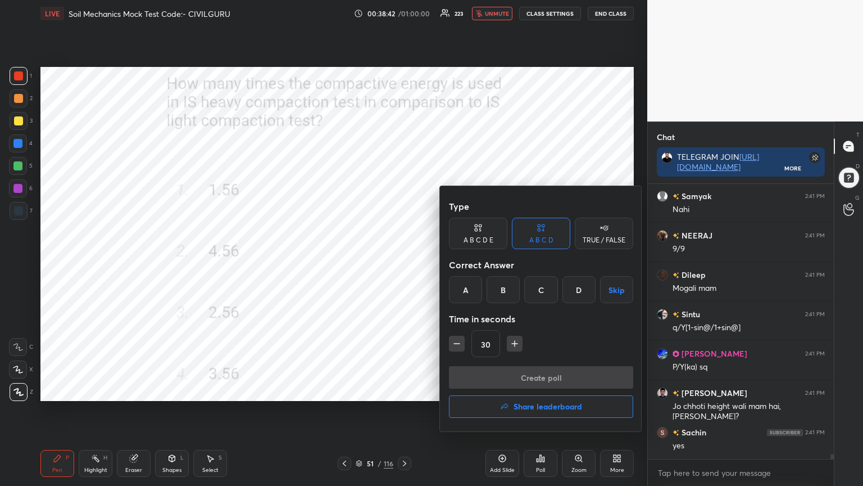
click at [502, 286] on div "B" at bounding box center [503, 289] width 33 height 27
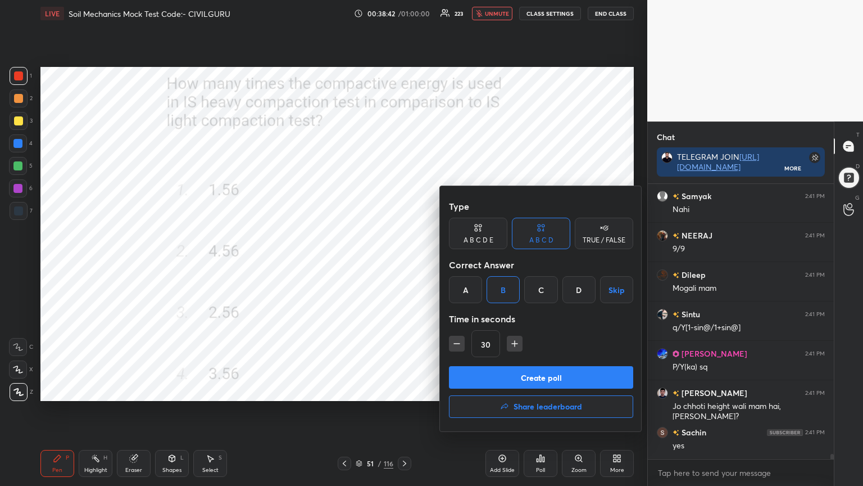
click at [508, 372] on button "Create poll" at bounding box center [541, 377] width 184 height 22
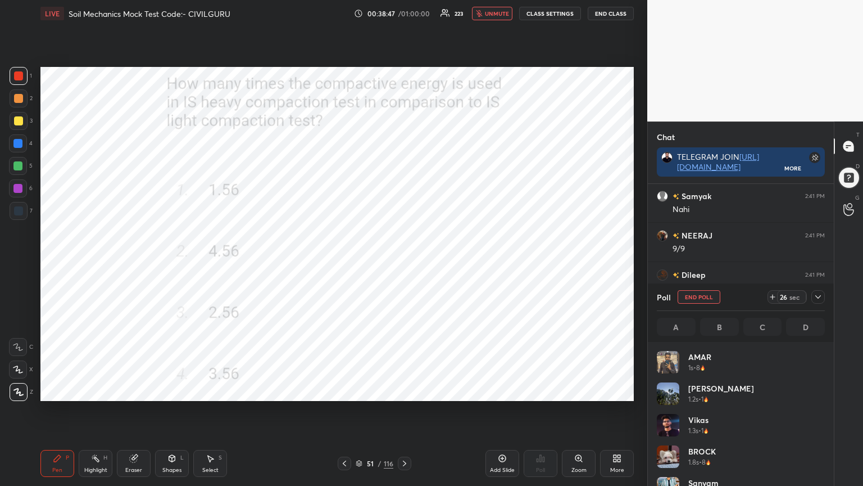
click at [503, 17] on button "unmute" at bounding box center [492, 13] width 40 height 13
click at [820, 293] on icon at bounding box center [818, 296] width 9 height 9
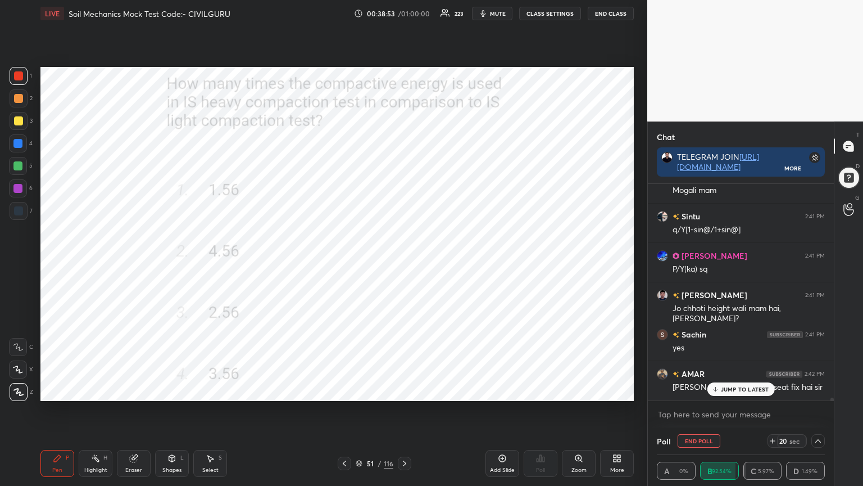
click at [743, 387] on div "Mehmood 2:40 PM Yei ladka acha h KING UJJVA... 2:40 PM 😭😭😭😭😭😭 Karan 2:40 PM gaj…" at bounding box center [741, 292] width 186 height 216
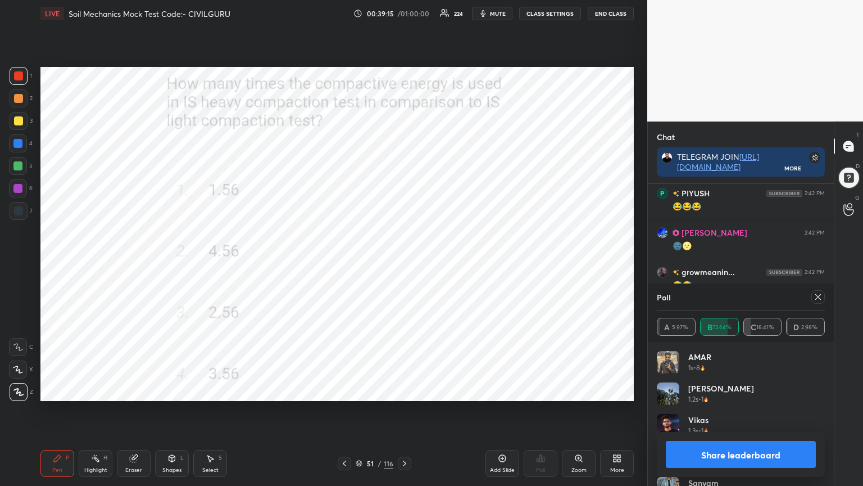
click at [821, 297] on icon at bounding box center [818, 296] width 9 height 9
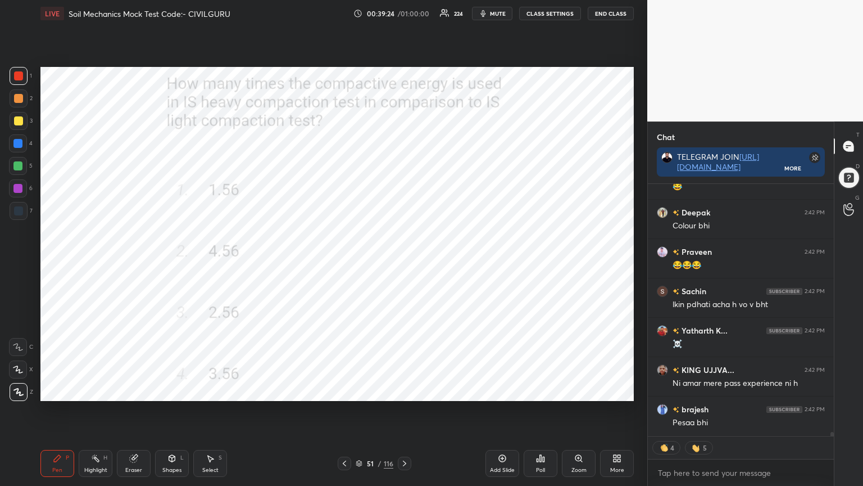
click at [406, 390] on icon at bounding box center [404, 463] width 9 height 9
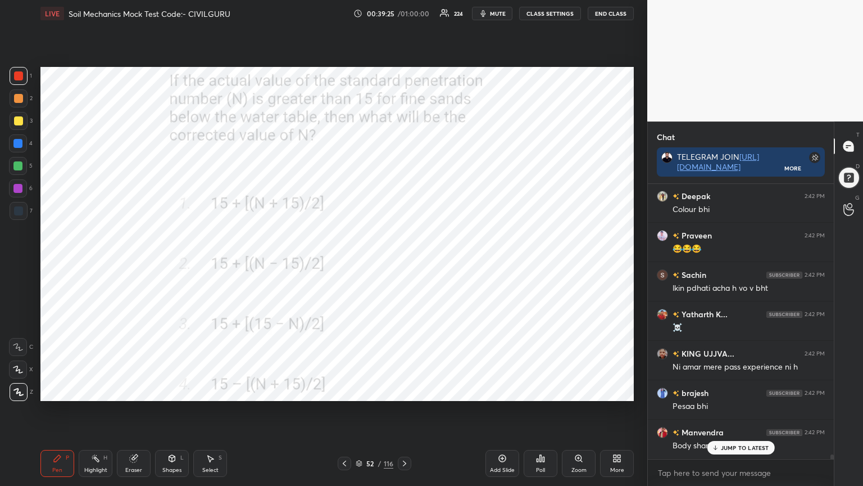
click at [537, 390] on icon at bounding box center [538, 460] width 2 height 3
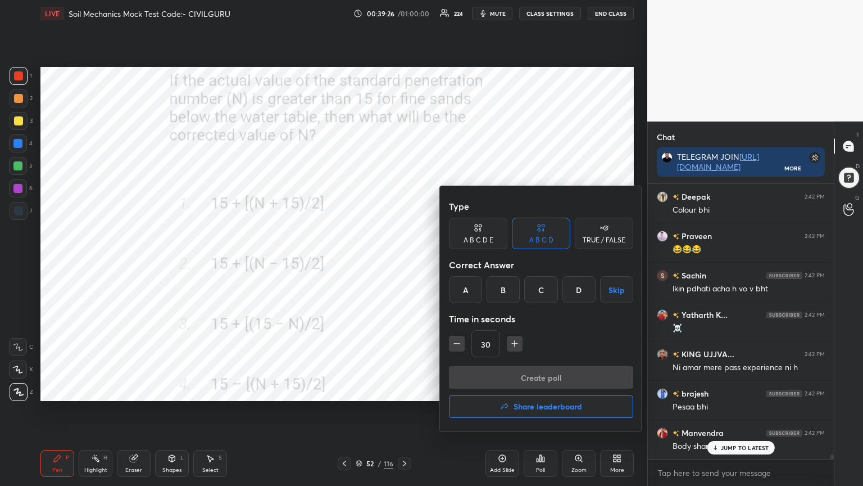
click at [504, 286] on div "B" at bounding box center [503, 289] width 33 height 27
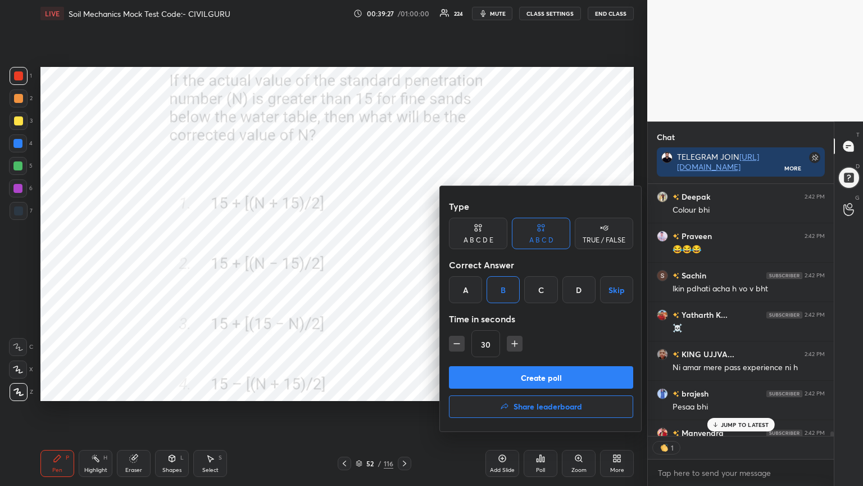
click at [509, 378] on button "Create poll" at bounding box center [541, 377] width 184 height 22
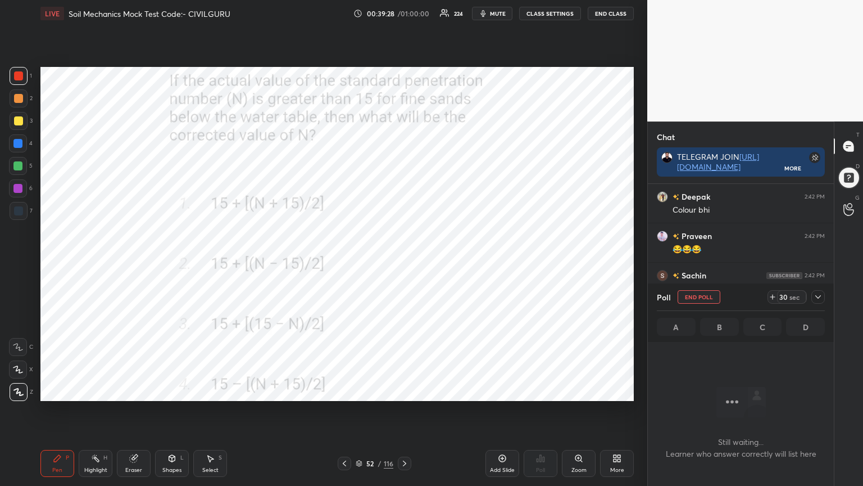
click at [820, 299] on icon at bounding box center [818, 296] width 9 height 9
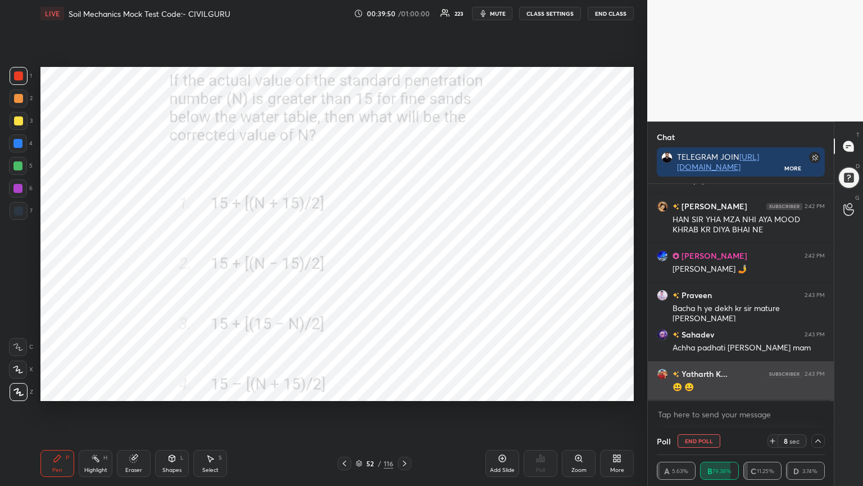
click at [729, 386] on div "😃 😀" at bounding box center [749, 387] width 152 height 11
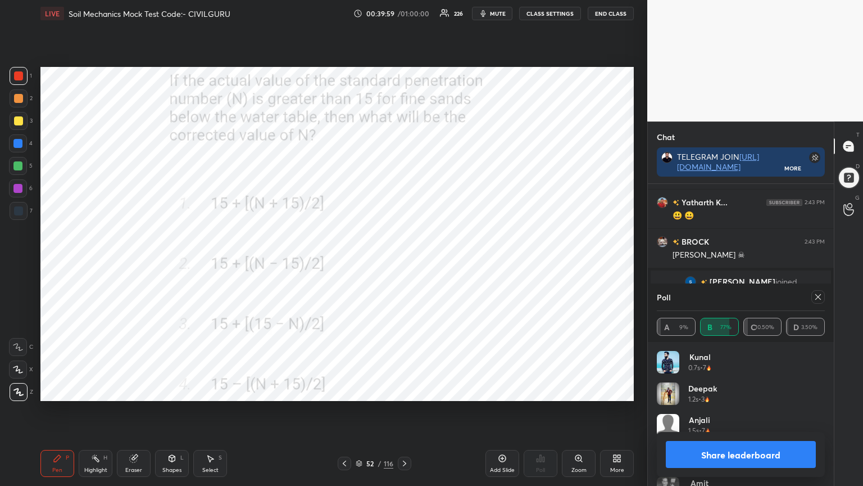
click at [816, 297] on icon at bounding box center [818, 296] width 9 height 9
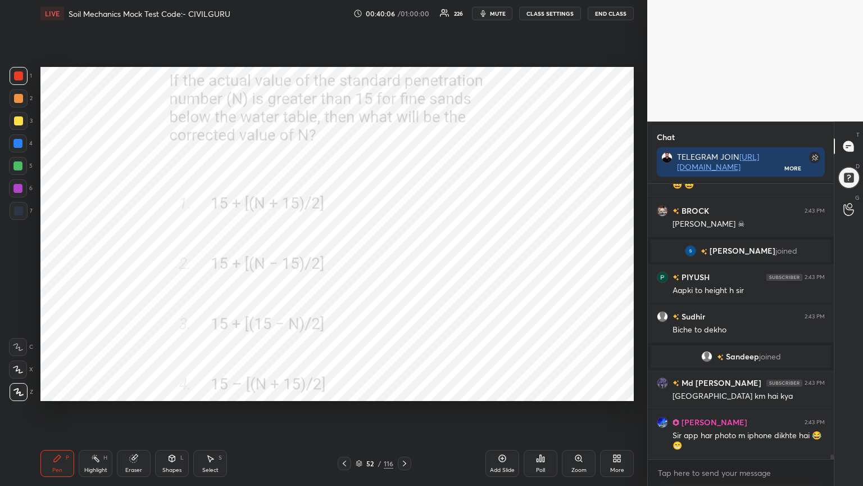
click at [404, 390] on icon at bounding box center [404, 463] width 9 height 9
click at [538, 390] on div "Poll" at bounding box center [541, 463] width 34 height 27
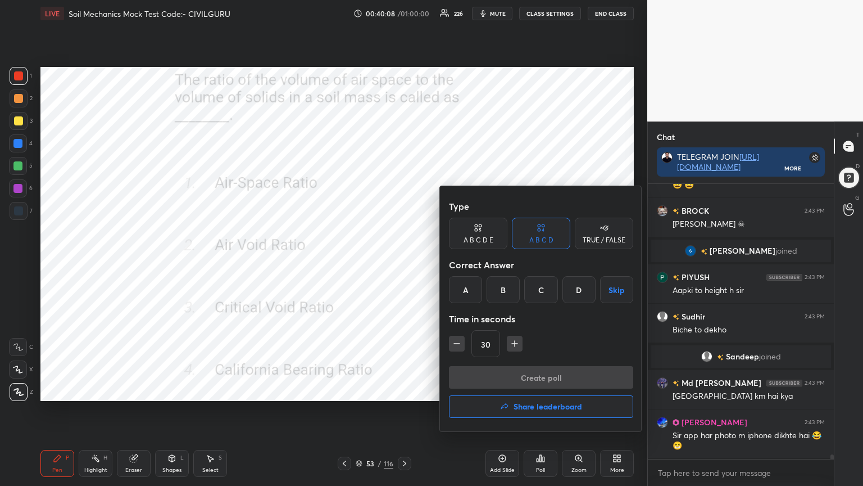
click at [503, 287] on div "B" at bounding box center [503, 289] width 33 height 27
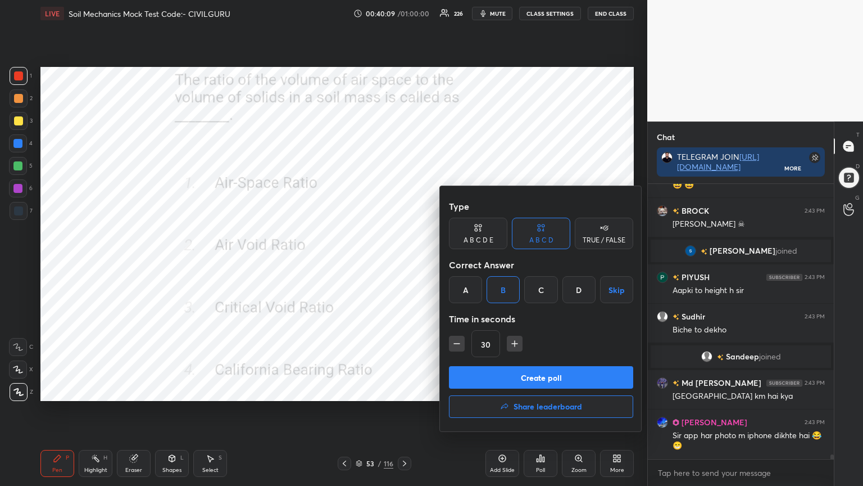
click at [509, 373] on button "Create poll" at bounding box center [541, 377] width 184 height 22
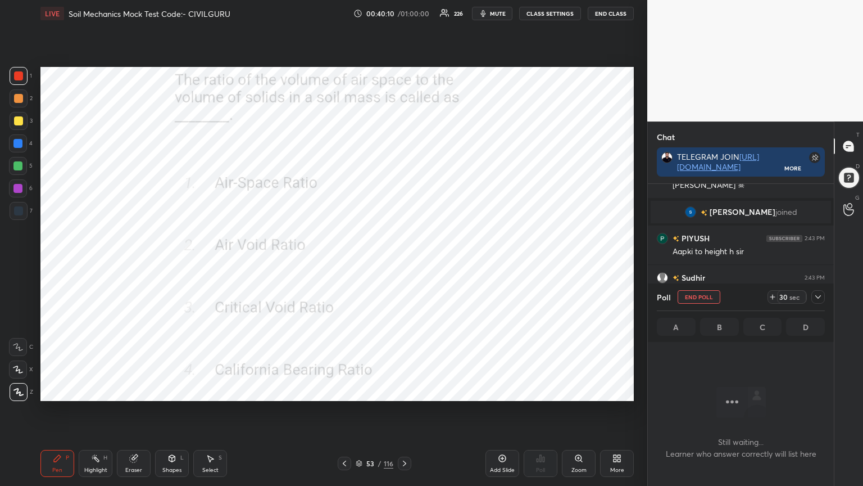
click at [820, 297] on icon at bounding box center [818, 296] width 9 height 9
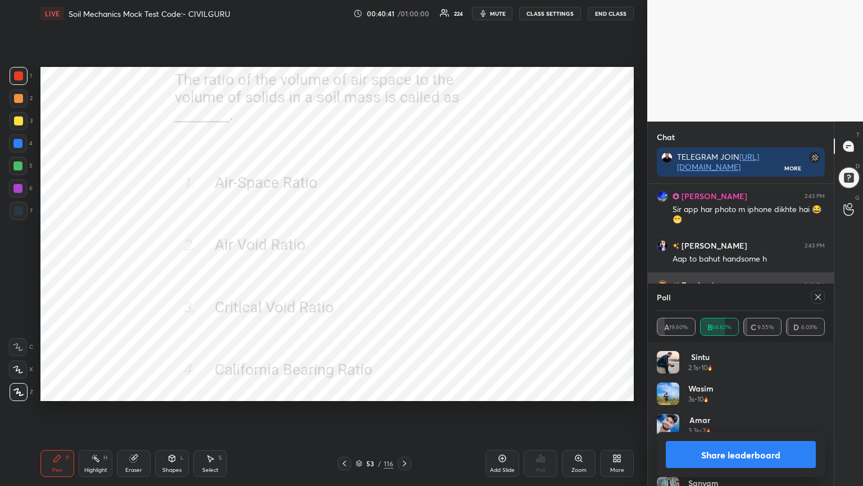
click at [819, 296] on icon at bounding box center [818, 296] width 9 height 9
type textarea "x"
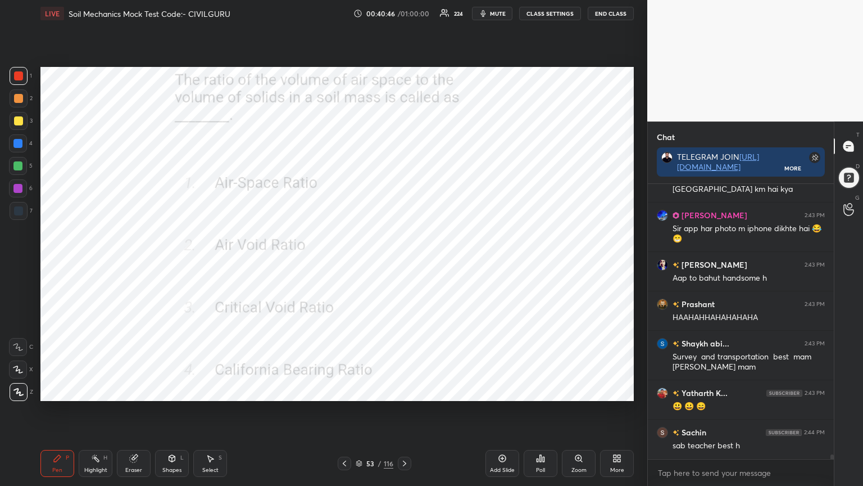
click at [406, 390] on icon at bounding box center [404, 463] width 9 height 9
click at [536, 390] on div "Poll" at bounding box center [541, 463] width 34 height 27
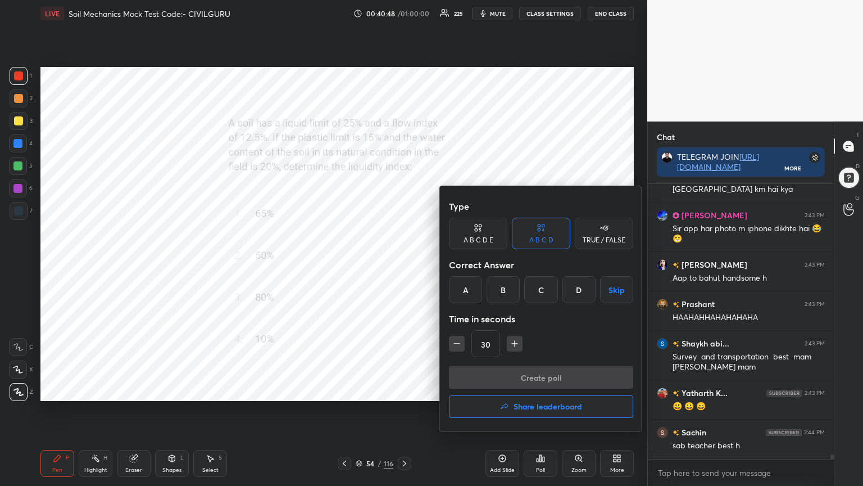
click at [505, 285] on div "B" at bounding box center [503, 289] width 33 height 27
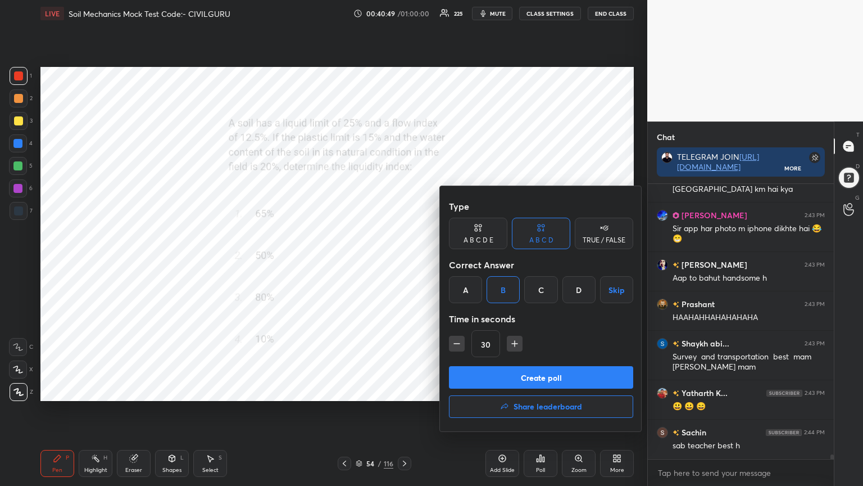
click at [516, 346] on icon "button" at bounding box center [514, 343] width 11 height 11
click at [515, 345] on icon "button" at bounding box center [514, 343] width 11 height 11
type input "60"
click at [515, 369] on button "Create poll" at bounding box center [541, 377] width 184 height 22
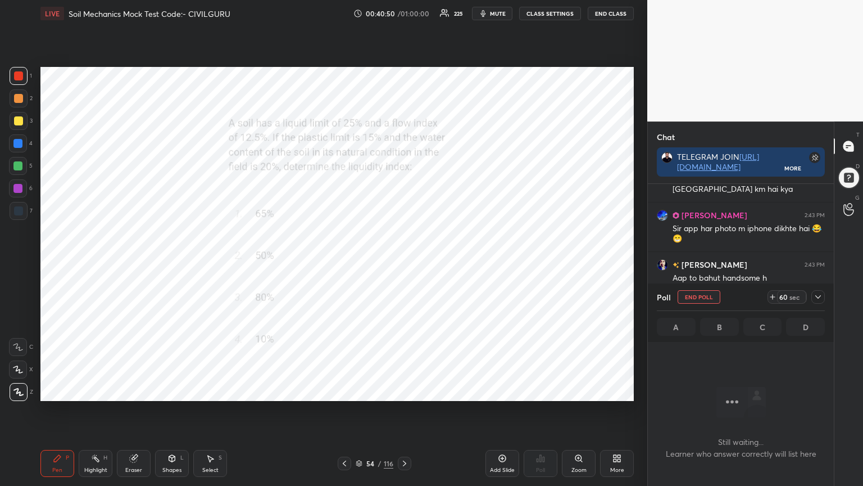
click at [819, 297] on icon at bounding box center [818, 296] width 9 height 9
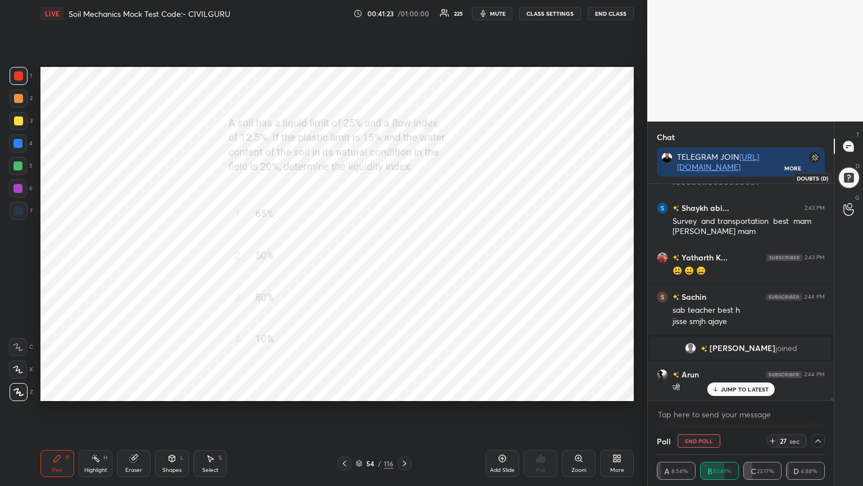
click at [850, 178] on div at bounding box center [849, 178] width 26 height 26
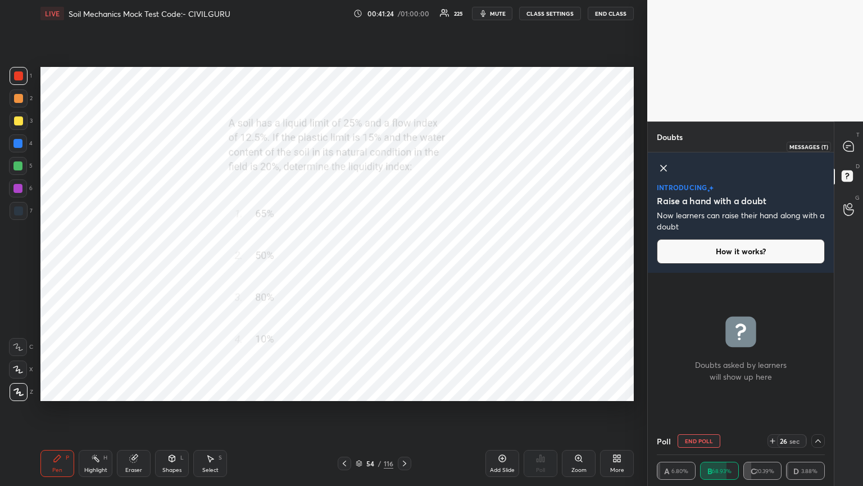
click at [851, 147] on icon at bounding box center [849, 146] width 10 height 10
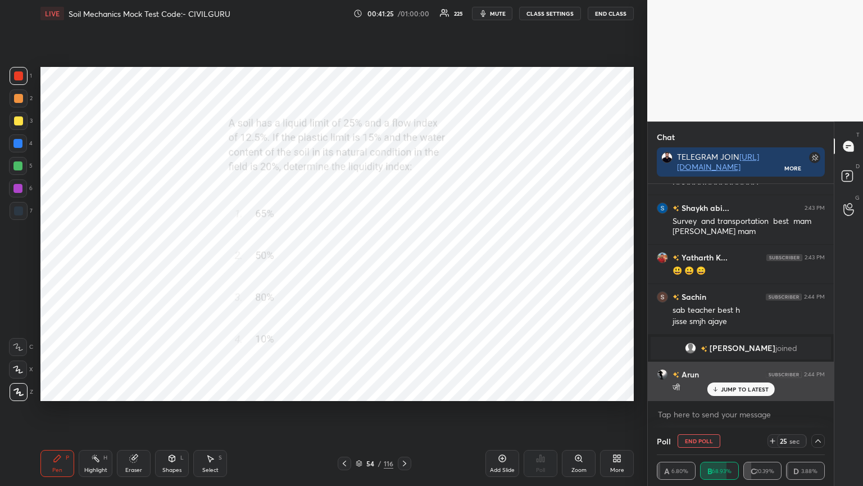
click at [736, 390] on p "JUMP TO LATEST" at bounding box center [745, 389] width 48 height 7
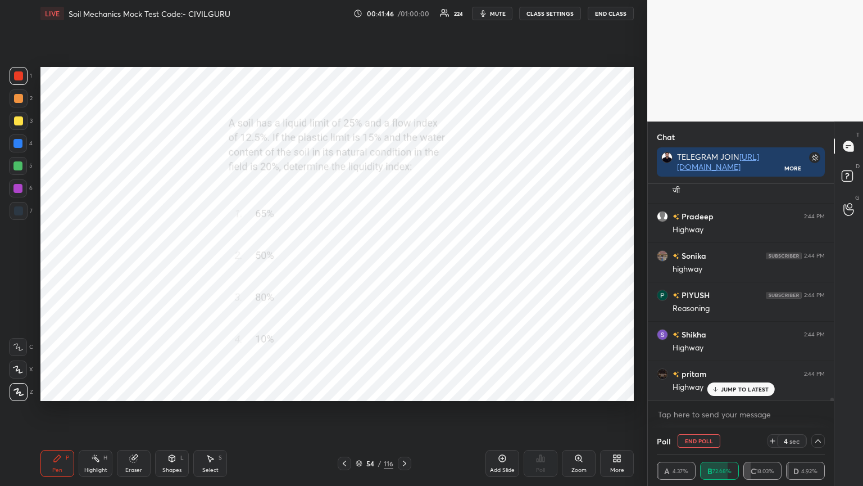
scroll to position [16480, 0]
click at [734, 388] on p "JUMP TO LATEST" at bounding box center [745, 389] width 48 height 7
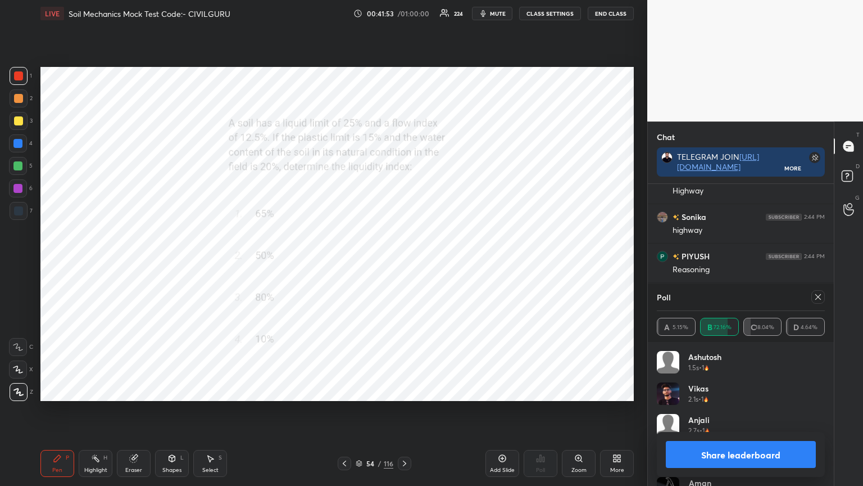
scroll to position [16507, 0]
click at [822, 295] on icon at bounding box center [818, 296] width 9 height 9
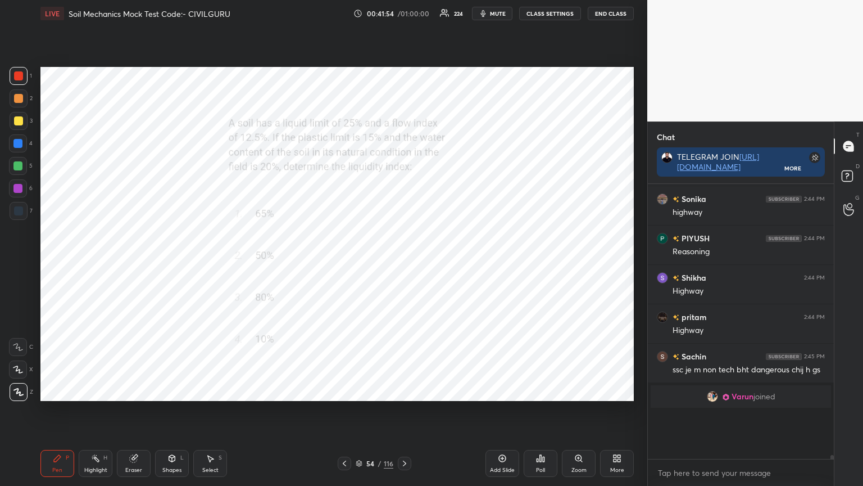
scroll to position [2, 3]
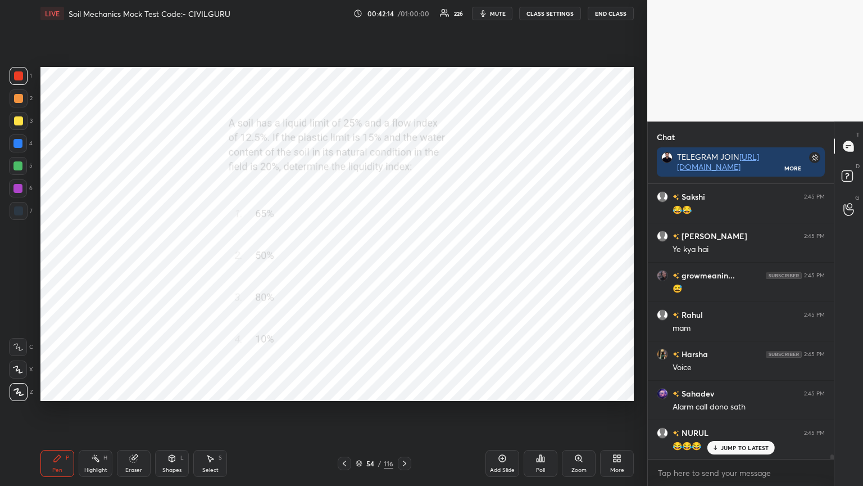
click at [495, 20] on button "mute" at bounding box center [492, 13] width 40 height 13
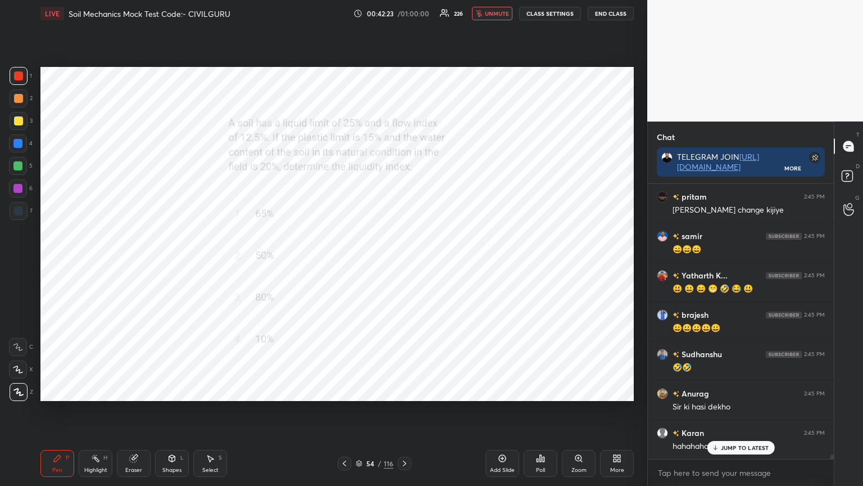
click at [507, 10] on span "unmute" at bounding box center [497, 14] width 24 height 8
click at [735, 390] on p "JUMP TO LATEST" at bounding box center [745, 424] width 48 height 7
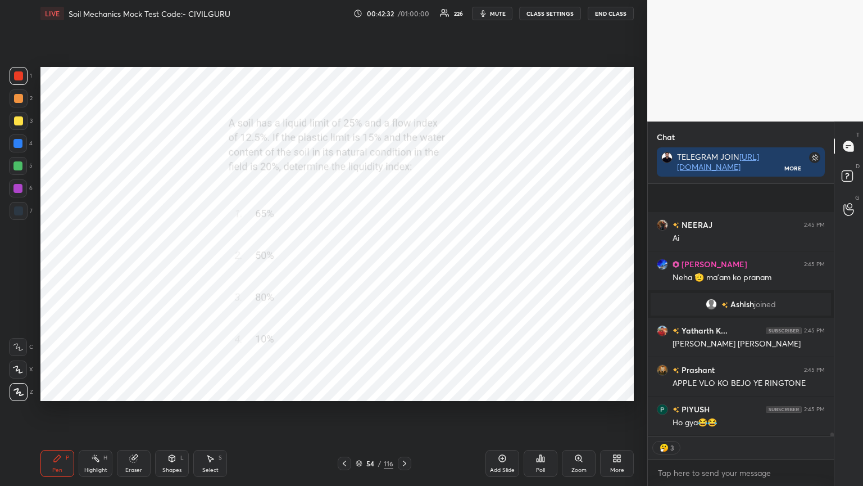
click at [404, 390] on icon at bounding box center [404, 463] width 9 height 9
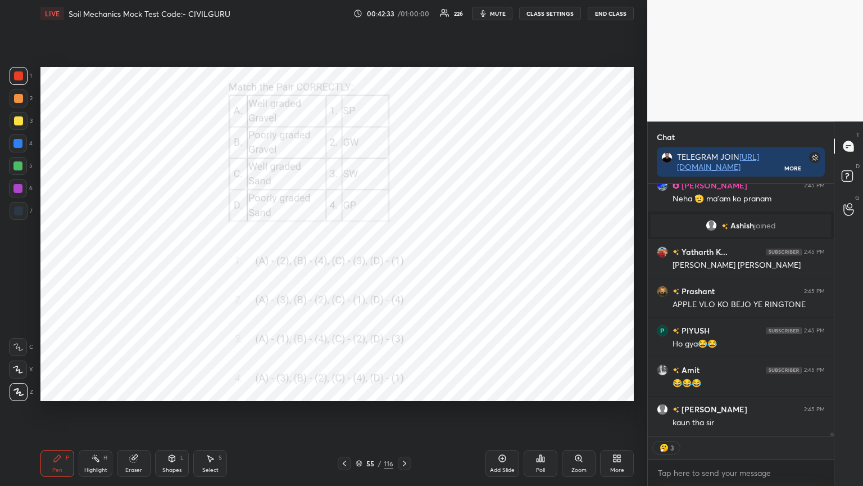
click at [545, 390] on div "Poll" at bounding box center [541, 463] width 34 height 27
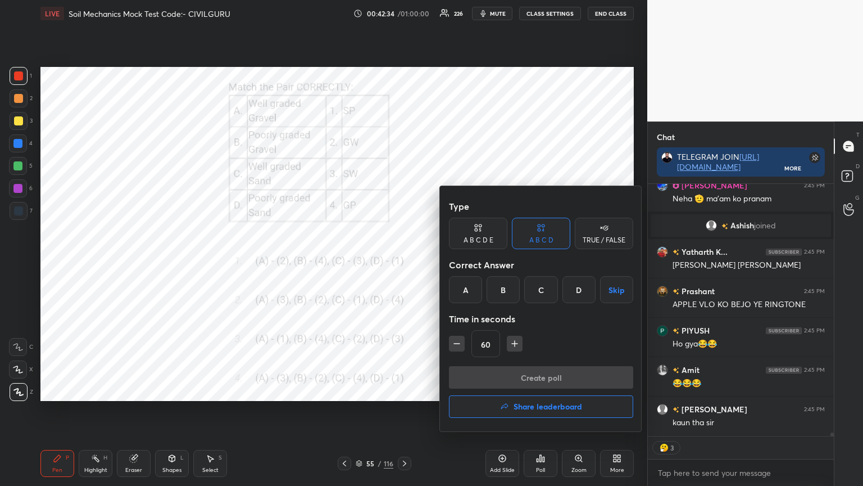
click at [472, 288] on div "A" at bounding box center [465, 289] width 33 height 27
type textarea "x"
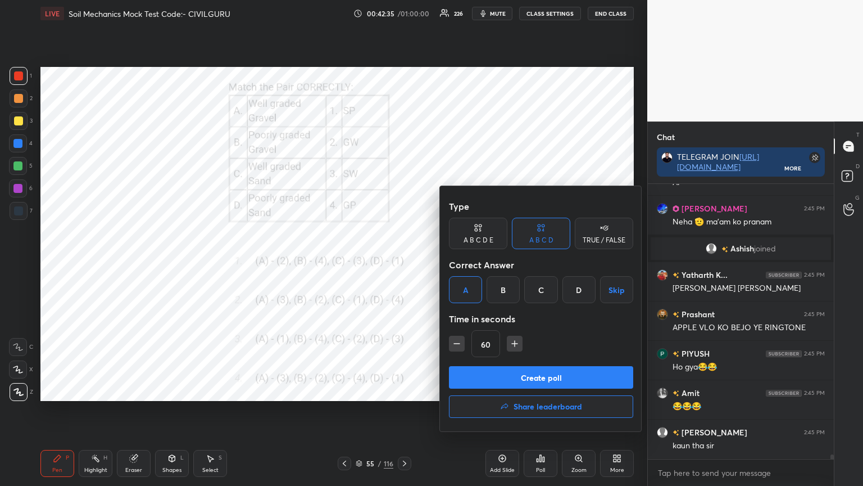
click at [452, 347] on icon "button" at bounding box center [456, 343] width 11 height 11
click at [458, 342] on icon "button" at bounding box center [456, 343] width 11 height 11
type input "30"
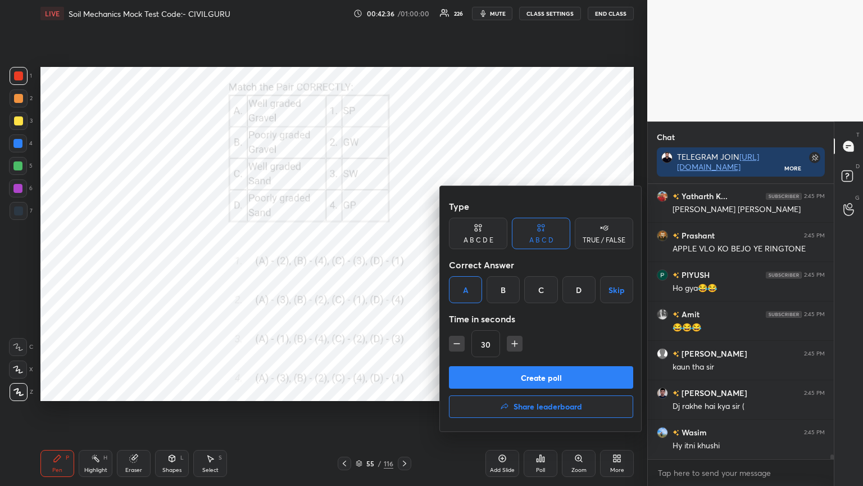
click at [489, 373] on button "Create poll" at bounding box center [541, 377] width 184 height 22
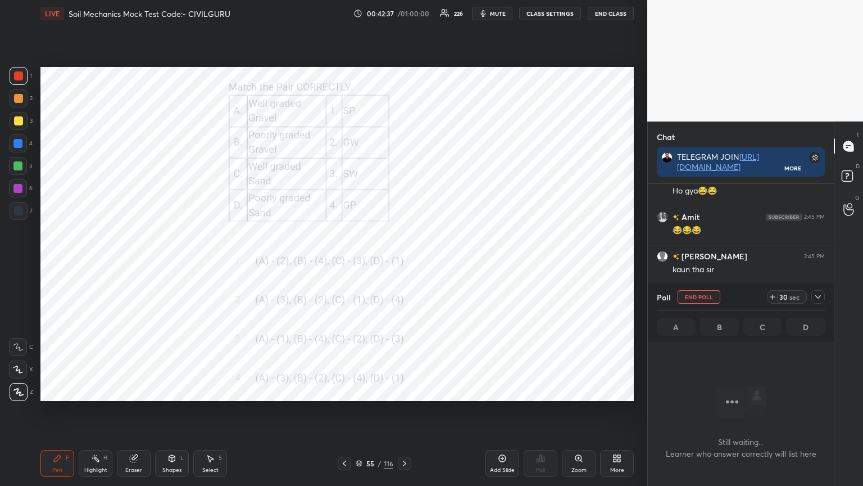
click at [820, 296] on icon at bounding box center [818, 296] width 9 height 9
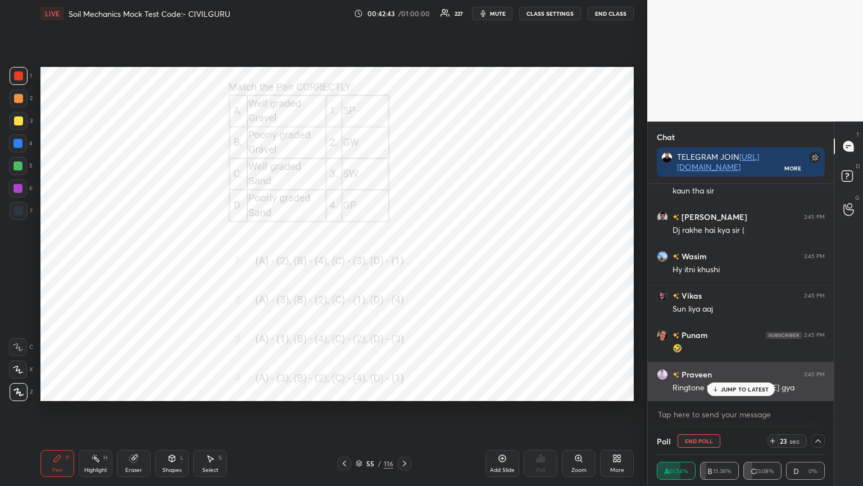
click at [725, 390] on p "JUMP TO LATEST" at bounding box center [745, 389] width 48 height 7
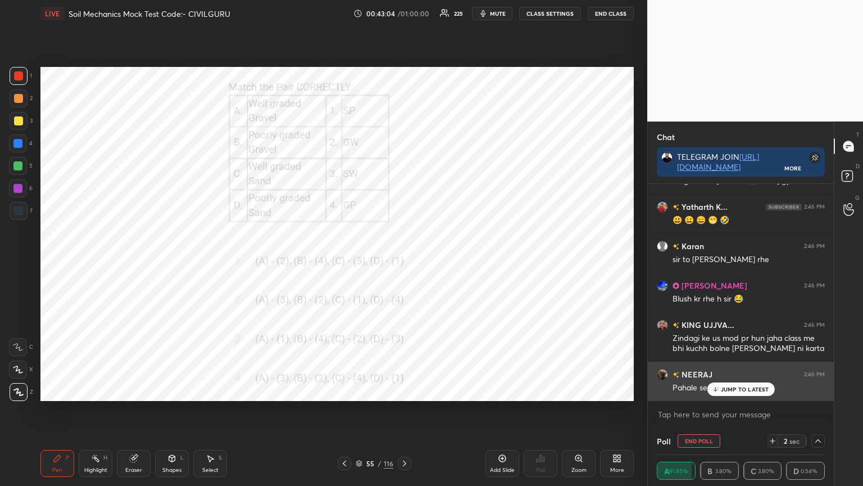
click at [731, 389] on p "JUMP TO LATEST" at bounding box center [745, 389] width 48 height 7
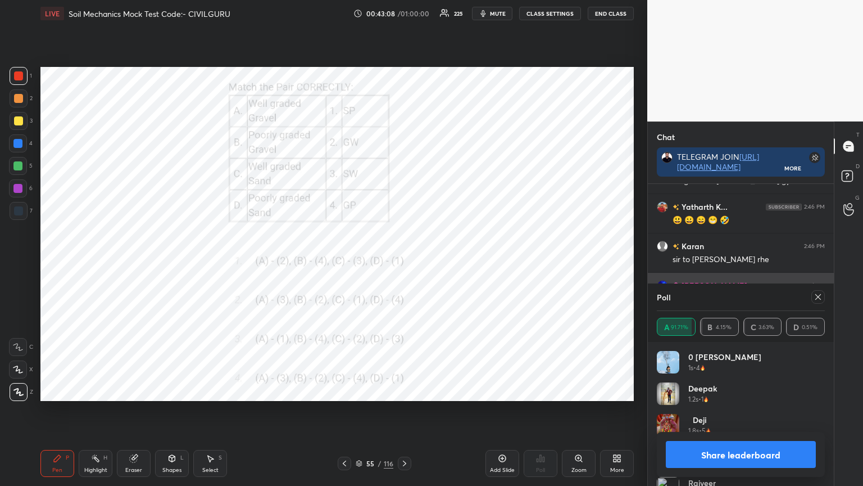
click at [820, 292] on icon at bounding box center [818, 296] width 9 height 9
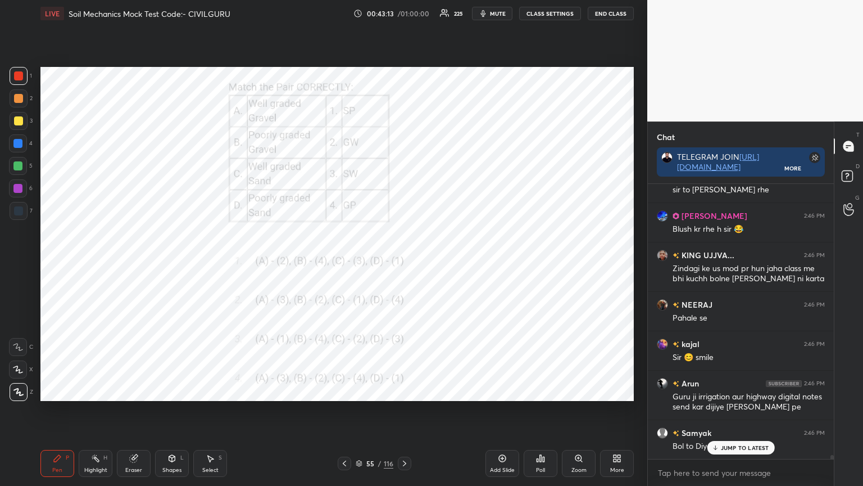
click at [404, 390] on icon at bounding box center [404, 463] width 9 height 9
click at [546, 390] on div "Poll" at bounding box center [541, 463] width 34 height 27
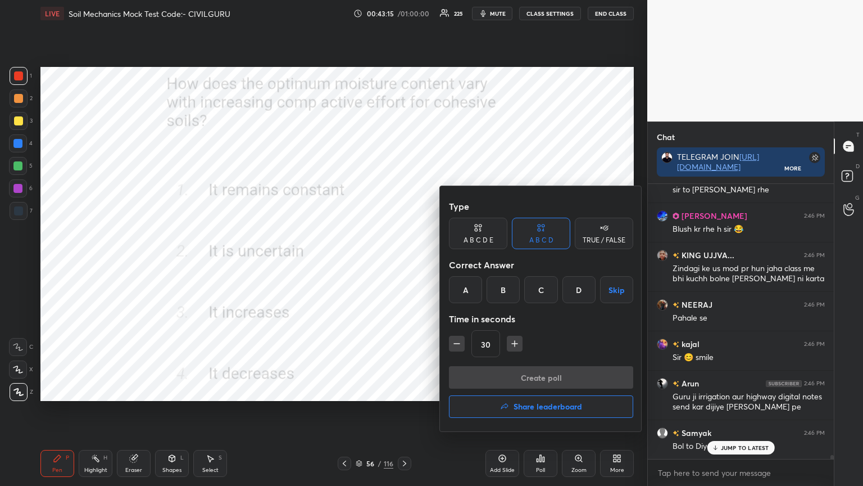
click at [582, 291] on div "D" at bounding box center [579, 289] width 33 height 27
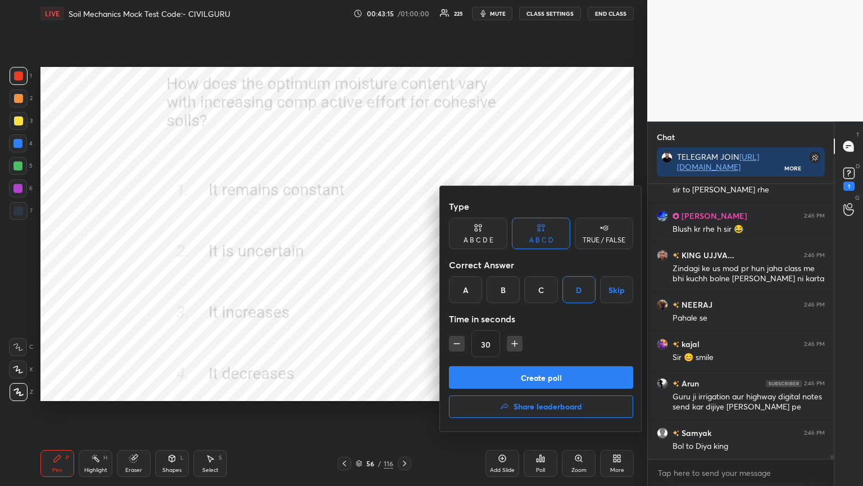
click at [546, 377] on button "Create poll" at bounding box center [541, 377] width 184 height 22
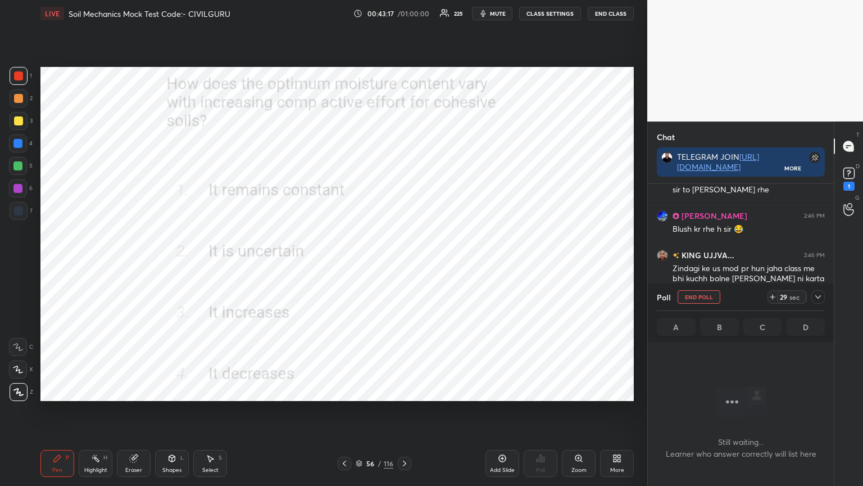
click at [817, 299] on icon at bounding box center [818, 296] width 9 height 9
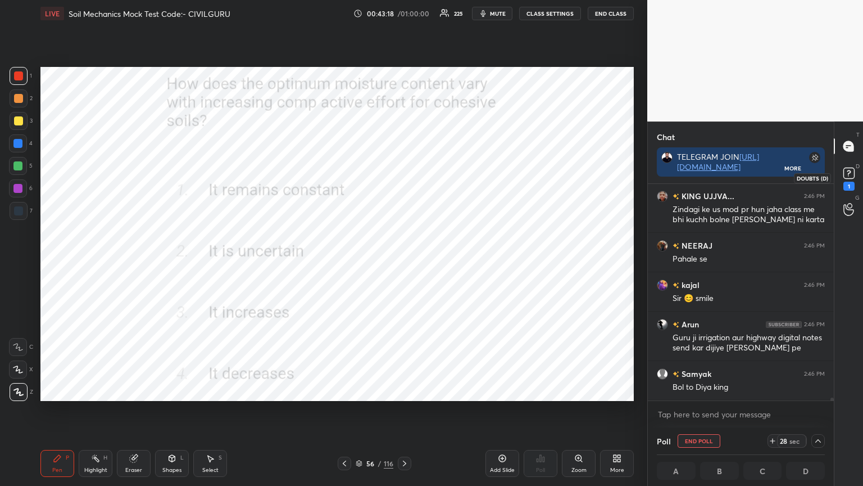
click at [846, 178] on rect at bounding box center [849, 173] width 11 height 11
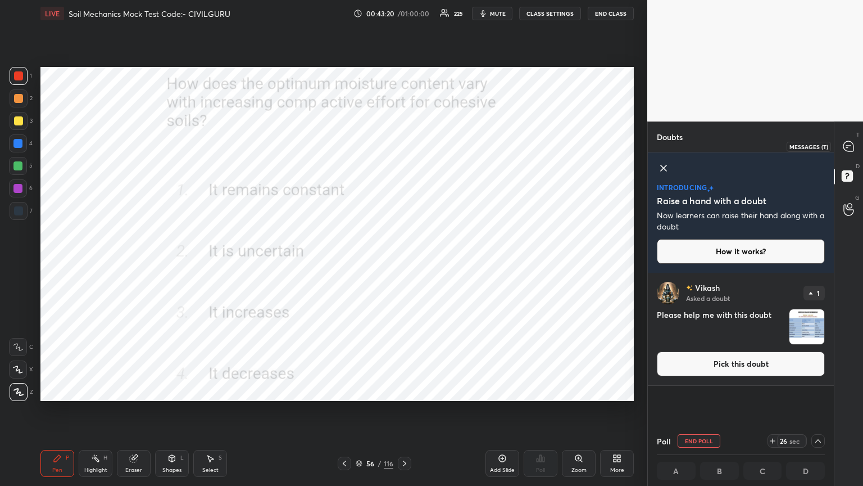
click at [850, 150] on icon at bounding box center [849, 146] width 10 height 10
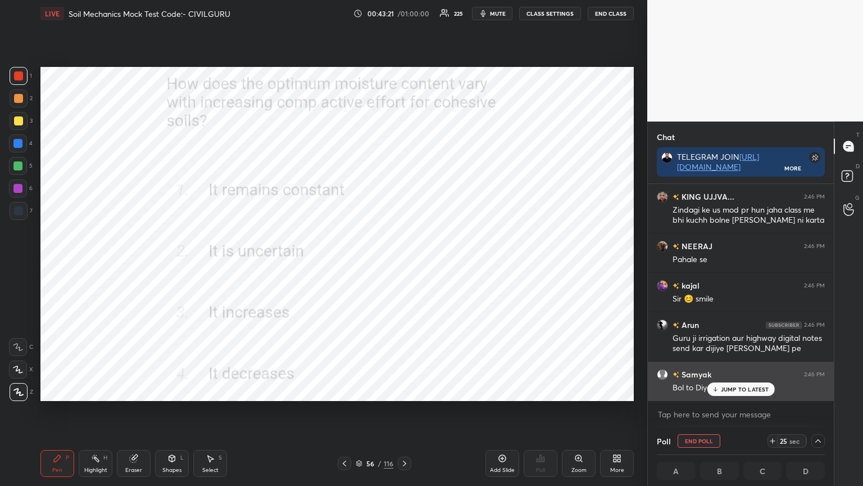
click at [754, 382] on div "JUMP TO LATEST" at bounding box center [740, 388] width 67 height 13
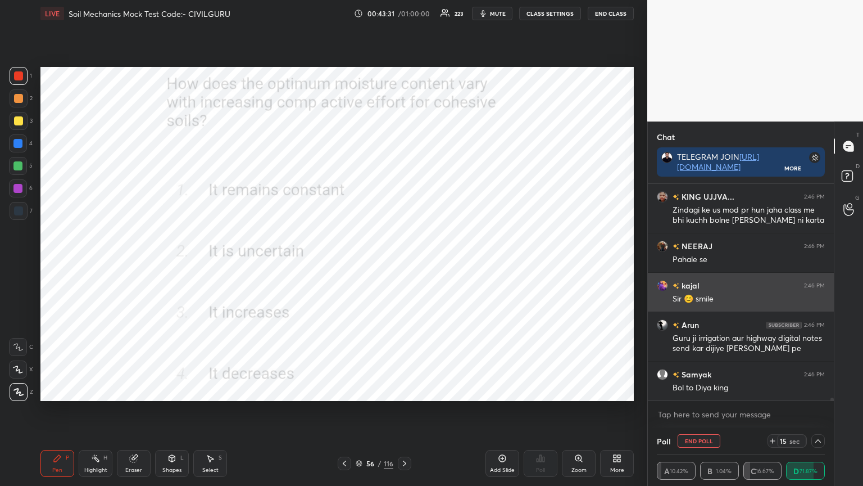
click at [660, 285] on img "grid" at bounding box center [662, 285] width 11 height 11
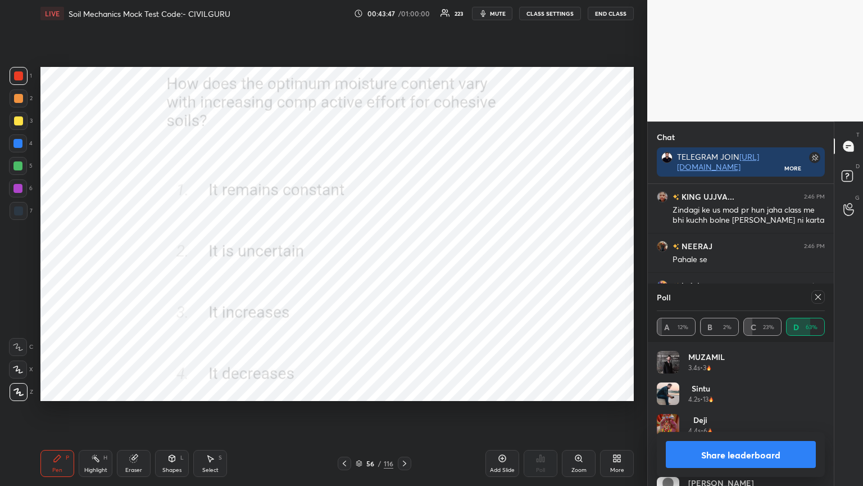
click at [821, 297] on icon at bounding box center [818, 296] width 9 height 9
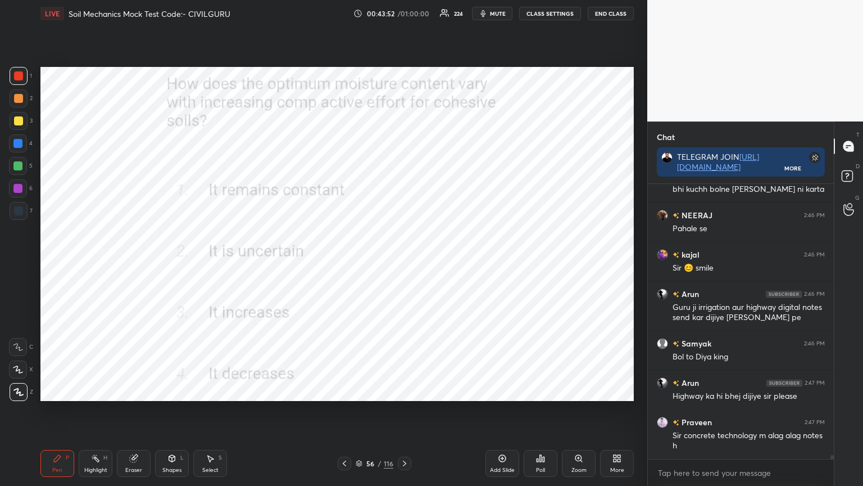
click at [404, 390] on icon at bounding box center [404, 463] width 9 height 9
click at [531, 390] on div "Poll" at bounding box center [541, 463] width 34 height 27
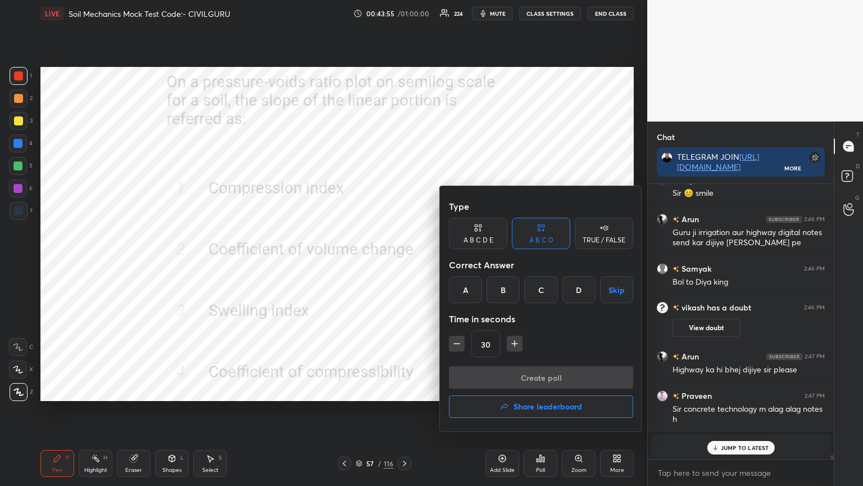
click at [477, 281] on div "A" at bounding box center [465, 289] width 33 height 27
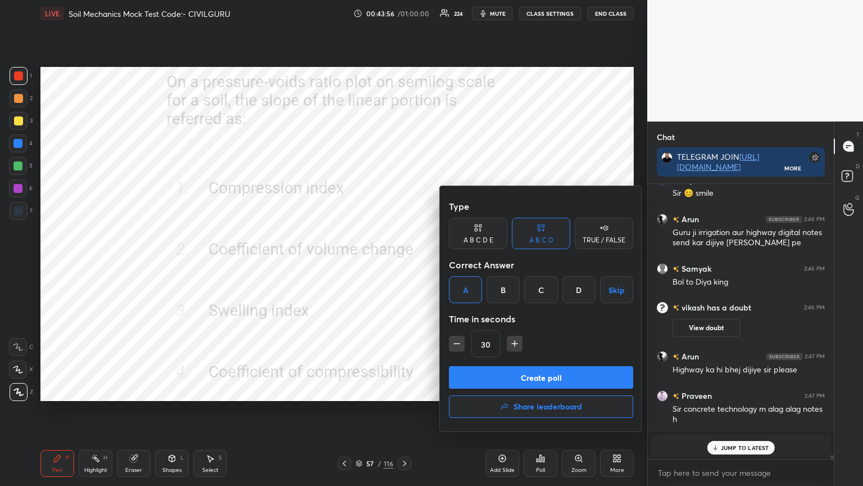
click at [515, 374] on button "Create poll" at bounding box center [541, 377] width 184 height 22
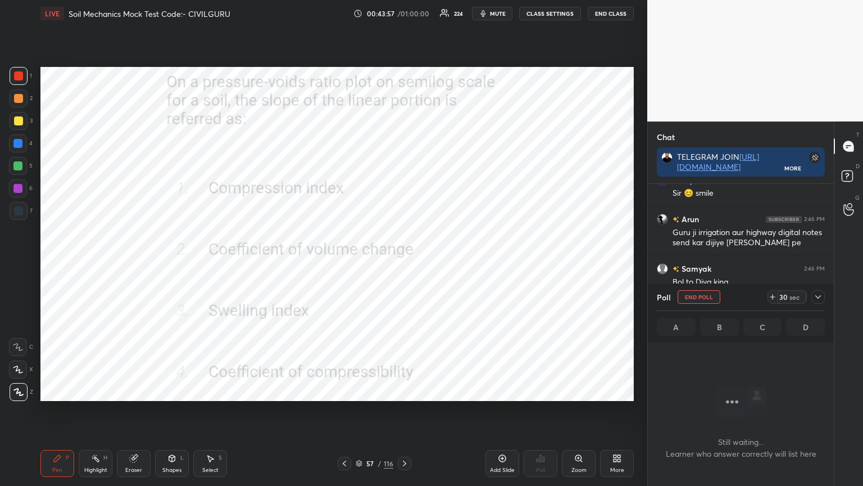
click at [819, 300] on icon at bounding box center [818, 296] width 9 height 9
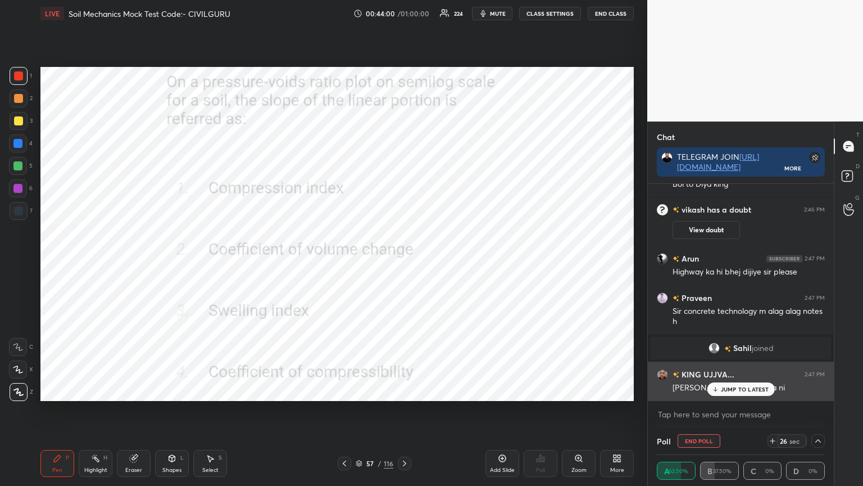
click at [732, 387] on p "JUMP TO LATEST" at bounding box center [745, 389] width 48 height 7
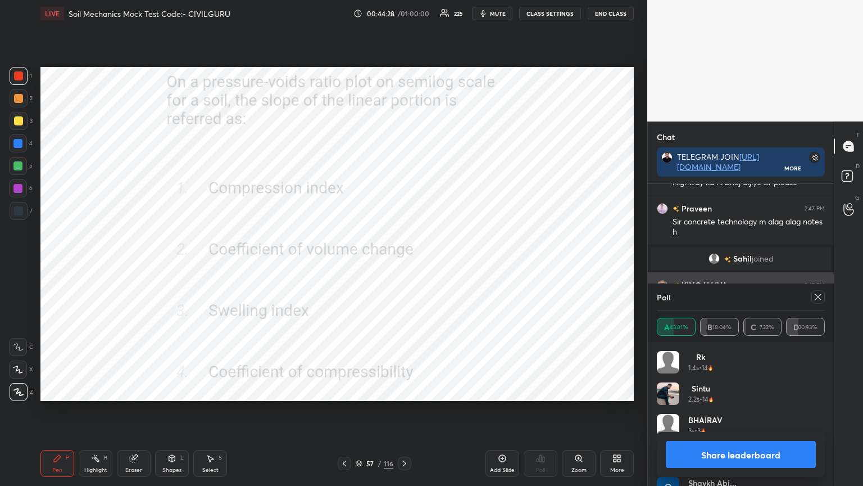
click at [816, 291] on div at bounding box center [818, 296] width 13 height 13
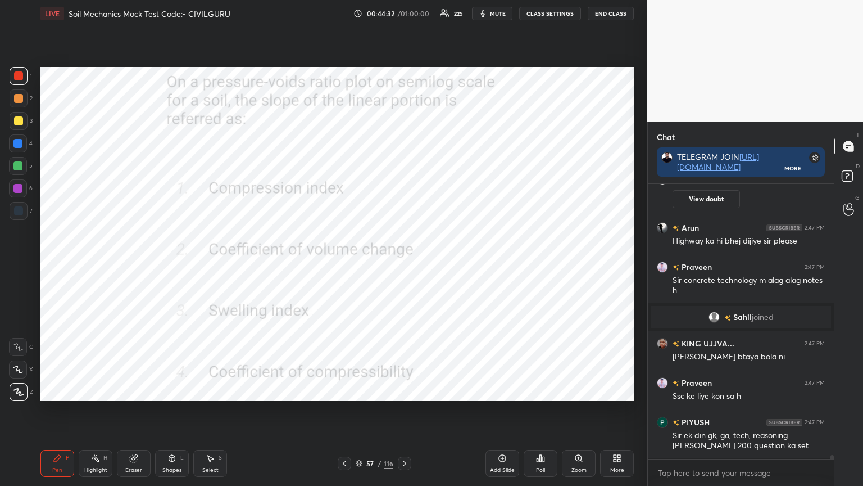
click at [406, 390] on icon at bounding box center [404, 463] width 9 height 9
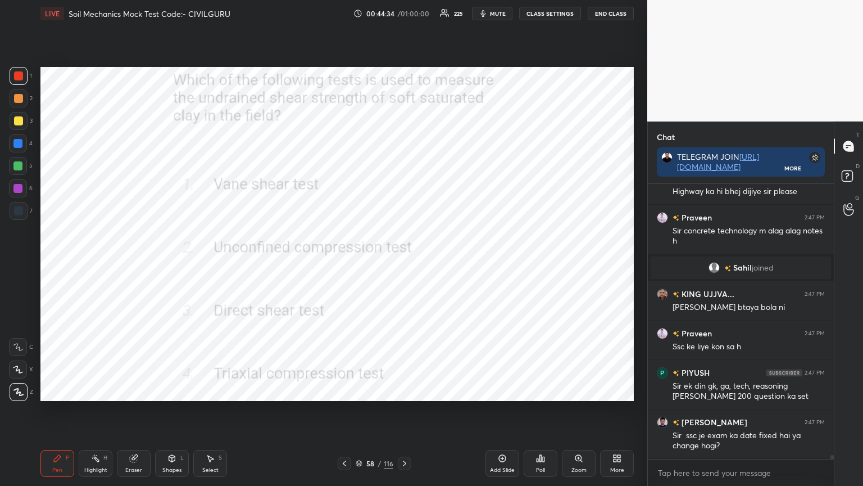
click at [537, 390] on icon at bounding box center [540, 458] width 9 height 9
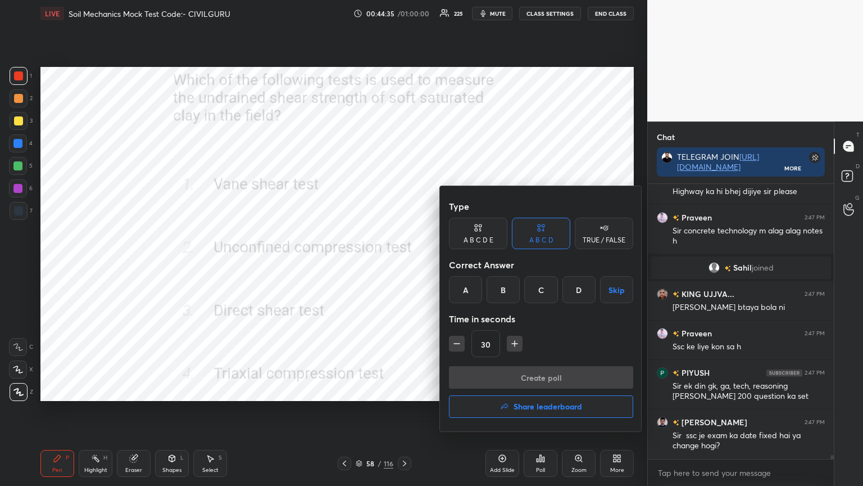
click at [464, 287] on div "A" at bounding box center [465, 289] width 33 height 27
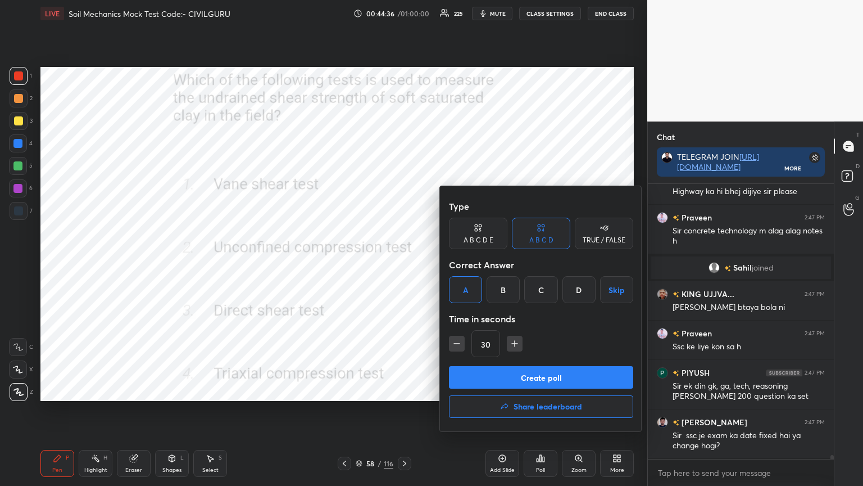
click at [508, 378] on button "Create poll" at bounding box center [541, 377] width 184 height 22
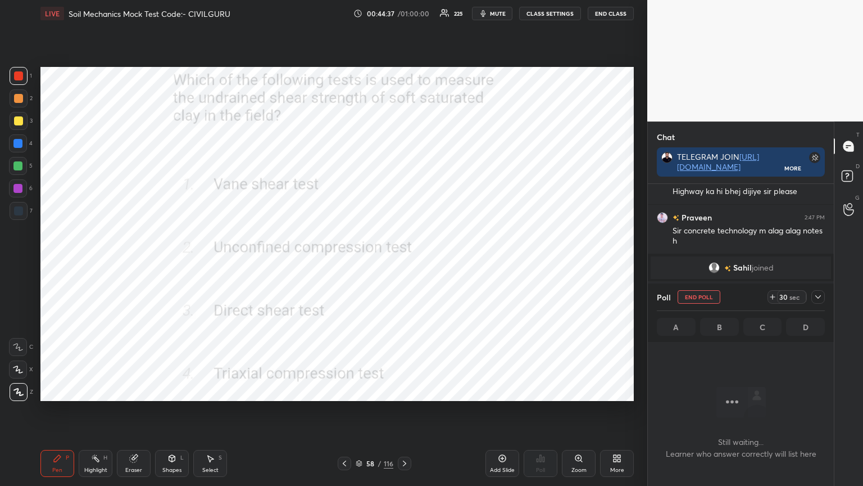
click at [820, 294] on icon at bounding box center [818, 296] width 9 height 9
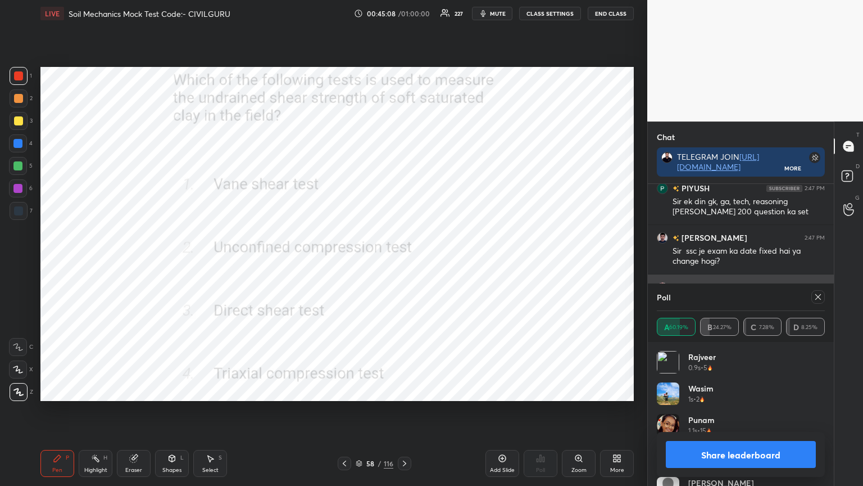
click at [823, 295] on div at bounding box center [818, 296] width 13 height 13
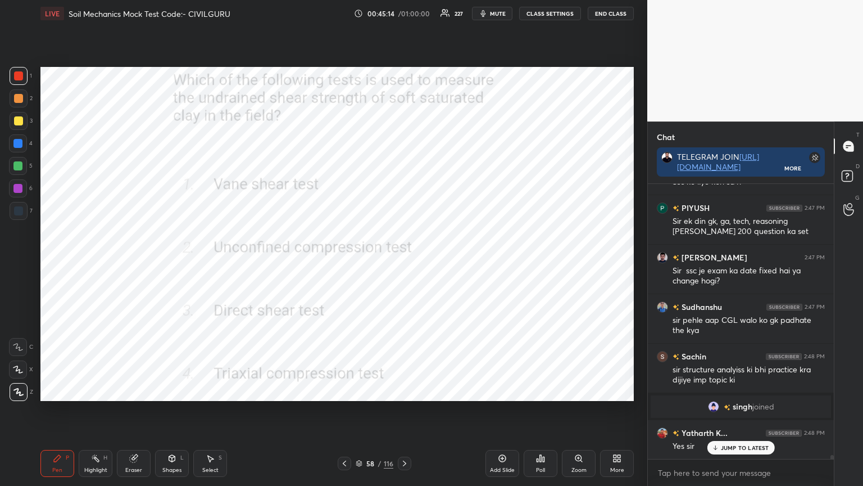
click at [403, 390] on icon at bounding box center [404, 463] width 9 height 9
click at [542, 390] on div "Poll" at bounding box center [541, 463] width 34 height 27
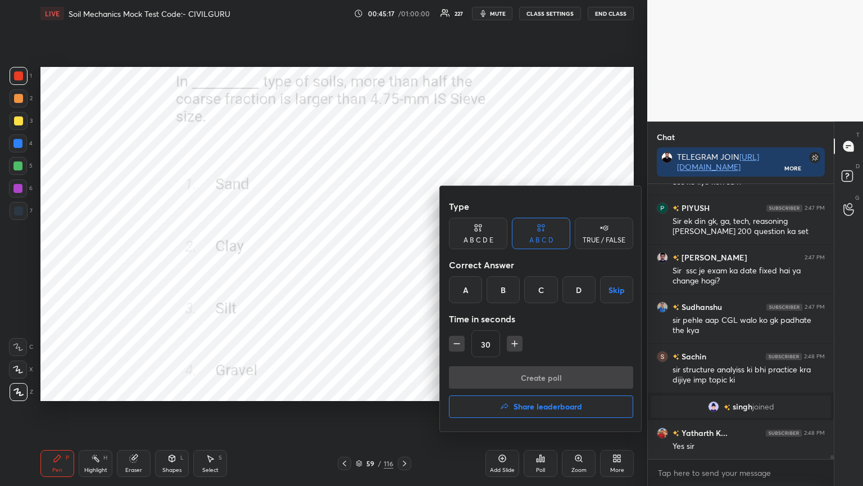
click at [577, 288] on div "D" at bounding box center [579, 289] width 33 height 27
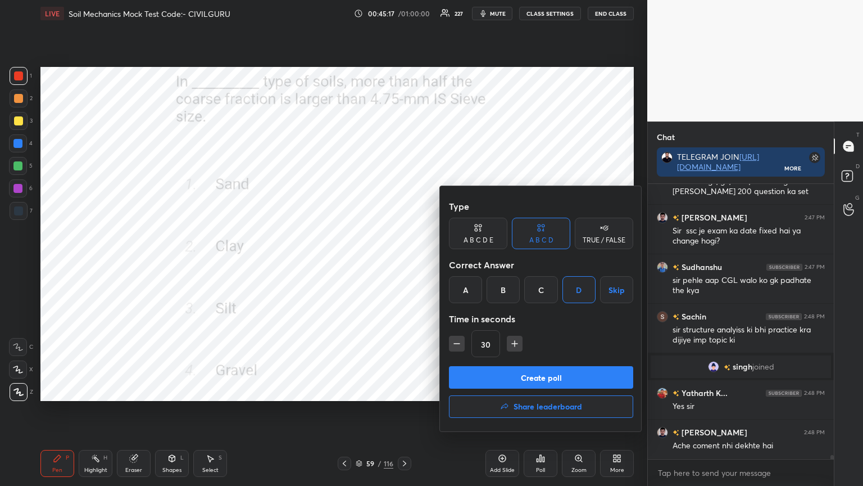
click at [534, 372] on button "Create poll" at bounding box center [541, 377] width 184 height 22
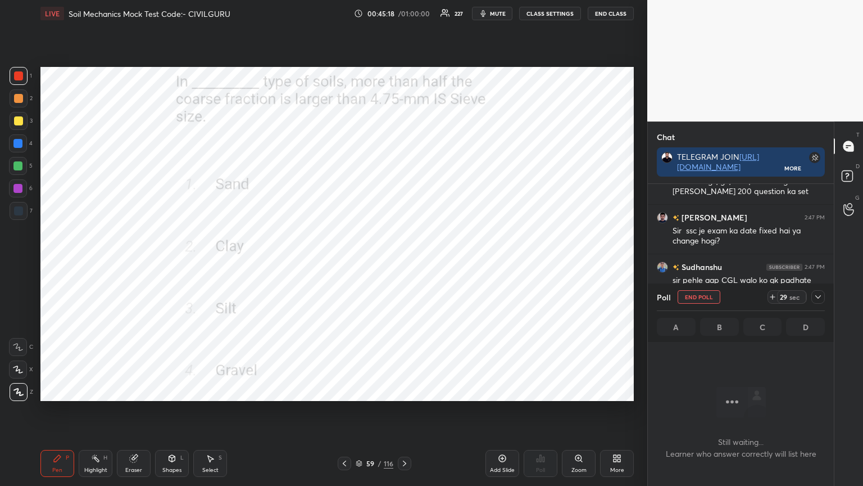
click at [821, 296] on icon at bounding box center [818, 296] width 9 height 9
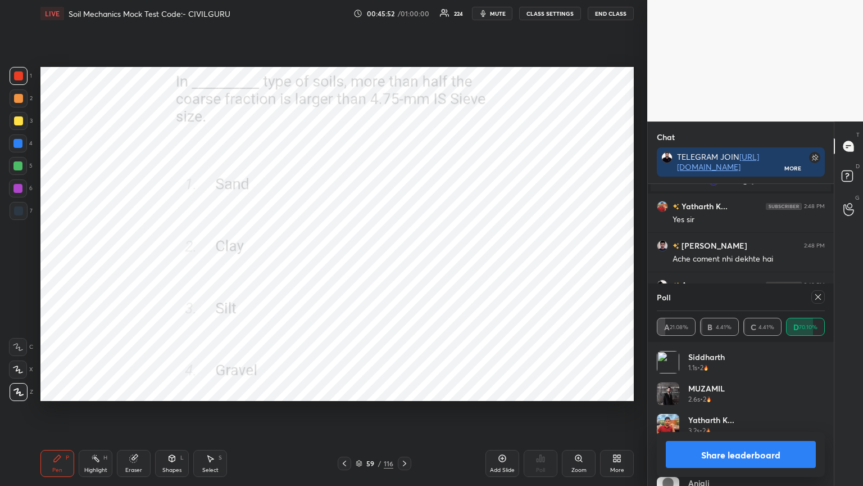
click at [821, 300] on icon at bounding box center [818, 296] width 9 height 9
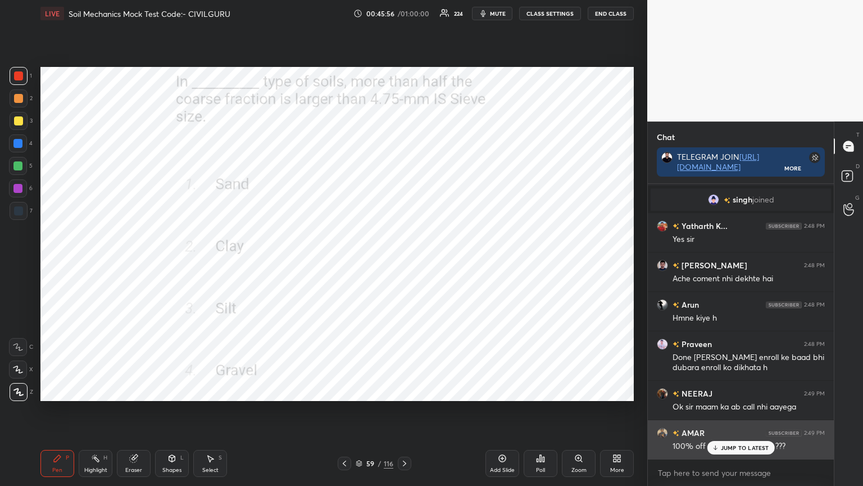
click at [744, 390] on p "JUMP TO LATEST" at bounding box center [745, 447] width 48 height 7
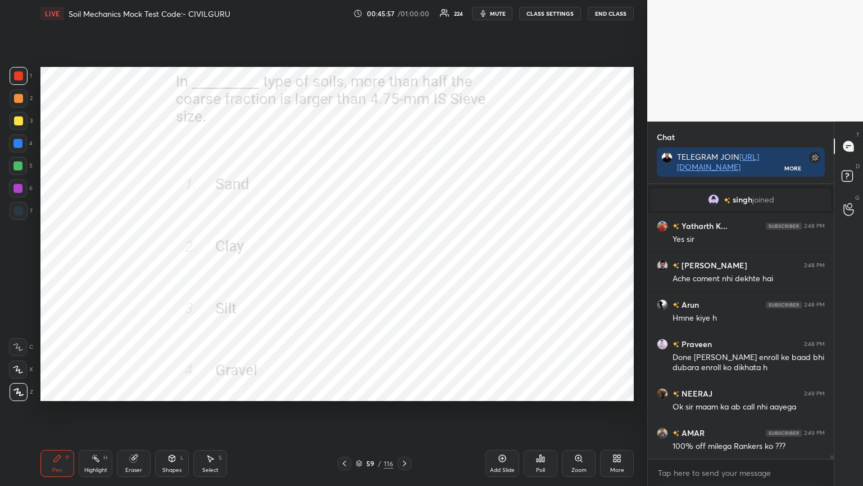
click at [358, 390] on icon at bounding box center [359, 463] width 7 height 7
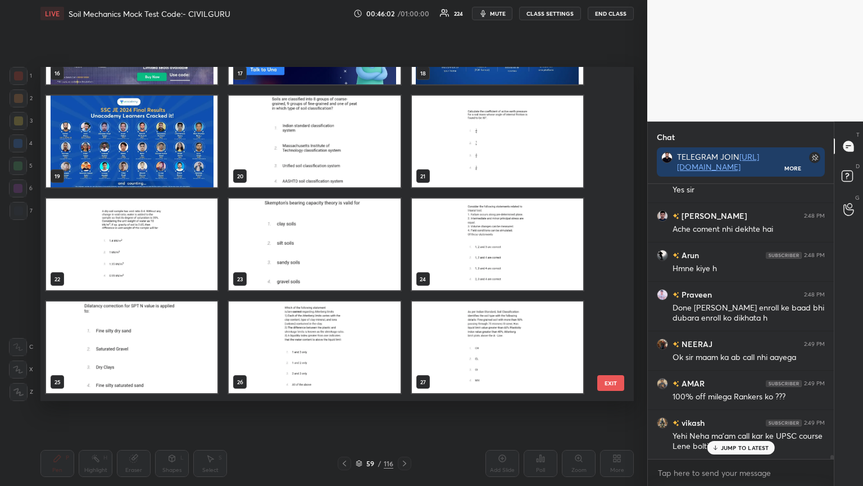
click at [355, 146] on img "grid" at bounding box center [314, 142] width 171 height 92
click at [357, 146] on img "grid" at bounding box center [314, 142] width 171 height 92
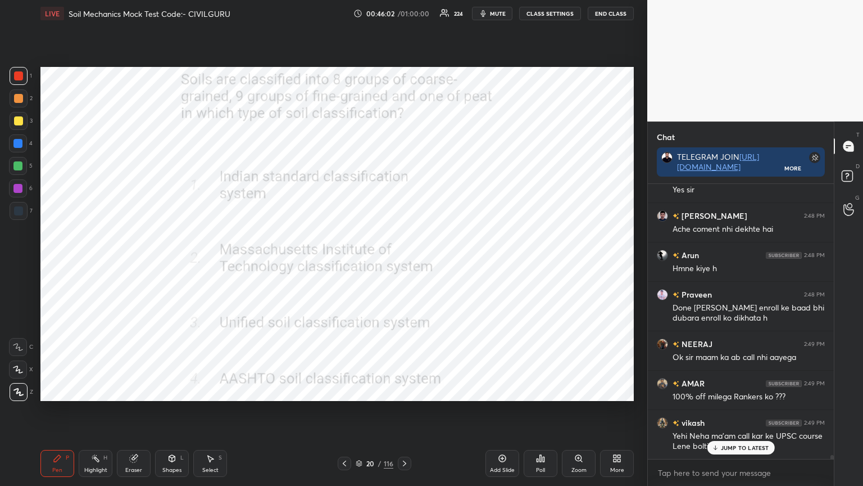
click at [355, 148] on img "grid" at bounding box center [314, 142] width 171 height 92
click at [535, 390] on div "Poll" at bounding box center [541, 463] width 34 height 27
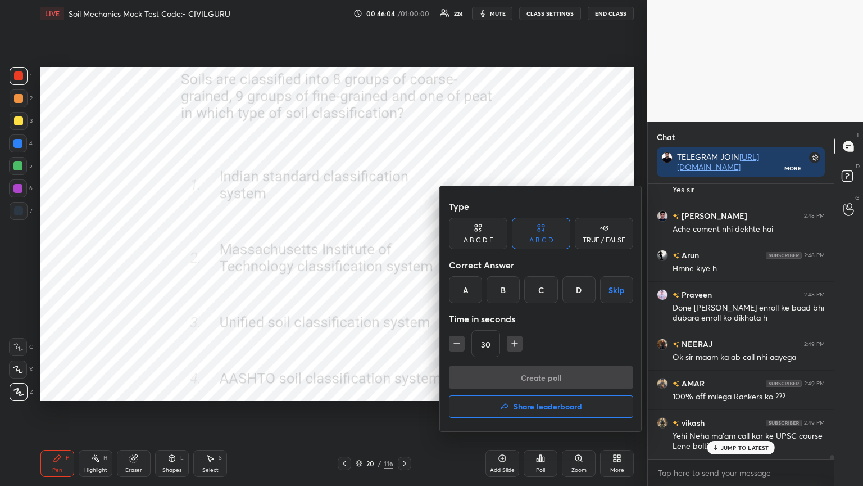
click at [463, 291] on div "A" at bounding box center [465, 289] width 33 height 27
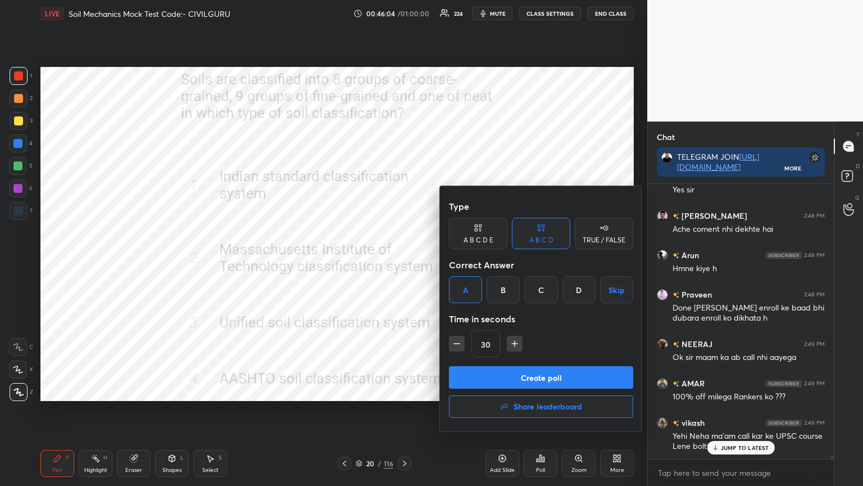
click at [512, 377] on button "Create poll" at bounding box center [541, 377] width 184 height 22
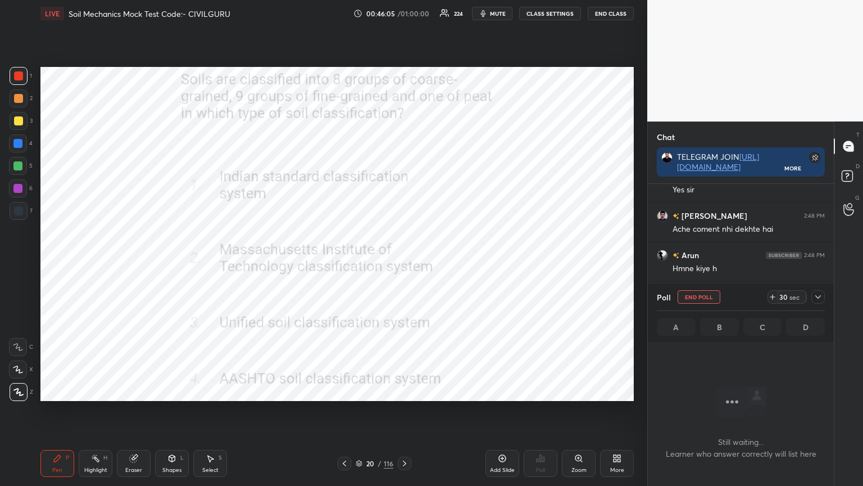
click at [825, 300] on div "Poll End Poll 30 sec A B C D" at bounding box center [741, 312] width 186 height 58
click at [817, 298] on icon at bounding box center [818, 296] width 9 height 9
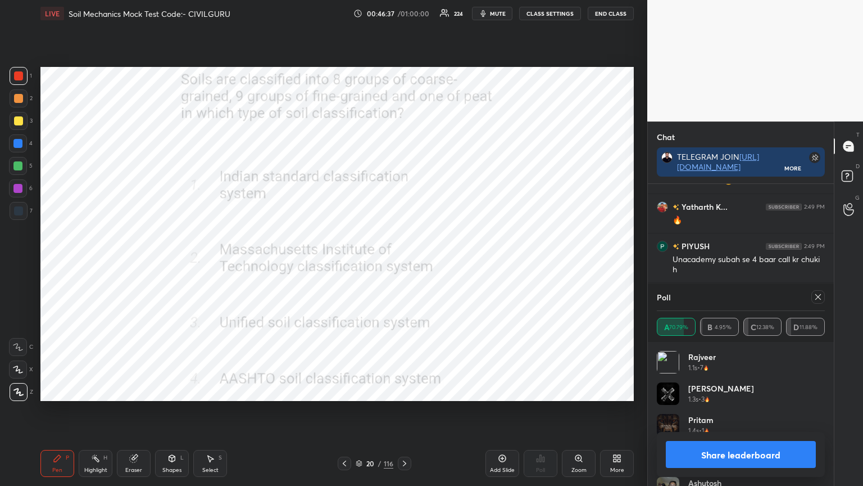
click at [816, 298] on icon at bounding box center [818, 296] width 9 height 9
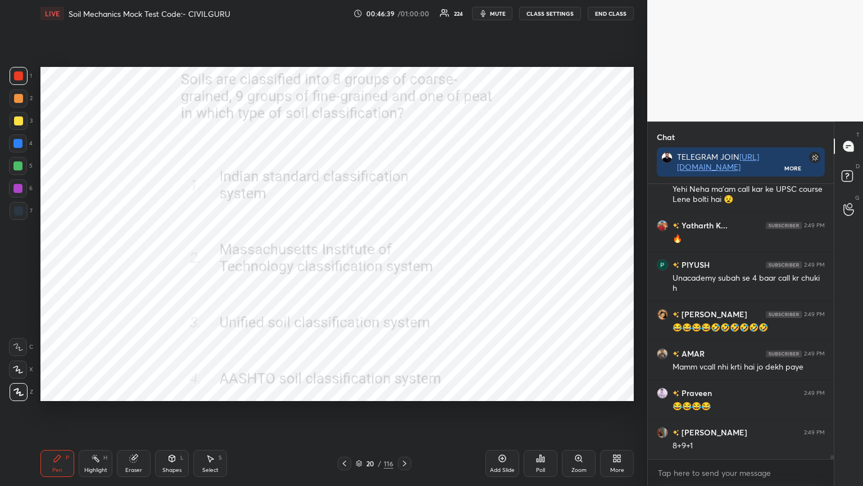
click at [405, 390] on icon at bounding box center [404, 463] width 9 height 9
click at [545, 390] on div "Poll" at bounding box center [541, 463] width 34 height 27
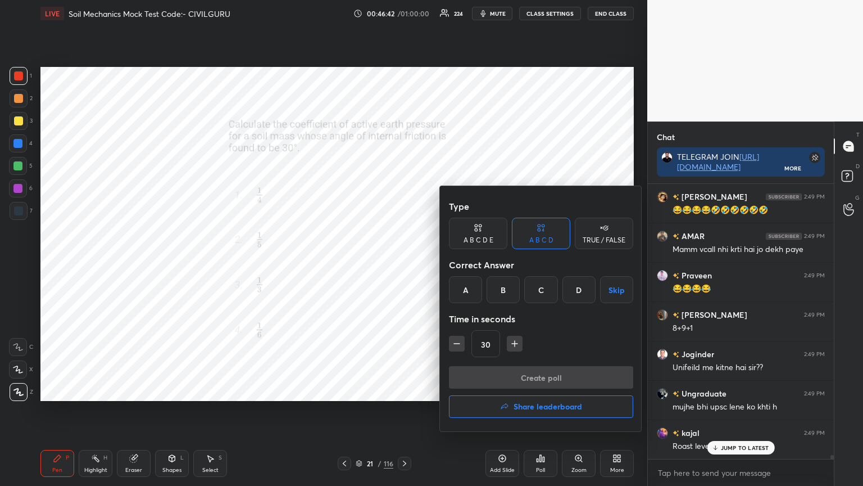
click at [542, 291] on div "C" at bounding box center [540, 289] width 33 height 27
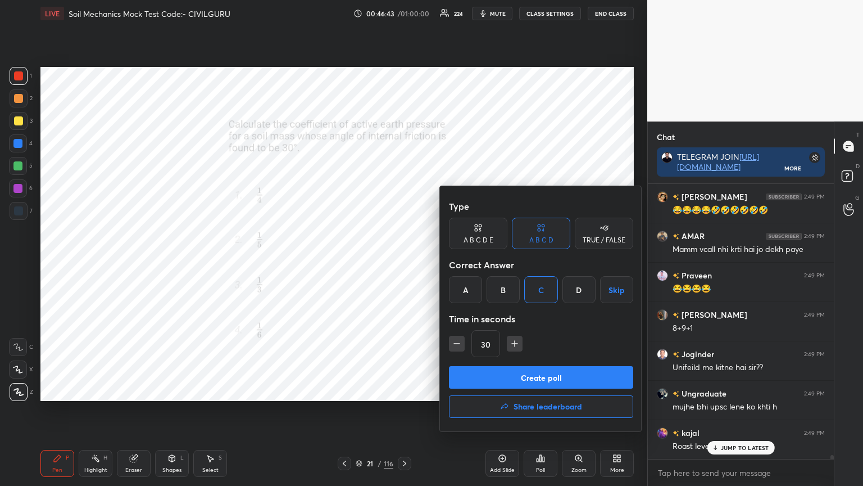
click at [537, 372] on button "Create poll" at bounding box center [541, 377] width 184 height 22
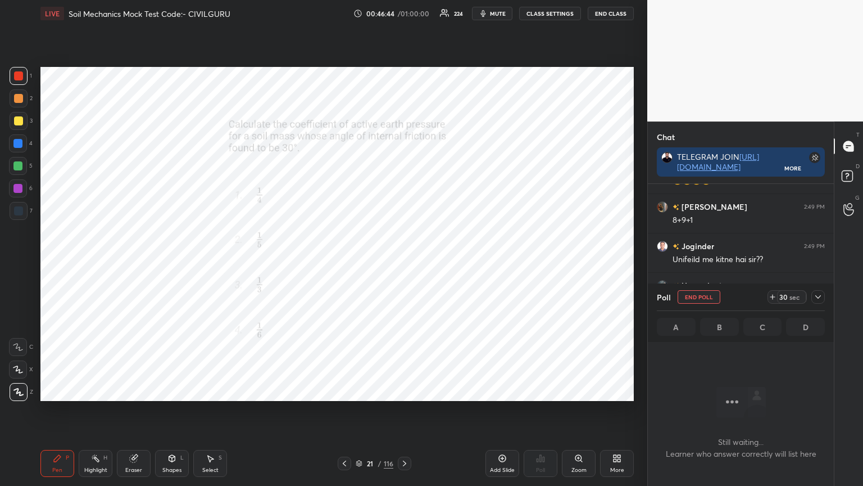
click at [819, 299] on icon at bounding box center [818, 296] width 9 height 9
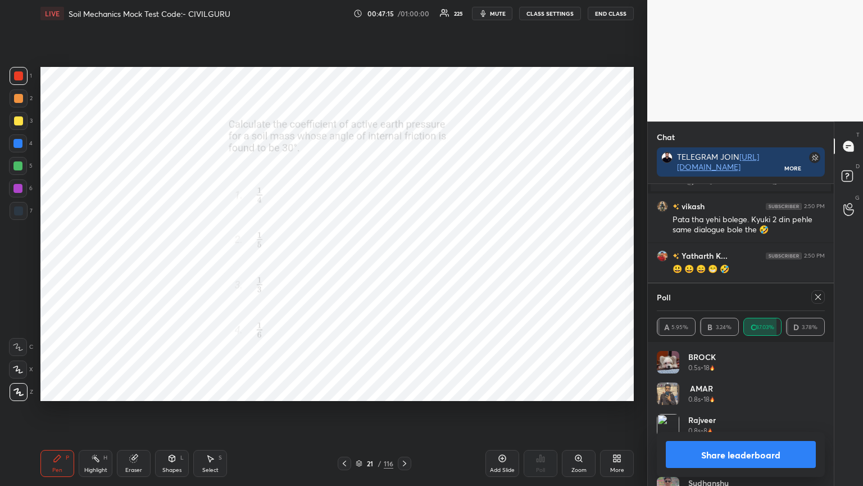
click at [817, 300] on icon at bounding box center [818, 296] width 9 height 9
type textarea "x"
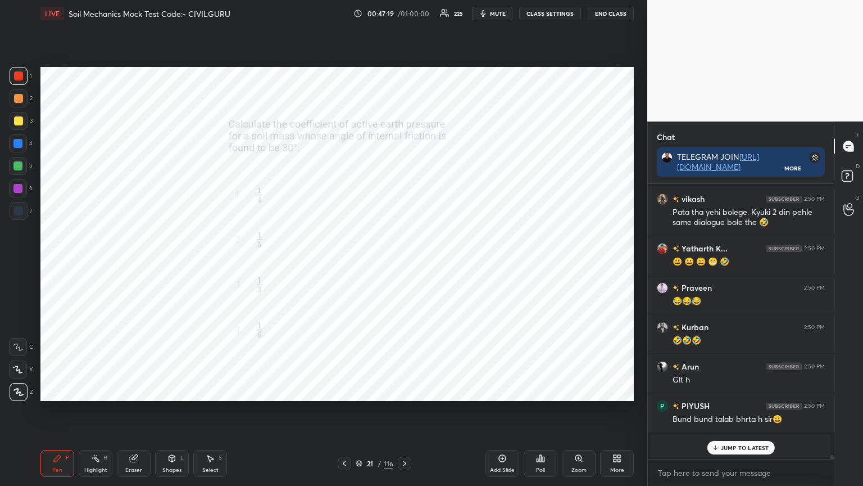
click at [403, 390] on icon at bounding box center [404, 463] width 3 height 6
click at [533, 390] on div "Poll" at bounding box center [541, 463] width 34 height 27
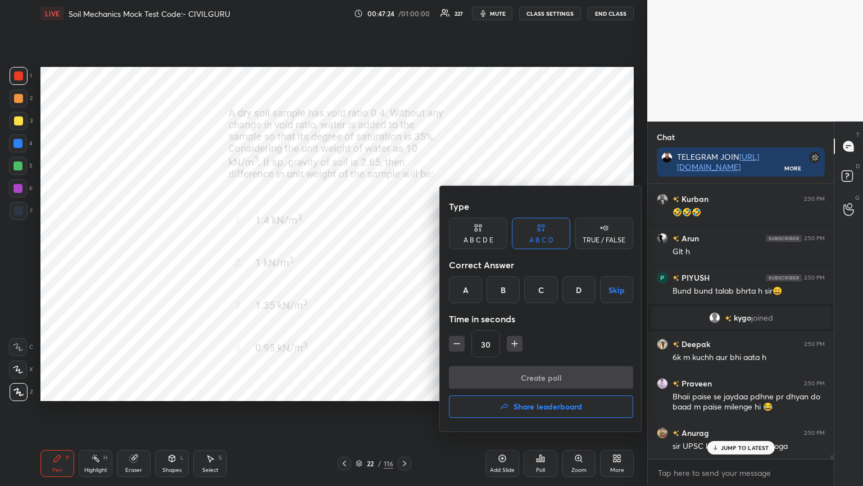
click at [503, 288] on div "B" at bounding box center [503, 289] width 33 height 27
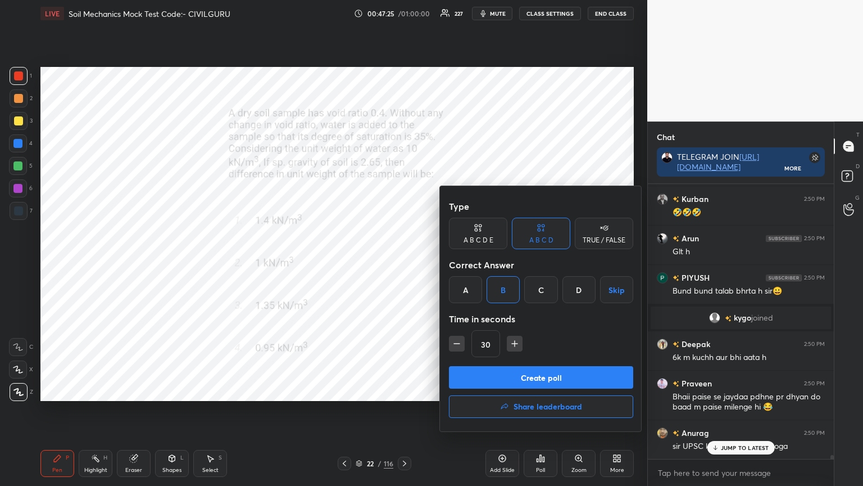
click at [518, 349] on icon "button" at bounding box center [514, 343] width 11 height 11
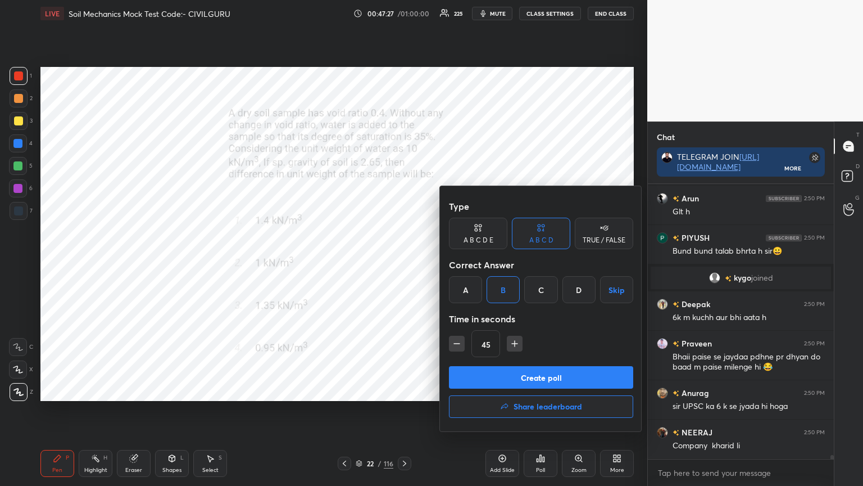
click at [515, 342] on icon "button" at bounding box center [515, 344] width 0 height 6
click at [513, 341] on icon "button" at bounding box center [514, 343] width 11 height 11
type input "75"
click at [412, 319] on div at bounding box center [431, 243] width 863 height 486
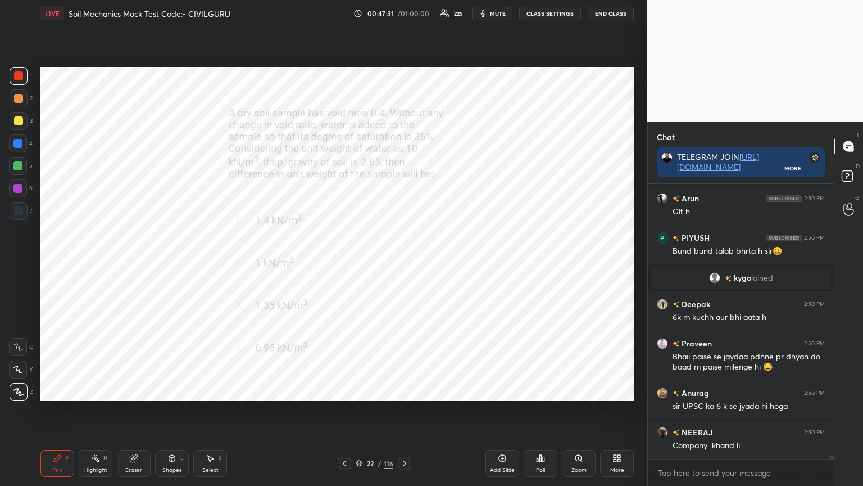
click at [402, 390] on icon at bounding box center [404, 463] width 9 height 9
click at [553, 390] on div "Poll" at bounding box center [541, 463] width 34 height 27
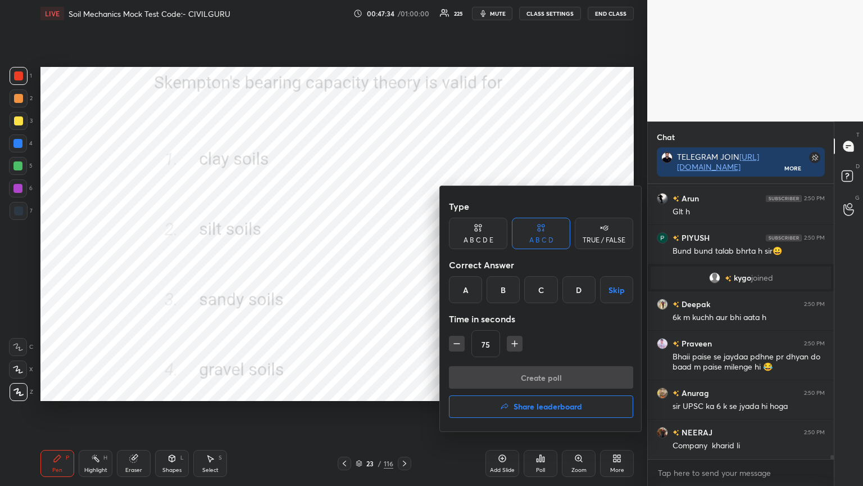
click at [459, 285] on div "A" at bounding box center [465, 289] width 33 height 27
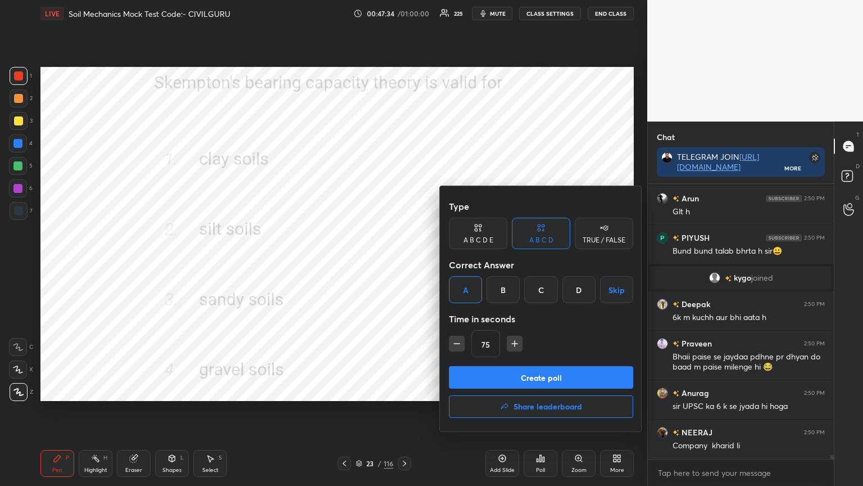
click at [455, 346] on icon "button" at bounding box center [456, 343] width 11 height 11
click at [456, 346] on icon "button" at bounding box center [456, 343] width 11 height 11
click at [456, 344] on icon "button" at bounding box center [456, 343] width 11 height 11
type input "30"
click at [480, 374] on button "Create poll" at bounding box center [541, 377] width 184 height 22
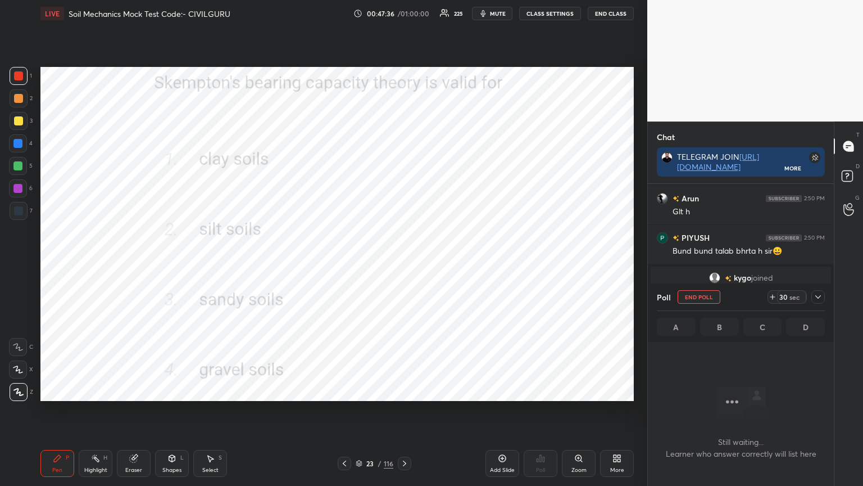
click at [815, 299] on icon at bounding box center [818, 296] width 9 height 9
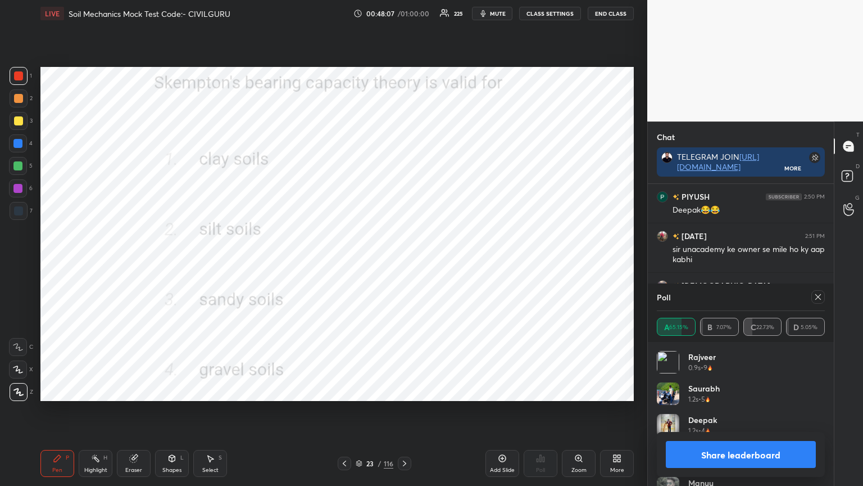
click at [817, 301] on icon at bounding box center [818, 296] width 9 height 9
type textarea "x"
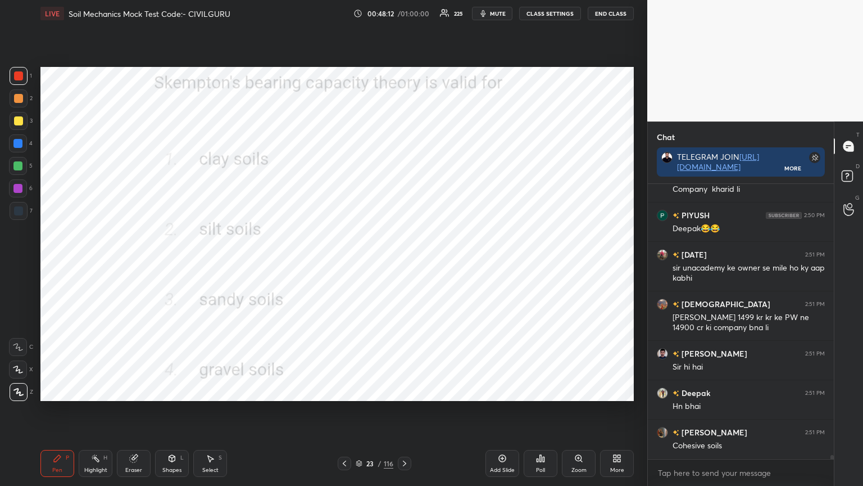
click at [406, 390] on icon at bounding box center [404, 463] width 9 height 9
click at [537, 390] on div "Poll" at bounding box center [541, 463] width 34 height 27
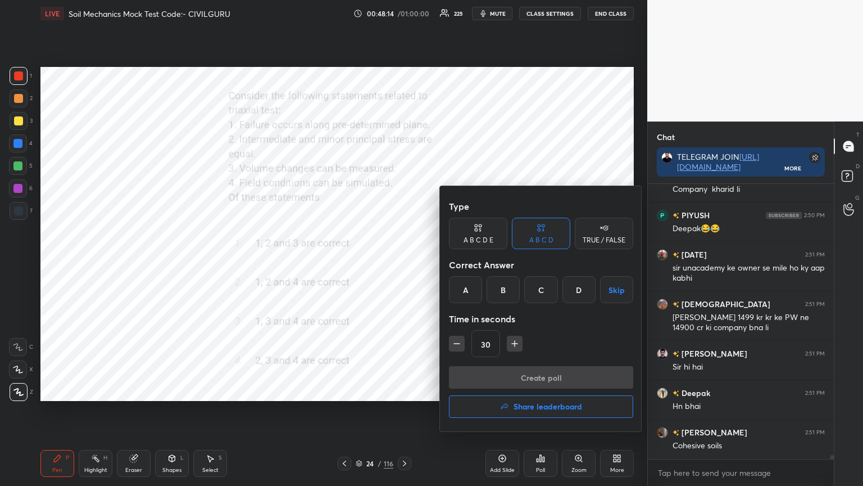
click at [576, 289] on div "D" at bounding box center [579, 289] width 33 height 27
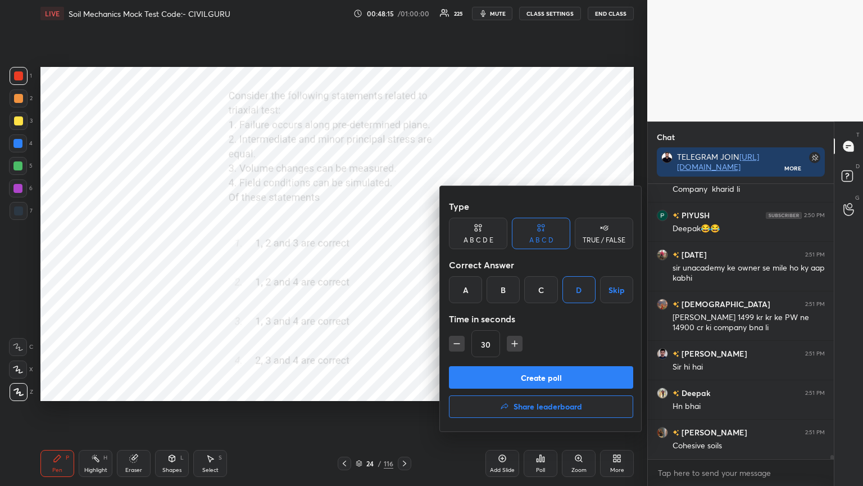
click at [514, 343] on icon "button" at bounding box center [515, 343] width 6 height 0
type input "45"
click at [510, 373] on button "Create poll" at bounding box center [541, 377] width 184 height 22
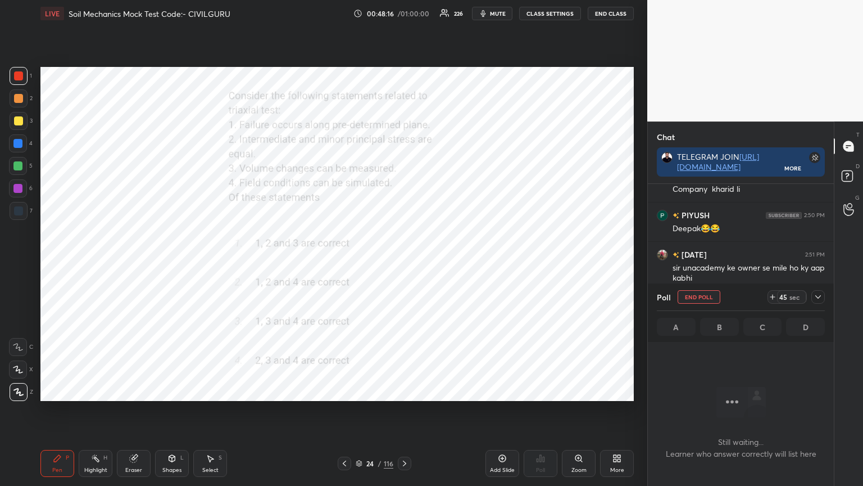
click at [820, 296] on icon at bounding box center [818, 296] width 9 height 9
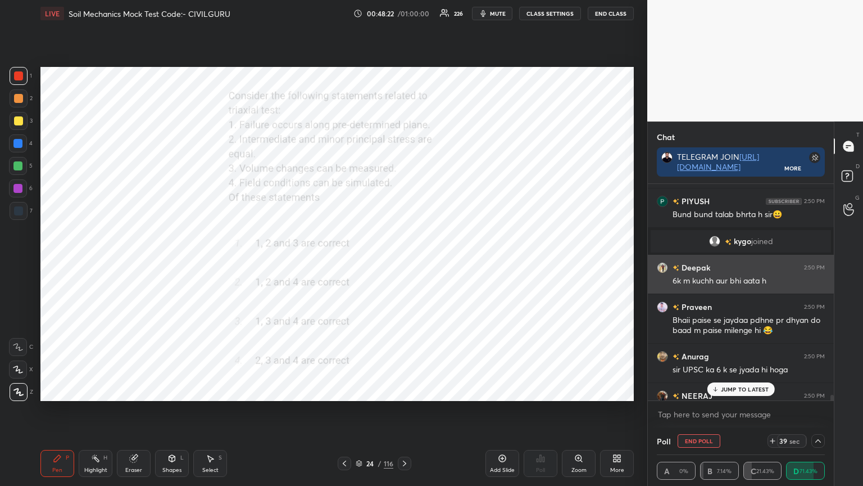
click at [661, 265] on img "grid" at bounding box center [662, 267] width 11 height 11
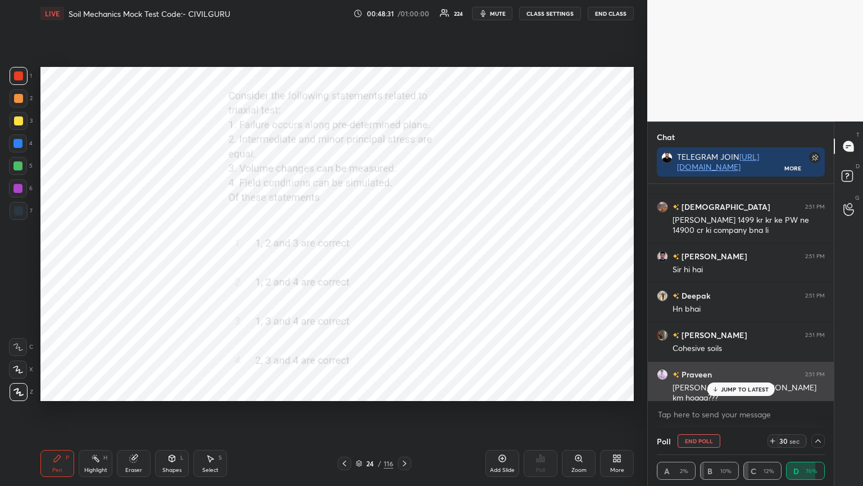
click at [734, 386] on p "JUMP TO LATEST" at bounding box center [745, 389] width 48 height 7
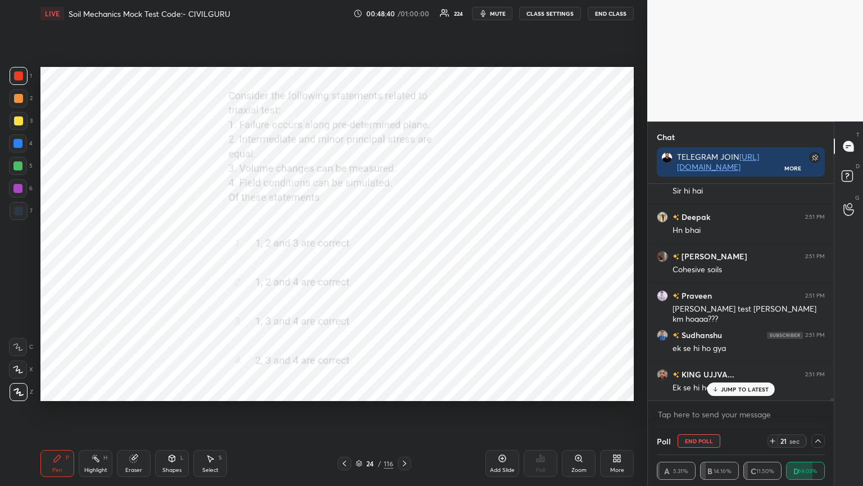
click at [818, 390] on icon at bounding box center [818, 440] width 9 height 9
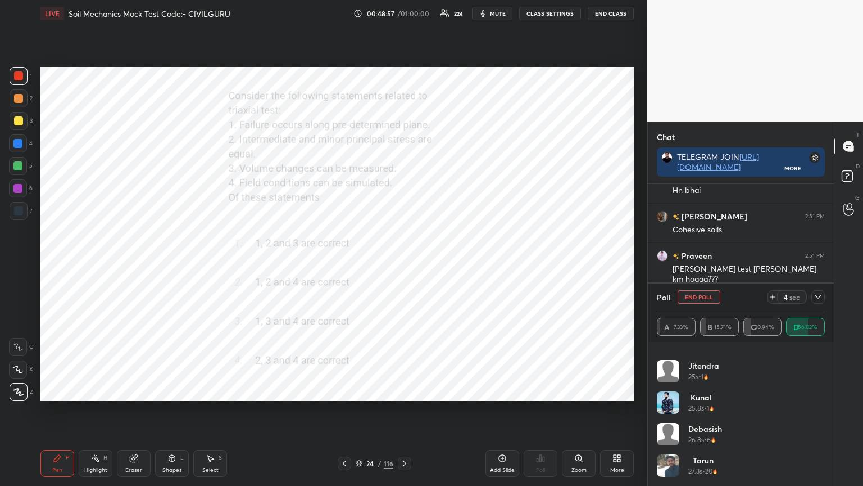
click at [819, 296] on icon at bounding box center [818, 296] width 9 height 9
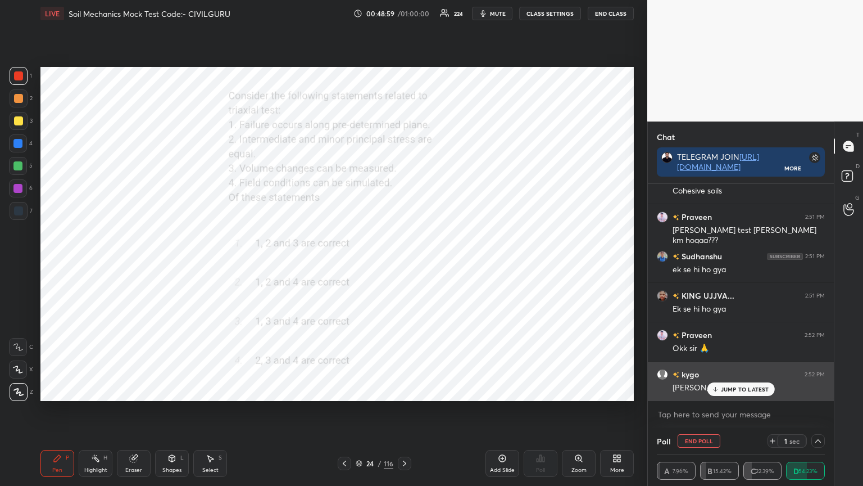
click at [749, 390] on div "JUMP TO LATEST" at bounding box center [740, 388] width 67 height 13
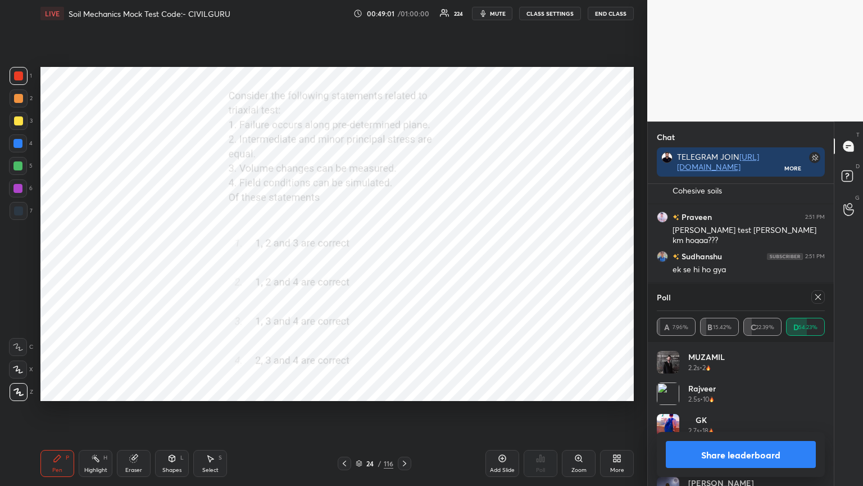
click at [823, 297] on div at bounding box center [818, 296] width 13 height 13
type textarea "x"
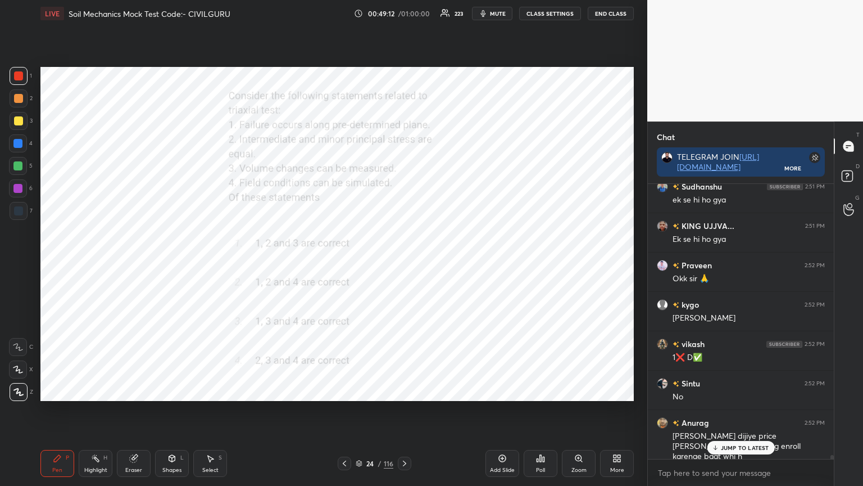
click at [405, 390] on icon at bounding box center [404, 463] width 9 height 9
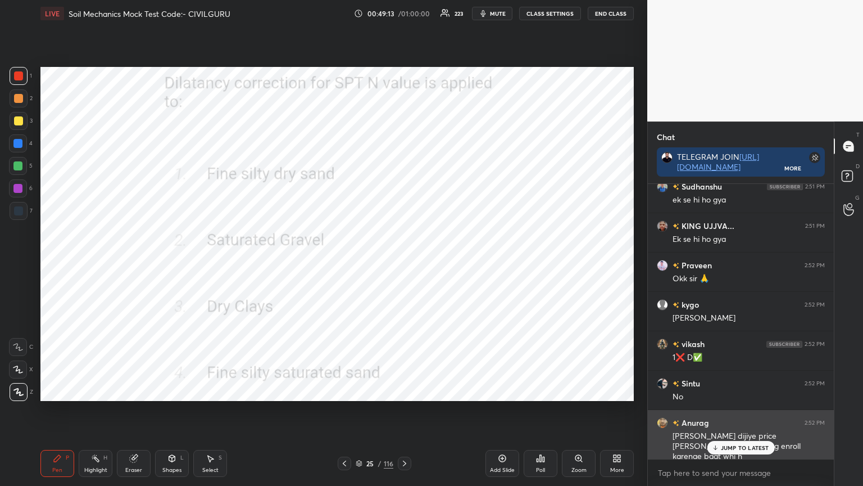
click at [744, 390] on p "JUMP TO LATEST" at bounding box center [745, 447] width 48 height 7
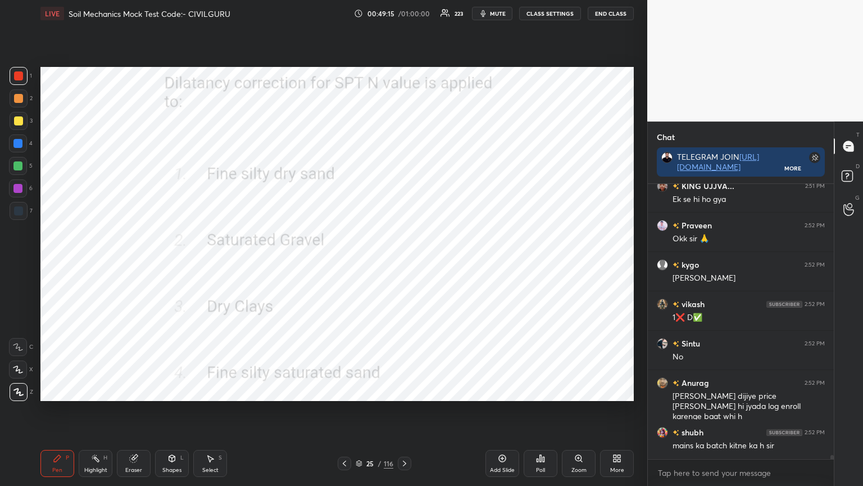
click at [552, 390] on div "Poll" at bounding box center [541, 463] width 34 height 27
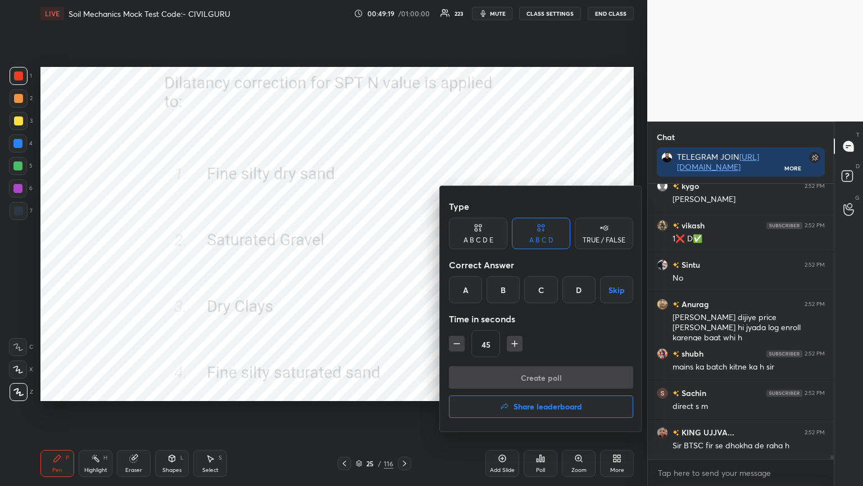
click at [576, 288] on div "D" at bounding box center [579, 289] width 33 height 27
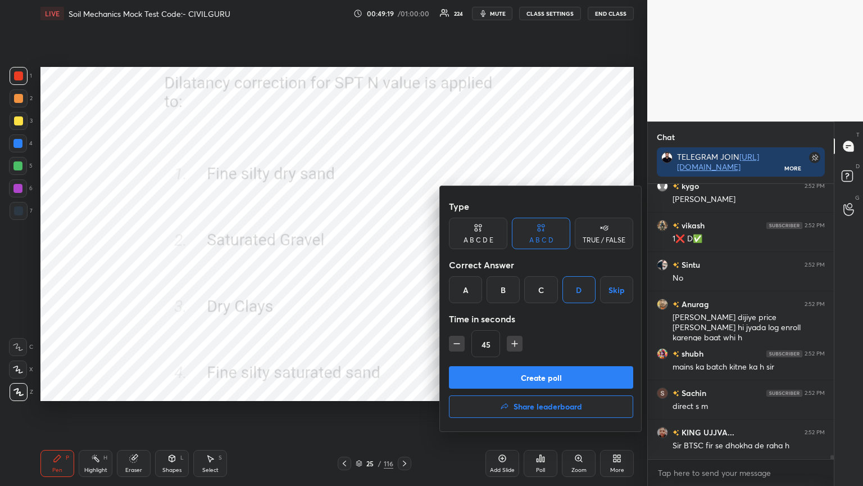
click at [456, 341] on icon "button" at bounding box center [456, 343] width 11 height 11
type input "30"
click at [498, 372] on button "Create poll" at bounding box center [541, 377] width 184 height 22
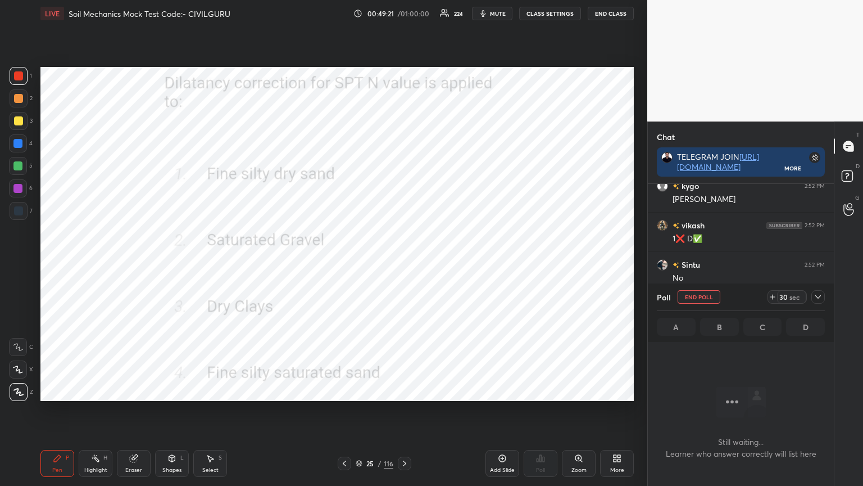
click at [819, 299] on icon at bounding box center [818, 296] width 9 height 9
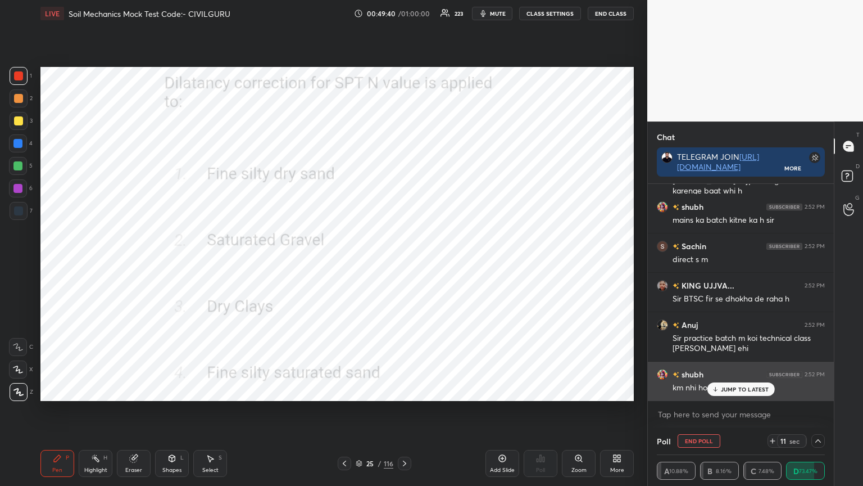
click at [721, 384] on div "JUMP TO LATEST" at bounding box center [740, 388] width 67 height 13
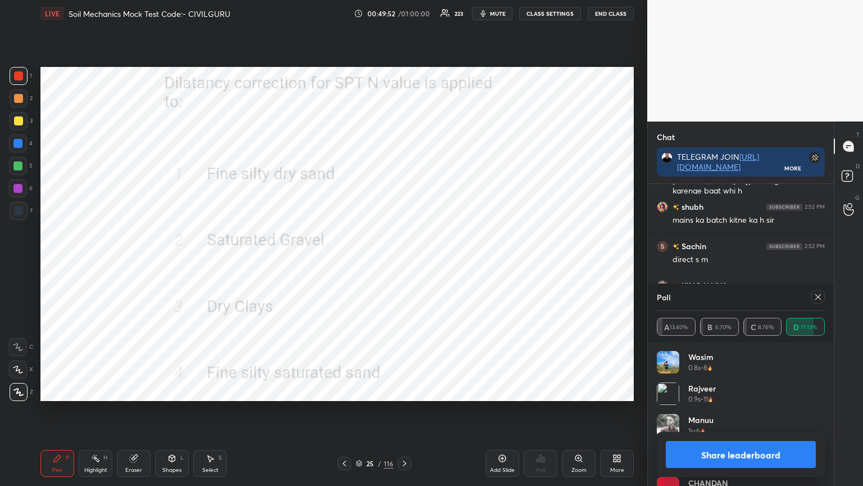
click at [819, 296] on icon at bounding box center [819, 297] width 6 height 6
type textarea "x"
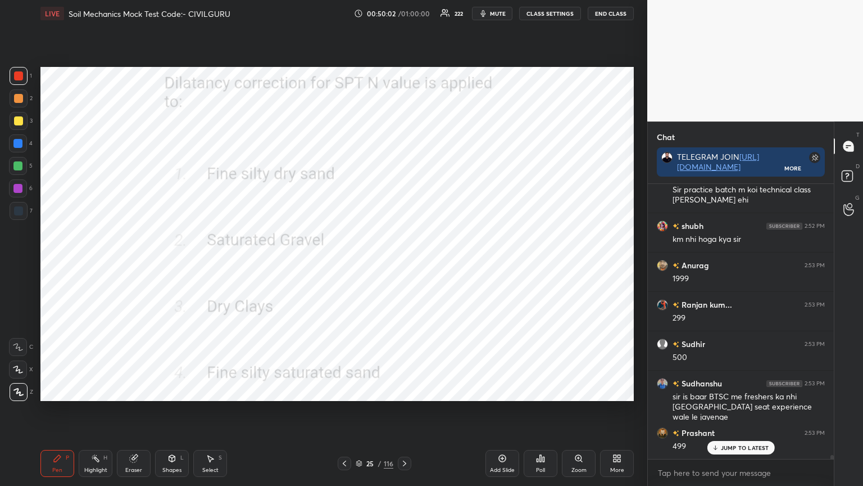
click at [354, 390] on div "25 / 116" at bounding box center [375, 462] width 74 height 13
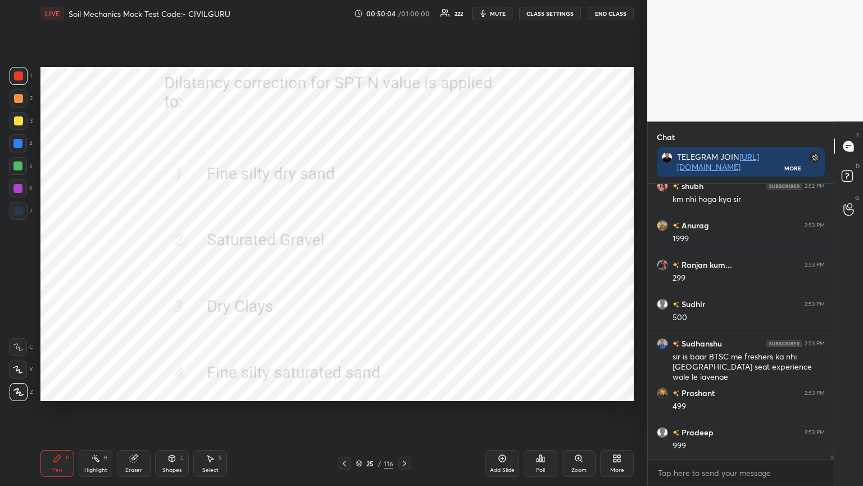
click at [357, 390] on icon at bounding box center [359, 463] width 7 height 7
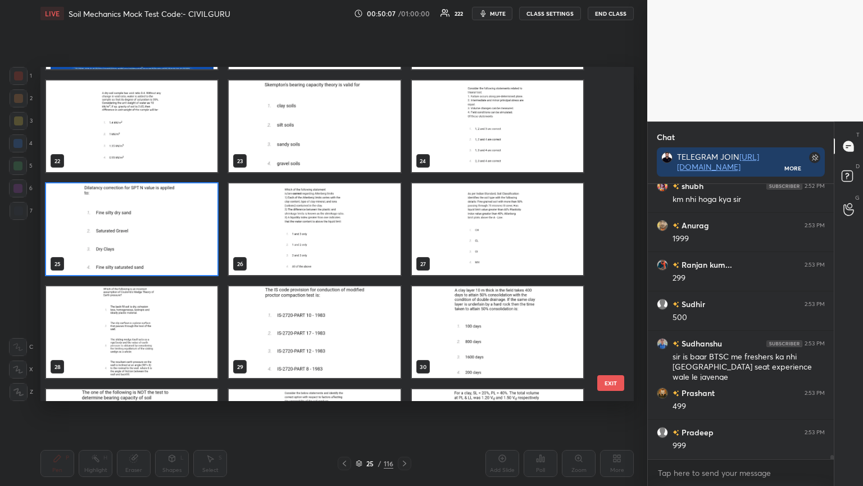
click at [515, 248] on img "grid" at bounding box center [497, 229] width 171 height 92
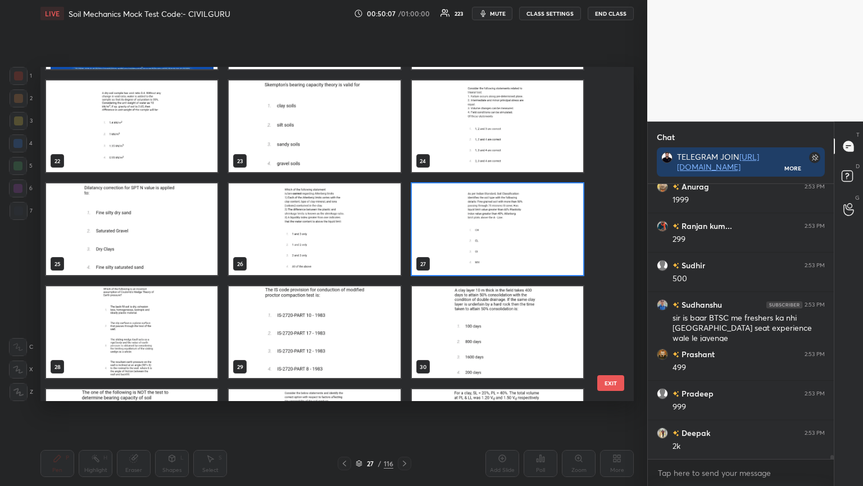
click at [518, 247] on img "grid" at bounding box center [497, 229] width 171 height 92
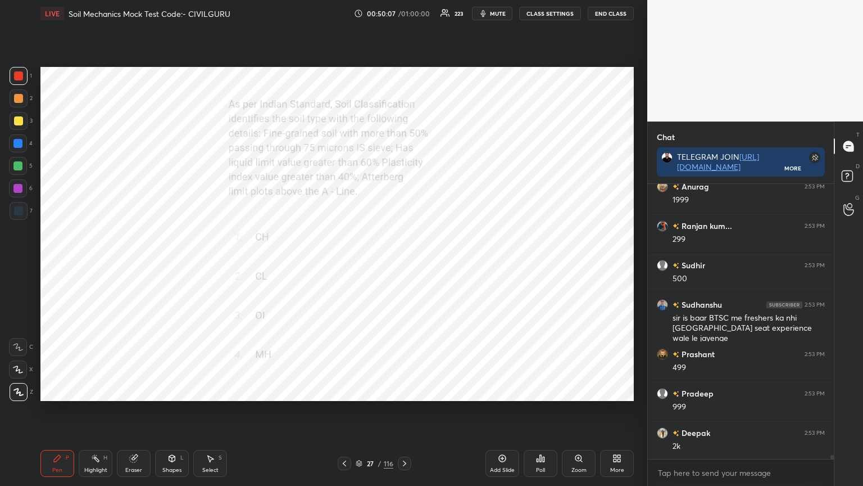
click at [519, 247] on img "grid" at bounding box center [497, 229] width 171 height 92
click at [518, 247] on img "grid" at bounding box center [497, 229] width 171 height 92
click at [539, 390] on div "Poll" at bounding box center [540, 470] width 9 height 6
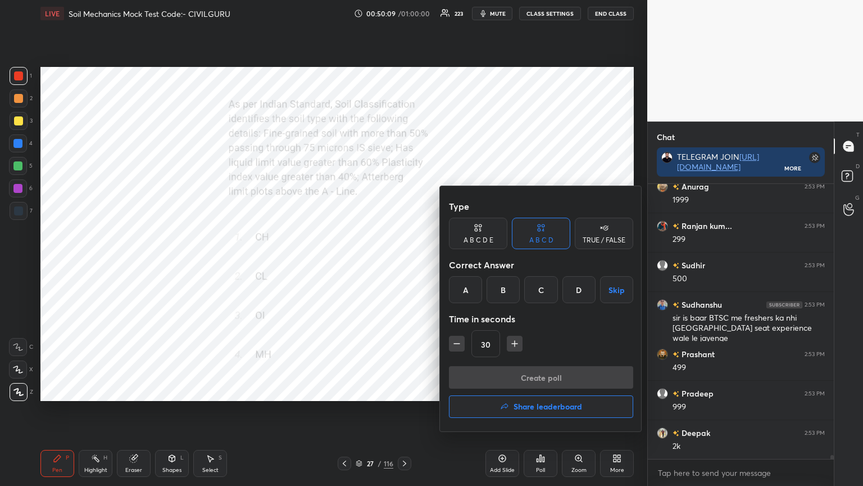
click at [464, 290] on div "A" at bounding box center [465, 289] width 33 height 27
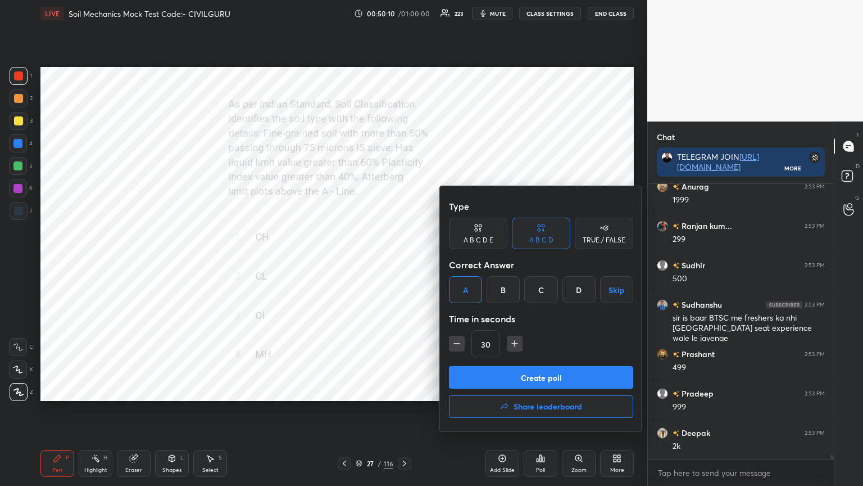
click at [513, 341] on icon "button" at bounding box center [514, 343] width 11 height 11
click at [515, 342] on icon "button" at bounding box center [515, 344] width 0 height 6
type input "60"
click at [508, 371] on button "Create poll" at bounding box center [541, 377] width 184 height 22
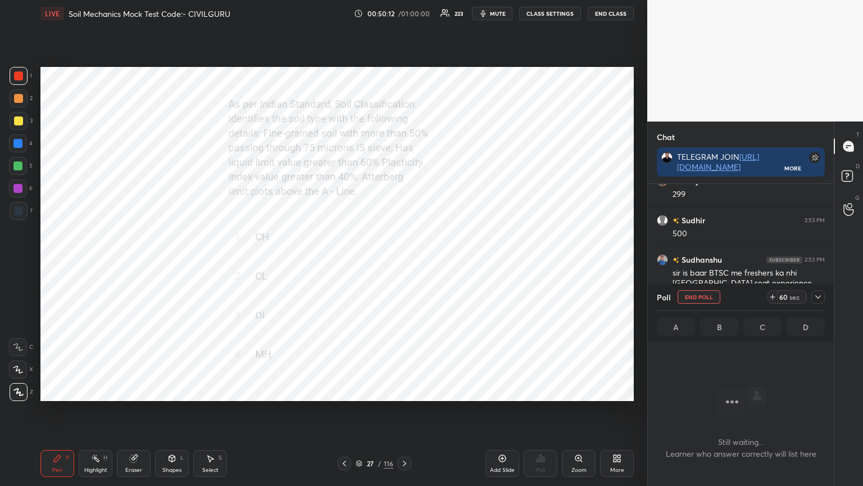
click at [820, 297] on icon at bounding box center [818, 296] width 9 height 9
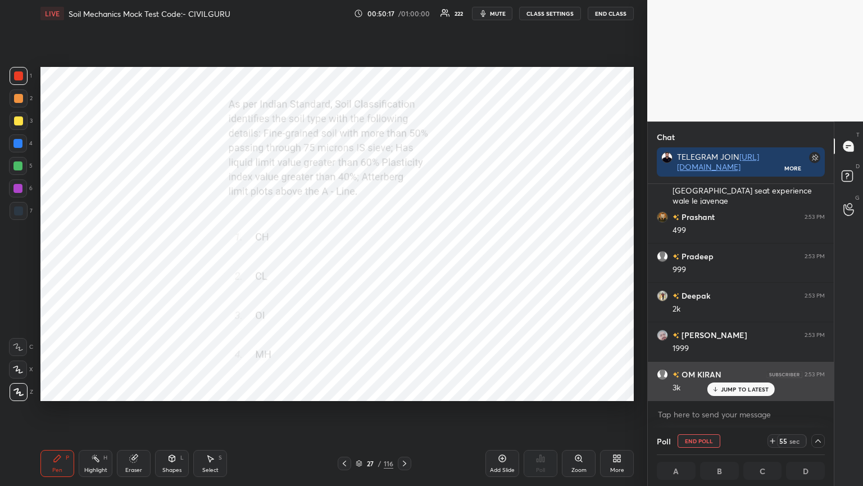
click at [754, 390] on p "JUMP TO LATEST" at bounding box center [745, 389] width 48 height 7
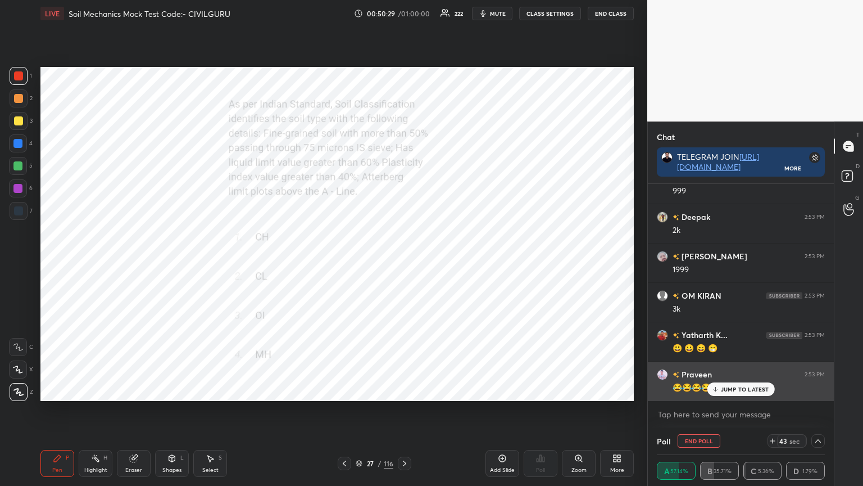
click at [737, 387] on p "JUMP TO LATEST" at bounding box center [745, 389] width 48 height 7
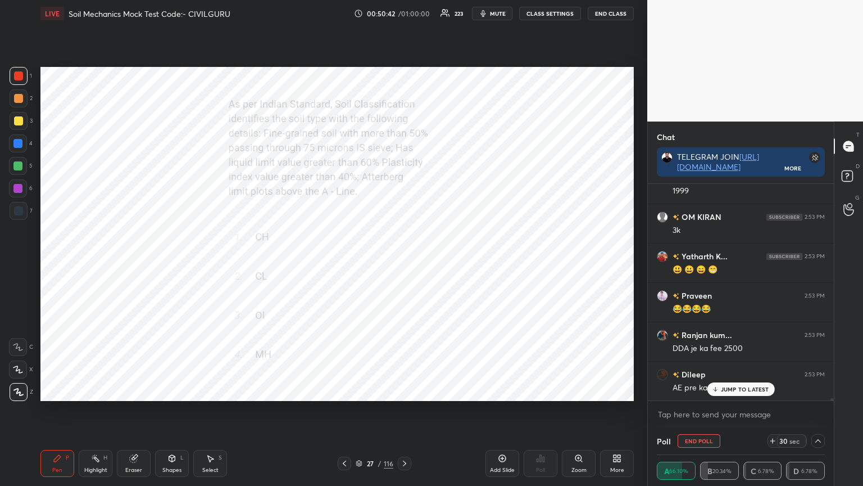
click at [741, 390] on p "JUMP TO LATEST" at bounding box center [745, 389] width 48 height 7
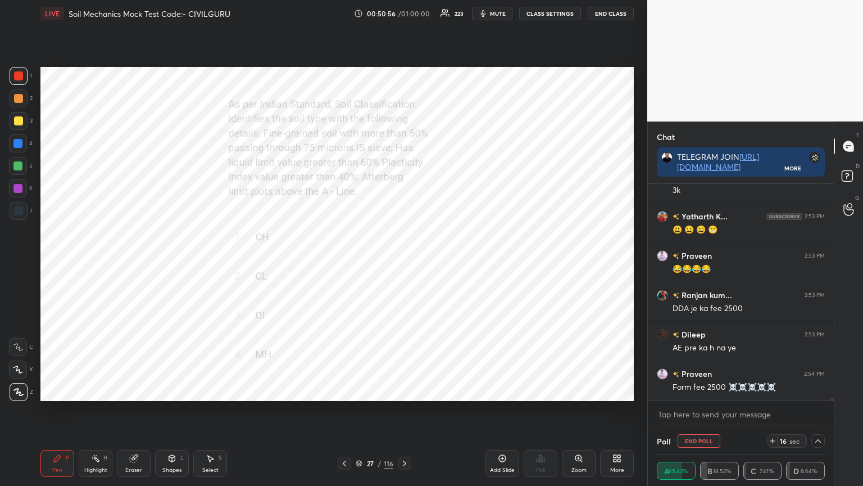
scroll to position [20215, 0]
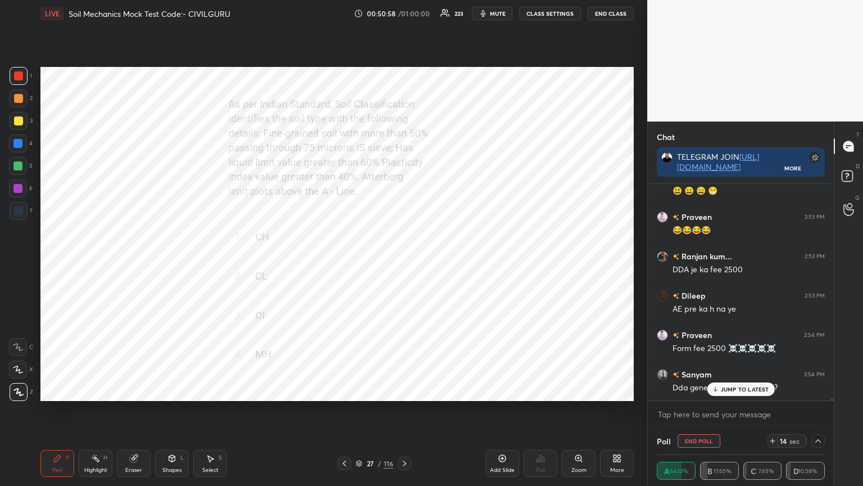
click at [820, 390] on icon at bounding box center [818, 440] width 9 height 9
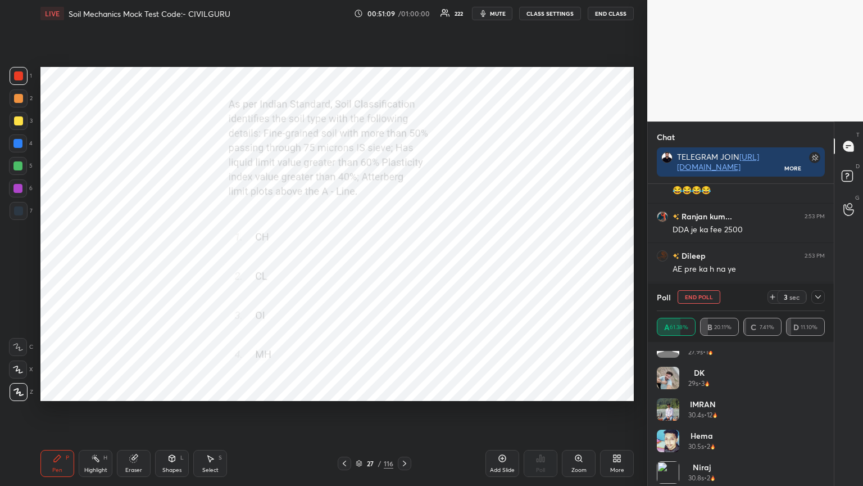
scroll to position [20314, 0]
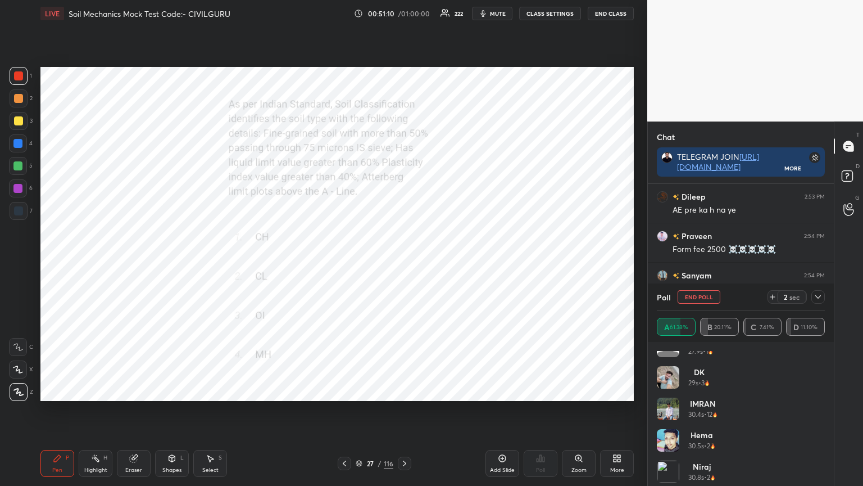
click at [821, 296] on icon at bounding box center [818, 296] width 9 height 9
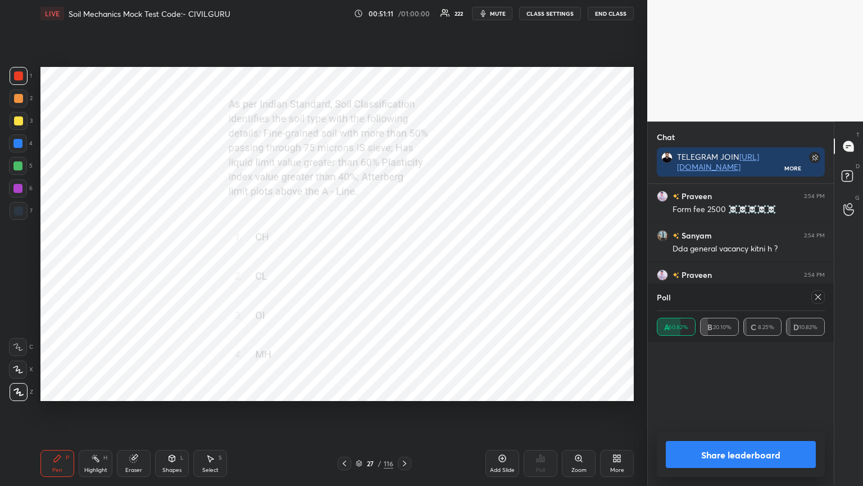
scroll to position [3, 3]
click at [821, 292] on div at bounding box center [818, 296] width 13 height 13
type textarea "x"
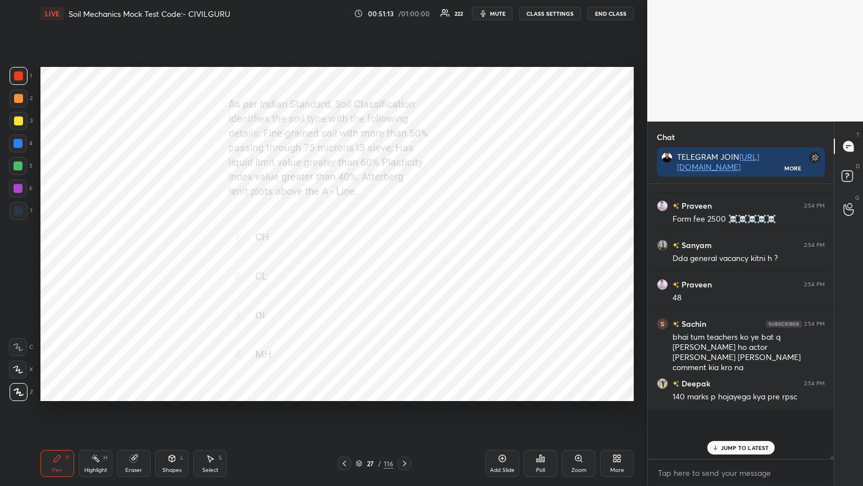
scroll to position [237, 183]
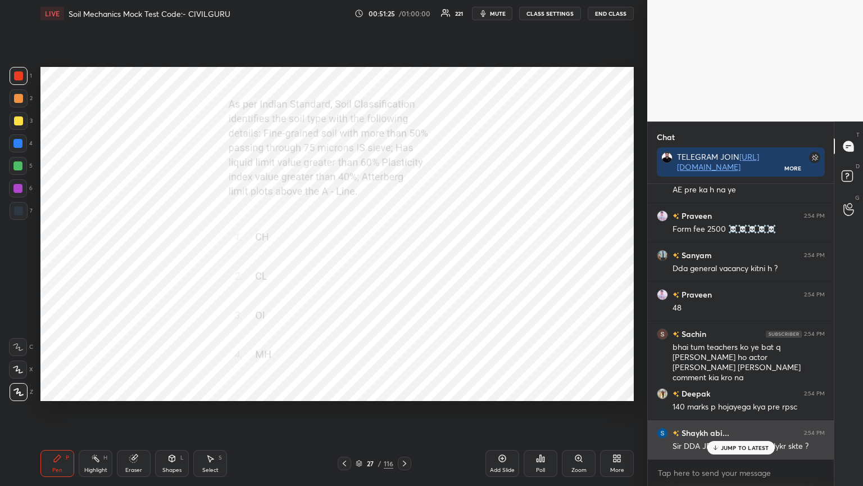
click at [742, 390] on div "JUMP TO LATEST" at bounding box center [740, 447] width 67 height 13
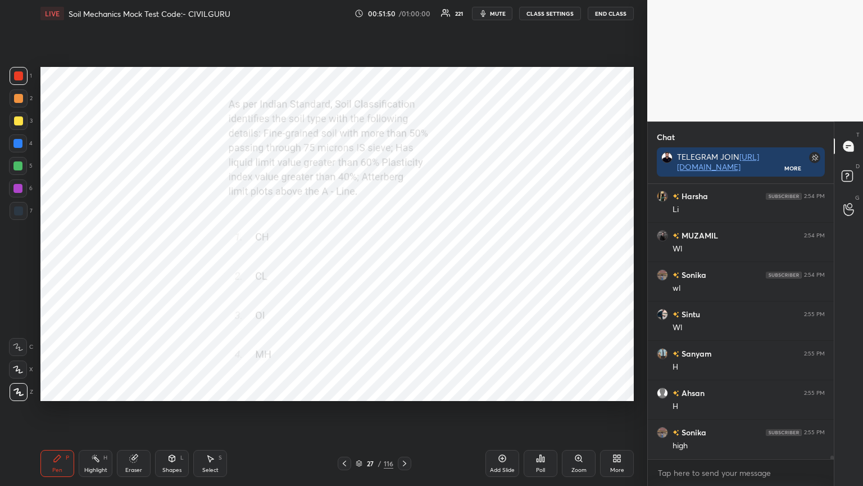
click at [359, 390] on icon at bounding box center [359, 463] width 7 height 7
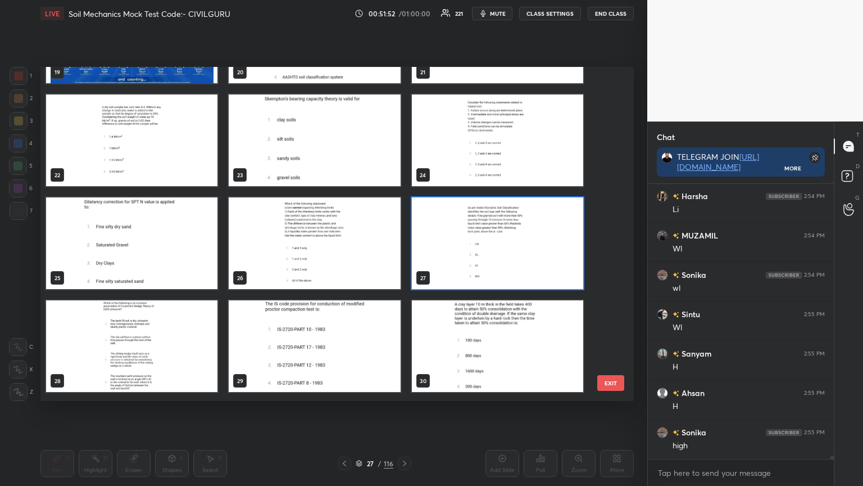
click at [337, 358] on img "grid" at bounding box center [314, 346] width 171 height 92
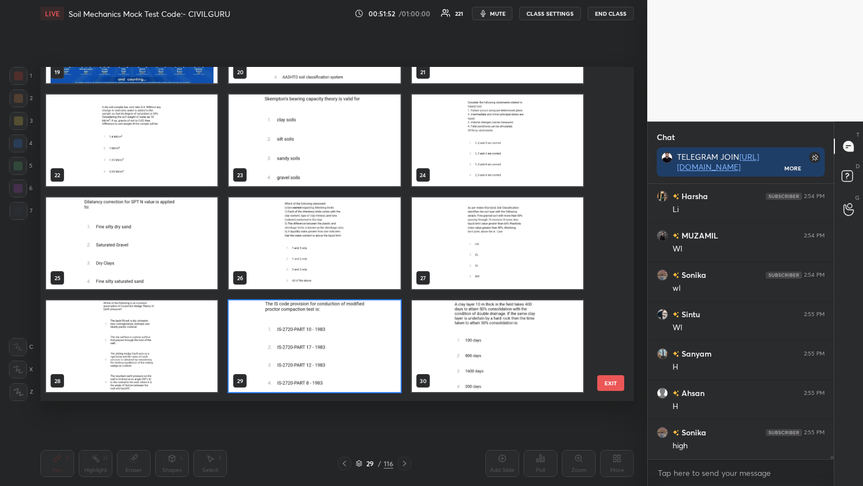
click at [338, 356] on img "grid" at bounding box center [314, 346] width 171 height 92
click at [337, 358] on img "grid" at bounding box center [314, 346] width 171 height 92
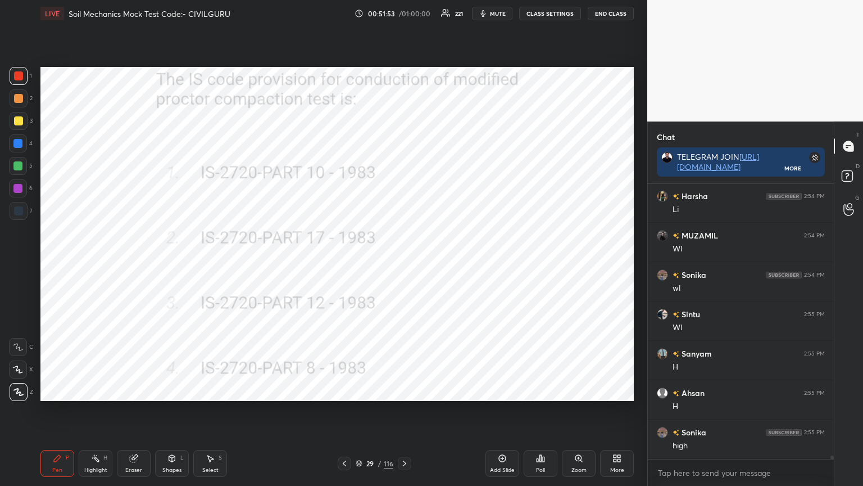
click at [539, 390] on icon at bounding box center [540, 458] width 9 height 9
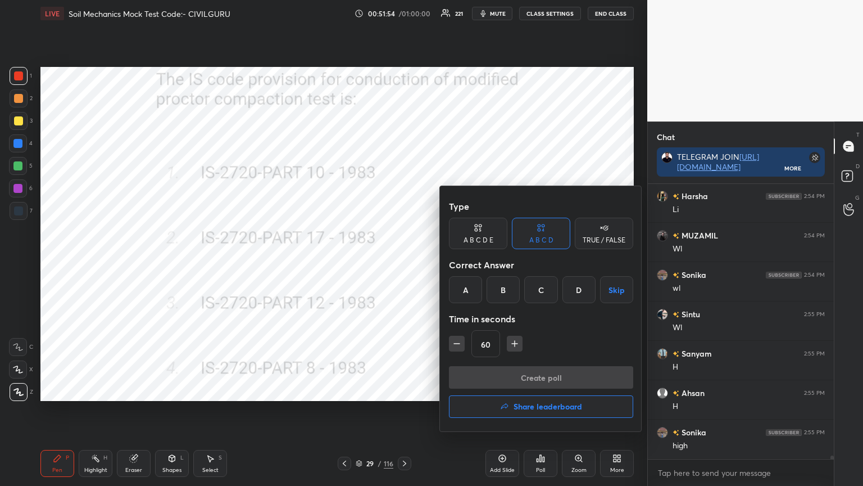
click at [575, 287] on div "D" at bounding box center [579, 289] width 33 height 27
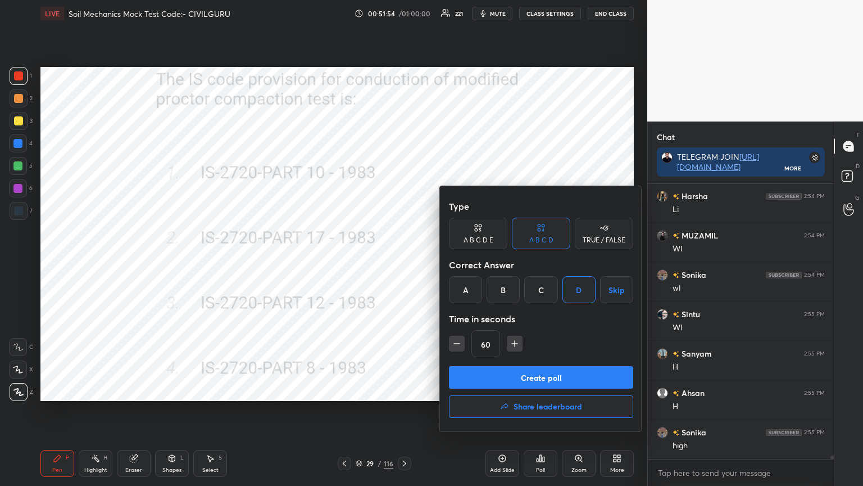
click at [457, 345] on icon "button" at bounding box center [456, 343] width 11 height 11
click at [457, 346] on icon "button" at bounding box center [456, 343] width 11 height 11
click at [456, 346] on icon "button" at bounding box center [456, 343] width 11 height 11
click at [516, 343] on icon "button" at bounding box center [515, 343] width 6 height 0
type input "30"
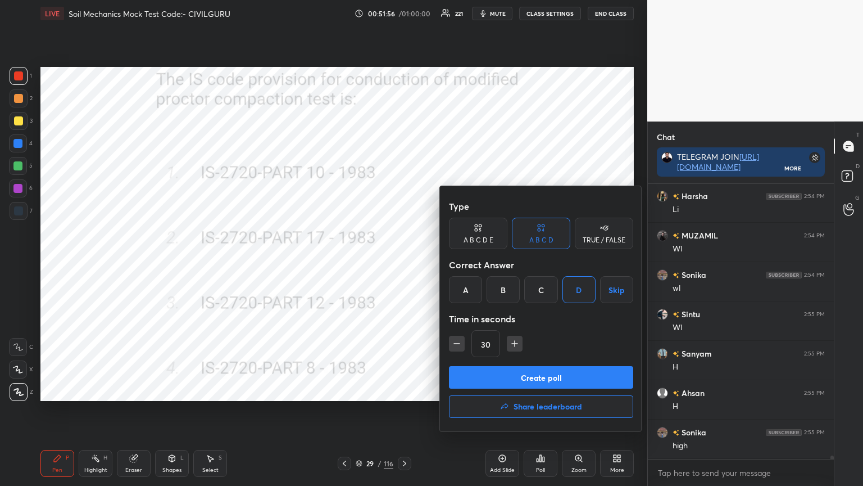
click at [513, 373] on button "Create poll" at bounding box center [541, 377] width 184 height 22
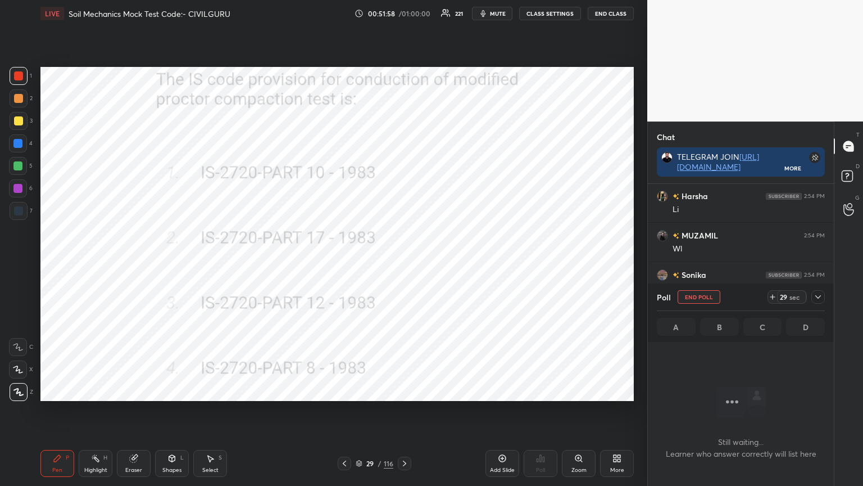
click at [820, 295] on icon at bounding box center [818, 296] width 9 height 9
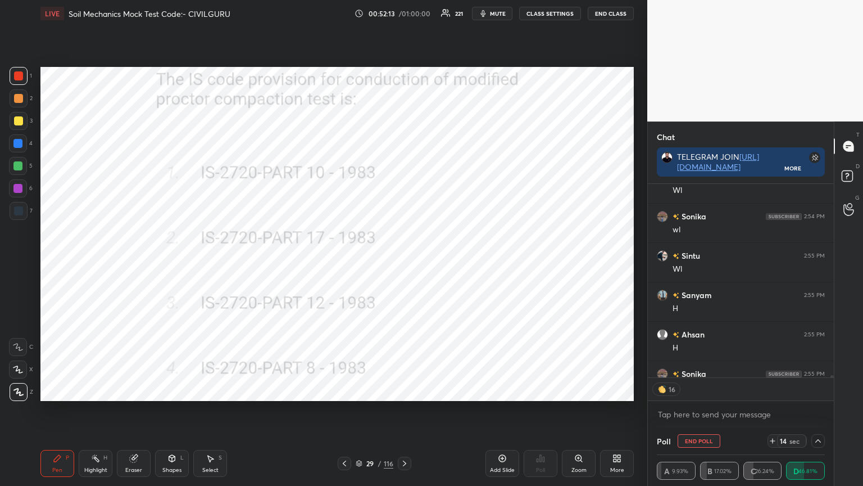
scroll to position [20978, 0]
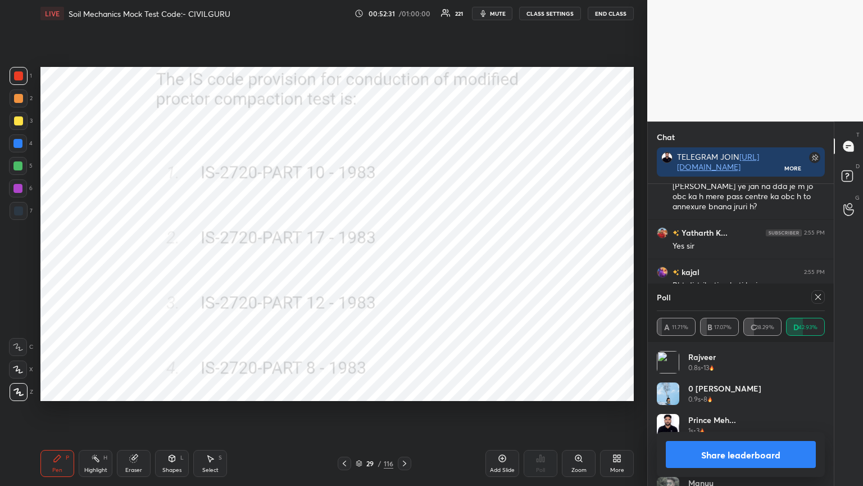
click at [816, 299] on icon at bounding box center [819, 297] width 6 height 6
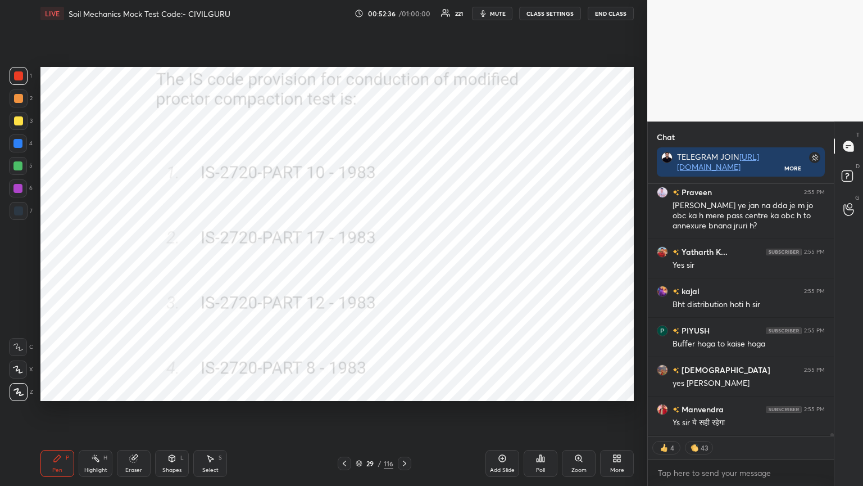
click at [362, 390] on icon at bounding box center [359, 463] width 7 height 7
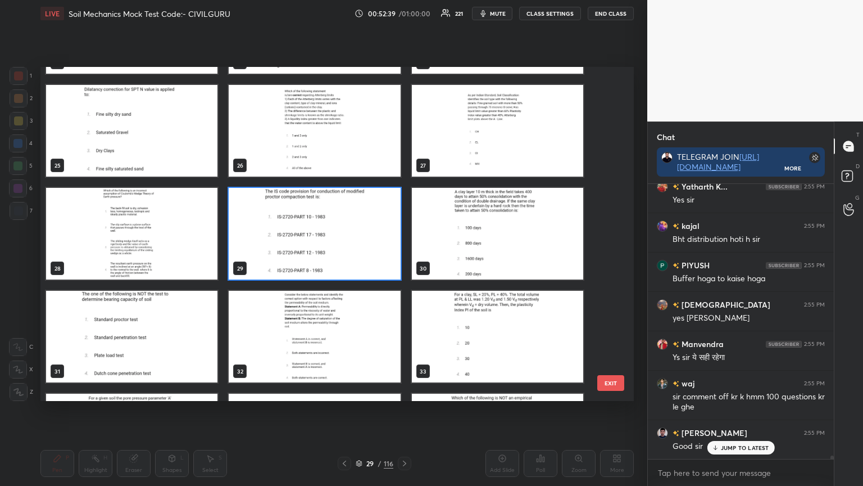
click at [161, 349] on img "grid" at bounding box center [131, 337] width 171 height 92
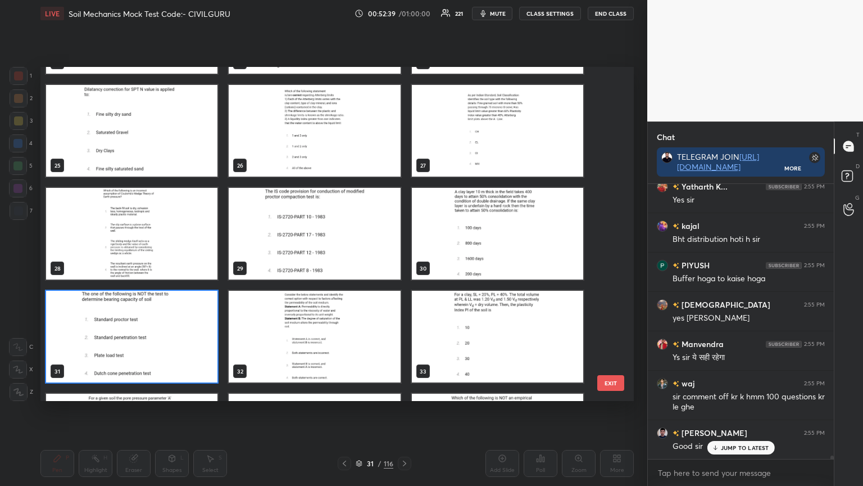
click at [162, 347] on img "grid" at bounding box center [131, 337] width 171 height 92
click at [162, 348] on img "grid" at bounding box center [131, 337] width 171 height 92
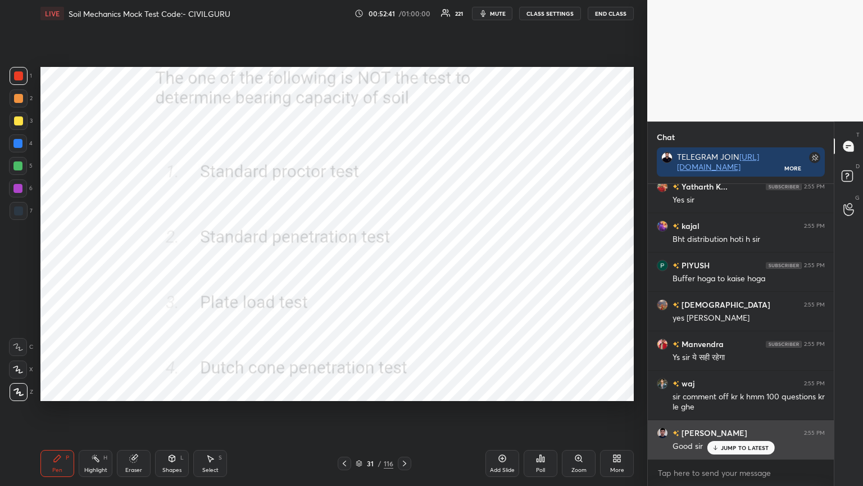
click at [745, 390] on p "JUMP TO LATEST" at bounding box center [745, 447] width 48 height 7
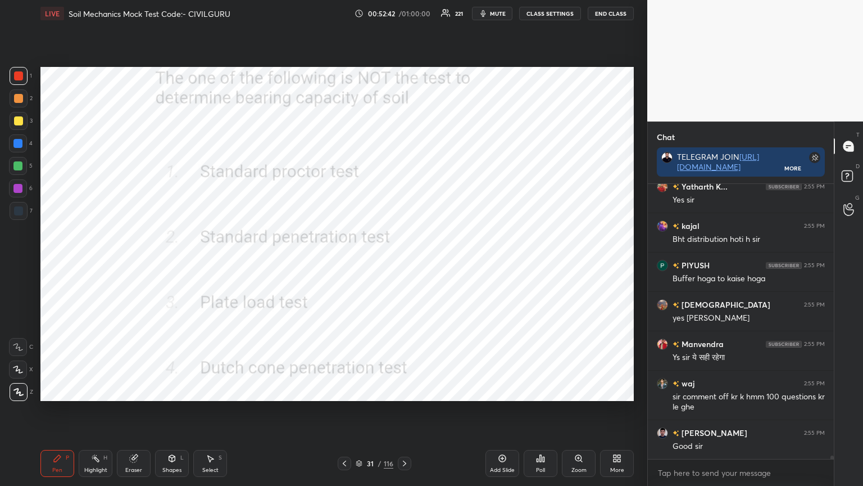
click at [541, 390] on icon at bounding box center [541, 458] width 2 height 7
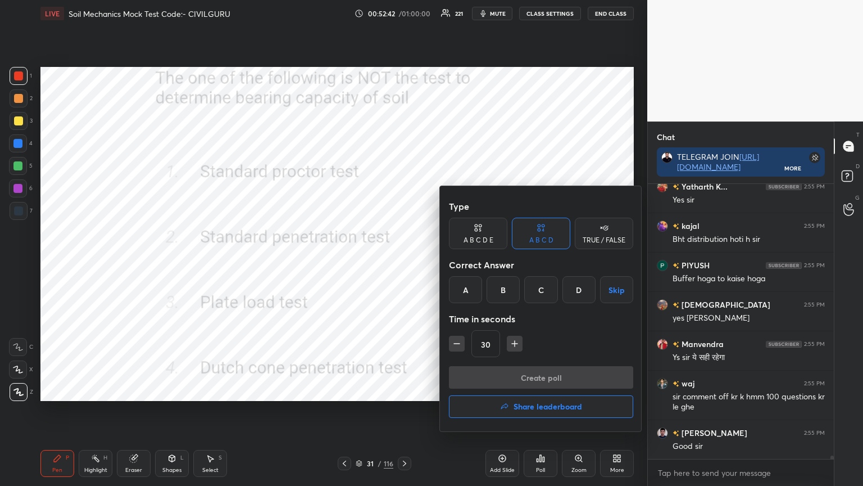
click at [465, 293] on div "A" at bounding box center [465, 289] width 33 height 27
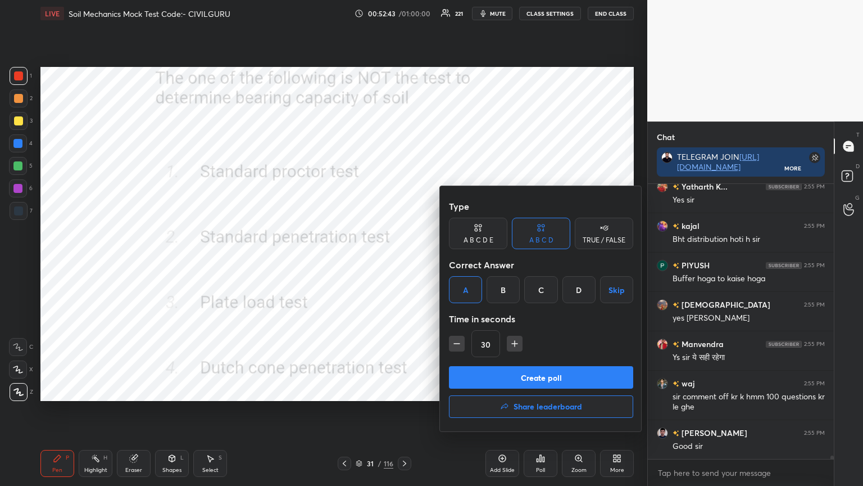
click at [489, 373] on button "Create poll" at bounding box center [541, 377] width 184 height 22
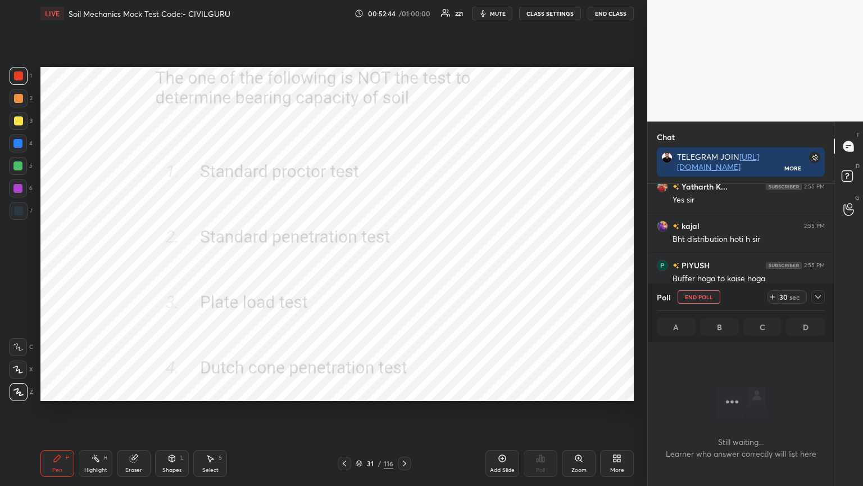
click at [819, 299] on icon at bounding box center [818, 296] width 9 height 9
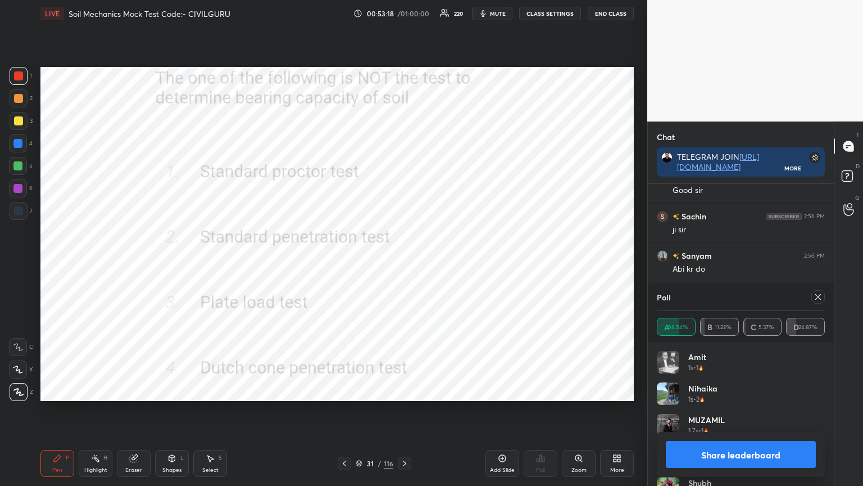
click at [823, 296] on div at bounding box center [818, 296] width 13 height 13
type textarea "x"
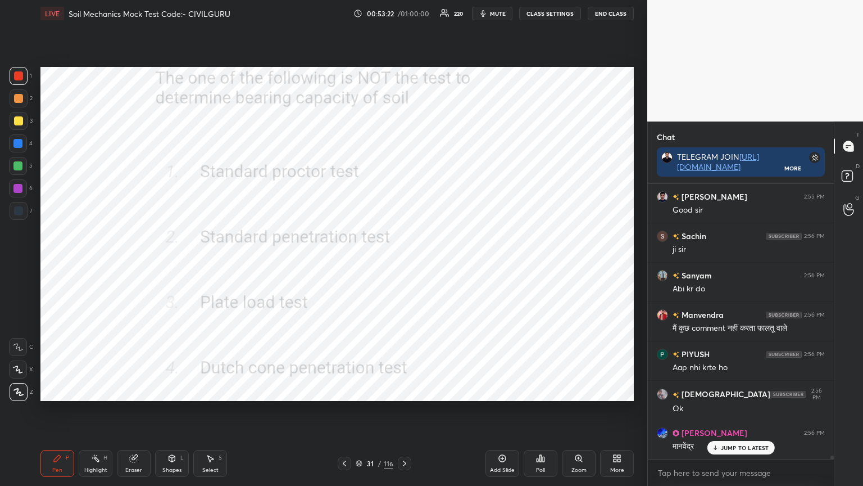
click at [407, 390] on icon at bounding box center [404, 463] width 9 height 9
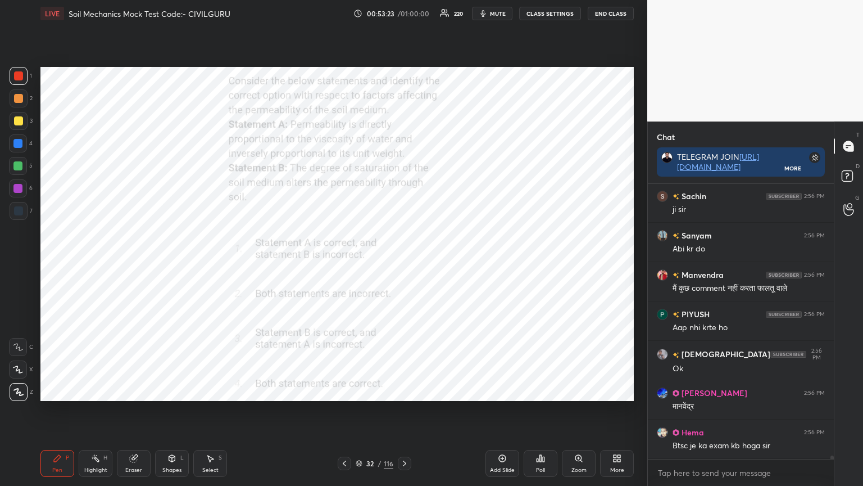
click at [543, 390] on icon at bounding box center [544, 458] width 2 height 5
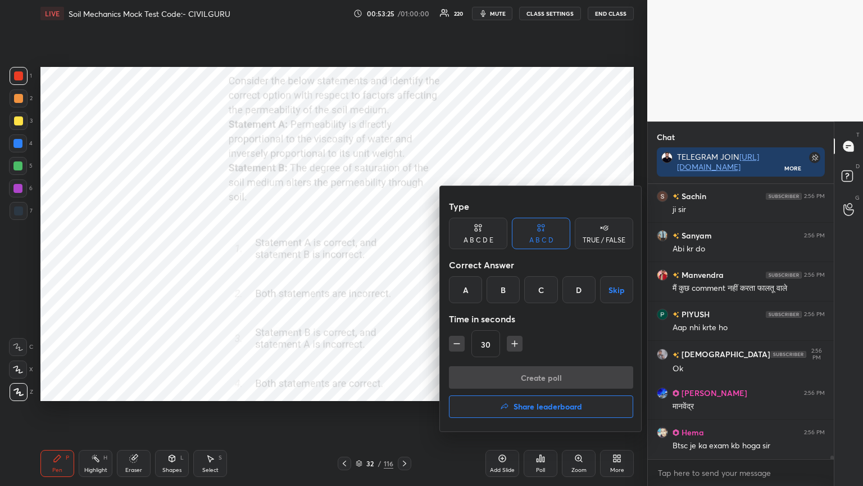
click at [537, 290] on div "C" at bounding box center [540, 289] width 33 height 27
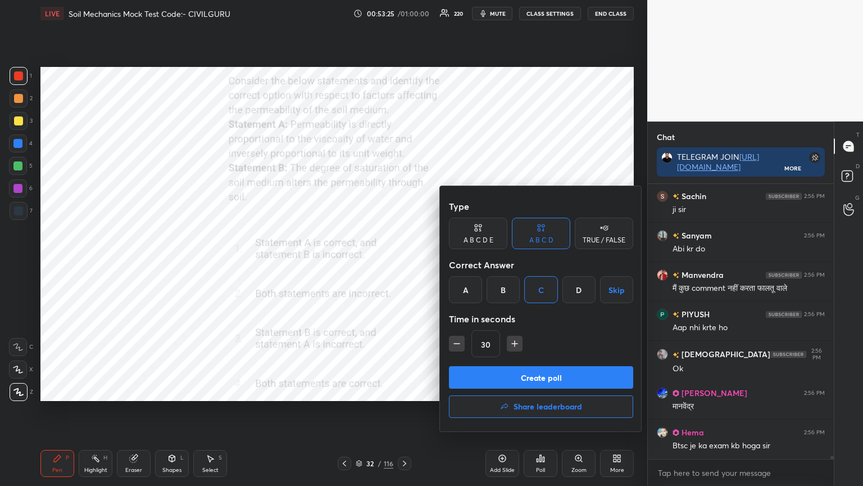
click at [515, 343] on icon "button" at bounding box center [515, 343] width 6 height 0
type input "45"
click at [524, 380] on button "Create poll" at bounding box center [541, 377] width 184 height 22
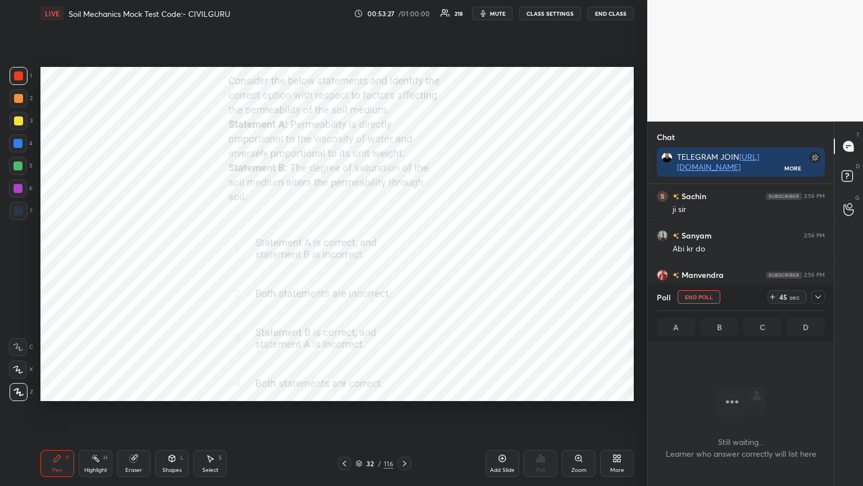
click at [821, 297] on icon at bounding box center [818, 296] width 9 height 9
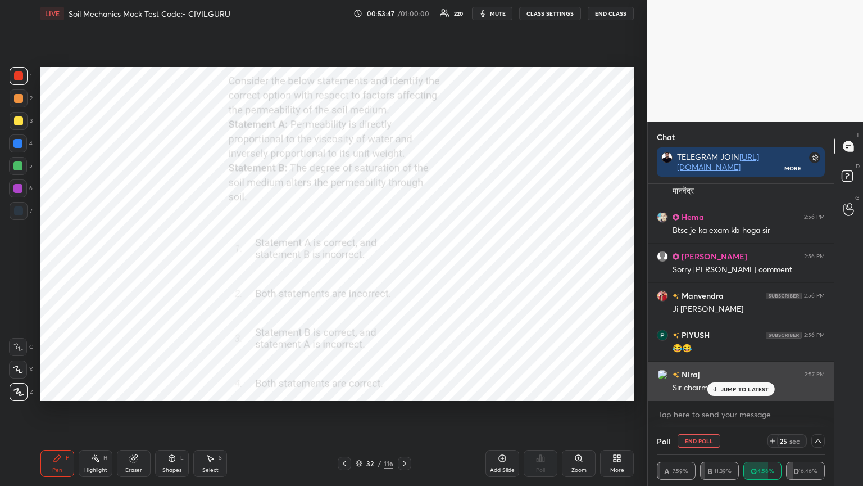
click at [738, 389] on p "JUMP TO LATEST" at bounding box center [745, 389] width 48 height 7
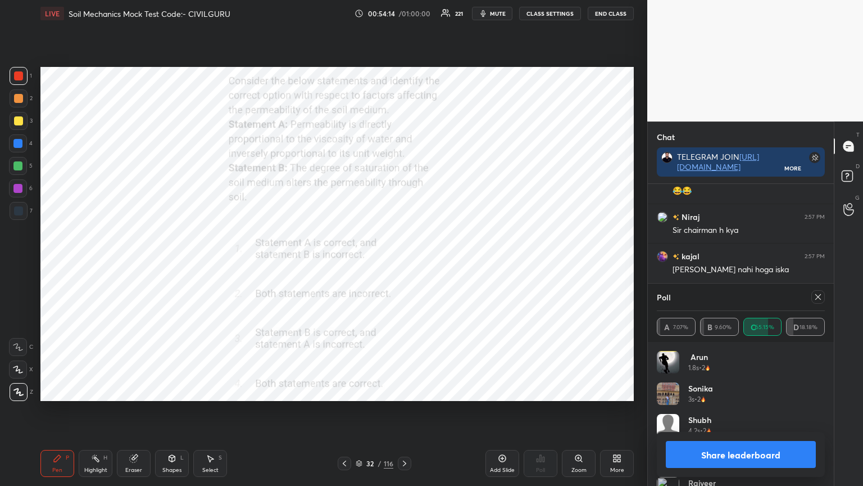
click at [819, 299] on icon at bounding box center [818, 296] width 9 height 9
type textarea "x"
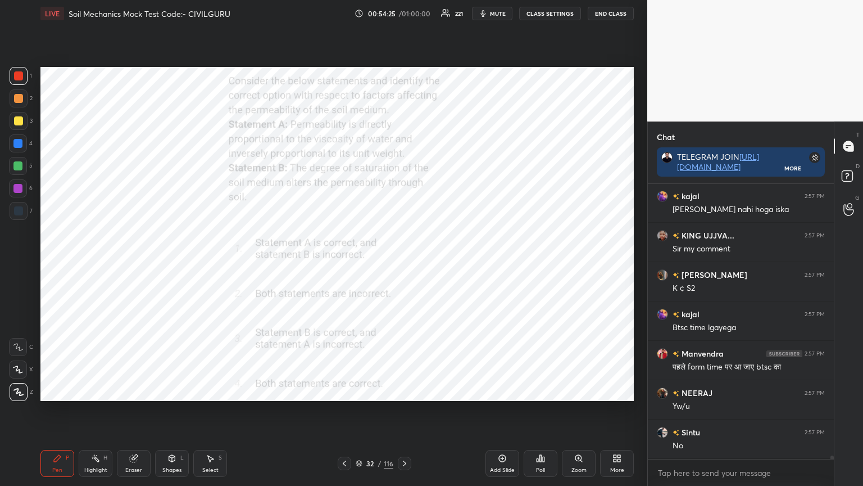
click at [358, 390] on icon at bounding box center [359, 461] width 6 height 3
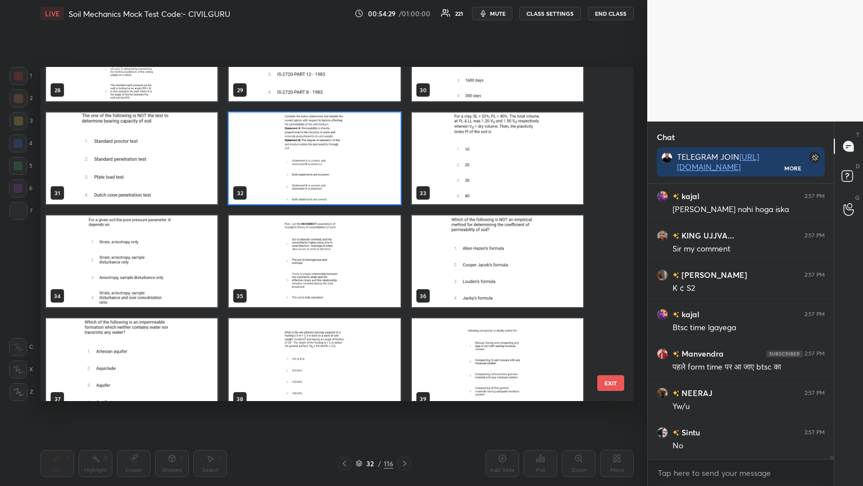
click at [155, 279] on img "grid" at bounding box center [131, 261] width 171 height 92
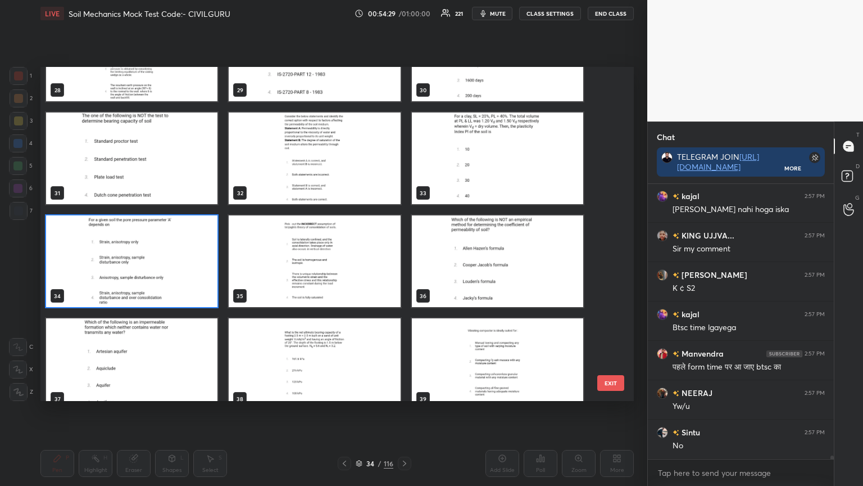
click at [157, 274] on img "grid" at bounding box center [131, 261] width 171 height 92
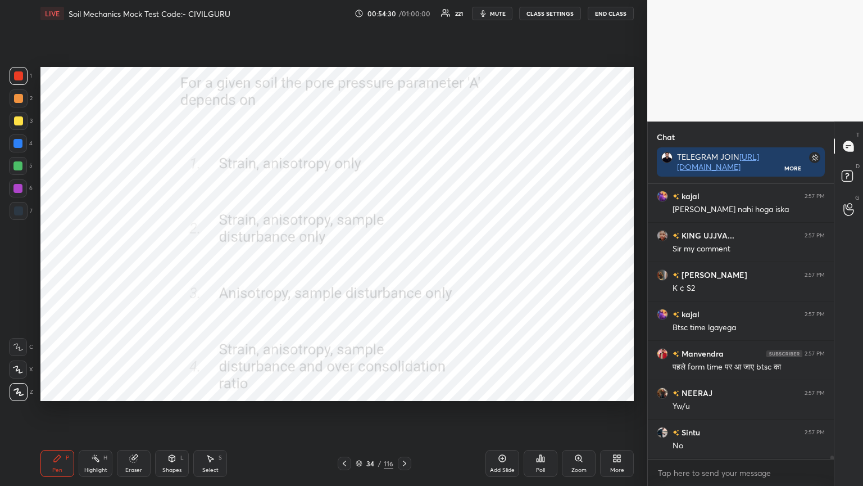
click at [157, 277] on img "grid" at bounding box center [131, 261] width 171 height 92
click at [546, 390] on div "Poll" at bounding box center [541, 463] width 34 height 27
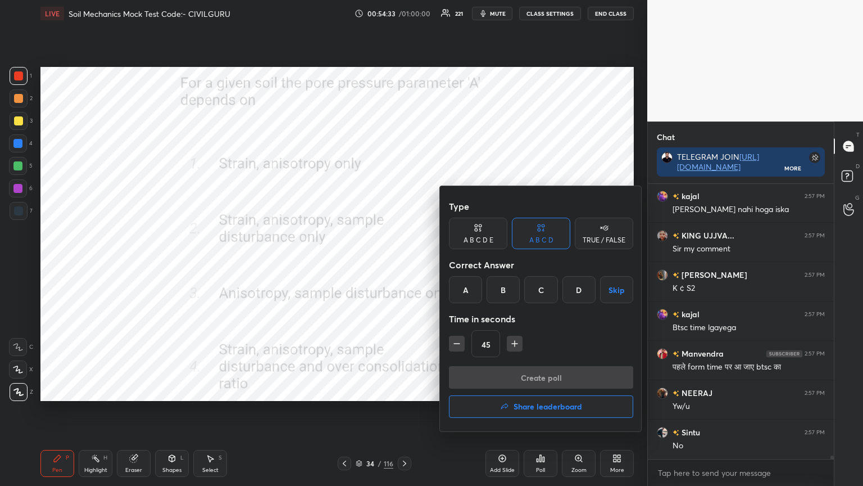
click at [578, 286] on div "D" at bounding box center [579, 289] width 33 height 27
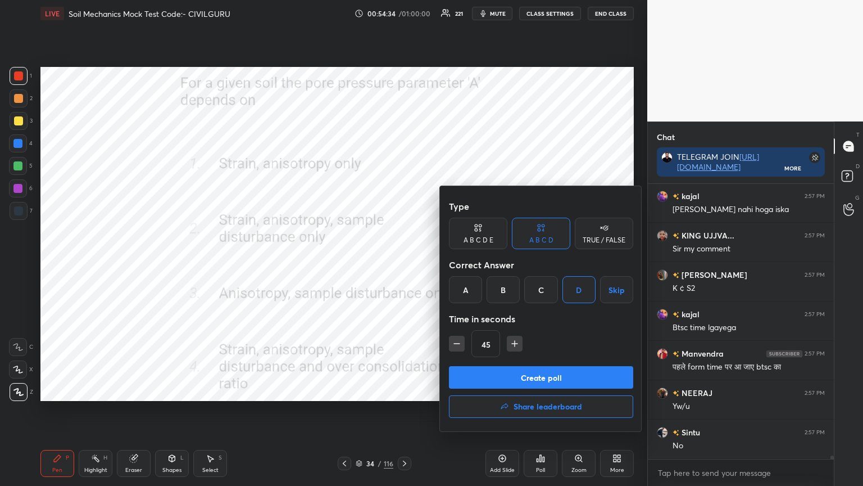
click at [454, 340] on icon "button" at bounding box center [456, 343] width 11 height 11
type input "30"
click at [485, 371] on button "Create poll" at bounding box center [541, 377] width 184 height 22
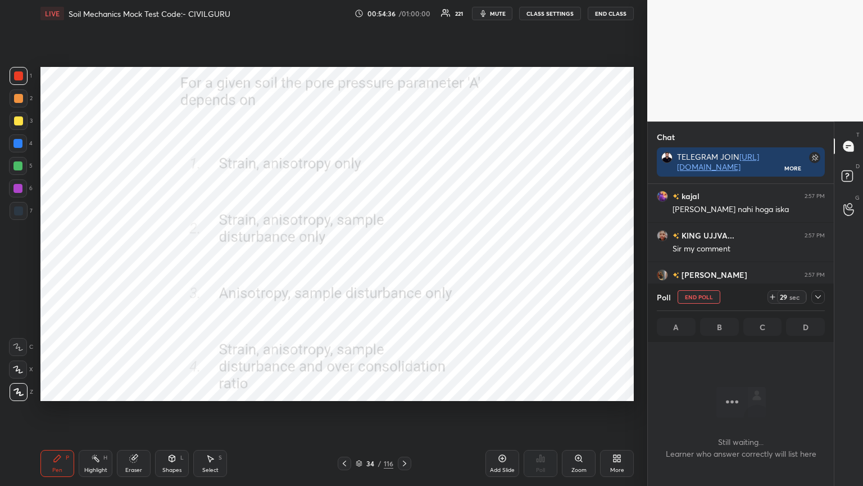
click at [821, 297] on icon at bounding box center [818, 296] width 9 height 9
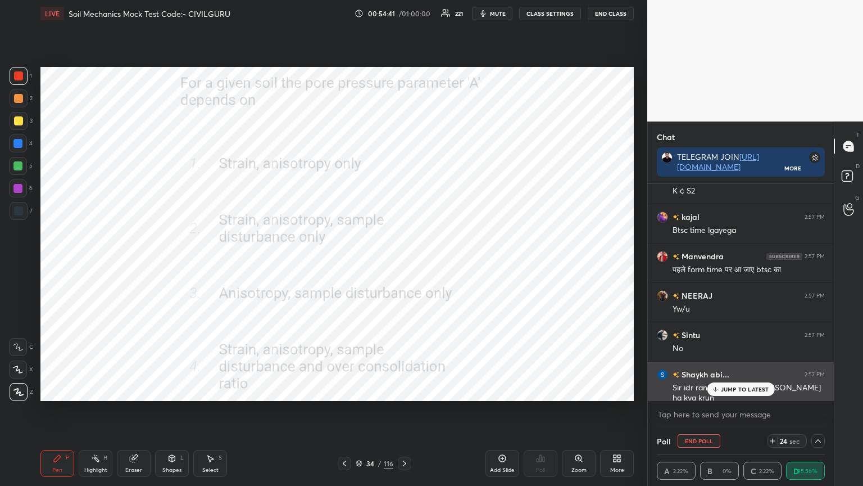
click at [743, 390] on p "JUMP TO LATEST" at bounding box center [745, 389] width 48 height 7
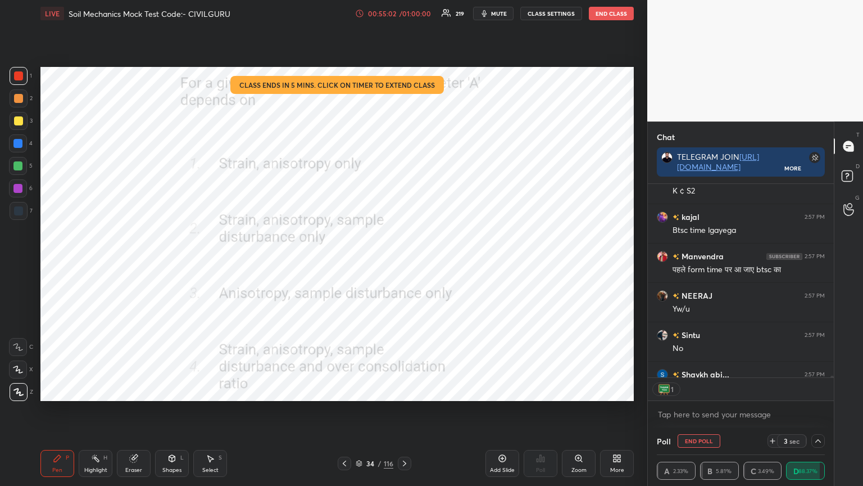
click at [818, 390] on icon at bounding box center [818, 440] width 9 height 9
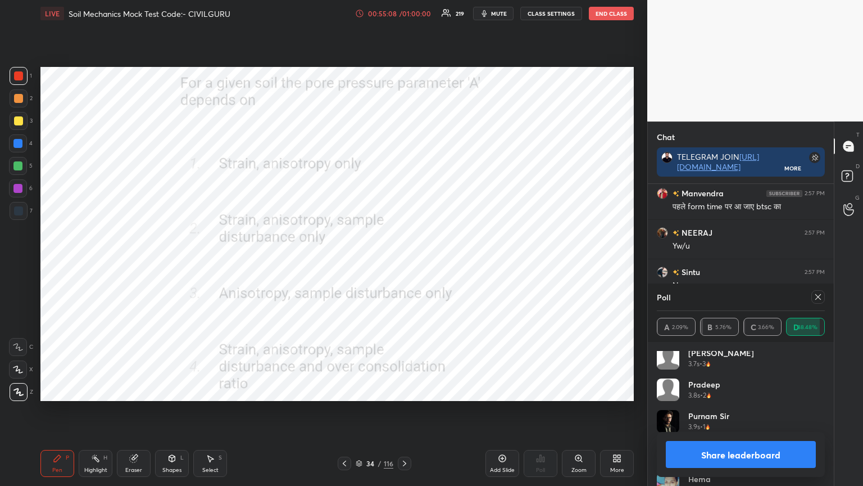
click at [819, 299] on icon at bounding box center [818, 296] width 9 height 9
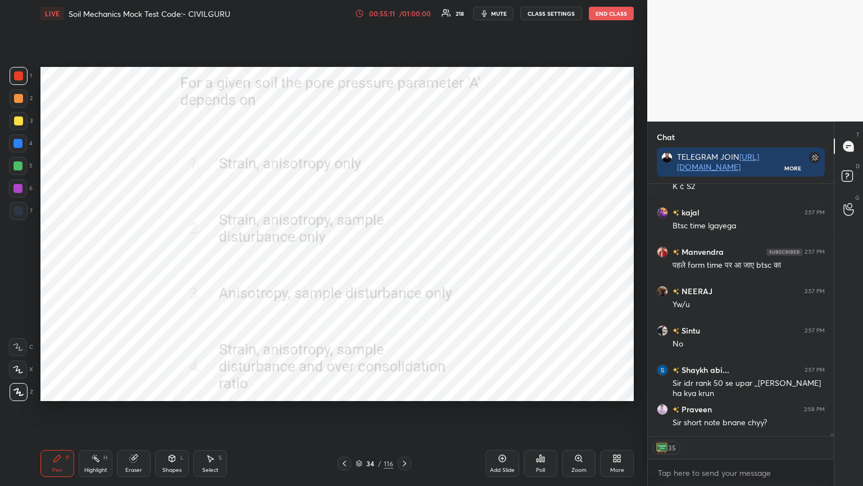
click at [409, 390] on icon at bounding box center [404, 463] width 9 height 9
click at [546, 390] on div "Poll" at bounding box center [541, 463] width 34 height 27
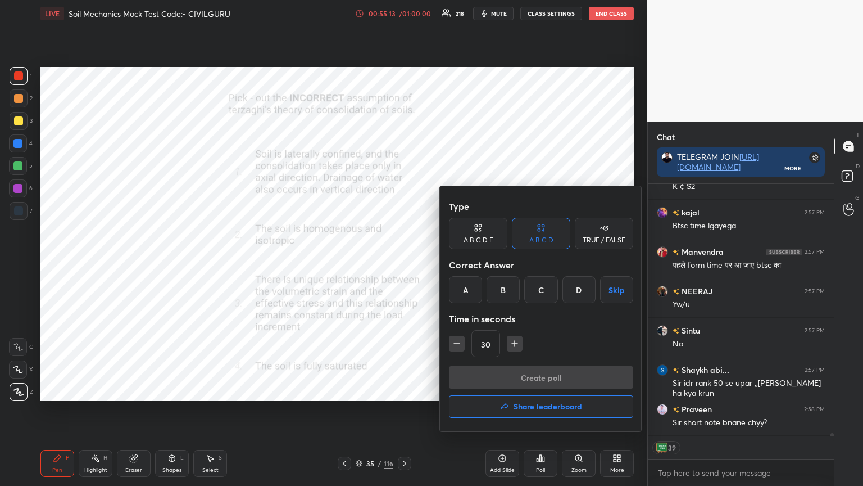
click at [542, 295] on div "C" at bounding box center [540, 289] width 33 height 27
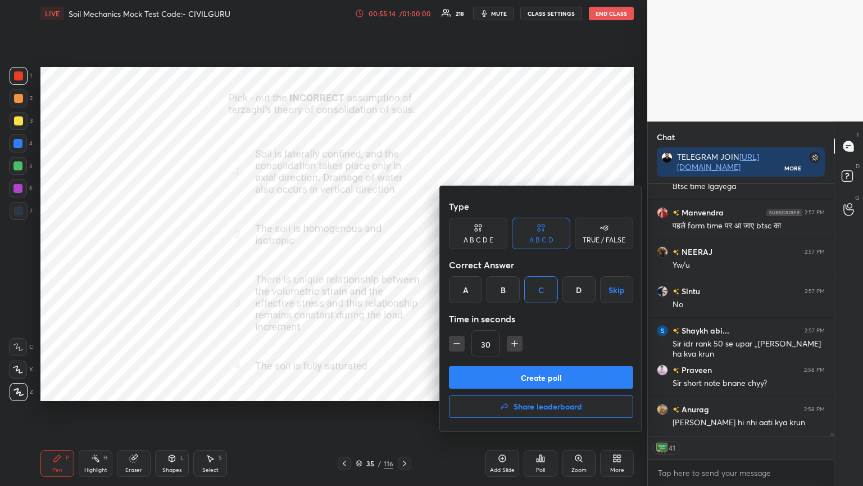
click at [542, 378] on button "Create poll" at bounding box center [541, 377] width 184 height 22
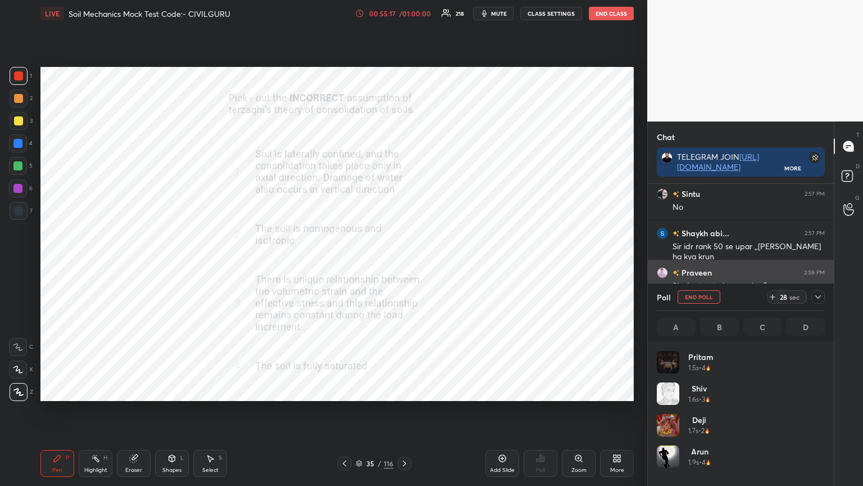
click at [821, 293] on icon at bounding box center [818, 296] width 9 height 9
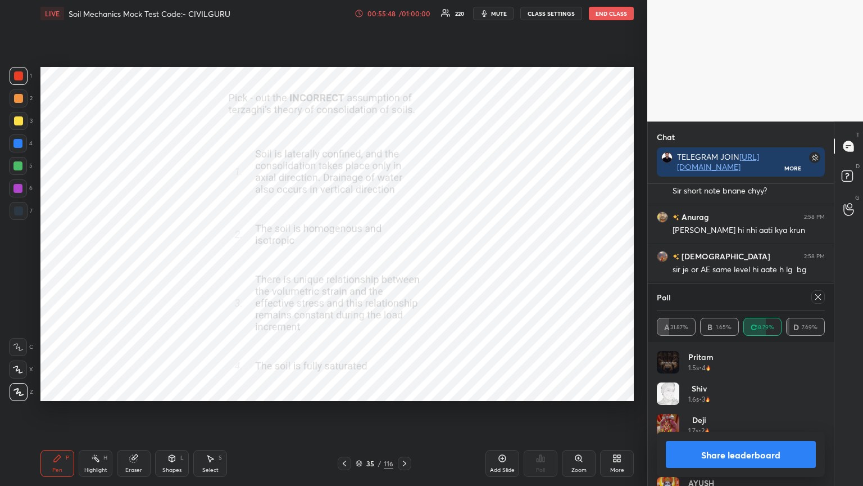
click at [819, 297] on icon at bounding box center [818, 296] width 9 height 9
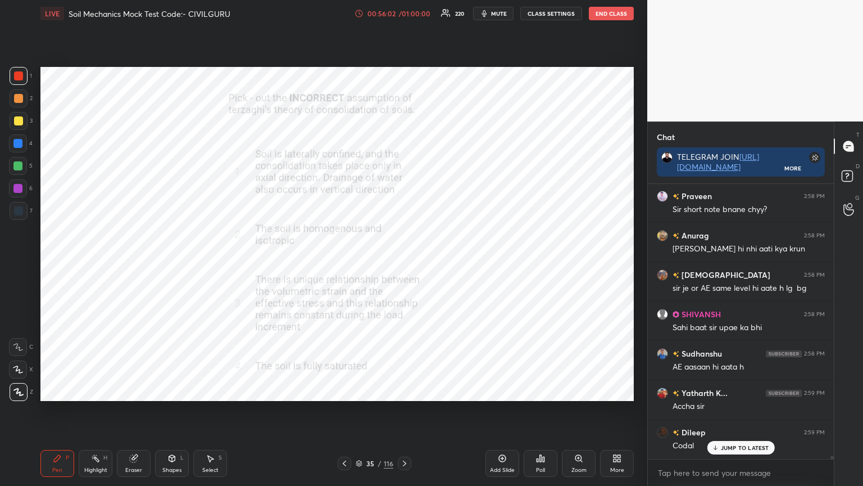
click at [403, 390] on icon at bounding box center [404, 463] width 9 height 9
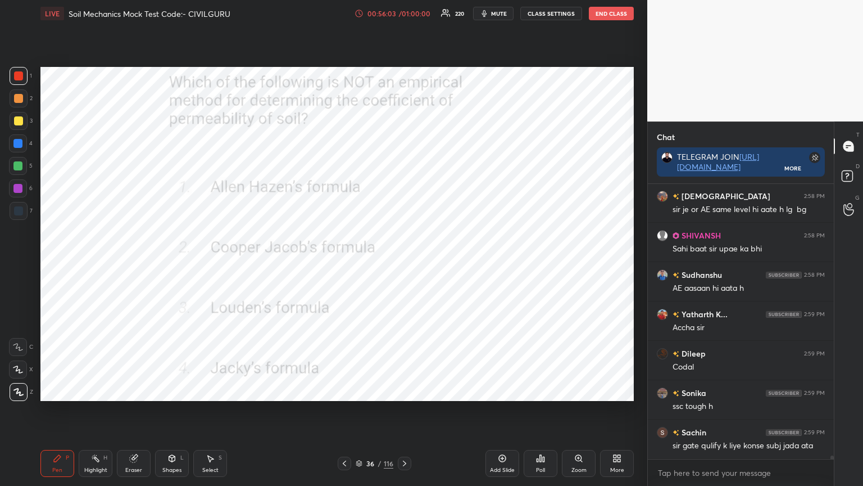
click at [539, 390] on div "Poll" at bounding box center [541, 463] width 34 height 27
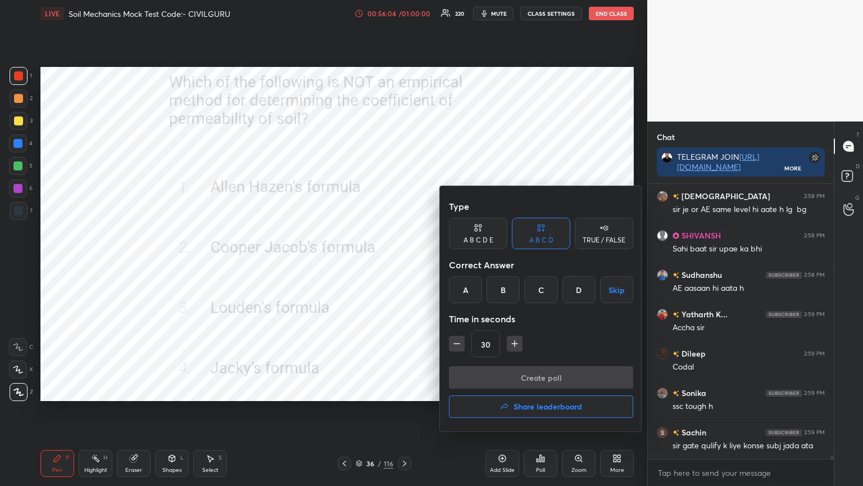
click at [505, 286] on div "B" at bounding box center [503, 289] width 33 height 27
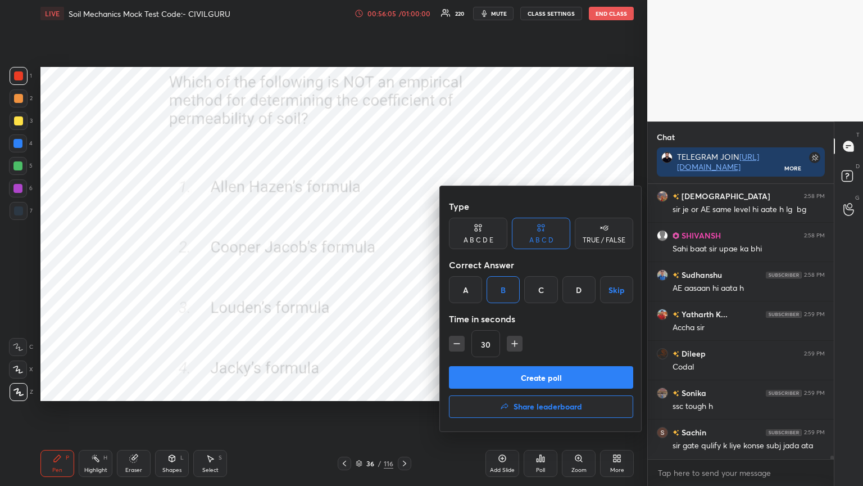
click at [510, 377] on button "Create poll" at bounding box center [541, 377] width 184 height 22
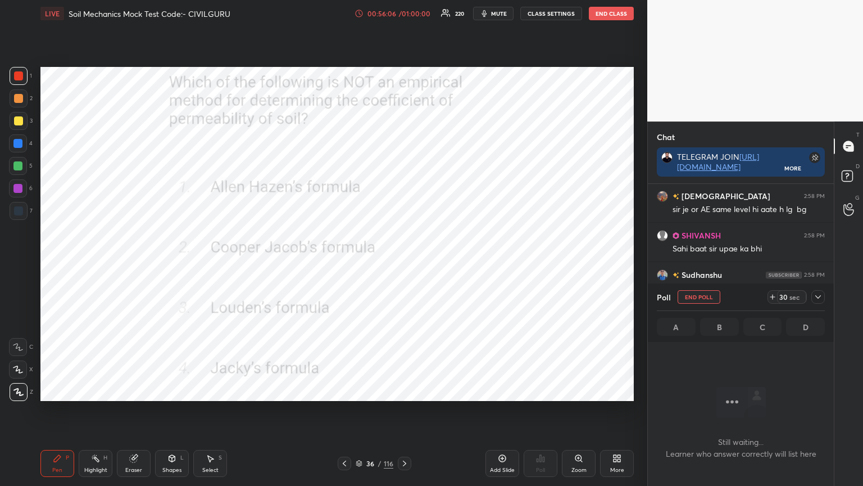
click at [821, 300] on icon at bounding box center [818, 296] width 9 height 9
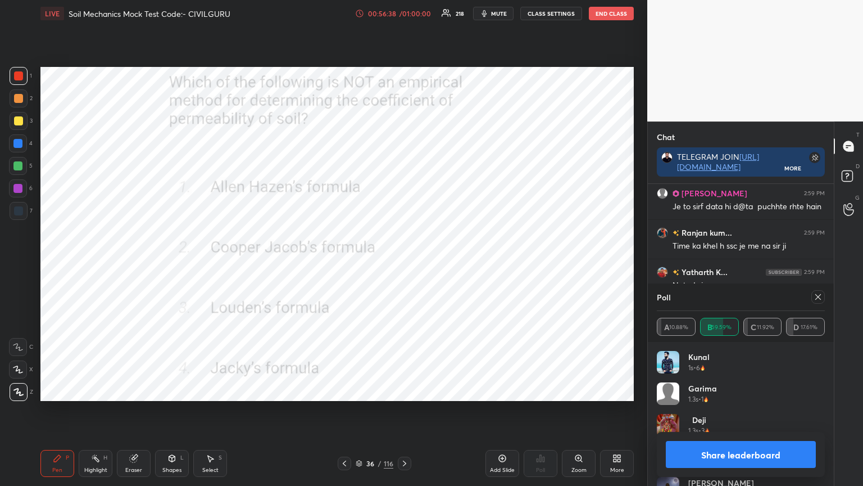
click at [819, 296] on icon at bounding box center [819, 297] width 6 height 6
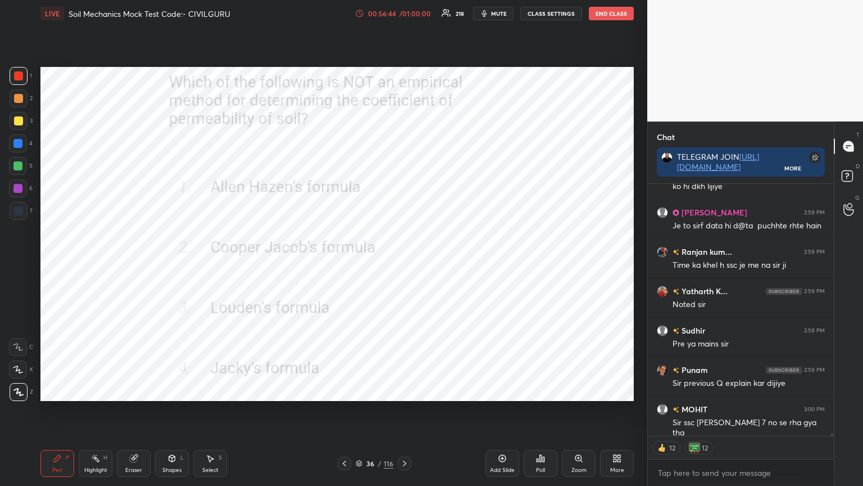
click at [352, 390] on div "Pen P Highlight H Eraser Shapes L Select S 36 / 116 Add Slide Poll Zoom More" at bounding box center [337, 463] width 594 height 45
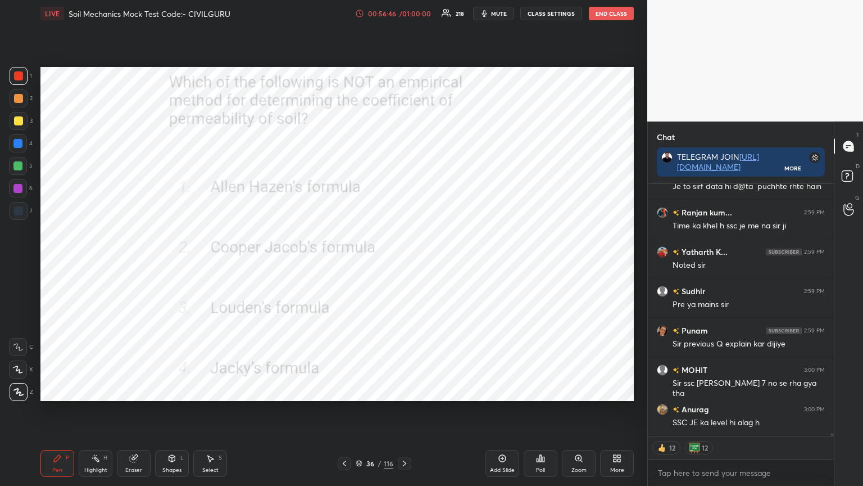
click at [342, 390] on icon at bounding box center [344, 463] width 9 height 9
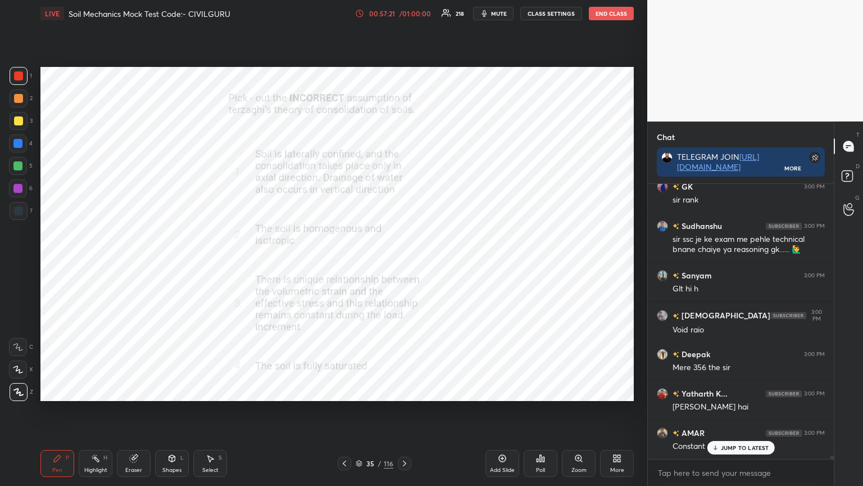
click at [745, 390] on div "AMAR 3:00 PM Constant nhi hoga" at bounding box center [741, 439] width 186 height 39
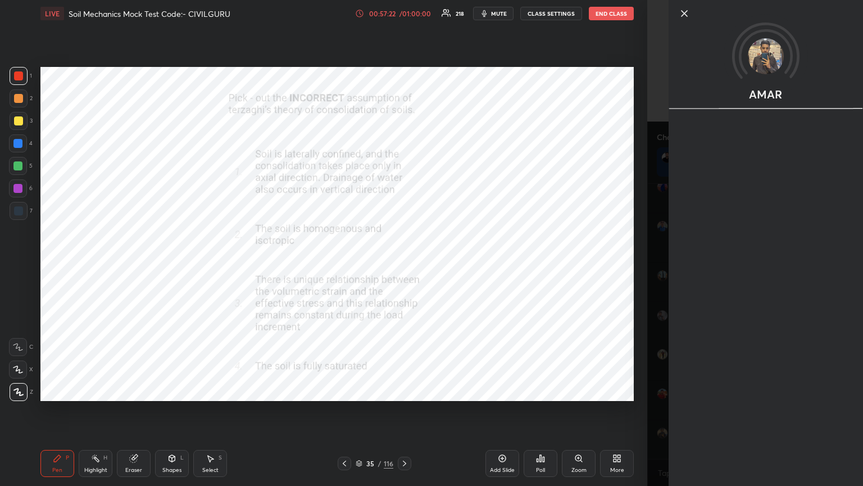
click at [639, 390] on div "1 2 3 4 5 6 7 C X Z C X Z E E Erase all H H LIVE Soil Mechanics Mock Test Code:…" at bounding box center [324, 243] width 648 height 486
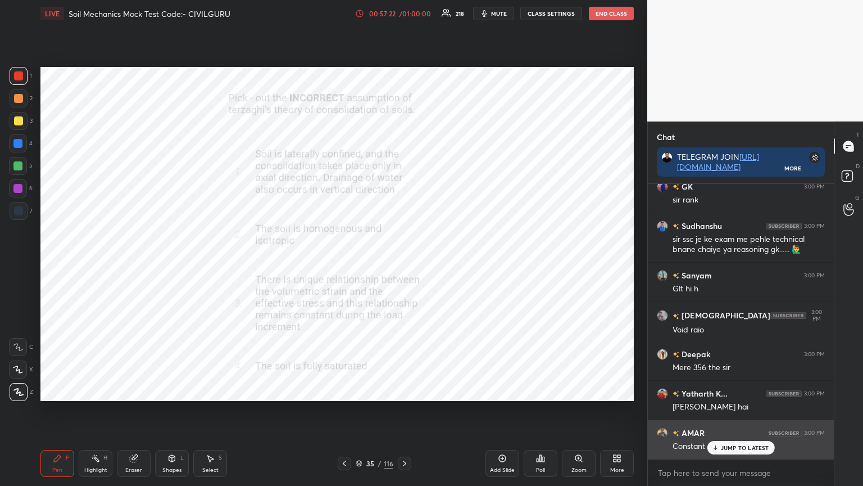
click at [738, 390] on div "JUMP TO LATEST" at bounding box center [740, 447] width 67 height 13
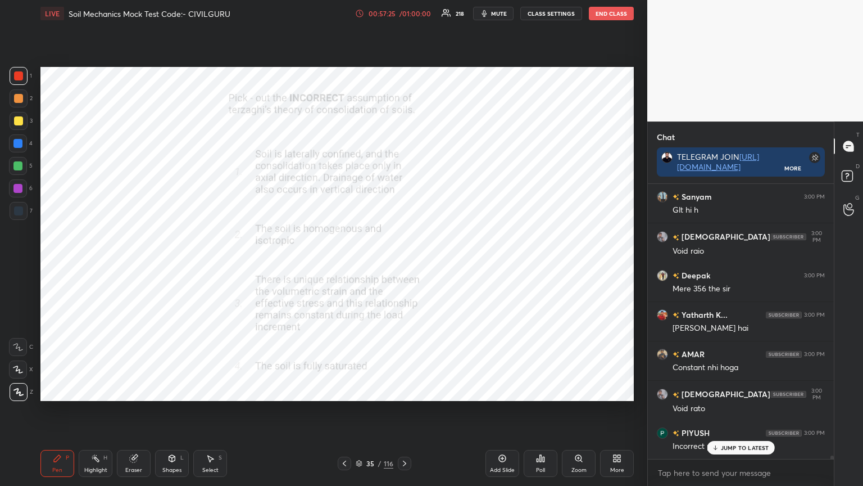
click at [409, 390] on div at bounding box center [404, 462] width 13 height 13
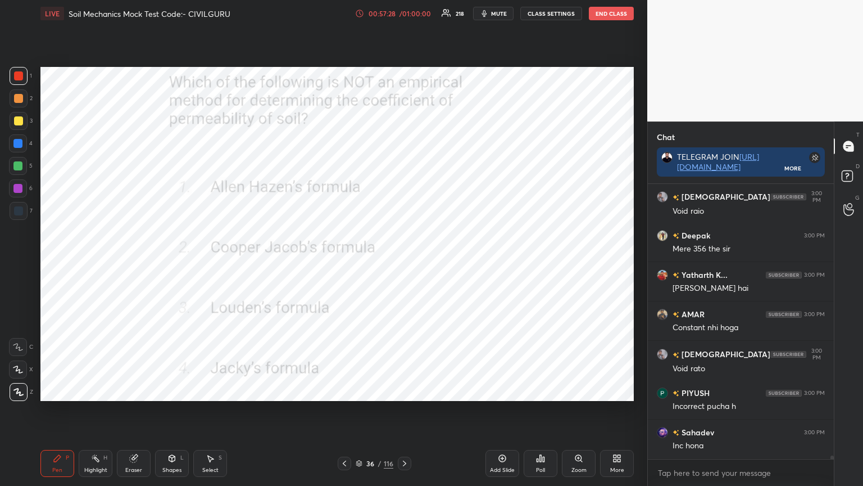
click at [409, 390] on icon at bounding box center [404, 463] width 9 height 9
click at [527, 390] on div "Poll" at bounding box center [541, 463] width 34 height 27
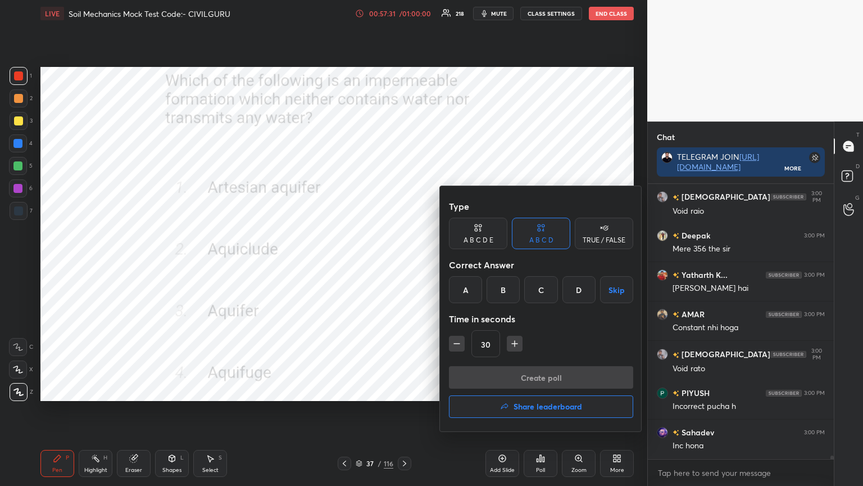
click at [578, 286] on div "D" at bounding box center [579, 289] width 33 height 27
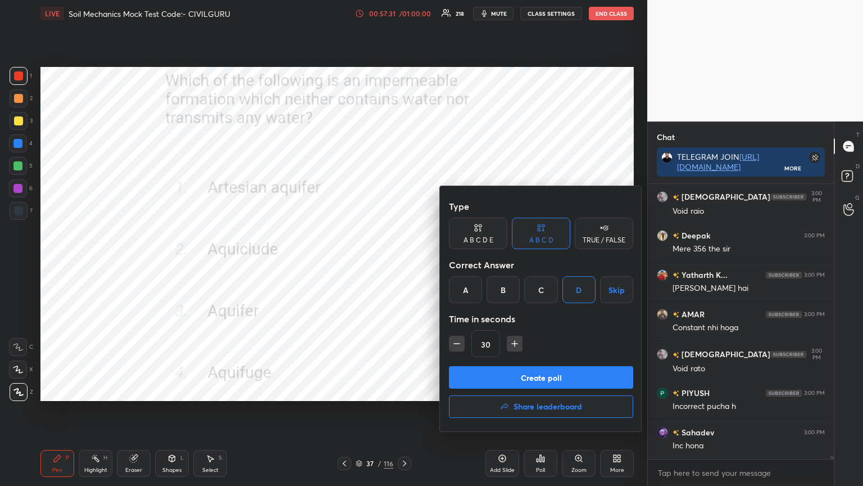
click at [554, 373] on button "Create poll" at bounding box center [541, 377] width 184 height 22
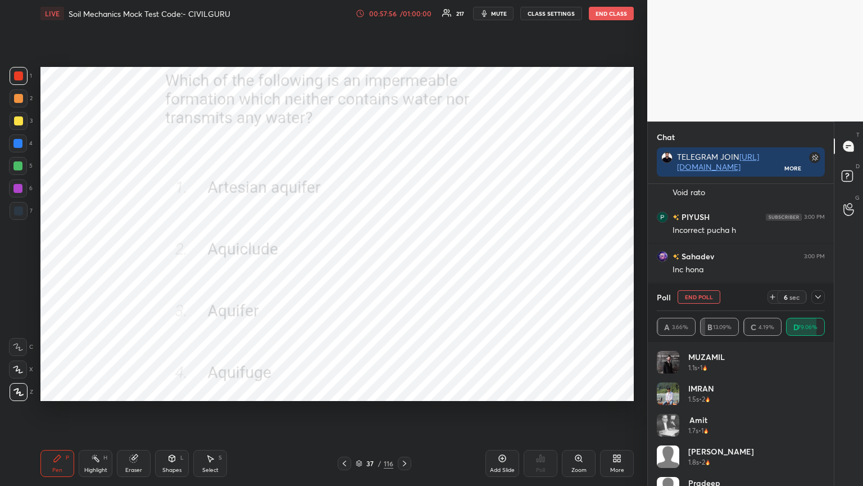
scroll to position [3, 3]
click at [820, 296] on icon at bounding box center [819, 296] width 6 height 3
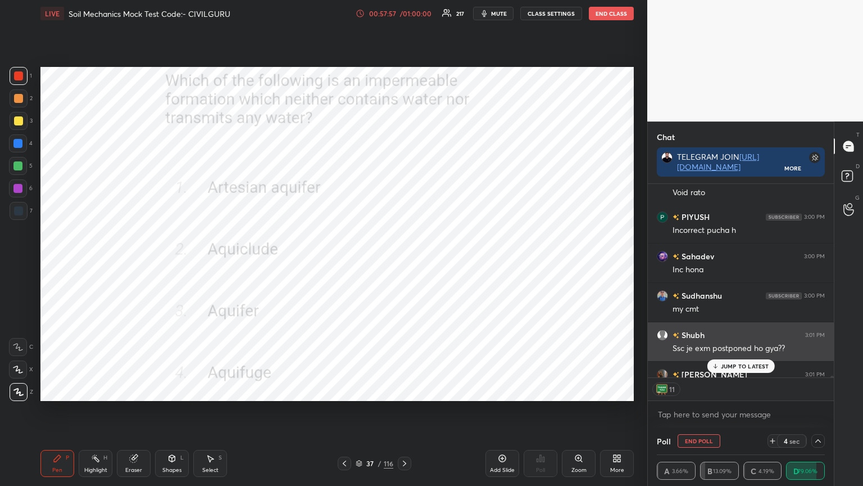
scroll to position [0, 3]
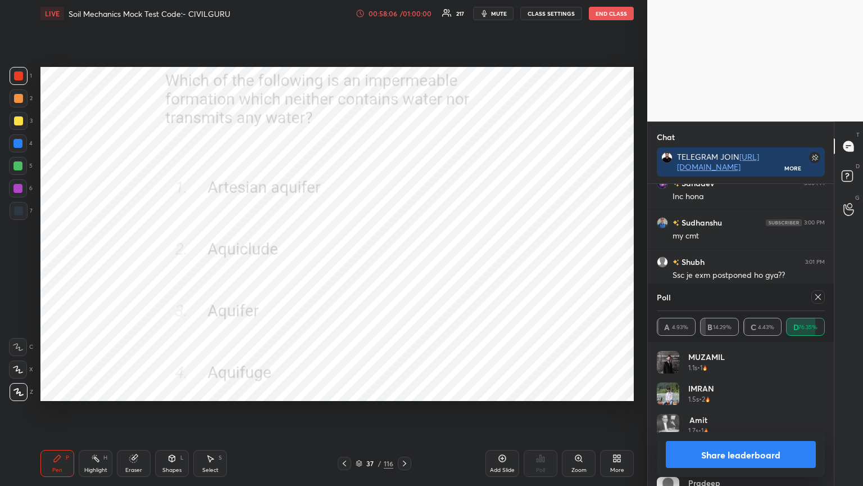
click at [819, 295] on icon at bounding box center [818, 296] width 9 height 9
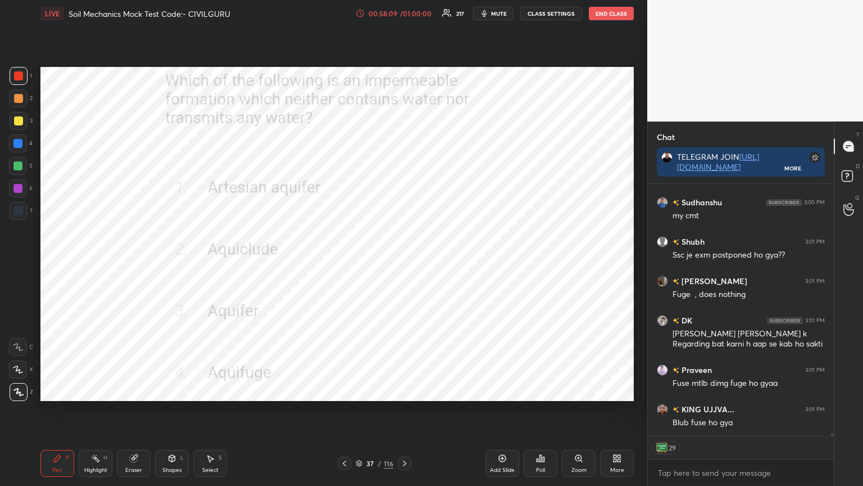
click at [342, 390] on icon at bounding box center [344, 463] width 9 height 9
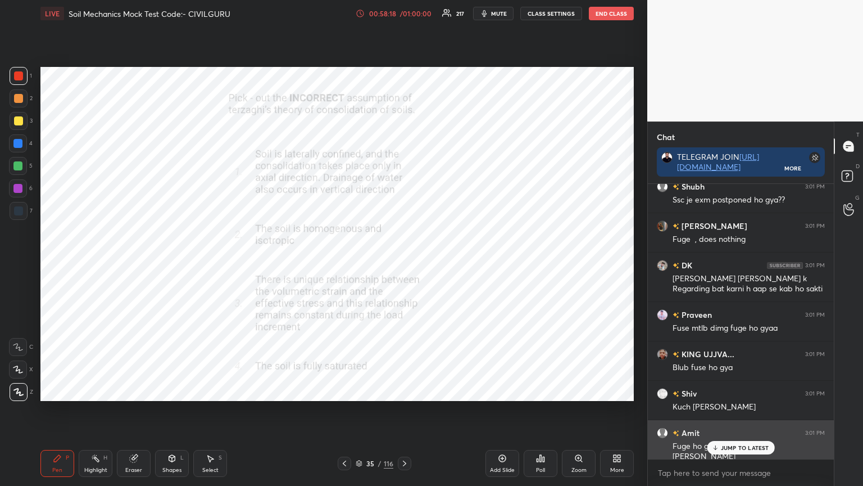
click at [749, 390] on p "JUMP TO LATEST" at bounding box center [745, 447] width 48 height 7
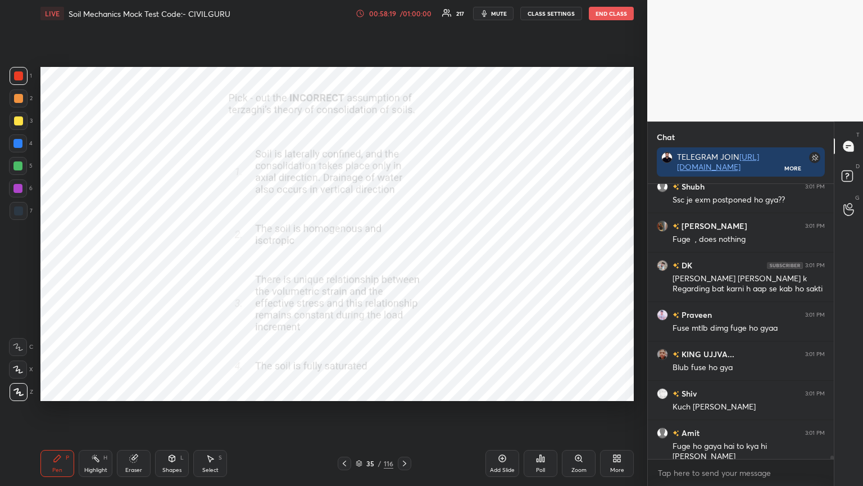
click at [405, 390] on icon at bounding box center [404, 463] width 9 height 9
click at [414, 390] on div "36 / 116" at bounding box center [374, 462] width 223 height 13
click at [403, 390] on icon at bounding box center [404, 463] width 9 height 9
click at [358, 390] on icon at bounding box center [359, 464] width 6 height 2
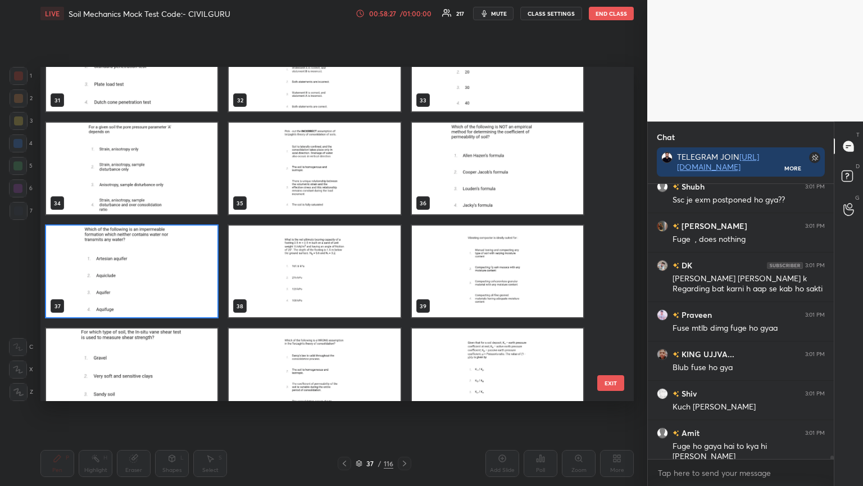
click at [500, 284] on img "grid" at bounding box center [497, 271] width 171 height 92
click at [500, 286] on img "grid" at bounding box center [497, 271] width 171 height 92
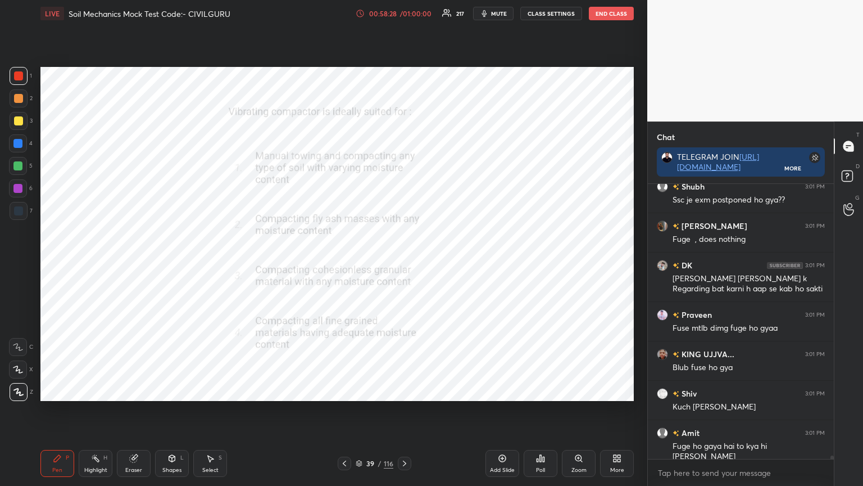
click at [501, 286] on img "grid" at bounding box center [497, 271] width 171 height 92
click at [541, 390] on div "Poll" at bounding box center [541, 463] width 34 height 27
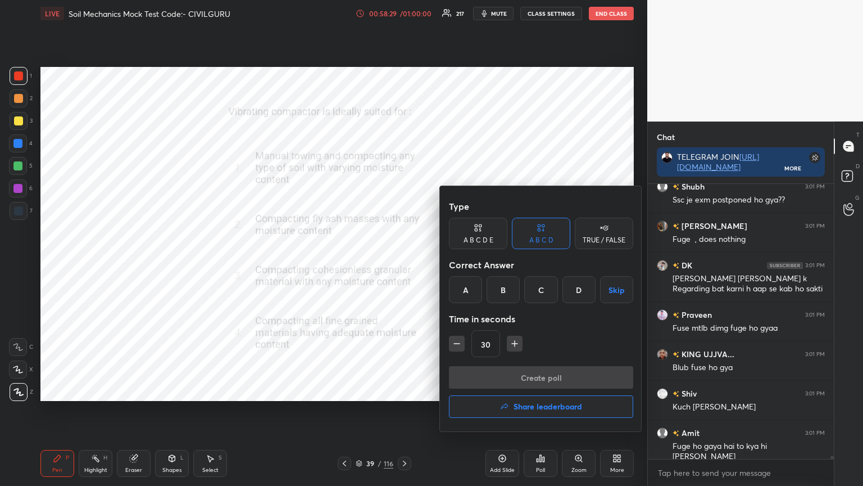
click at [540, 292] on div "C" at bounding box center [540, 289] width 33 height 27
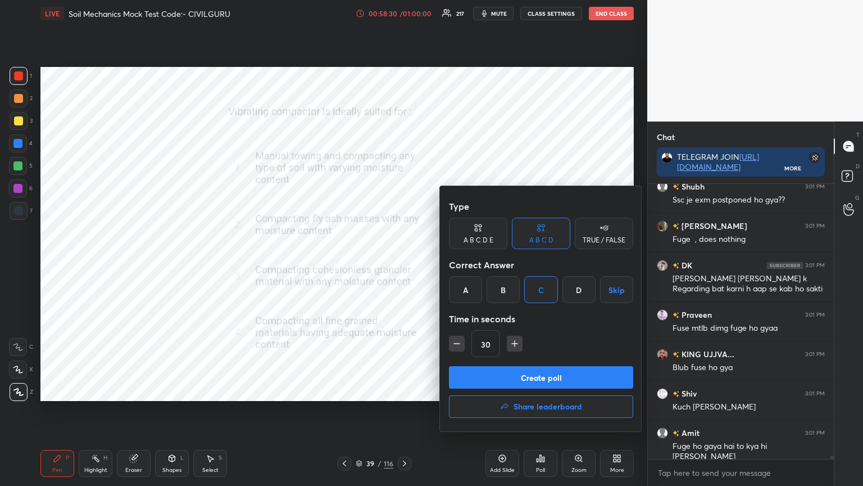
click at [522, 382] on button "Create poll" at bounding box center [541, 377] width 184 height 22
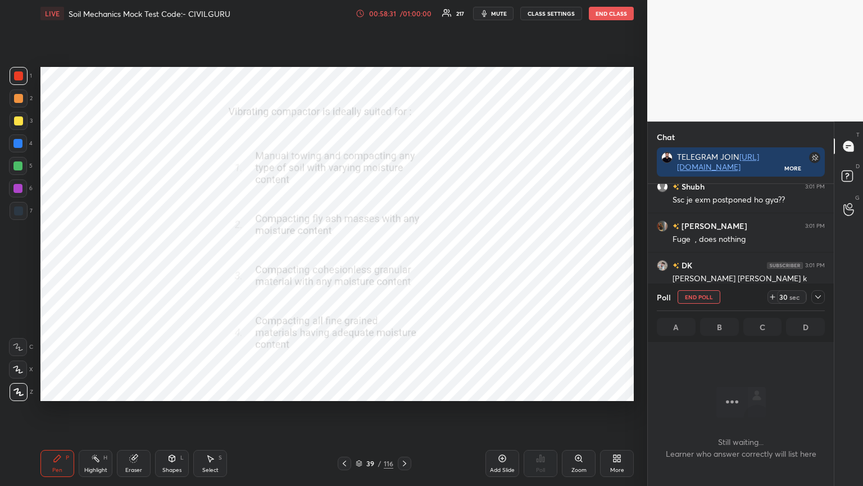
click at [819, 297] on icon at bounding box center [818, 296] width 9 height 9
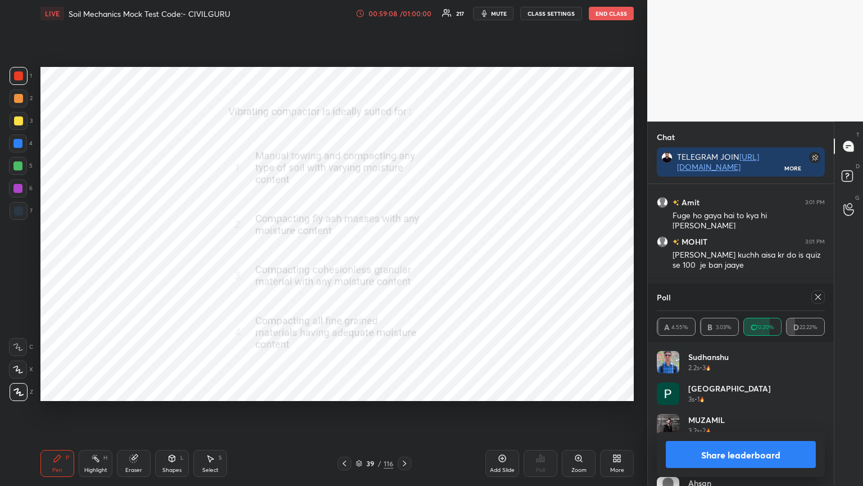
click at [747, 390] on button "Share leaderboard" at bounding box center [741, 454] width 150 height 27
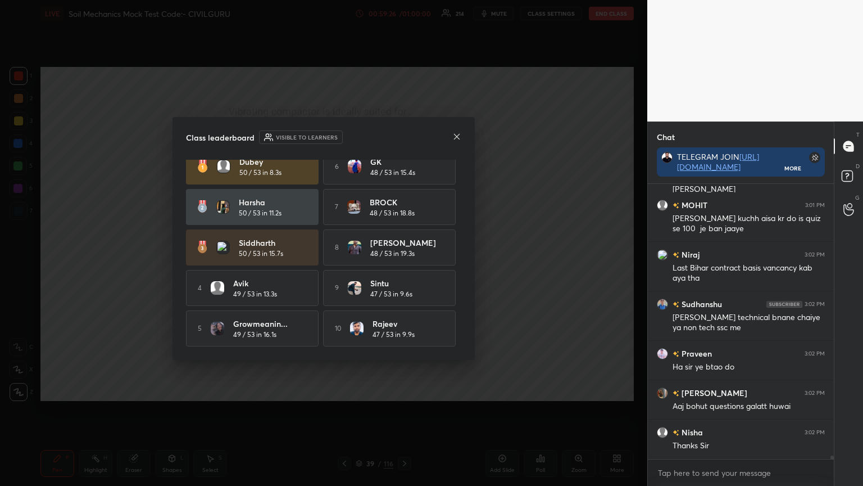
click at [455, 135] on icon at bounding box center [457, 136] width 9 height 9
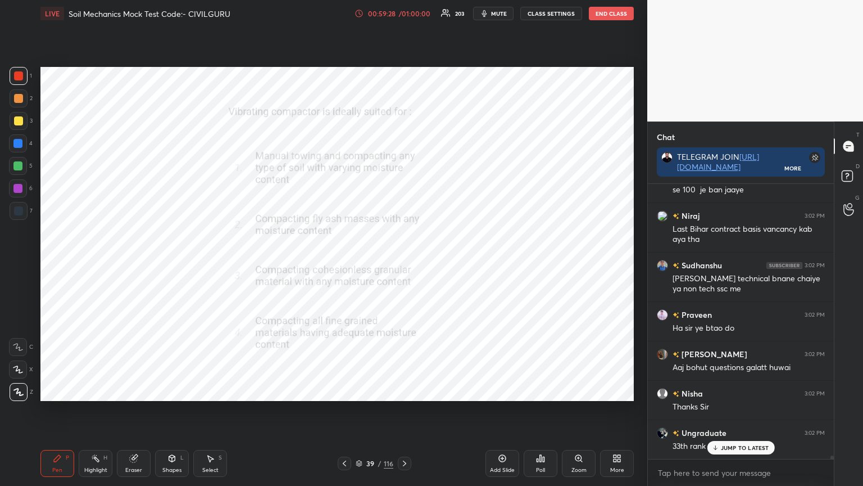
click at [545, 390] on div "Poll" at bounding box center [541, 463] width 34 height 27
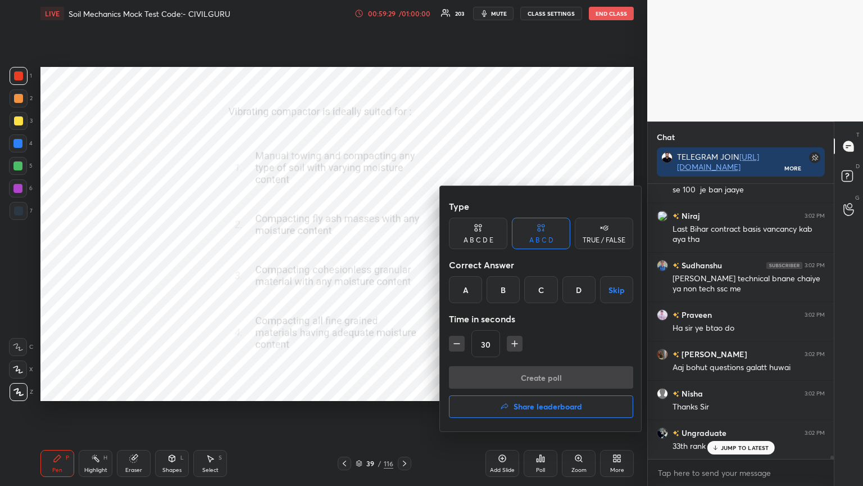
click at [532, 390] on button "Share leaderboard" at bounding box center [541, 406] width 184 height 22
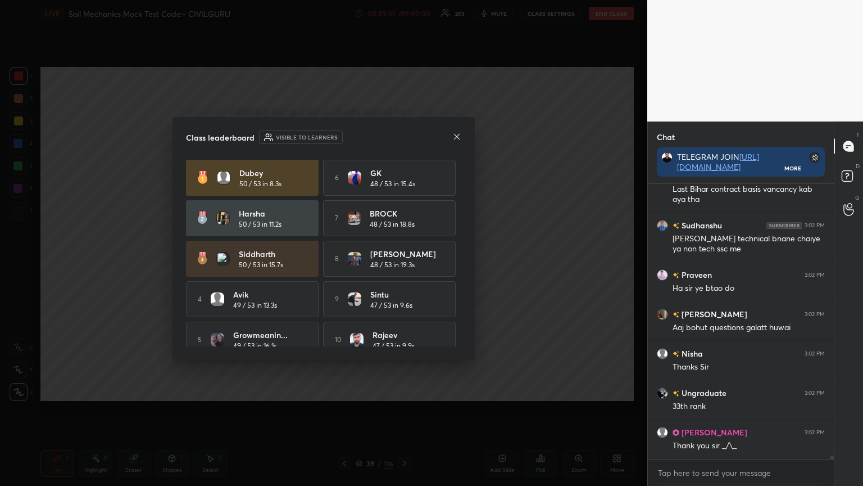
click at [460, 138] on icon at bounding box center [457, 136] width 9 height 9
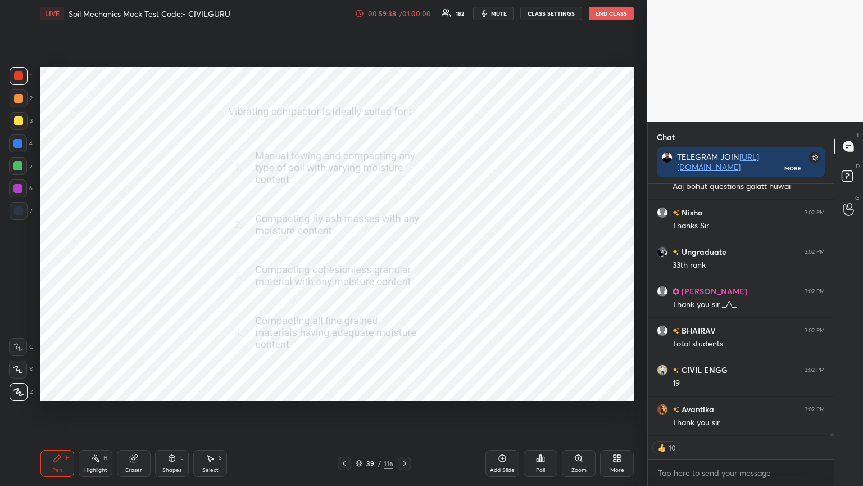
click at [621, 13] on button "End Class" at bounding box center [611, 13] width 45 height 13
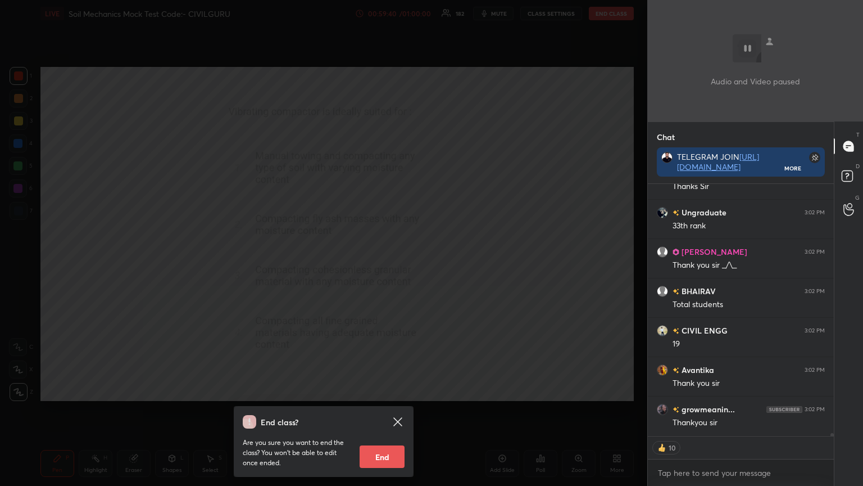
click at [394, 390] on button "End" at bounding box center [382, 456] width 45 height 22
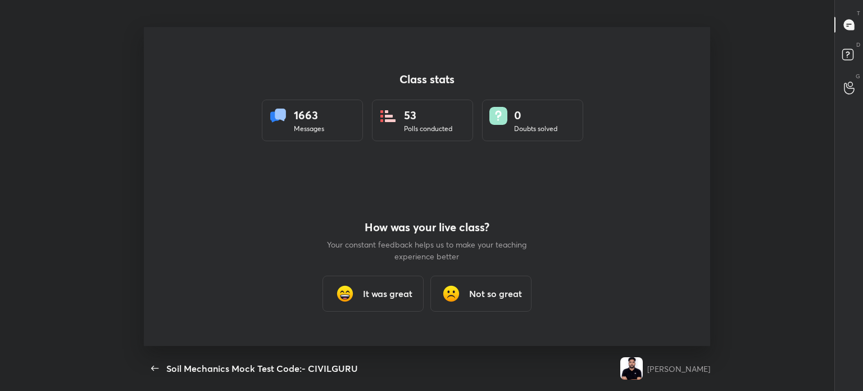
click at [406, 290] on h3 "It was great" at bounding box center [387, 293] width 49 height 13
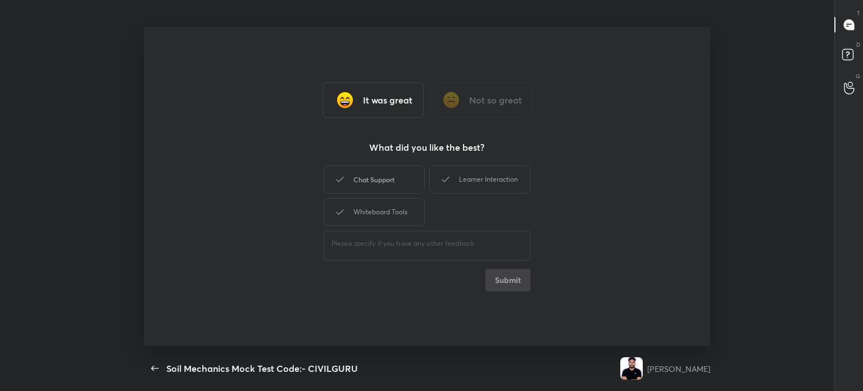
click at [402, 175] on div "Chat Support" at bounding box center [374, 179] width 101 height 28
click at [401, 212] on div "Whiteboard Tools" at bounding box center [374, 212] width 101 height 28
click at [477, 184] on div "Learner Interaction" at bounding box center [479, 179] width 101 height 28
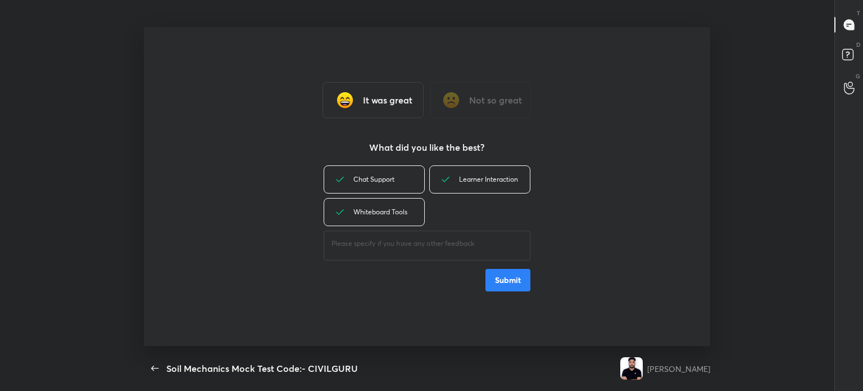
click at [506, 272] on button "Submit" at bounding box center [508, 280] width 45 height 22
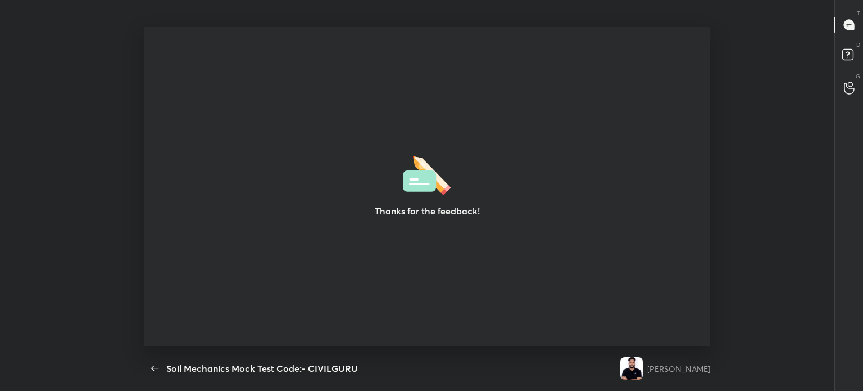
type textarea "x"
